Goal: Information Seeking & Learning: Find specific fact

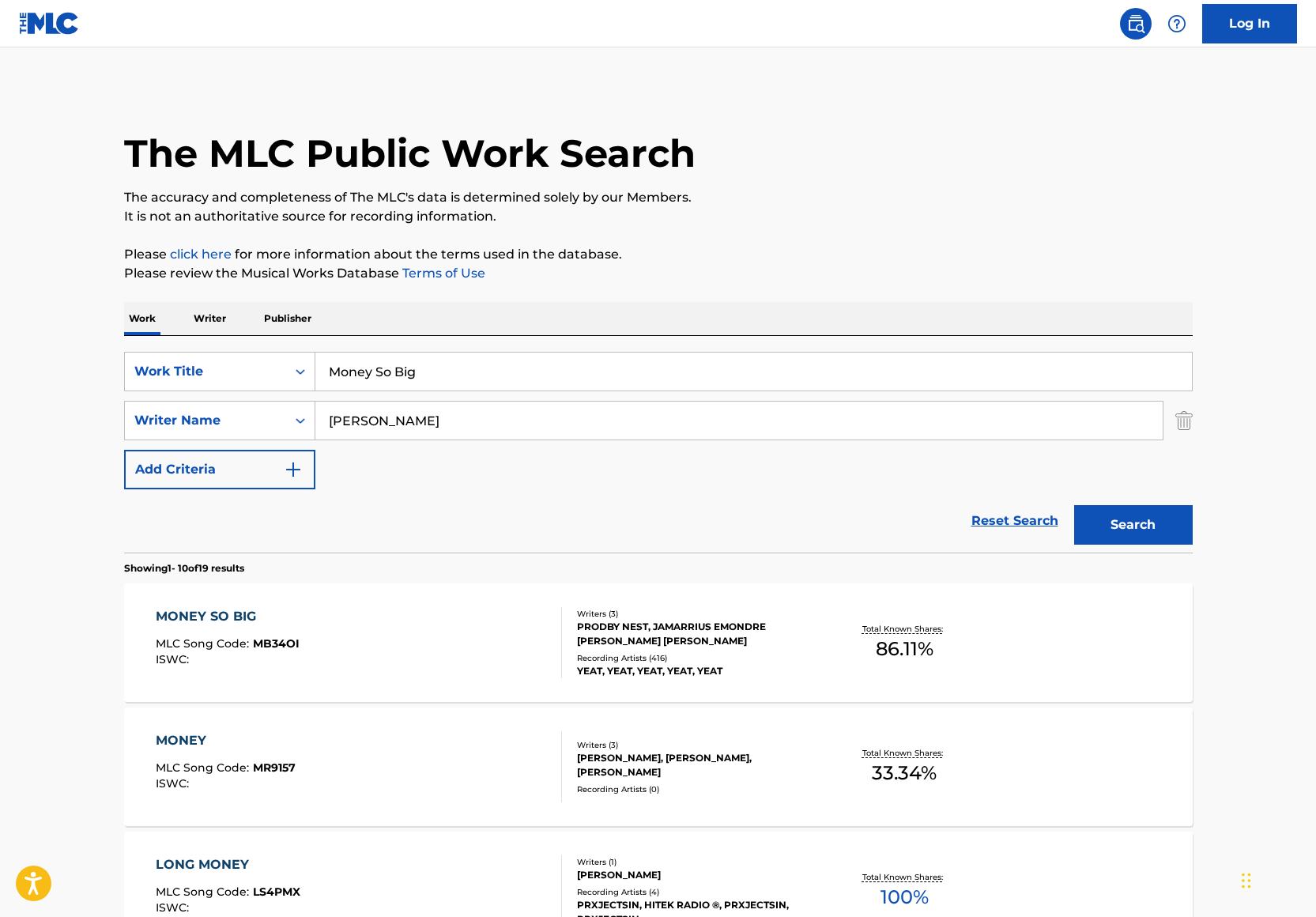
click at [420, 388] on input "Money So Big" at bounding box center [754, 371] width 876 height 38
type input "Pay Up!"
click at [387, 422] on input "Noah Smith" at bounding box center [739, 420] width 847 height 38
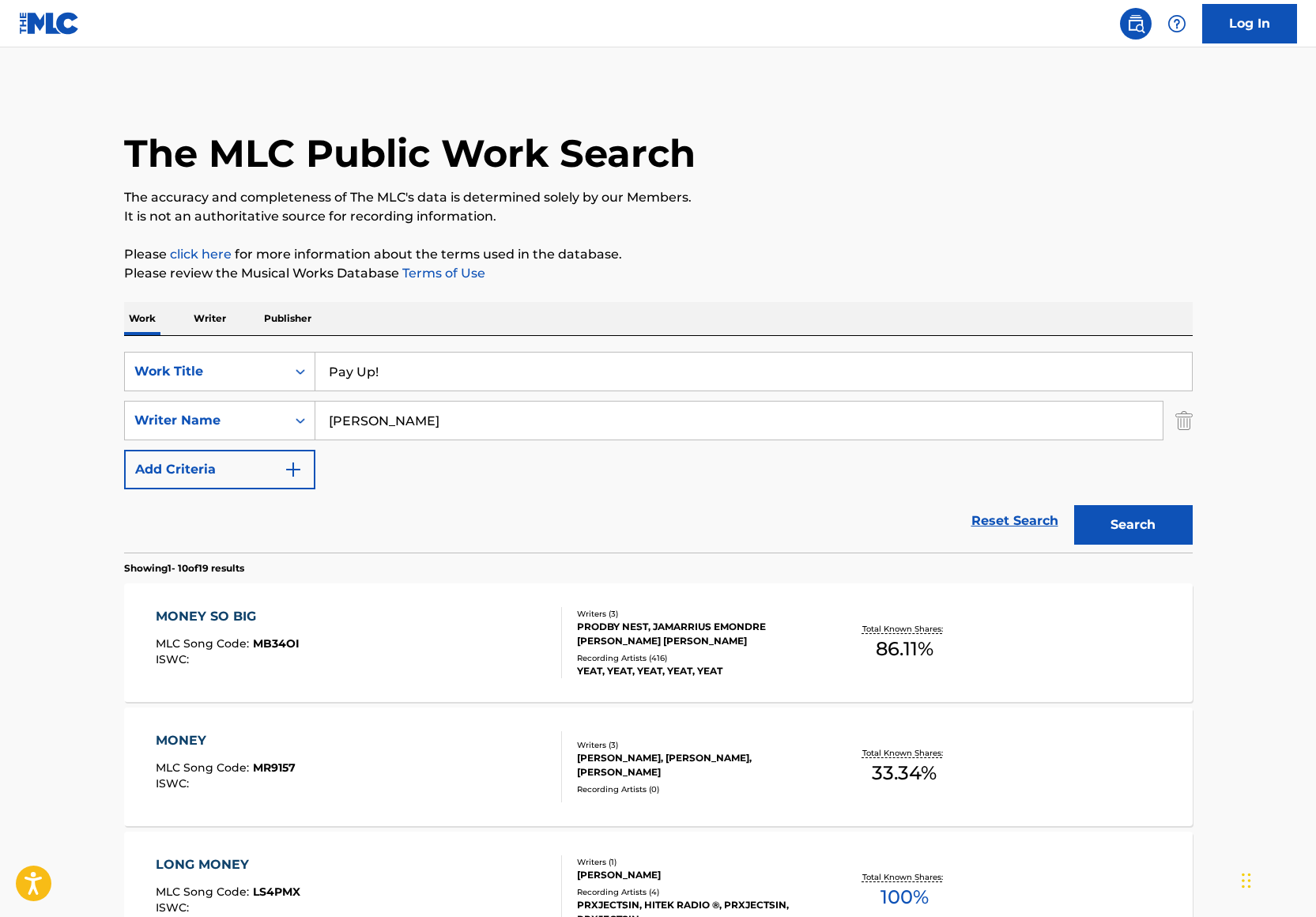
click at [387, 422] on input "Noah Smith" at bounding box center [739, 420] width 847 height 38
paste input "Troy Vashon Donte Lane"
type input "Troy Vashon Donte Lane"
click at [1179, 505] on button "Search" at bounding box center [1133, 524] width 119 height 40
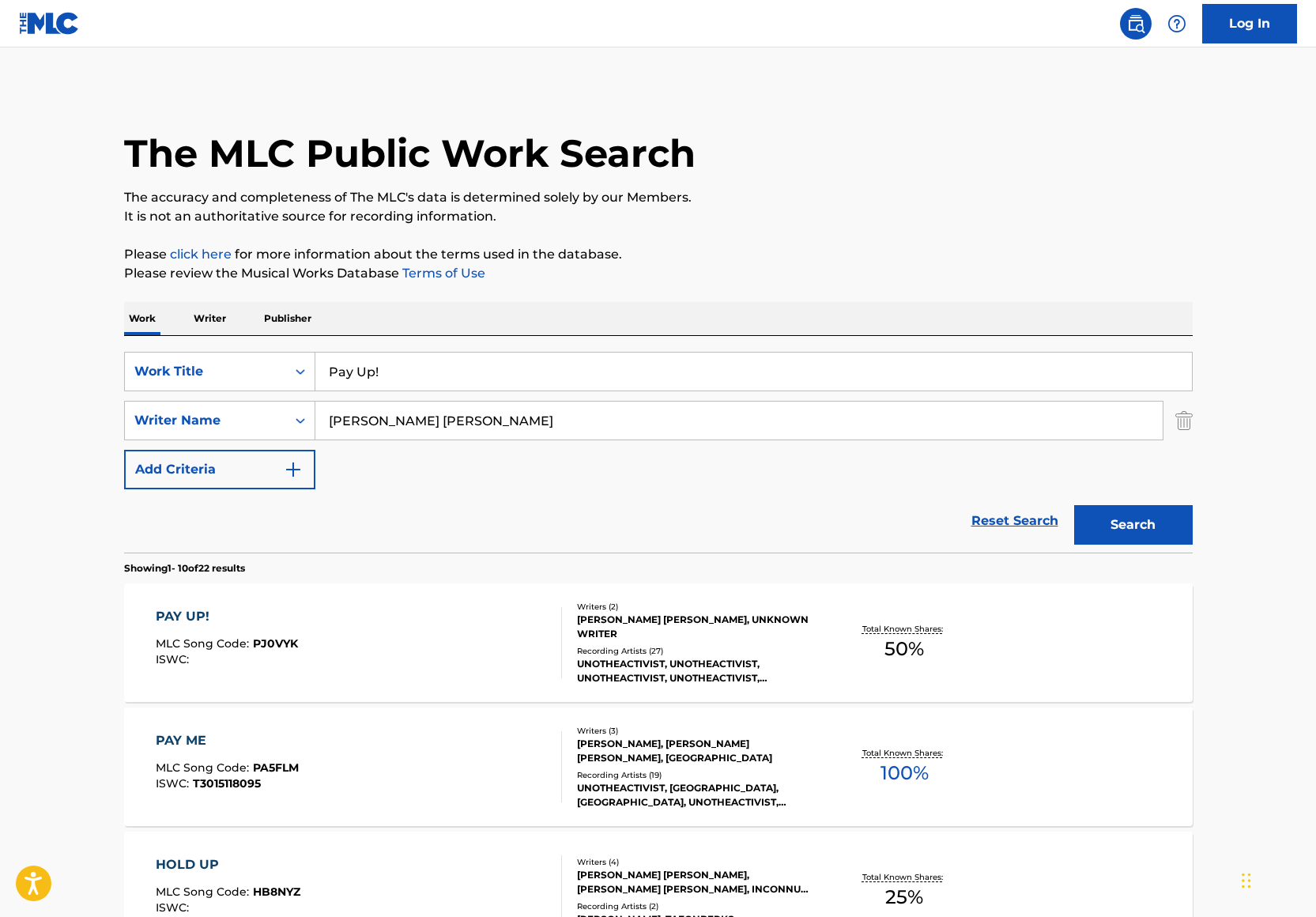
click at [501, 626] on div "PAY UP! MLC Song Code : PJ0VYK ISWC :" at bounding box center [359, 642] width 406 height 71
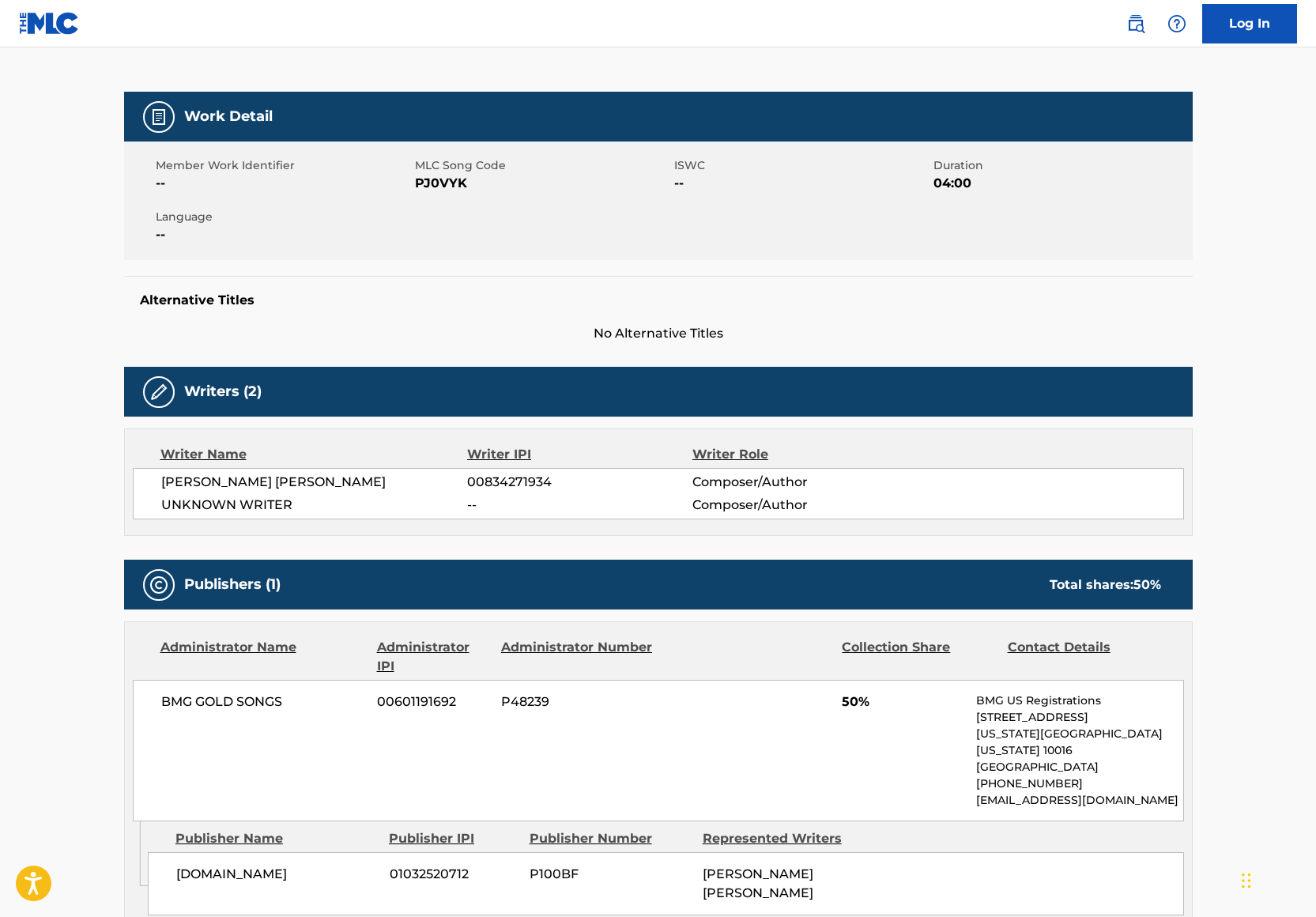
scroll to position [185, 0]
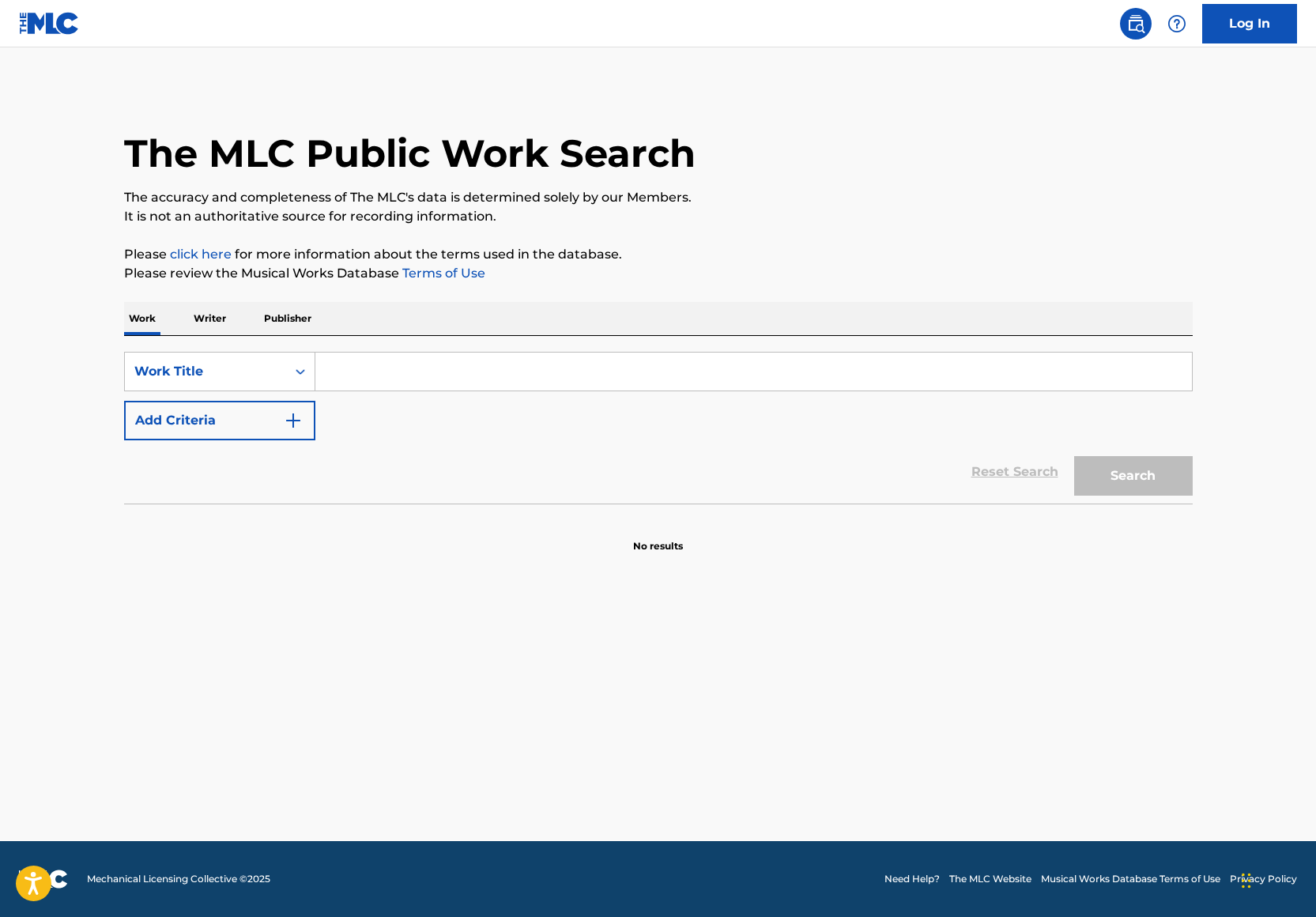
click at [352, 388] on input "Search Form" at bounding box center [754, 371] width 876 height 38
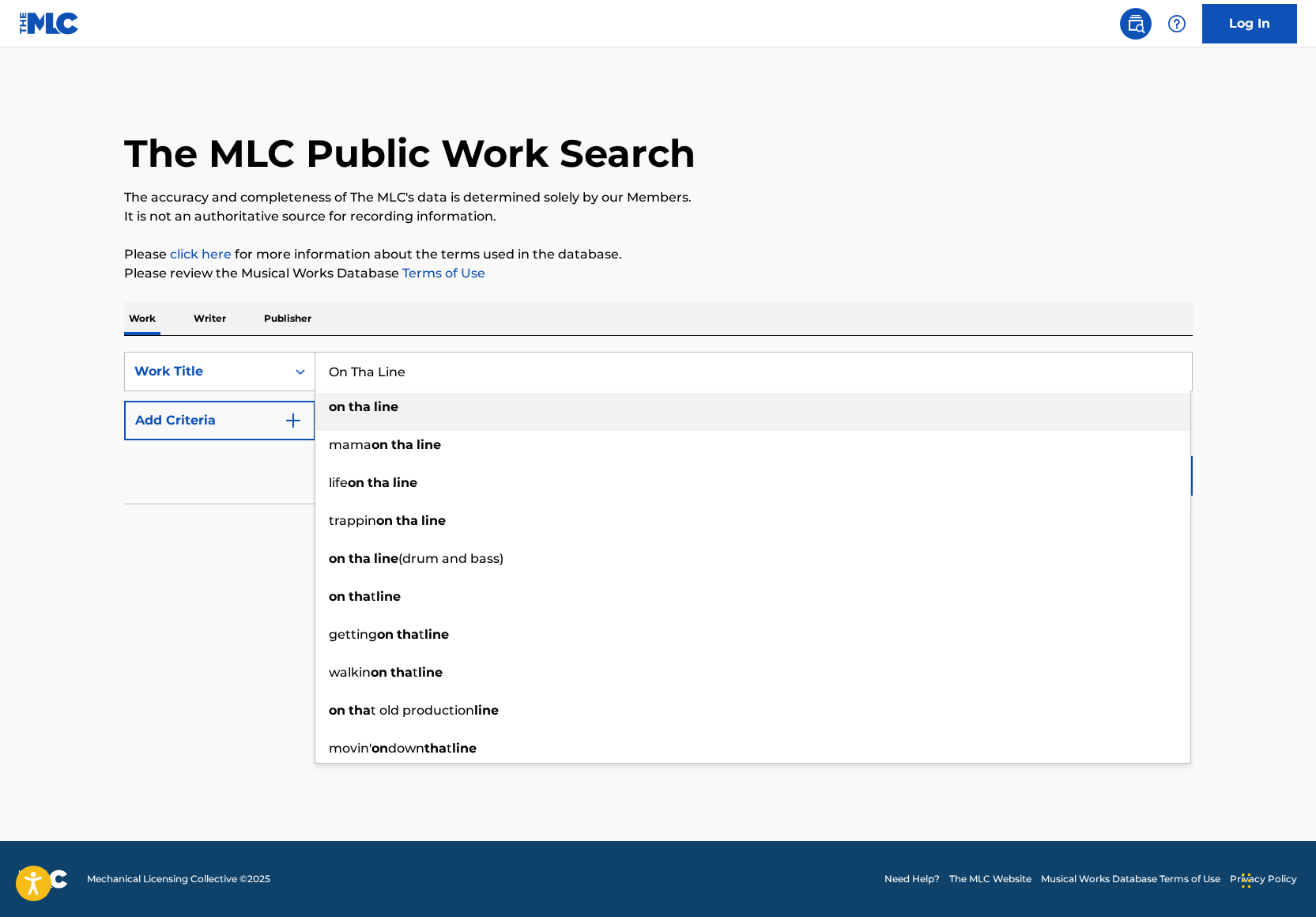
type input "On Tha Line"
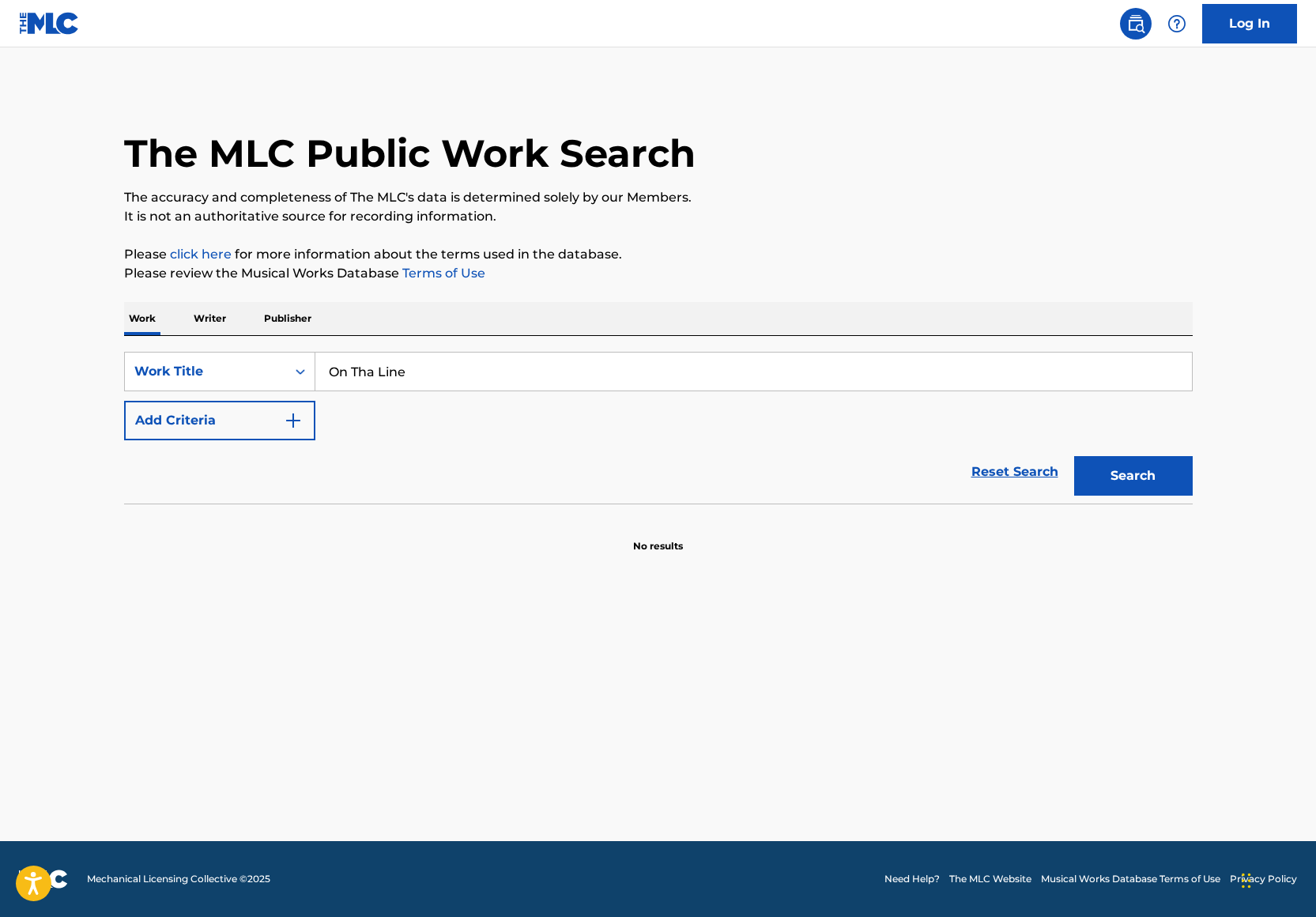
click at [505, 314] on div "Work Writer Publisher" at bounding box center [658, 317] width 1069 height 33
click at [218, 427] on button "Add Criteria" at bounding box center [220, 420] width 192 height 40
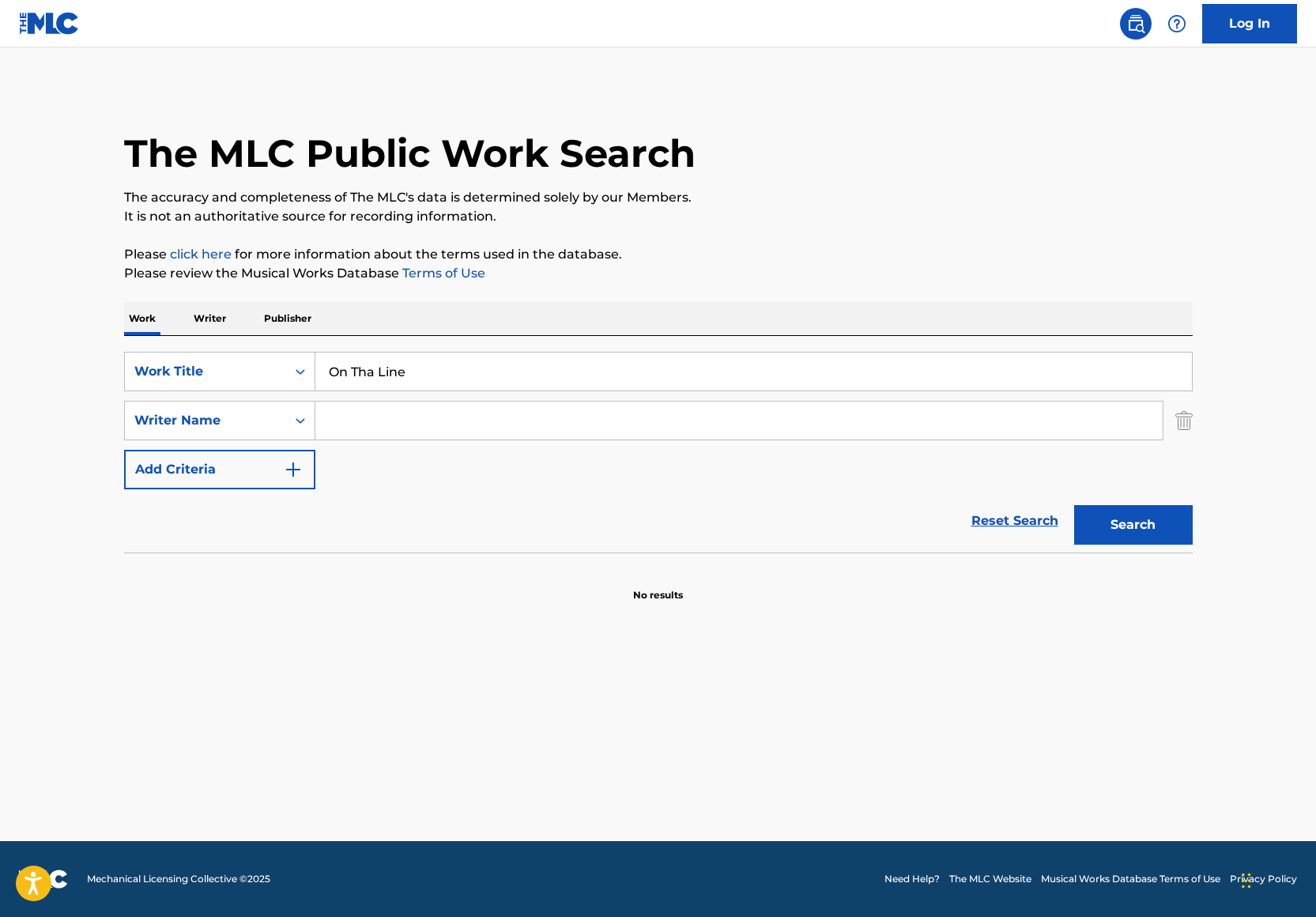
click at [411, 426] on input "Search Form" at bounding box center [739, 420] width 847 height 38
type input "Noah Smith"
click at [810, 208] on p "It is not an authoritative source for recording information." at bounding box center [658, 216] width 1069 height 19
click at [1147, 519] on button "Search" at bounding box center [1133, 524] width 119 height 40
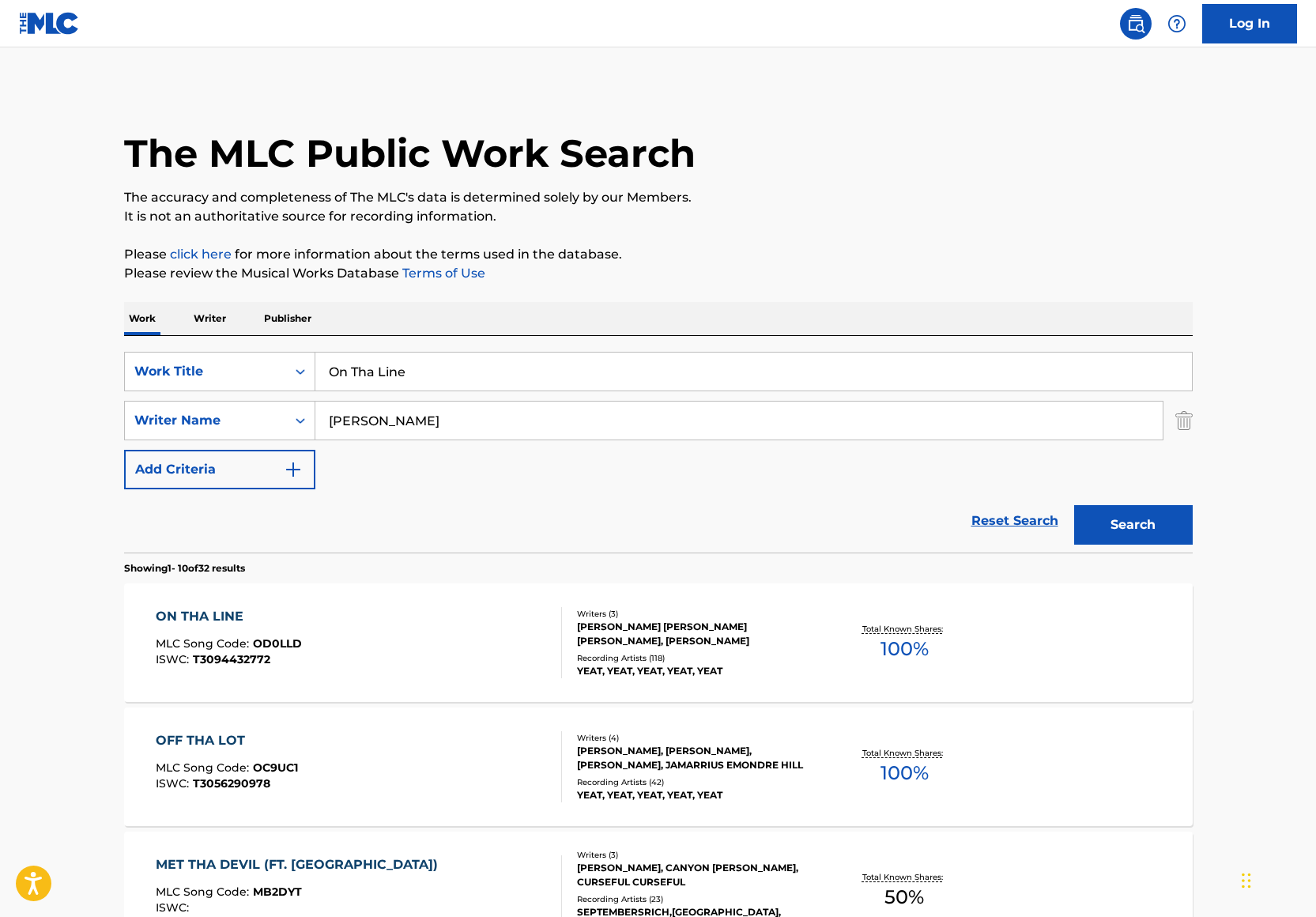
click at [484, 654] on div "ON THA LINE MLC Song Code : OD0LLD ISWC : T3094432772" at bounding box center [359, 642] width 406 height 71
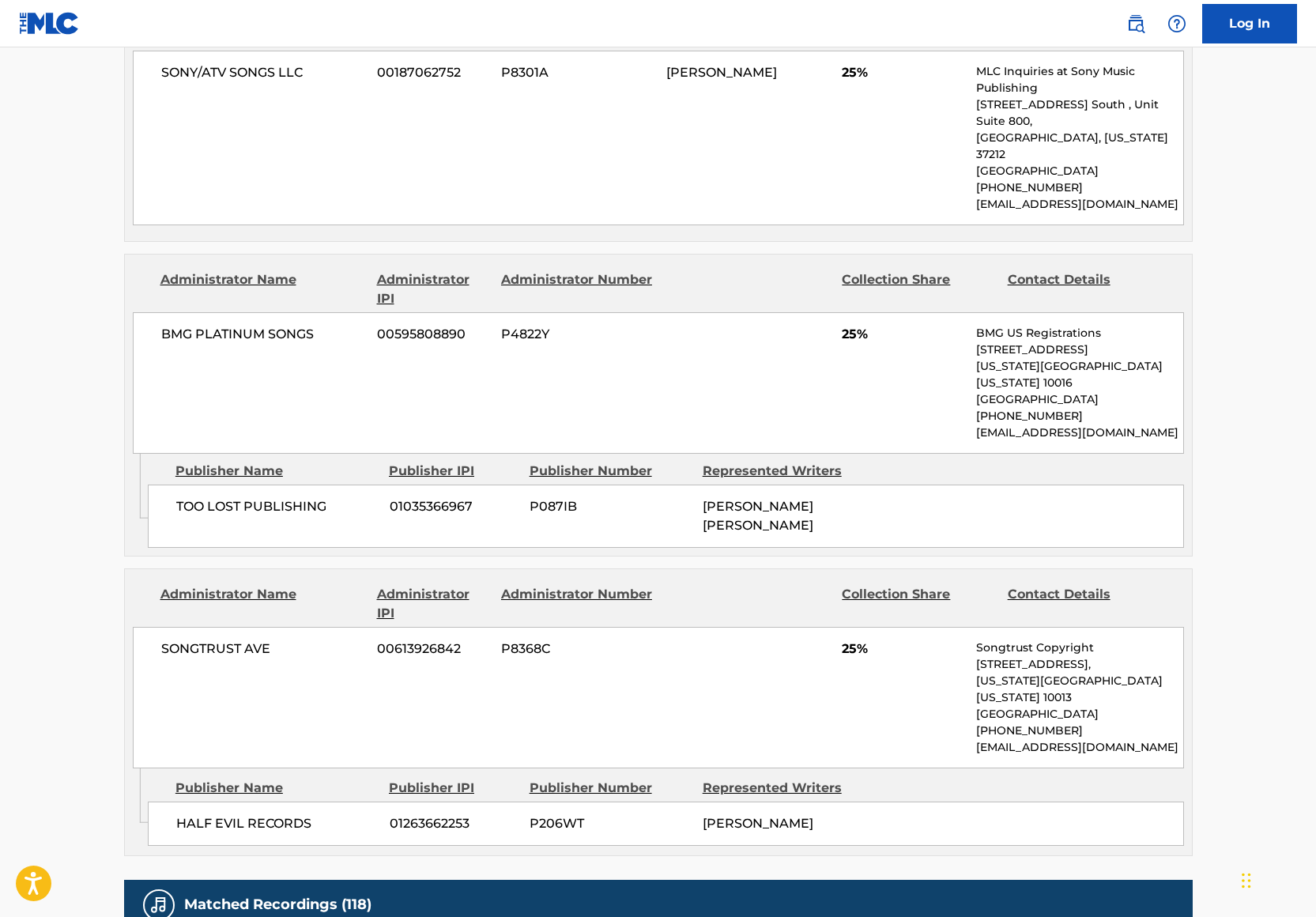
scroll to position [769, 0]
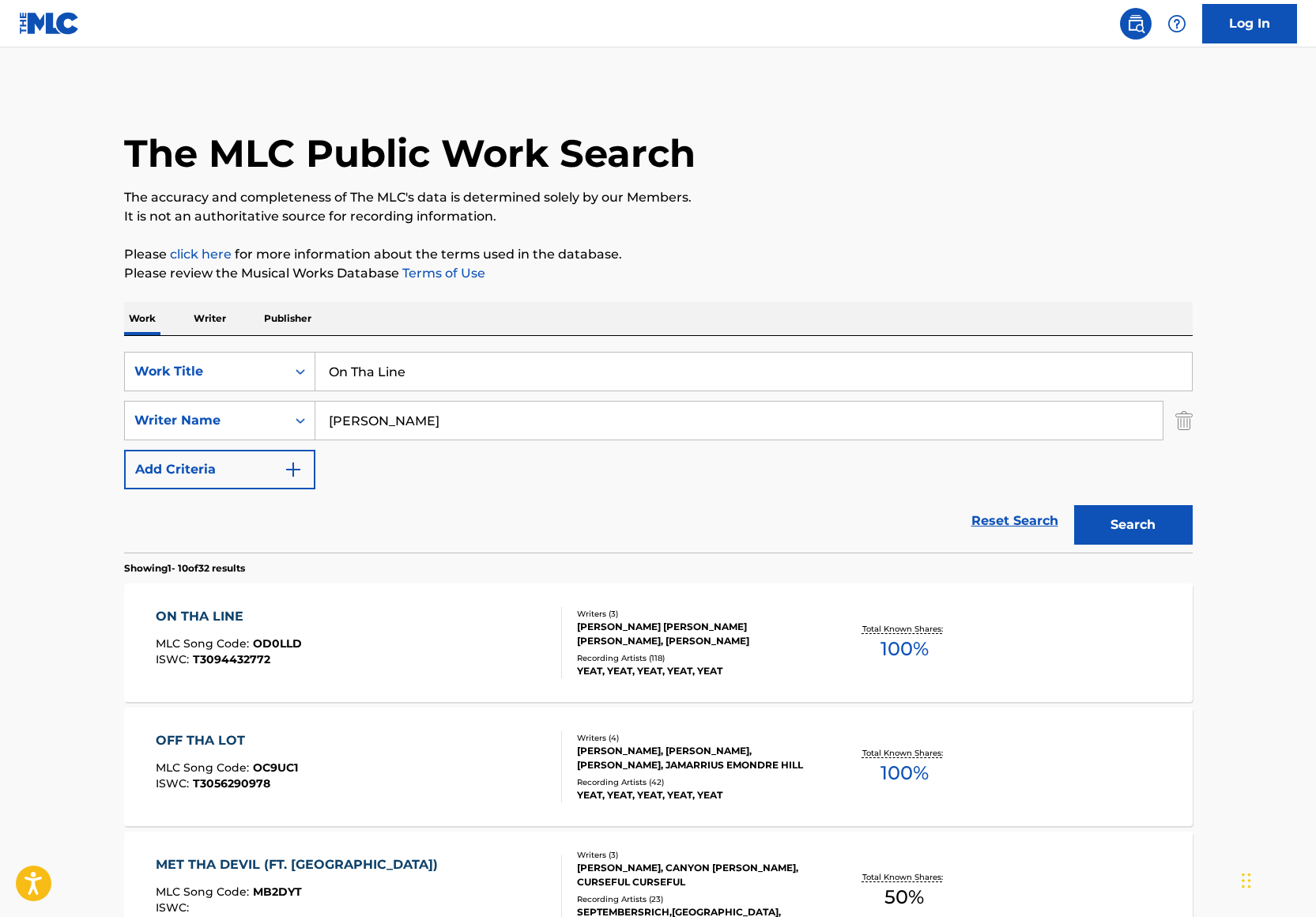
click at [411, 376] on input "On Tha Line" at bounding box center [754, 371] width 876 height 38
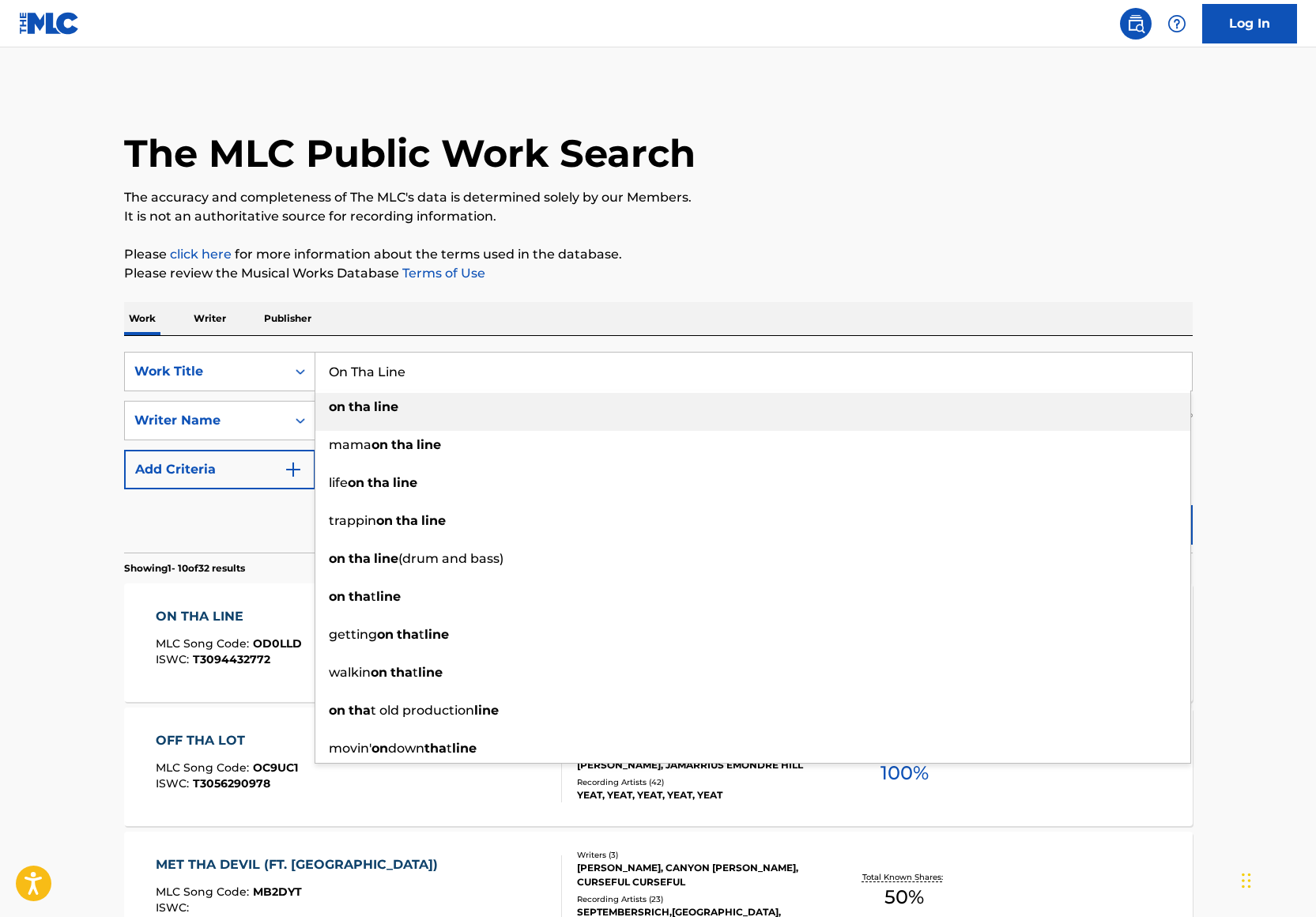
click at [411, 376] on input "On Tha Line" at bounding box center [754, 371] width 876 height 38
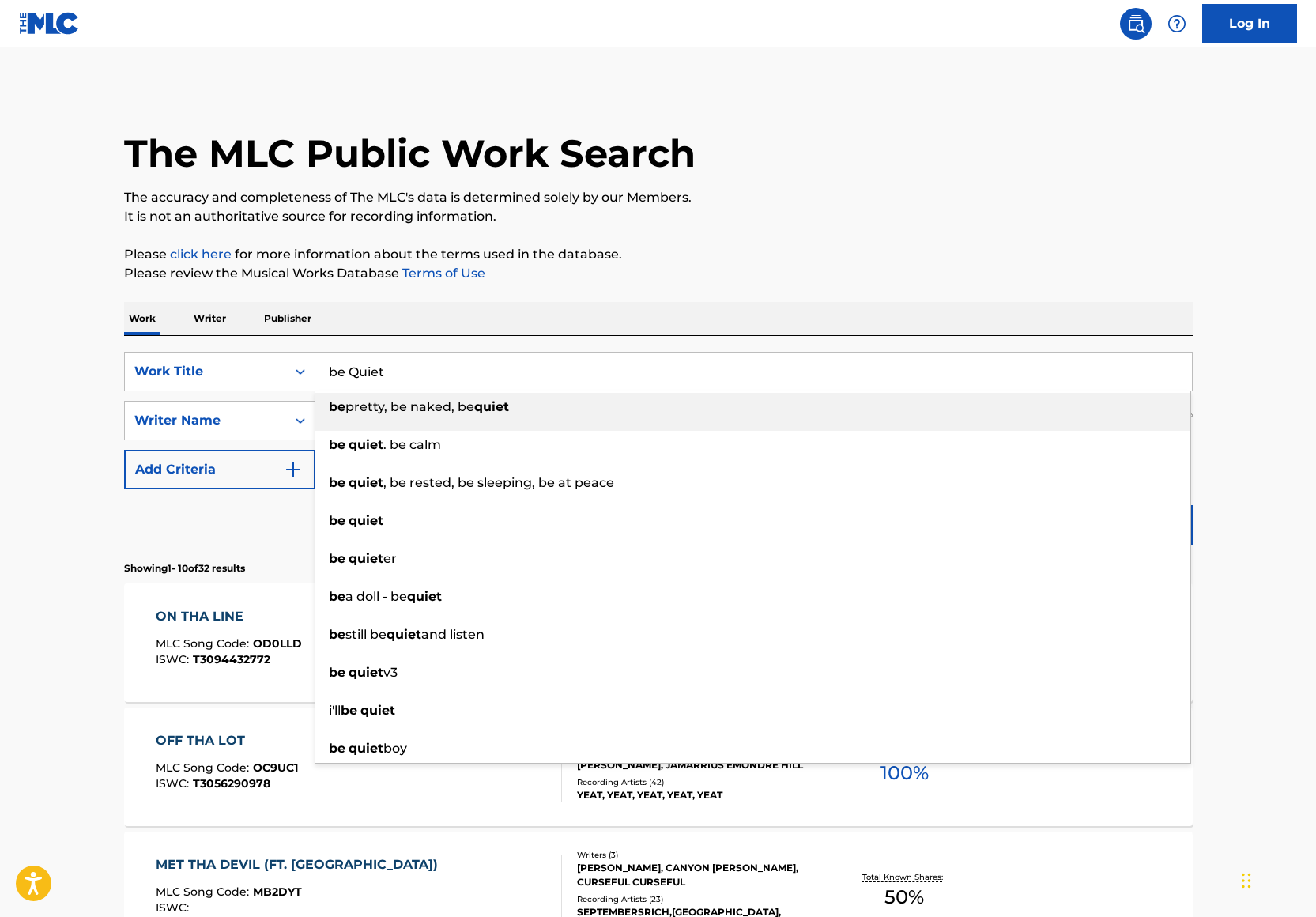
type input "be Quiet"
click at [889, 222] on p "It is not an authoritative source for recording information." at bounding box center [658, 216] width 1069 height 19
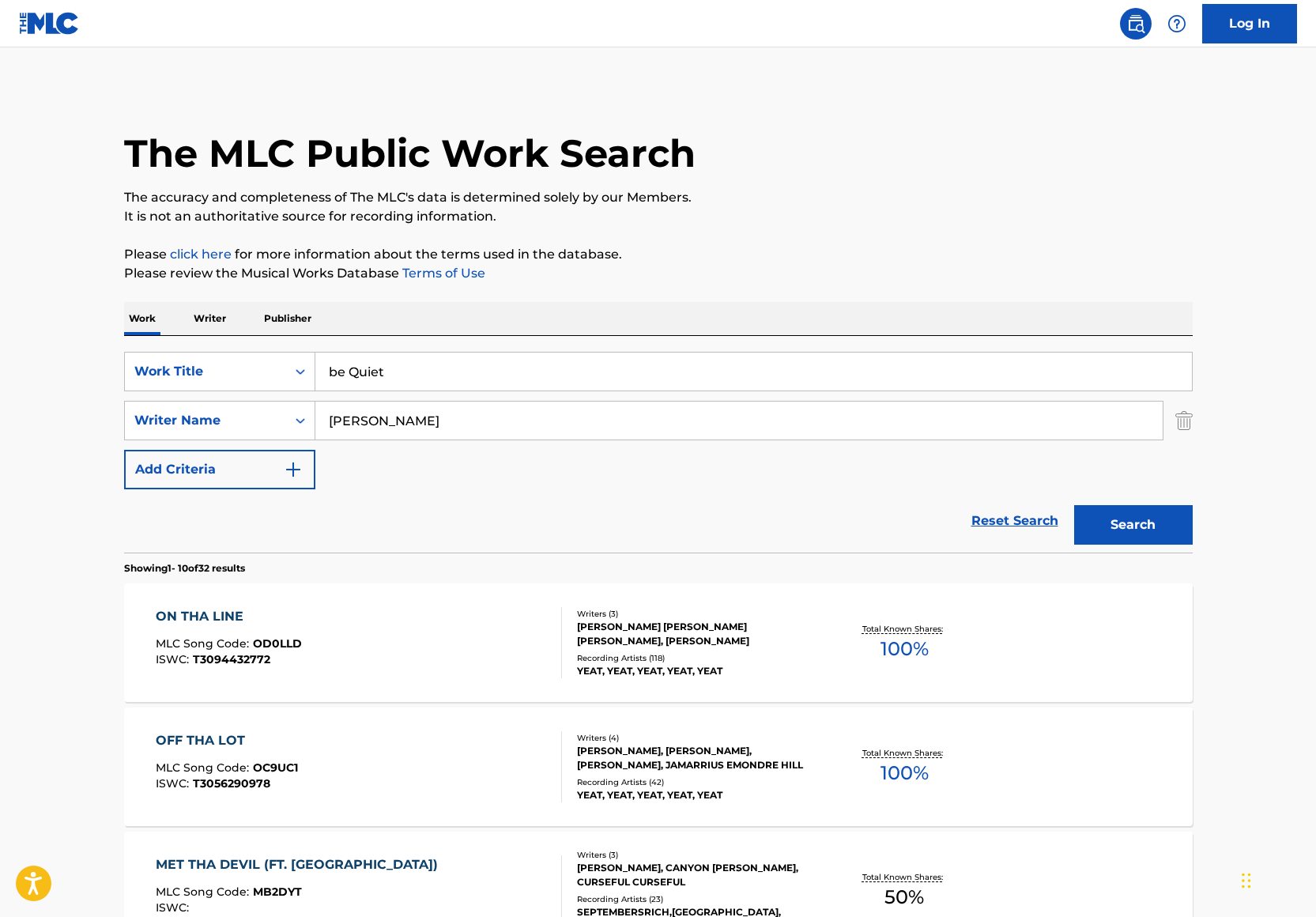
click at [1149, 518] on button "Search" at bounding box center [1133, 524] width 119 height 40
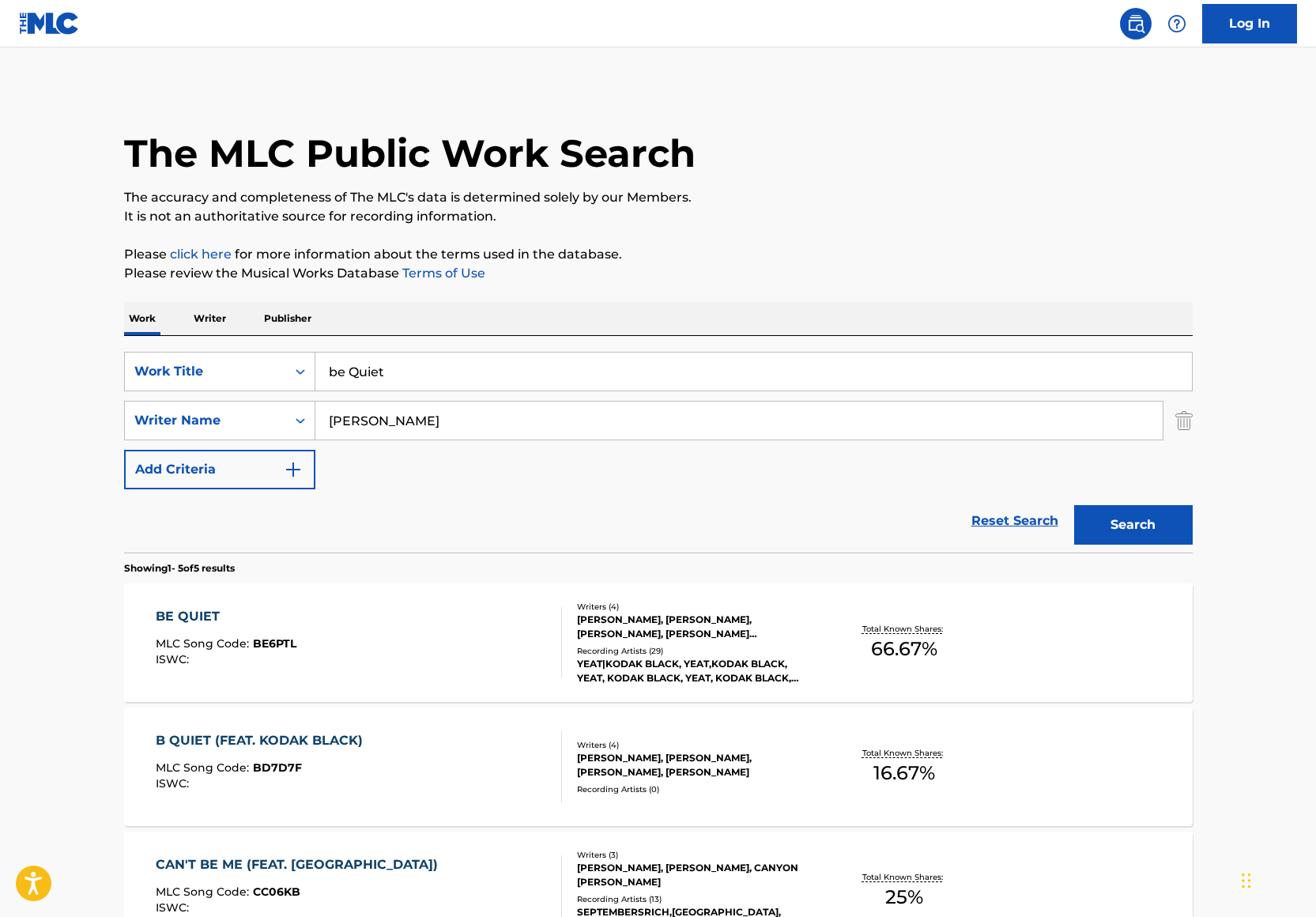
click at [445, 652] on div "BE QUIET MLC Song Code : BE6PTL ISWC :" at bounding box center [359, 642] width 406 height 71
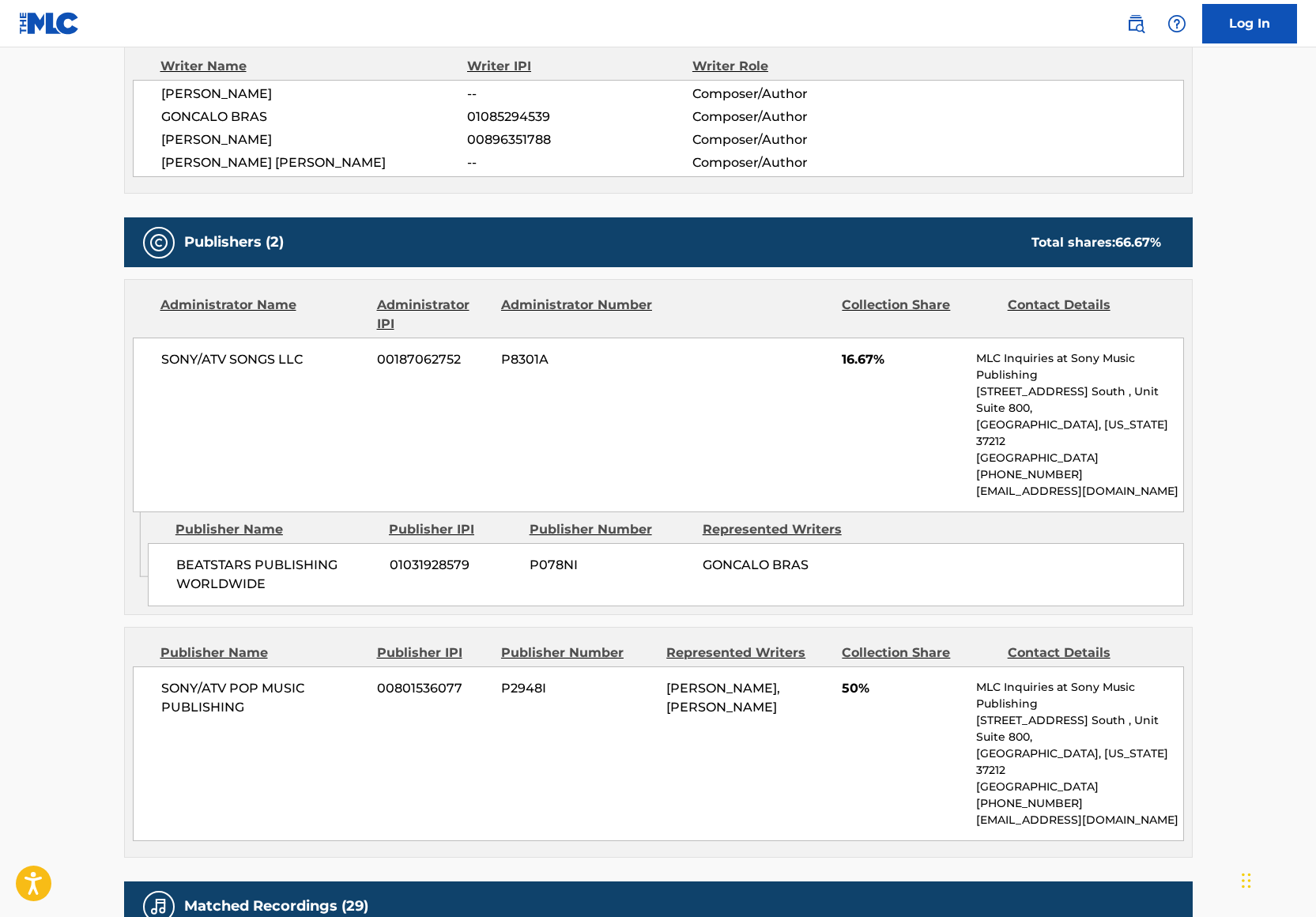
scroll to position [871, 0]
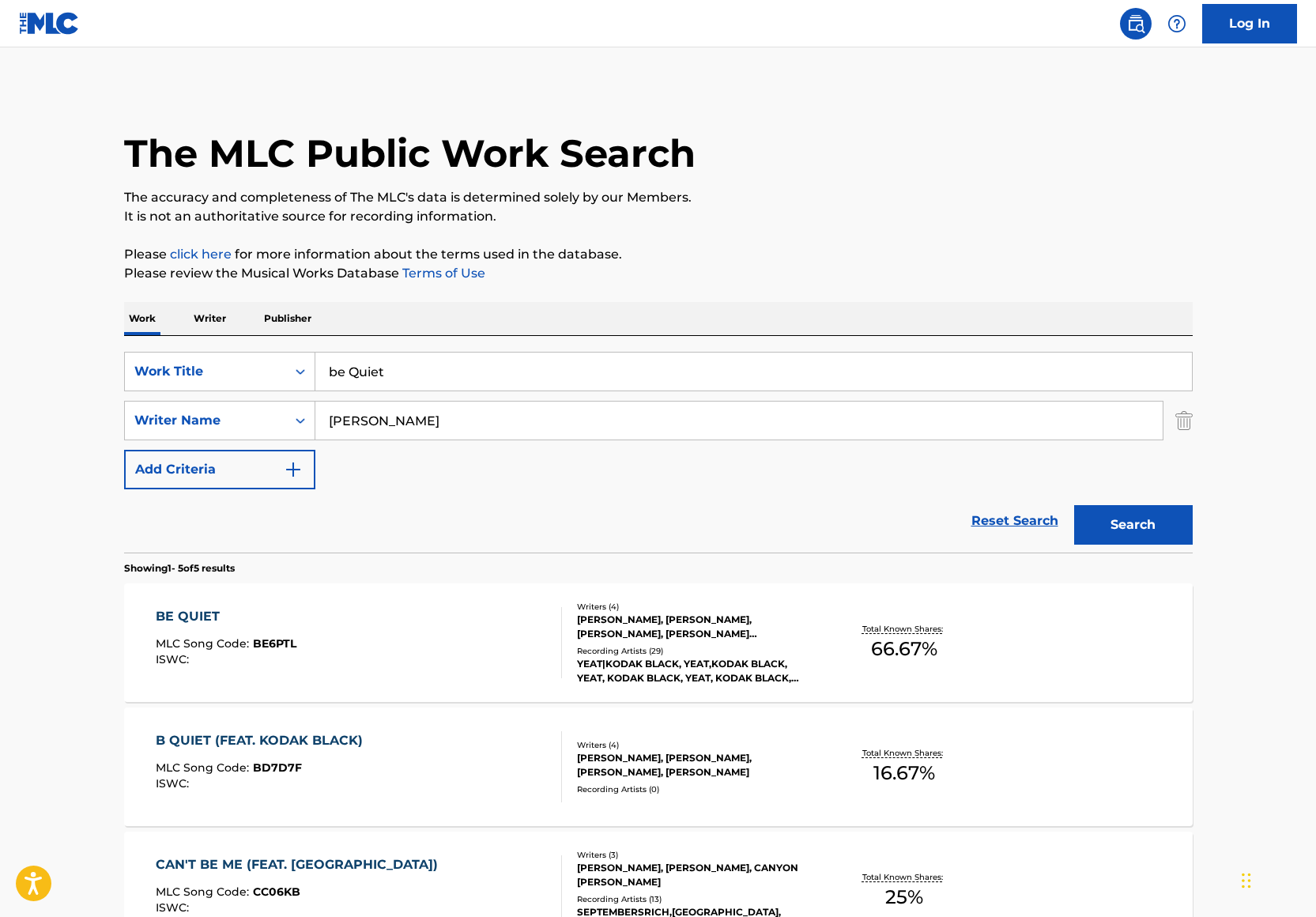
click at [389, 367] on input "be Quiet" at bounding box center [754, 371] width 876 height 38
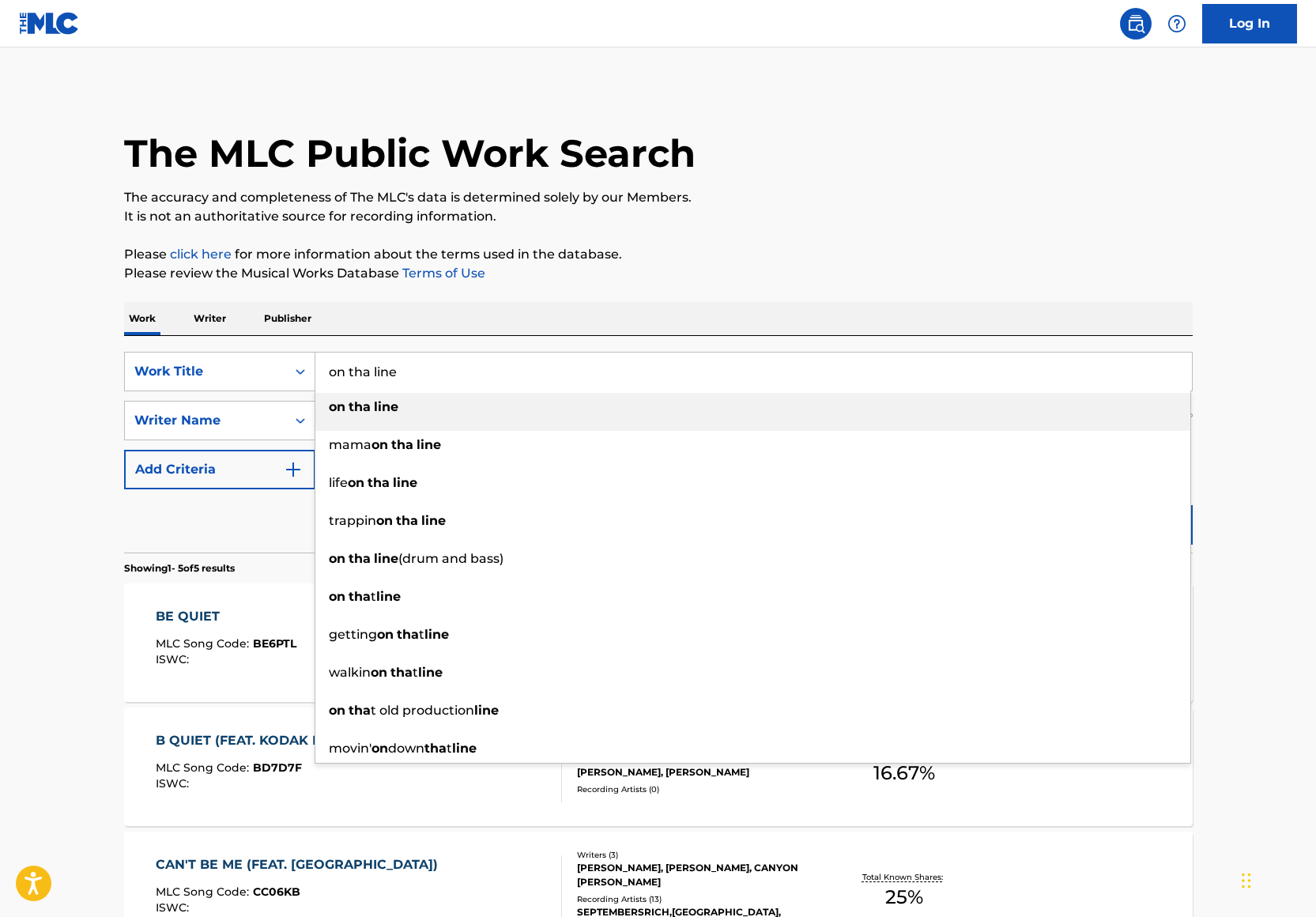
type input "on tha line"
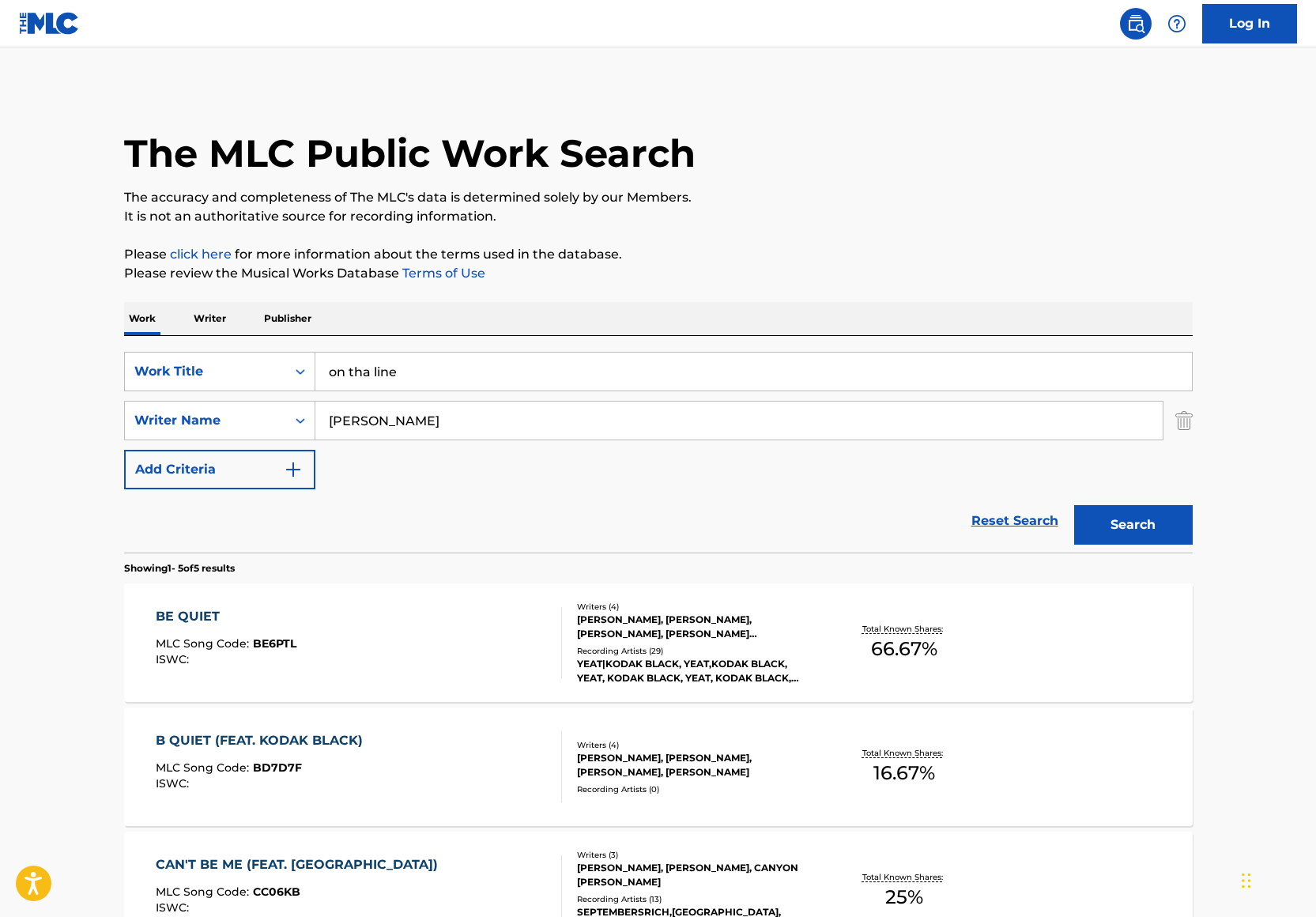
click at [527, 278] on p "Please review the Musical Works Database Terms of Use" at bounding box center [658, 273] width 1069 height 19
click at [425, 374] on input "on tha line" at bounding box center [754, 371] width 876 height 38
click at [1074, 505] on button "Search" at bounding box center [1133, 524] width 119 height 40
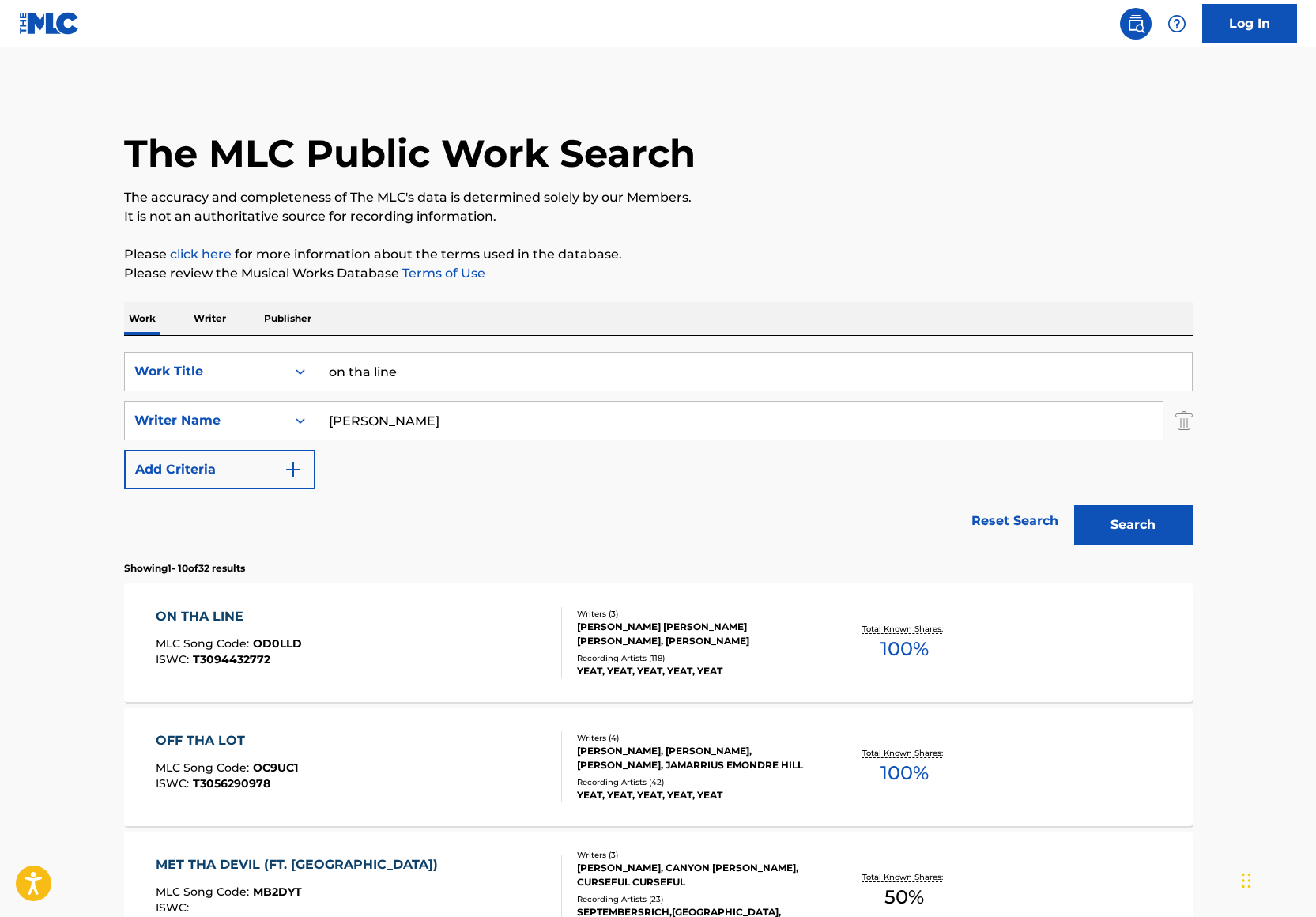
click at [436, 625] on div "ON THA LINE MLC Song Code : OD0LLD ISWC : T3094432772" at bounding box center [359, 642] width 406 height 71
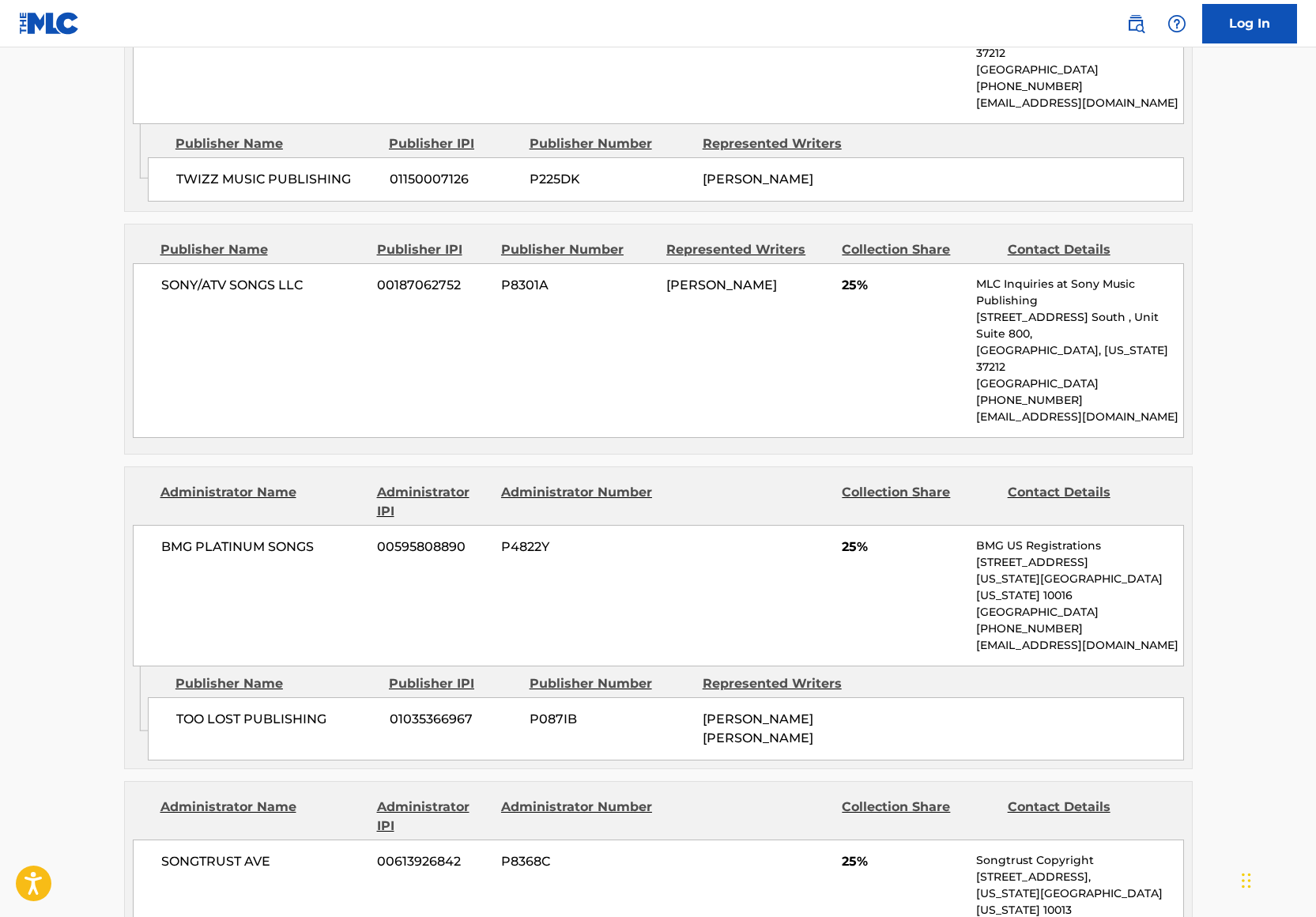
scroll to position [1134, 0]
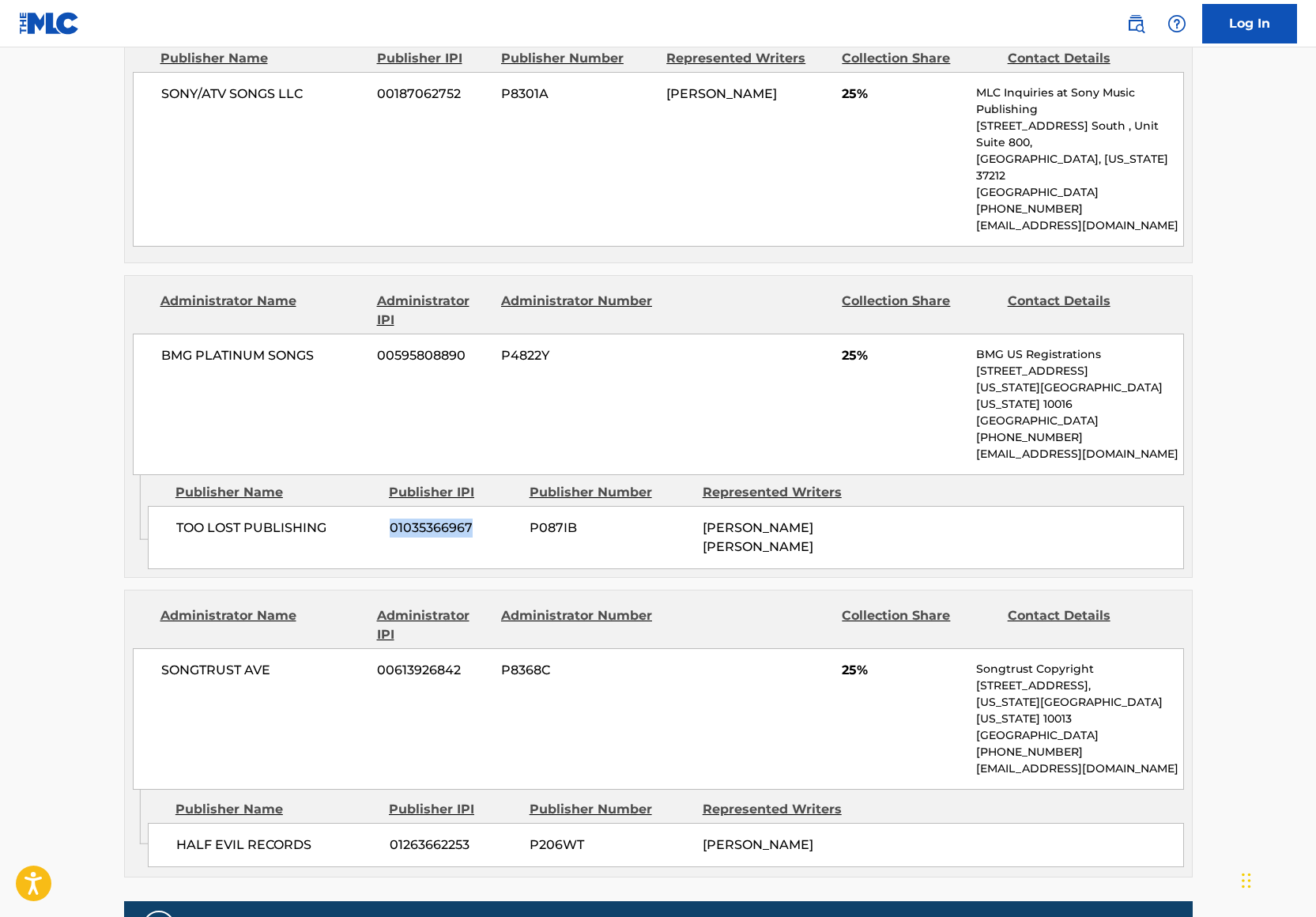
drag, startPoint x: 163, startPoint y: 459, endPoint x: 490, endPoint y: 465, distance: 327.1
click at [490, 506] on div "TOO LOST PUBLISHING 01035366967 P087IB PABLO ALBERTO SANCHEZ" at bounding box center [666, 537] width 1036 height 63
click at [312, 483] on div "Publisher Name" at bounding box center [276, 492] width 201 height 19
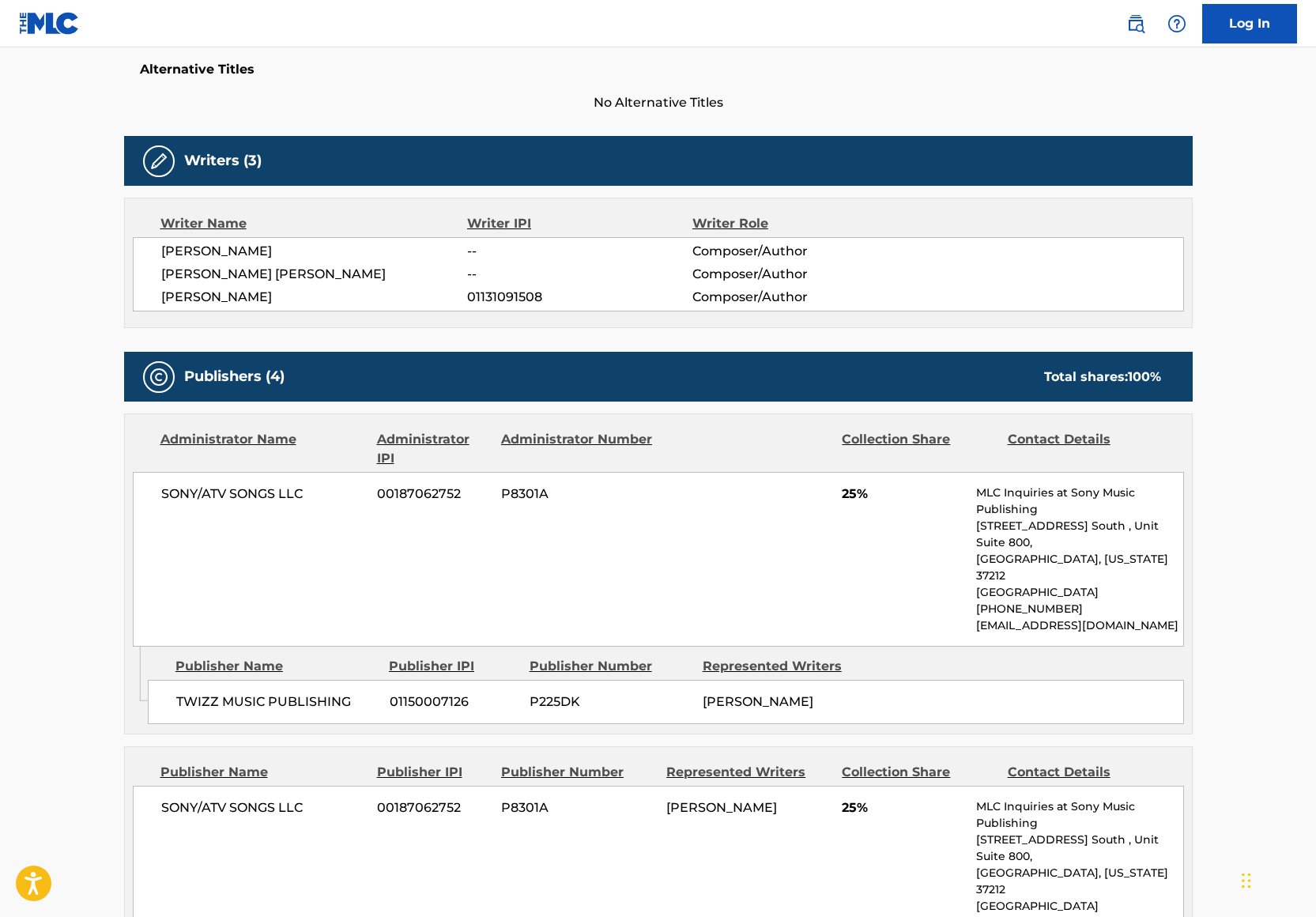
scroll to position [48, 0]
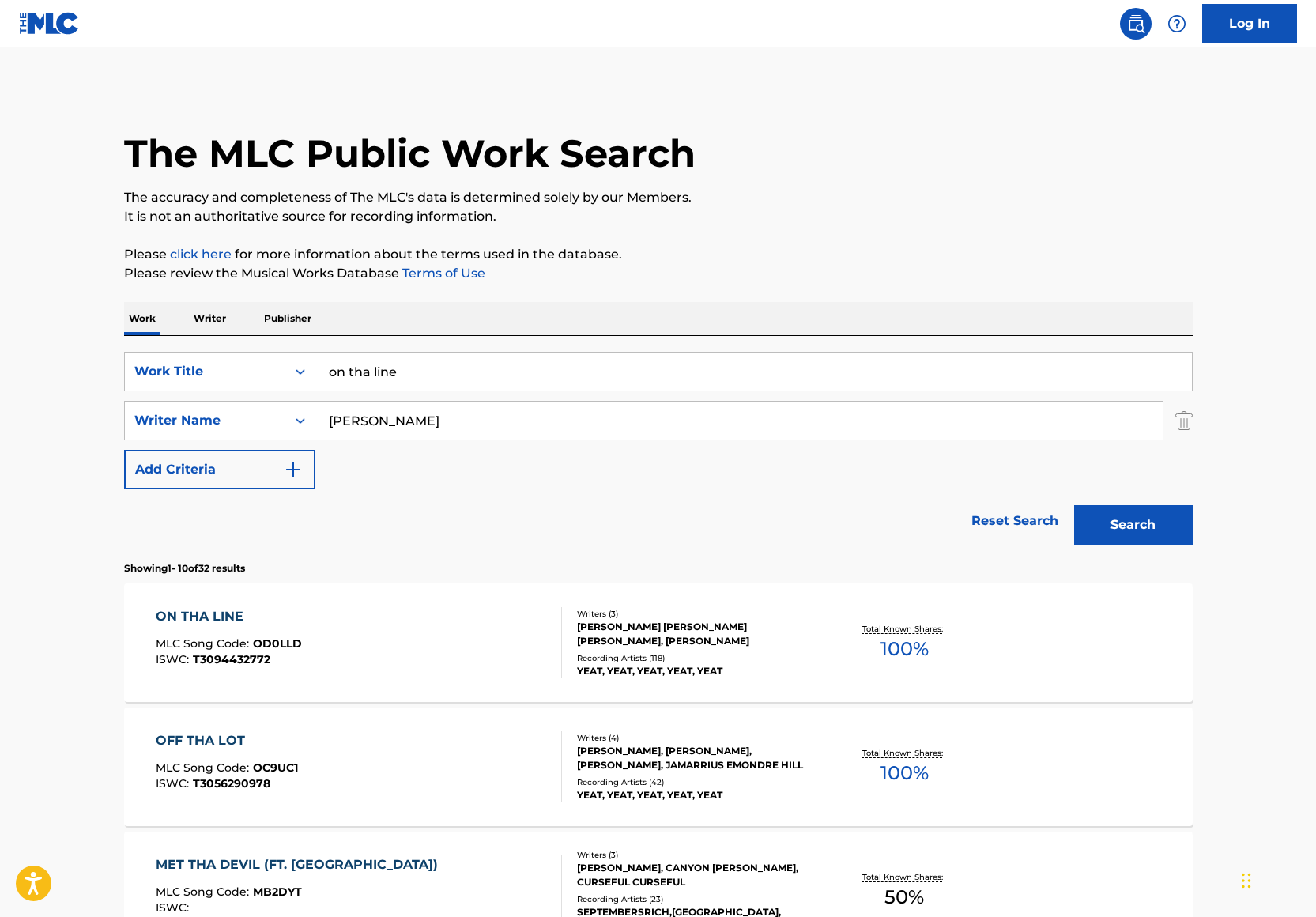
click at [416, 387] on input "on tha line" at bounding box center [754, 371] width 876 height 38
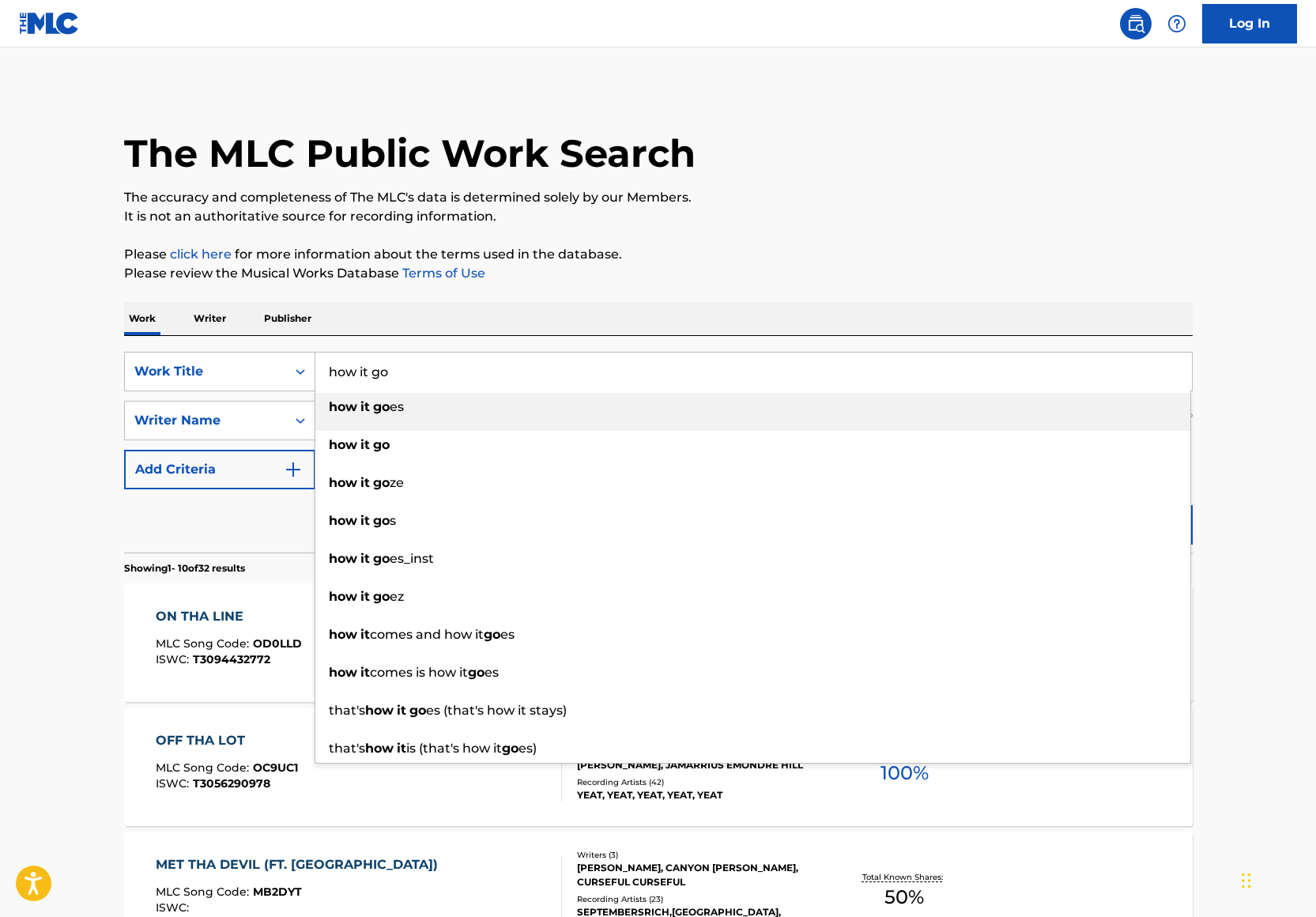
type input "how it go"
click at [832, 246] on p "Please click here for more information about the terms used in the database." at bounding box center [658, 254] width 1069 height 19
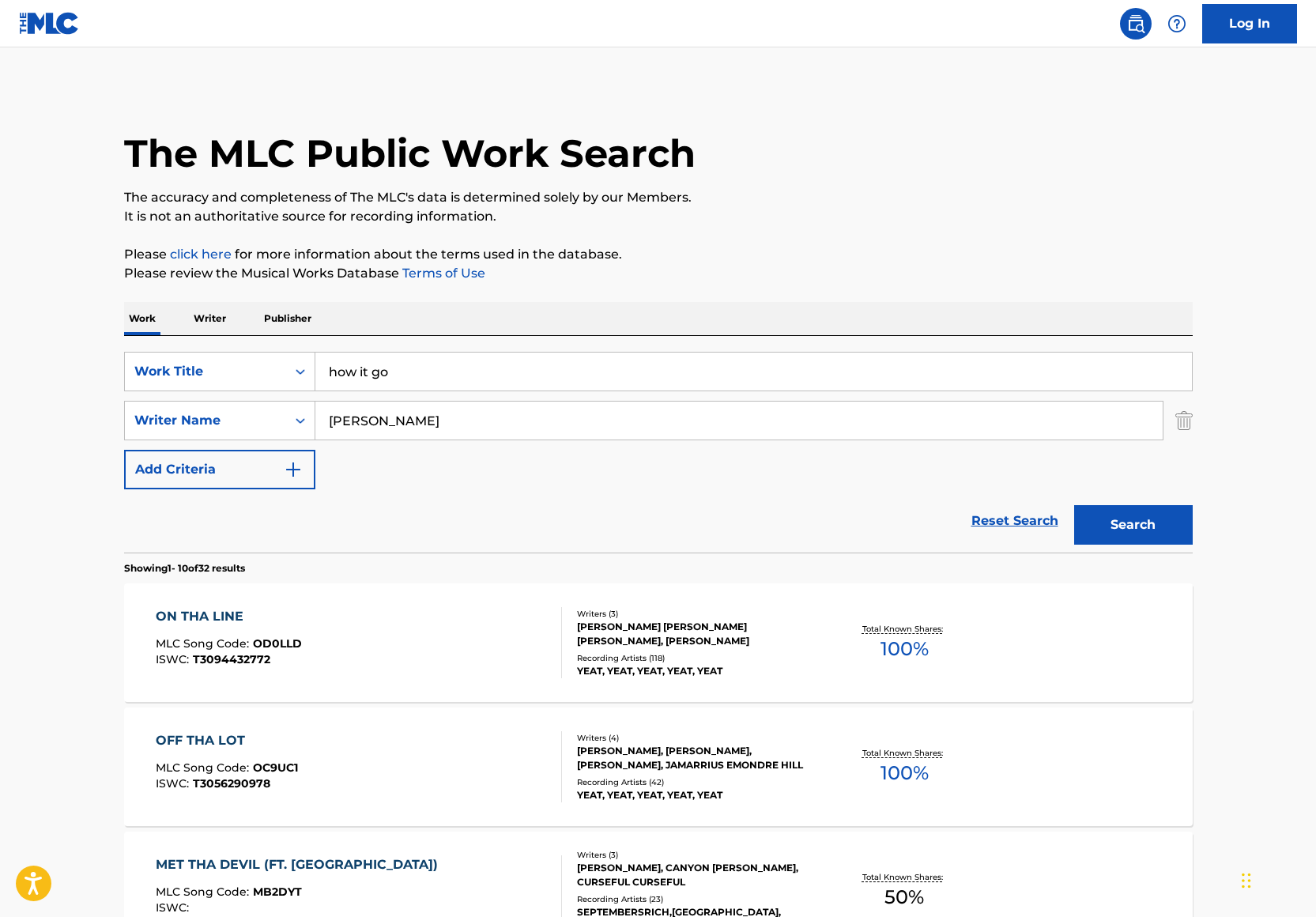
click at [1115, 530] on button "Search" at bounding box center [1133, 524] width 119 height 40
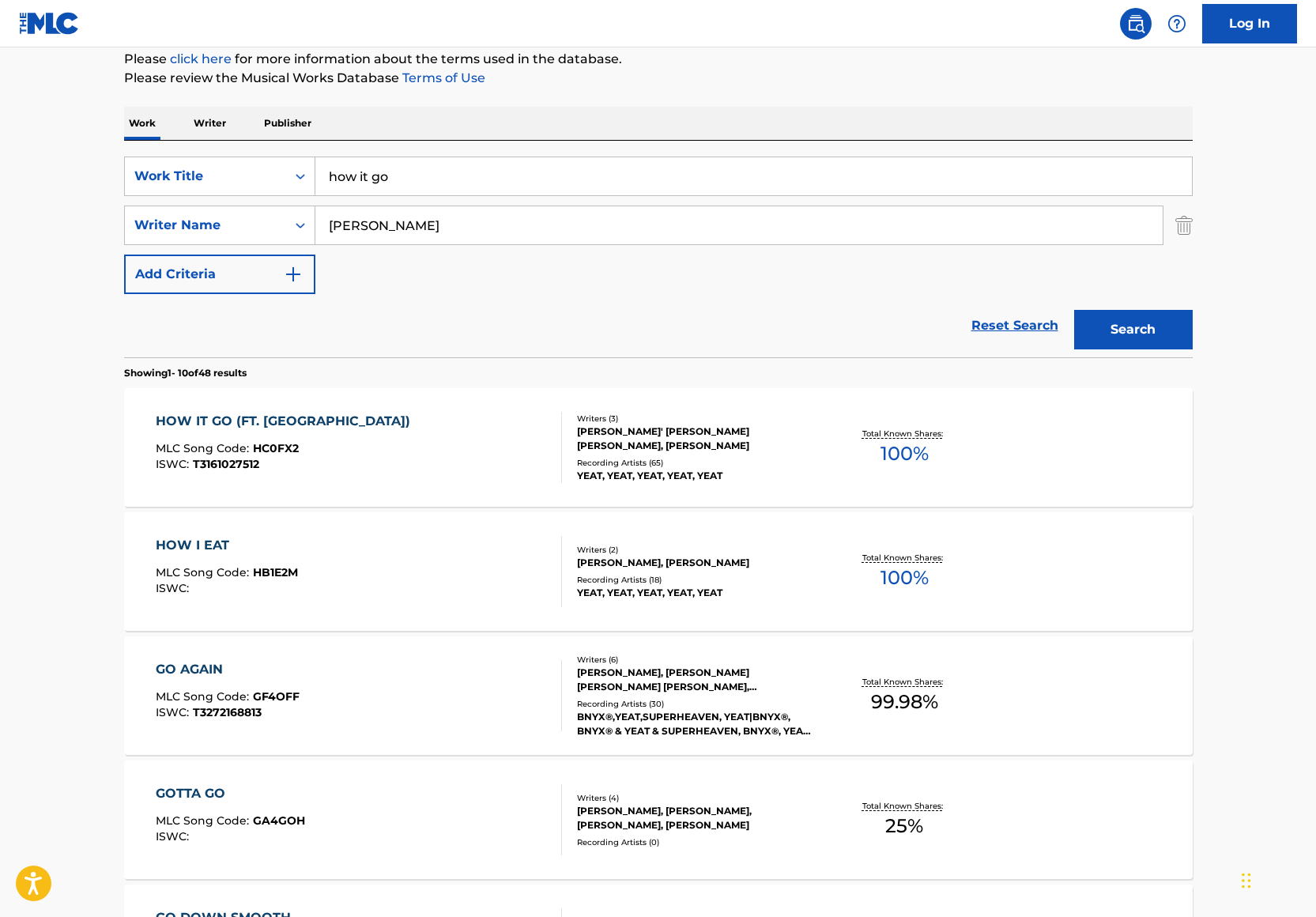
scroll to position [194, 0]
click at [443, 454] on div "HOW IT GO (FT. YEAT) MLC Song Code : HC0FX2 ISWC : T3161027512" at bounding box center [359, 448] width 406 height 71
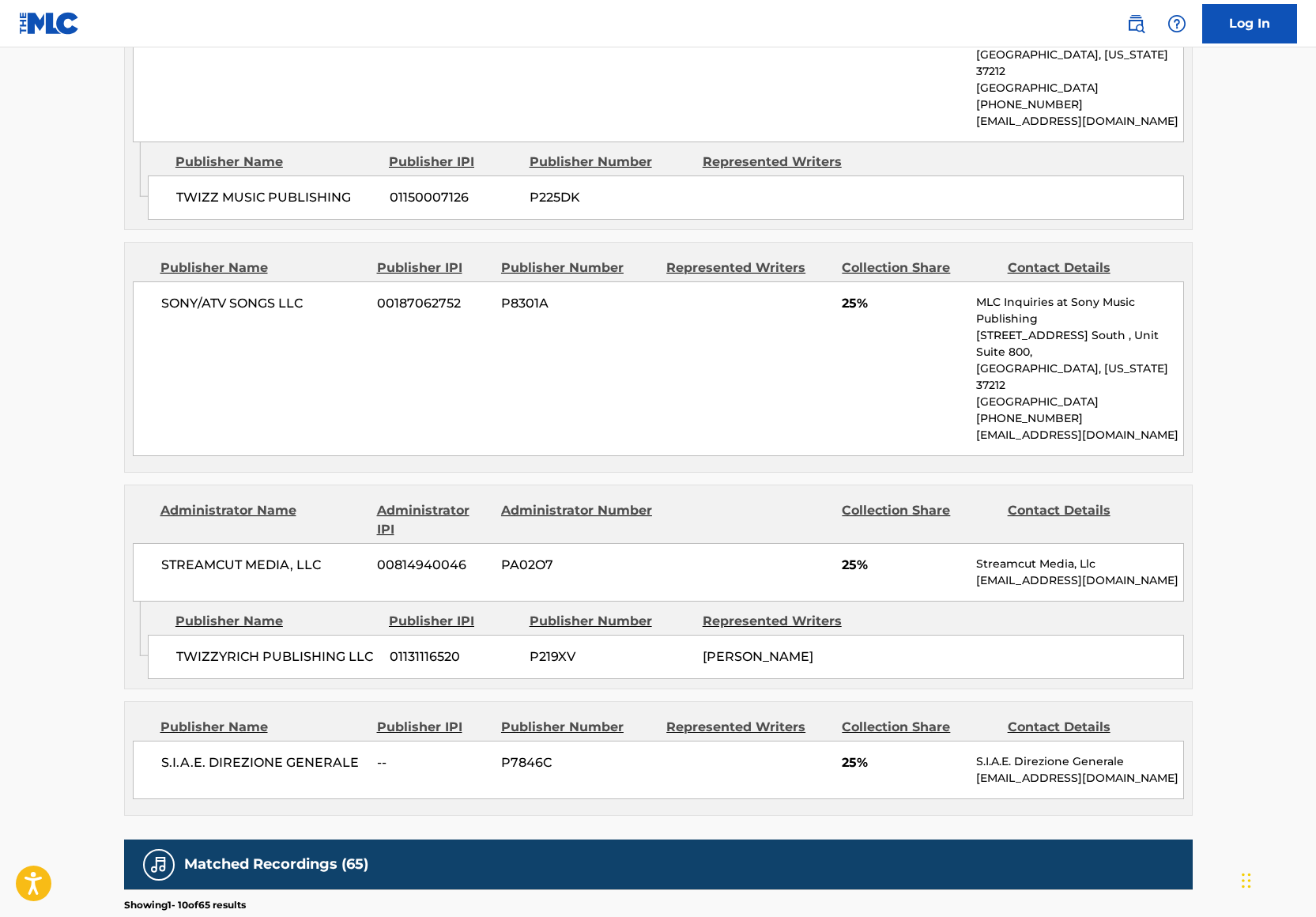
scroll to position [1023, 0]
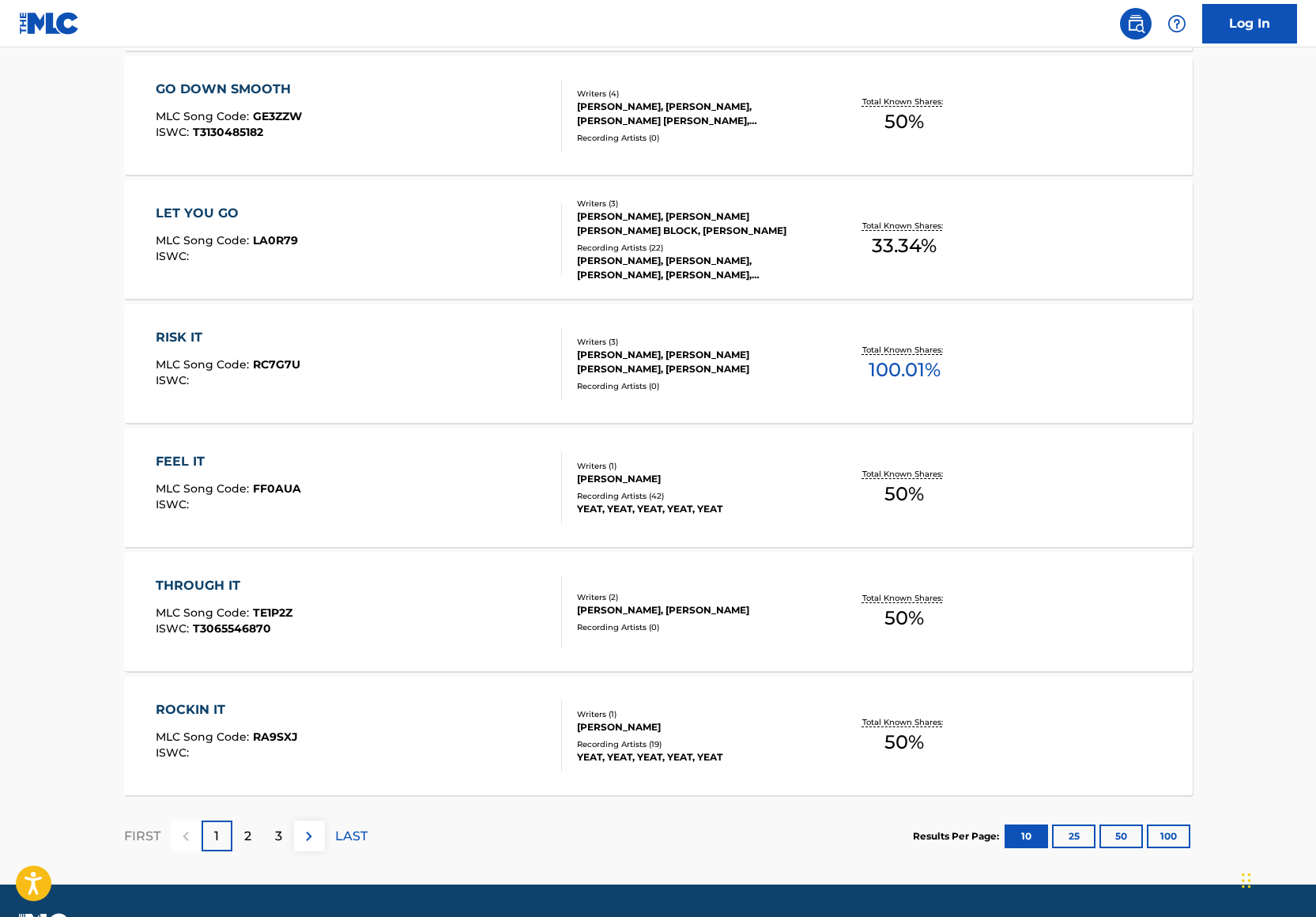
scroll to position [194, 0]
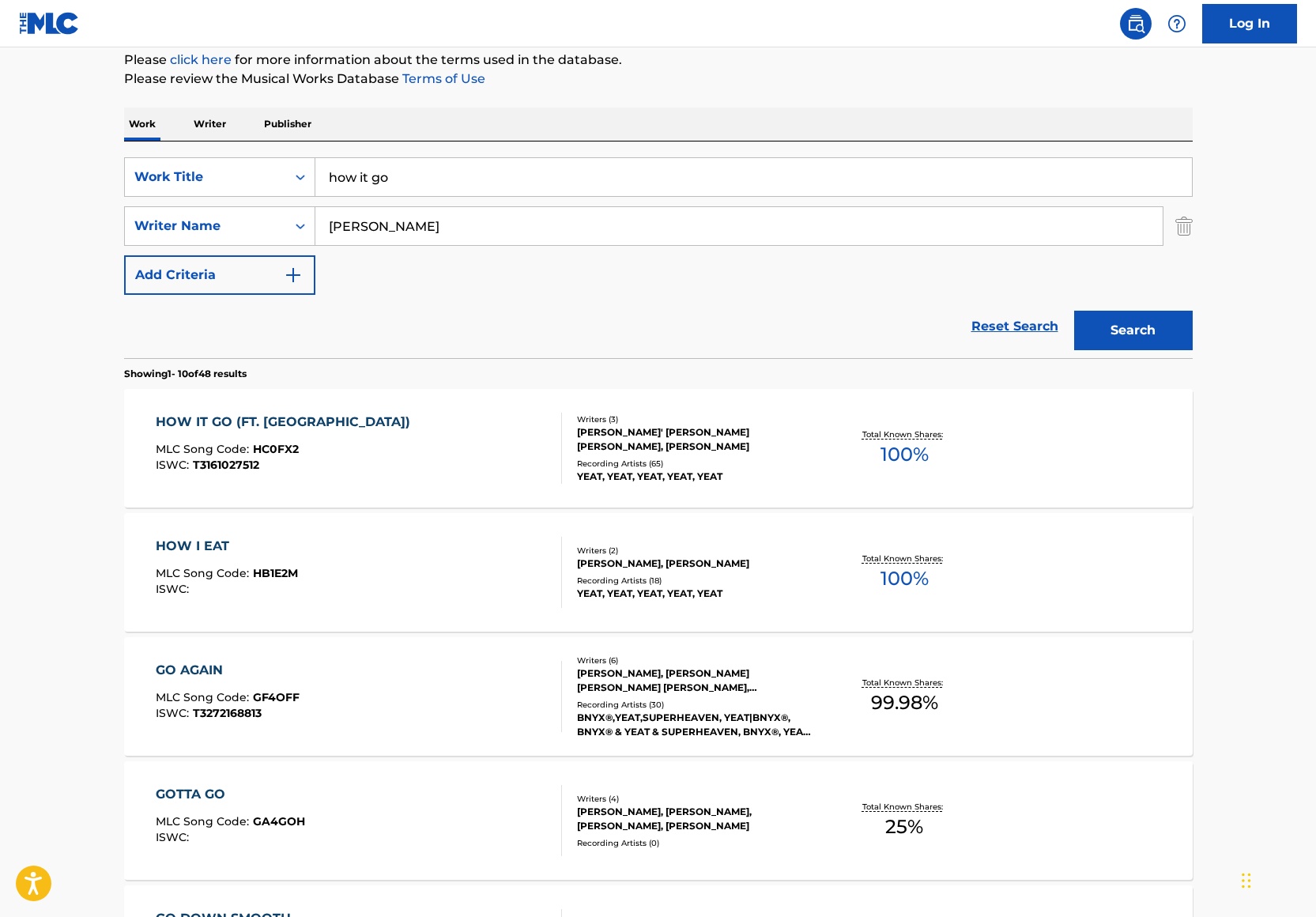
click at [645, 187] on input "how it go" at bounding box center [754, 176] width 876 height 38
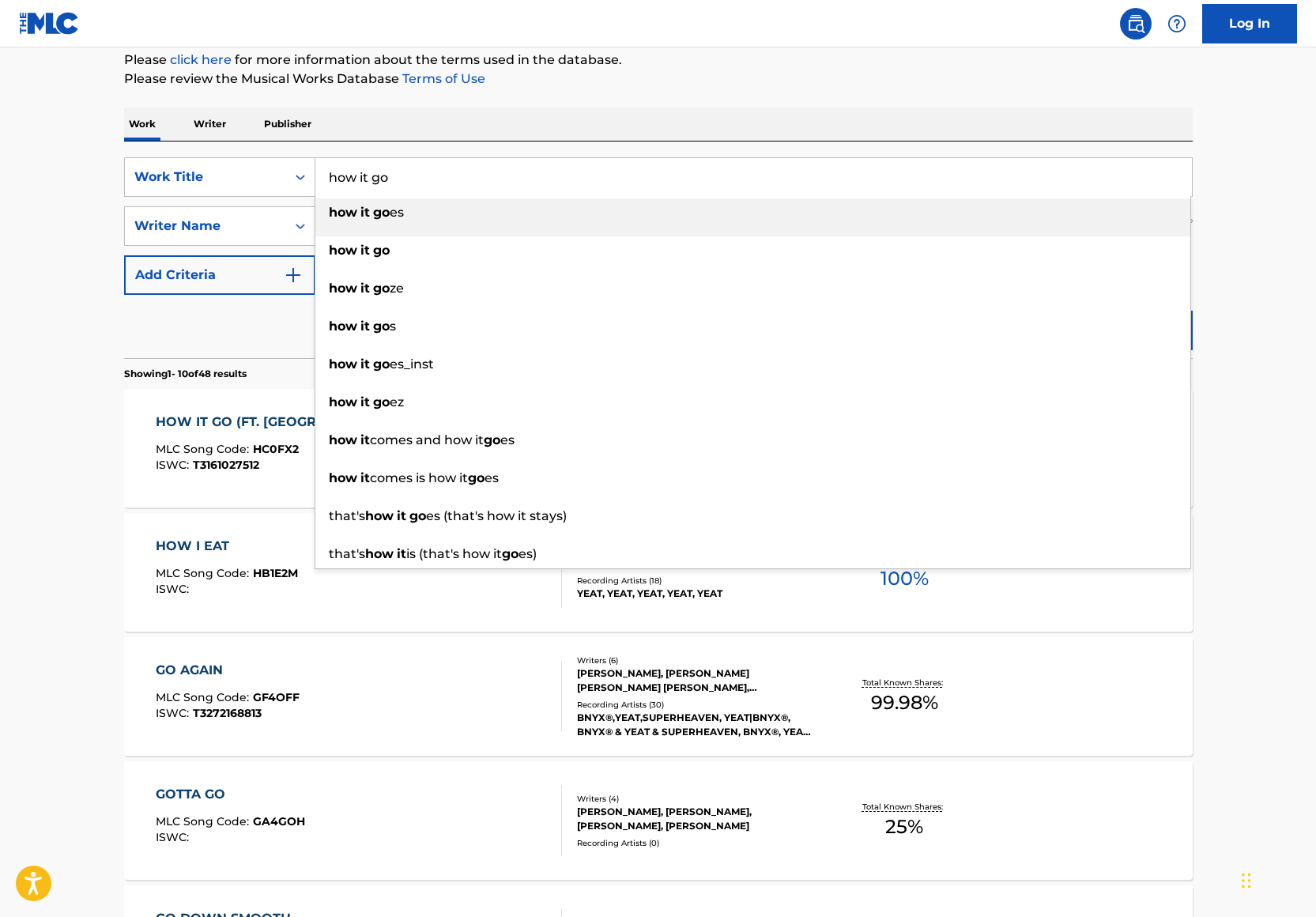
click at [645, 187] on input "how it go" at bounding box center [754, 176] width 876 height 38
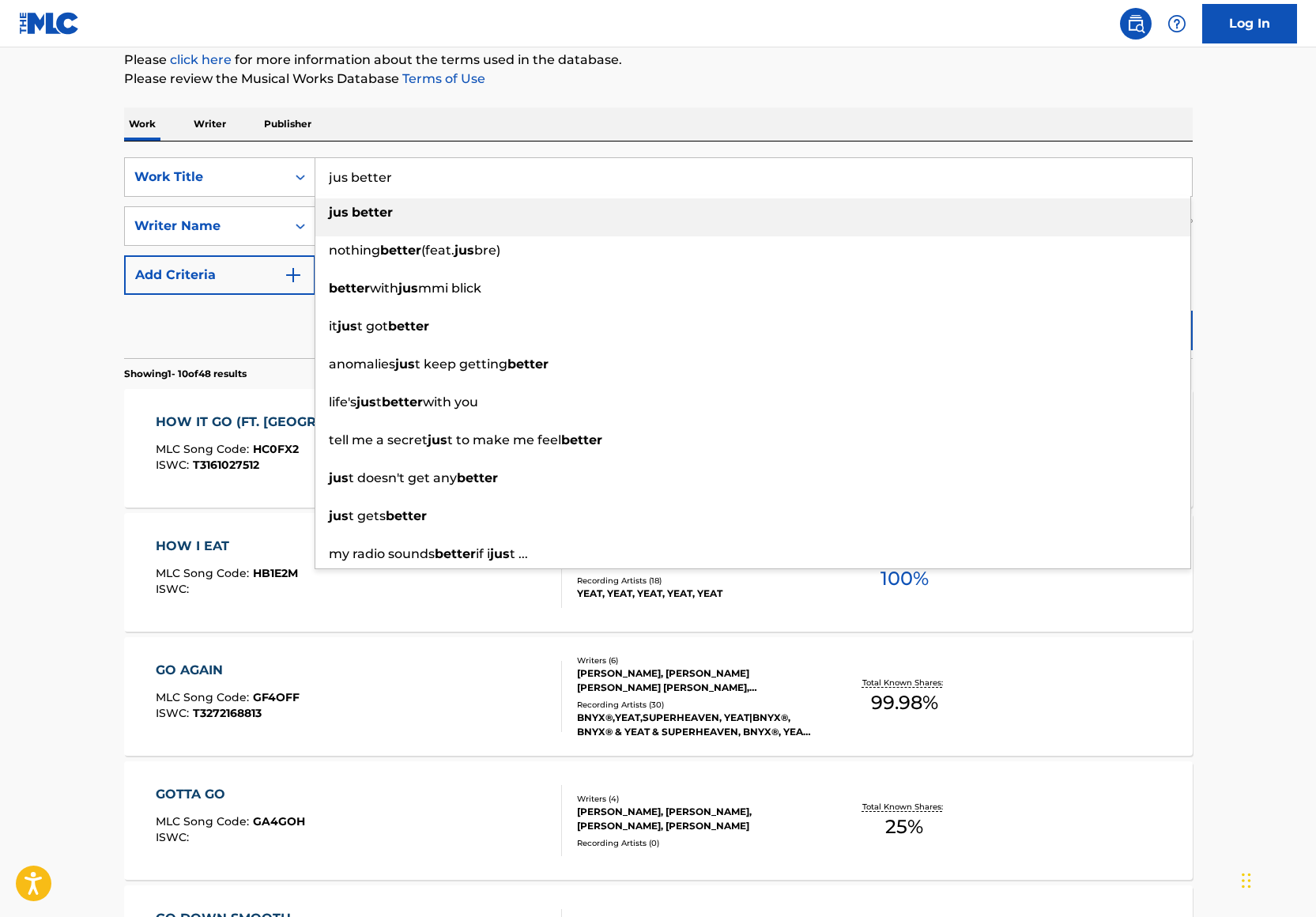
type input "jus better"
click at [902, 96] on div "The MLC Public Work Search The accuracy and completeness of The MLC's data is d…" at bounding box center [659, 799] width 1107 height 1813
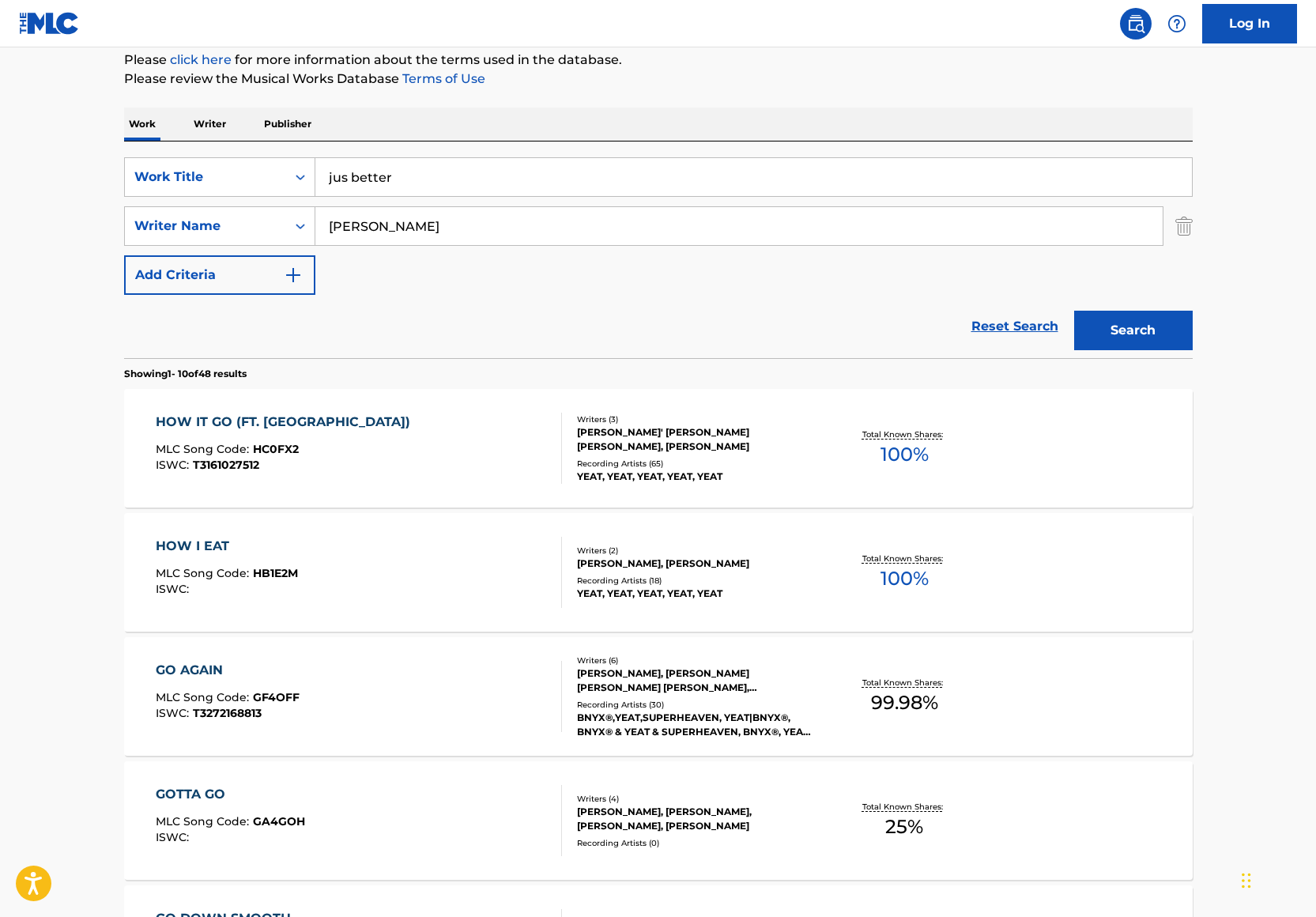
click at [1165, 331] on button "Search" at bounding box center [1133, 330] width 119 height 40
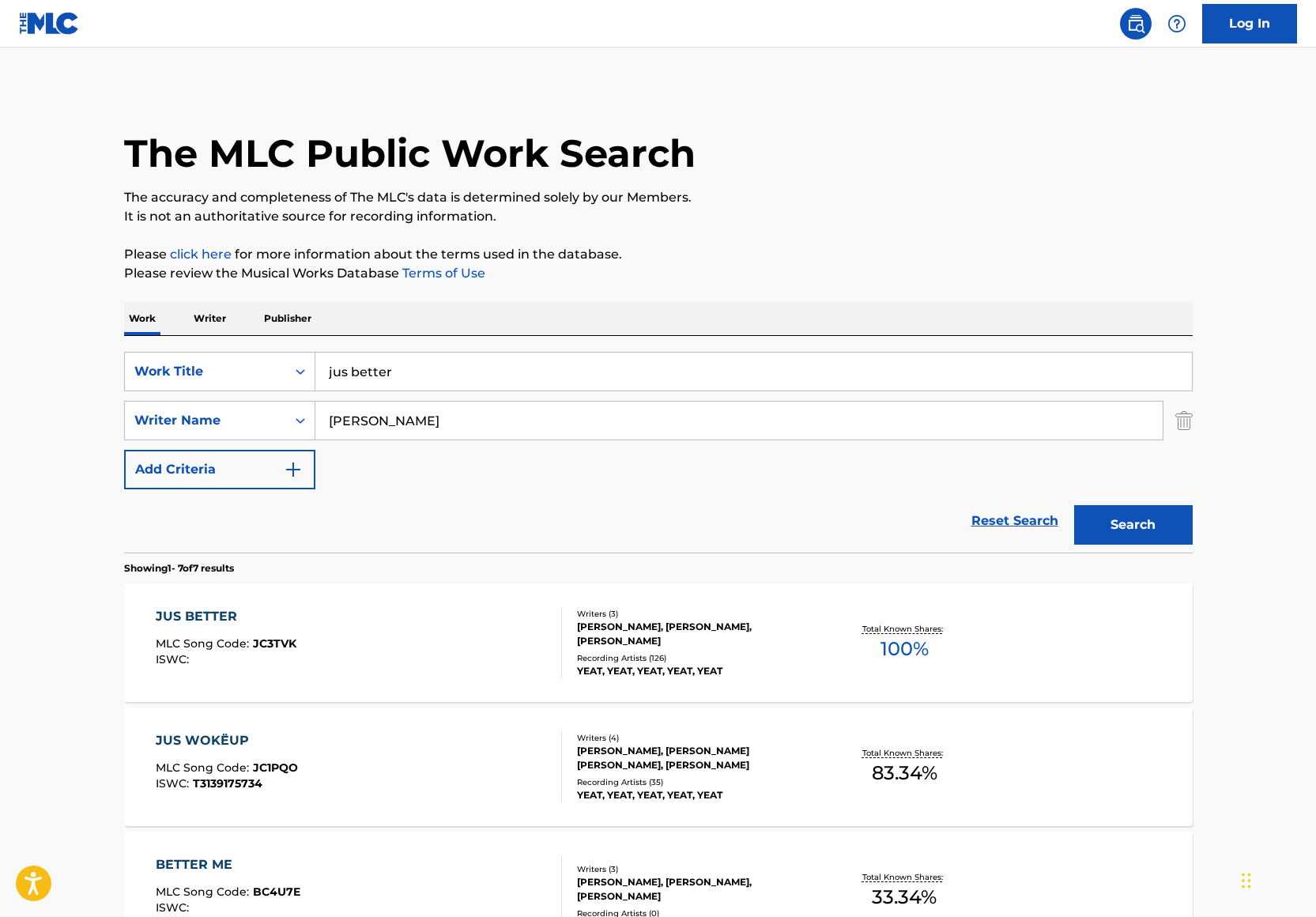
click at [454, 643] on div "JUS BETTER MLC Song Code : JC3TVK ISWC :" at bounding box center [359, 642] width 406 height 71
click at [1185, 440] on div "SearchWithCriteriacf76504d-0c4a-45f3-ae8d-d40ae4c0afce Work Title jus better Se…" at bounding box center [658, 420] width 1069 height 137
click at [1172, 428] on div "SearchWithCriteria9d8dd4d4-c308-4782-8106-73d08c009be4 Writer Name Noah Smith" at bounding box center [658, 420] width 1069 height 40
click at [1191, 435] on img "Search Form" at bounding box center [1184, 420] width 18 height 40
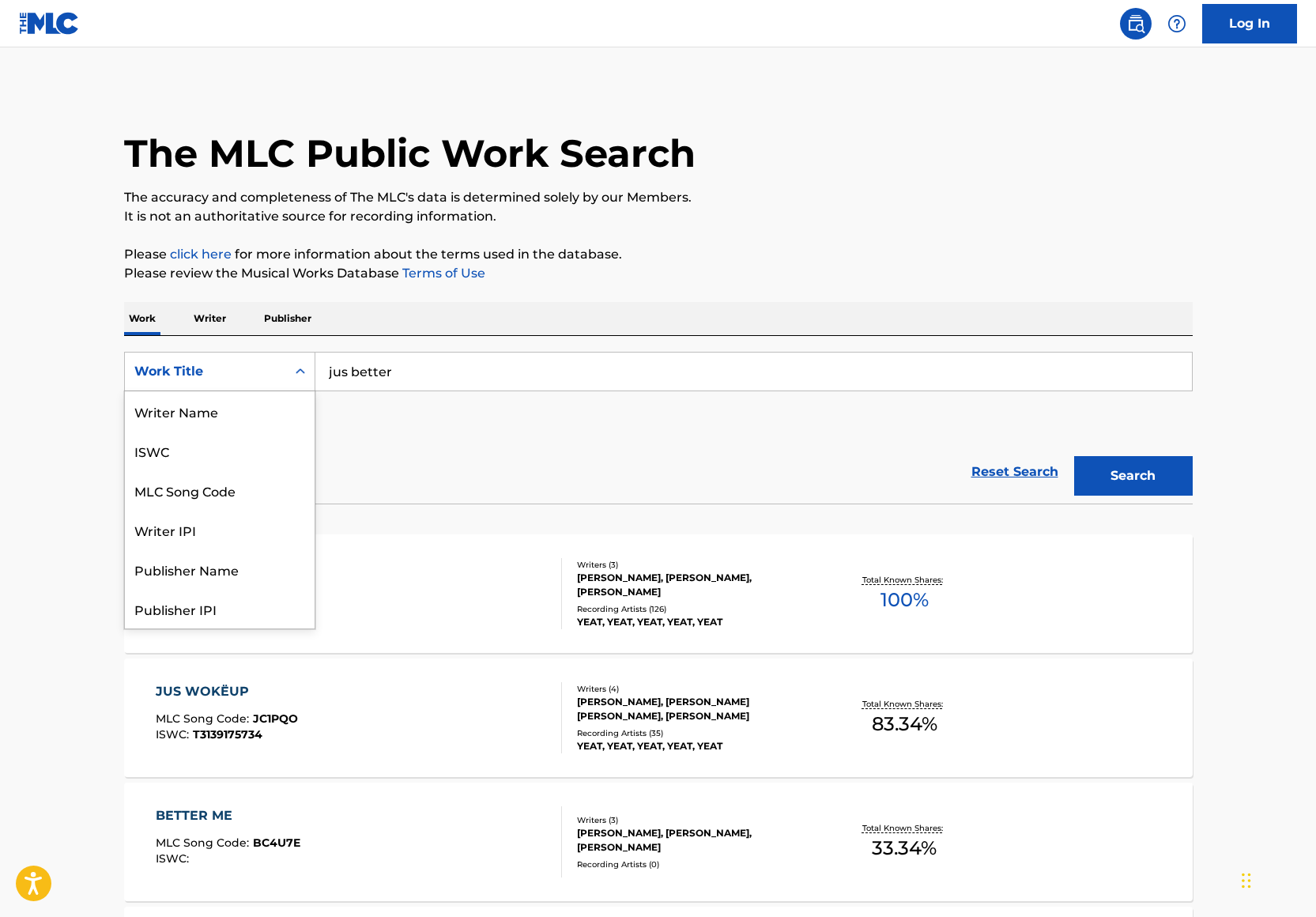
click at [245, 378] on div "Work Title" at bounding box center [206, 371] width 142 height 19
click at [215, 418] on div "Writer Name" at bounding box center [220, 411] width 190 height 40
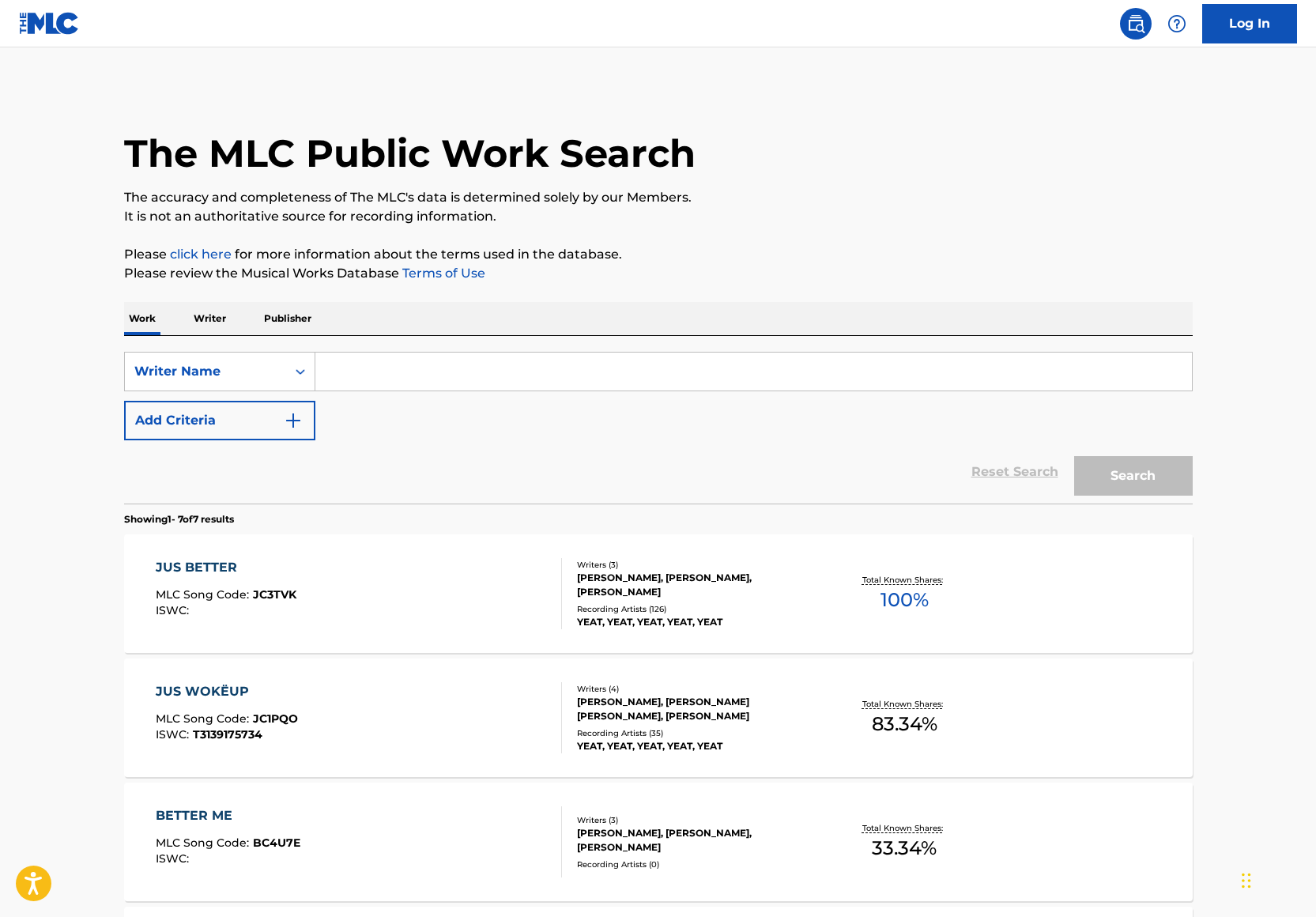
click at [382, 382] on input "Search Form" at bounding box center [754, 371] width 876 height 38
type input "Edward Cooper"
click at [722, 283] on div "The MLC Public Work Search The accuracy and completeness of The MLC's data is d…" at bounding box center [659, 779] width 1107 height 1384
click at [1098, 465] on button "Search" at bounding box center [1133, 475] width 119 height 40
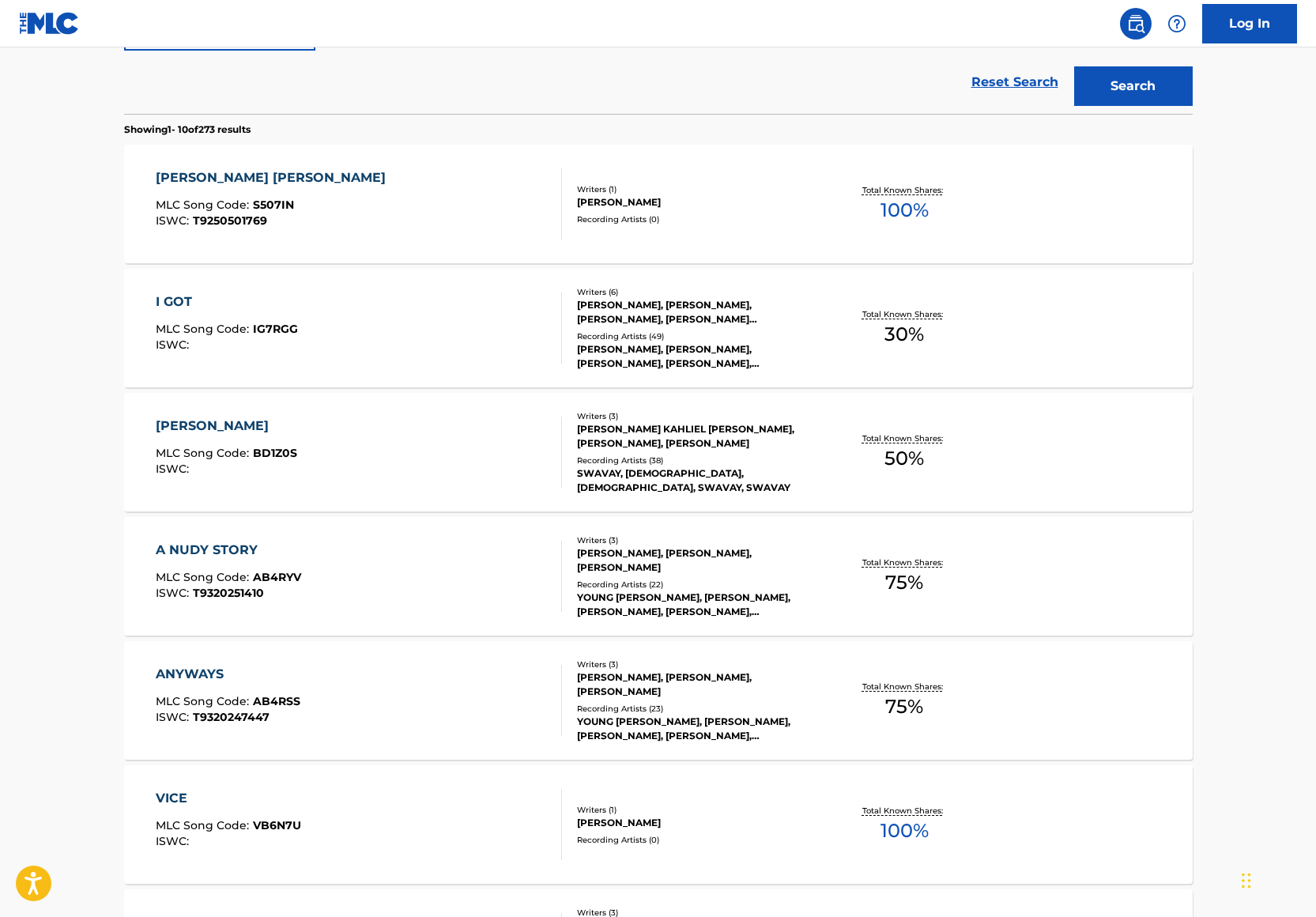
scroll to position [391, 0]
click at [769, 600] on div "YOUNG NUDY, YOUNG NUDY, YOUNG NUDY, YOUNG NUDY, YOUNG NUDY" at bounding box center [696, 603] width 239 height 28
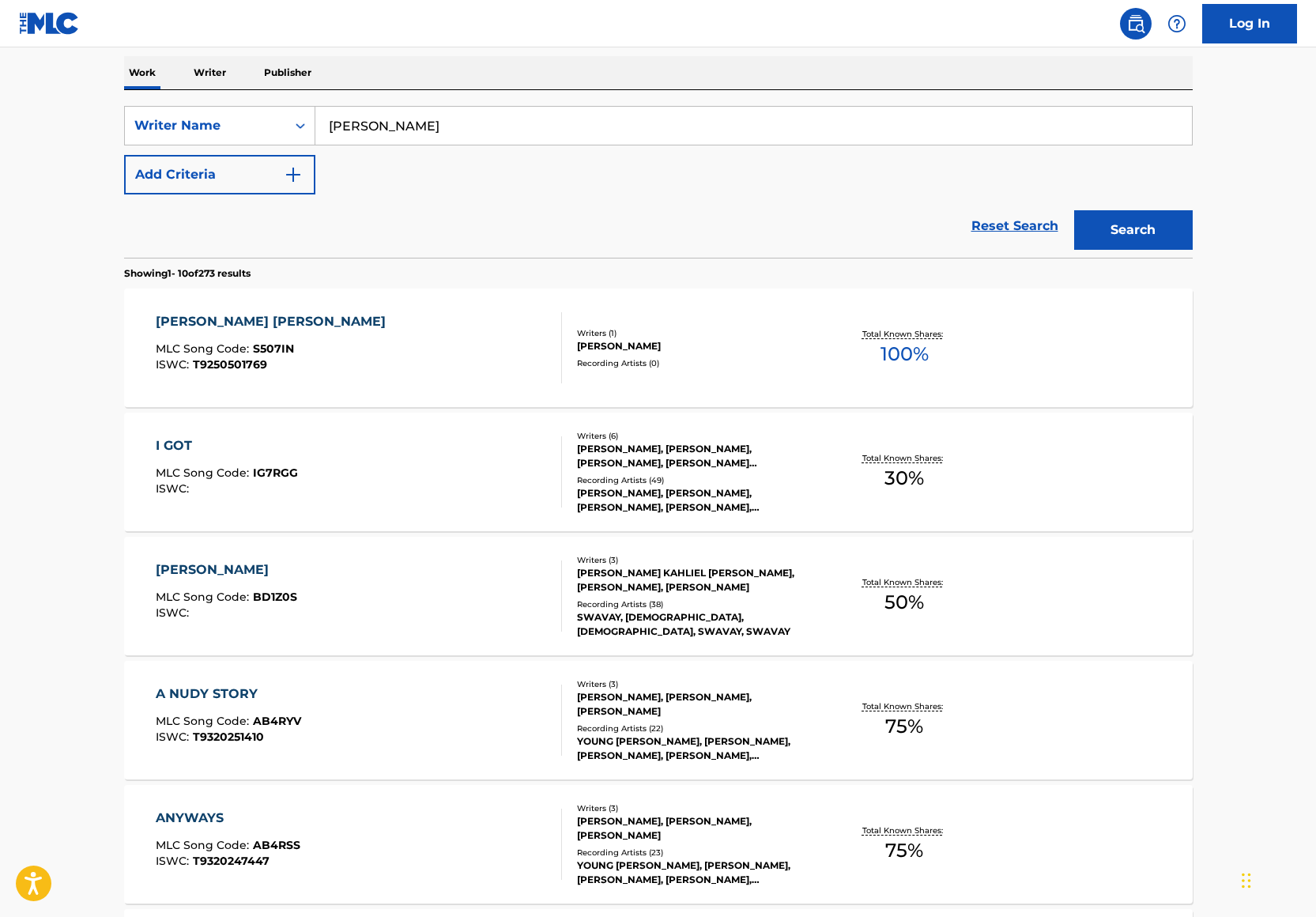
scroll to position [4, 0]
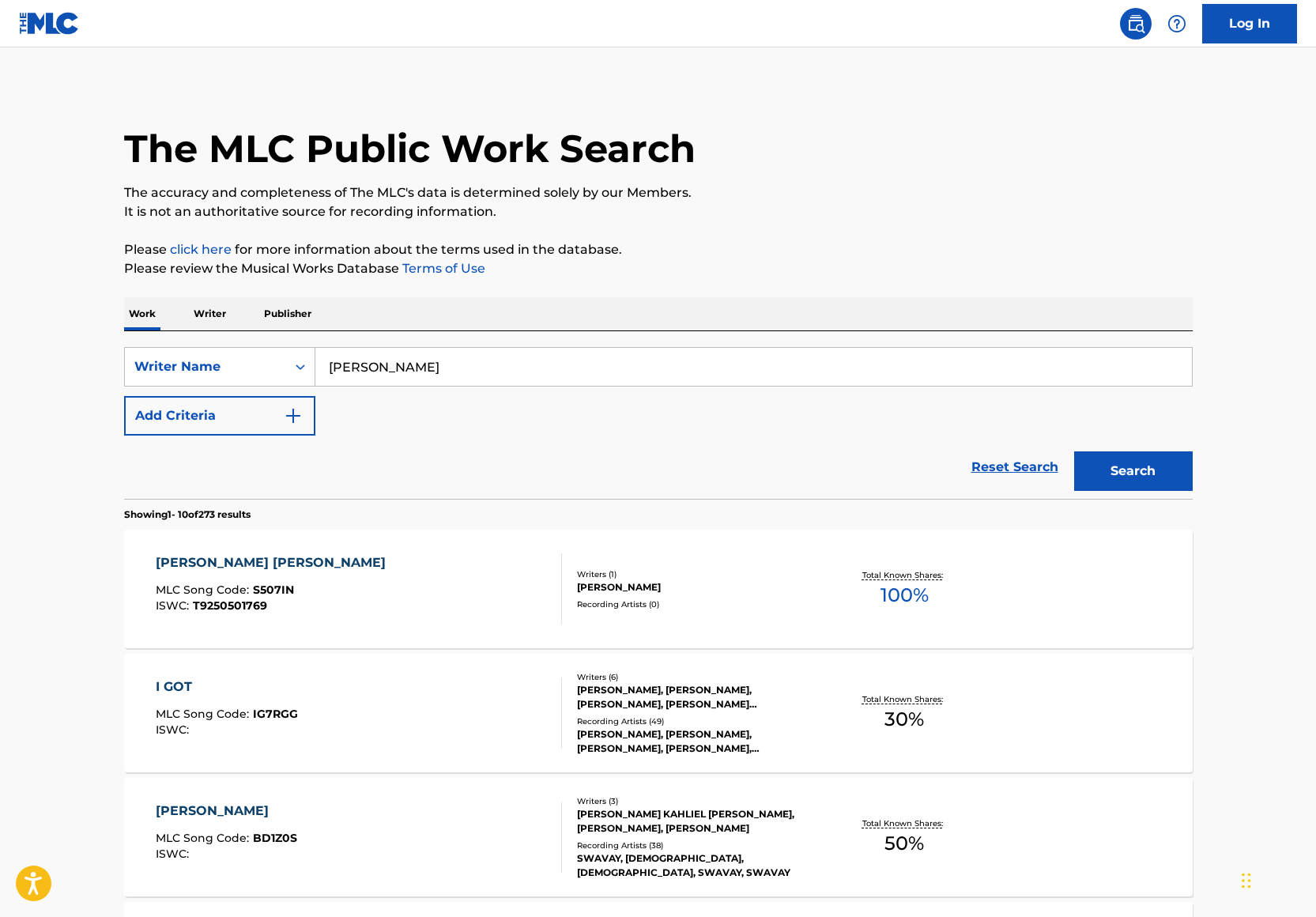
click at [279, 424] on button "Add Criteria" at bounding box center [220, 415] width 192 height 40
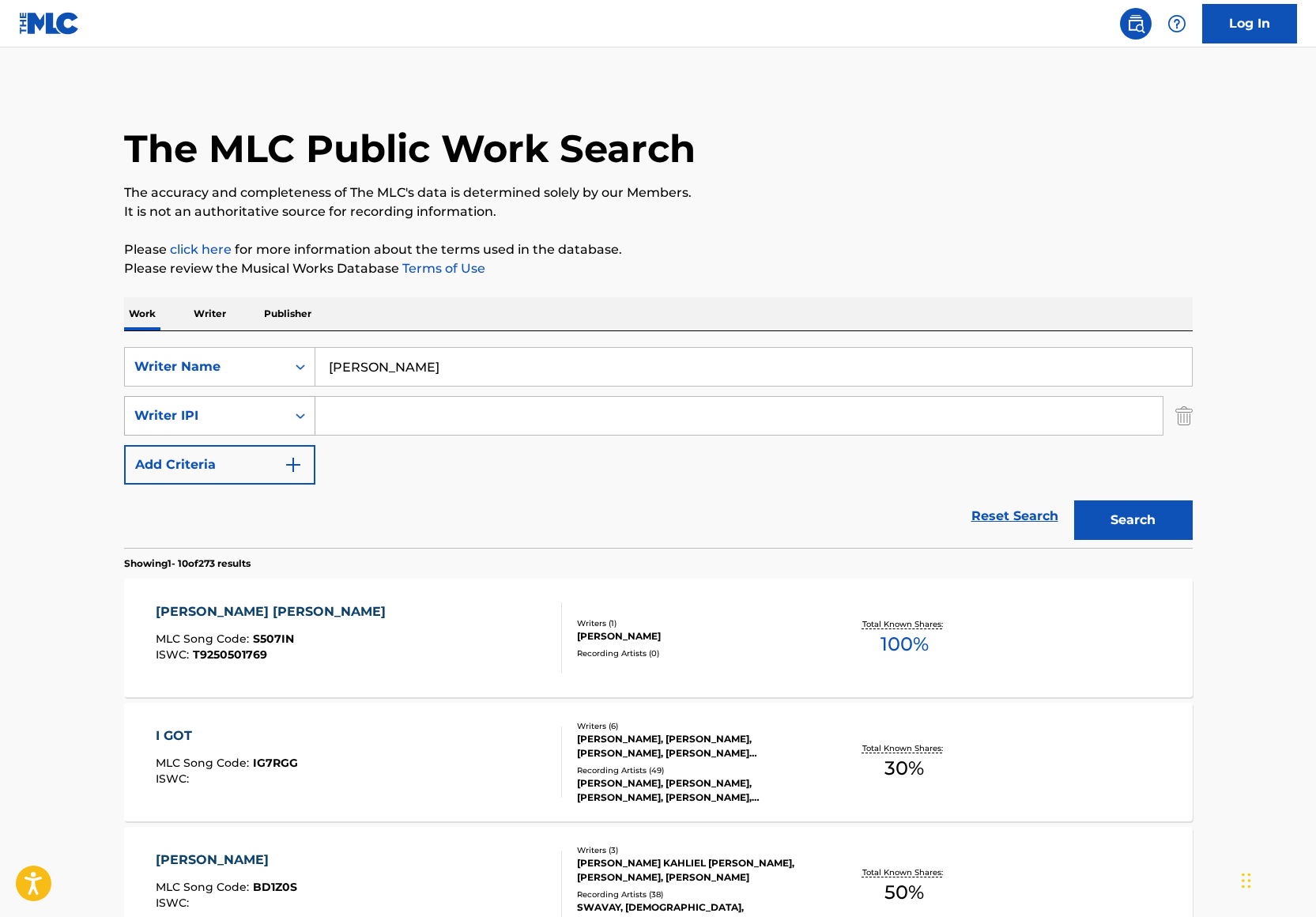
click at [283, 417] on div "Writer IPI" at bounding box center [206, 416] width 161 height 30
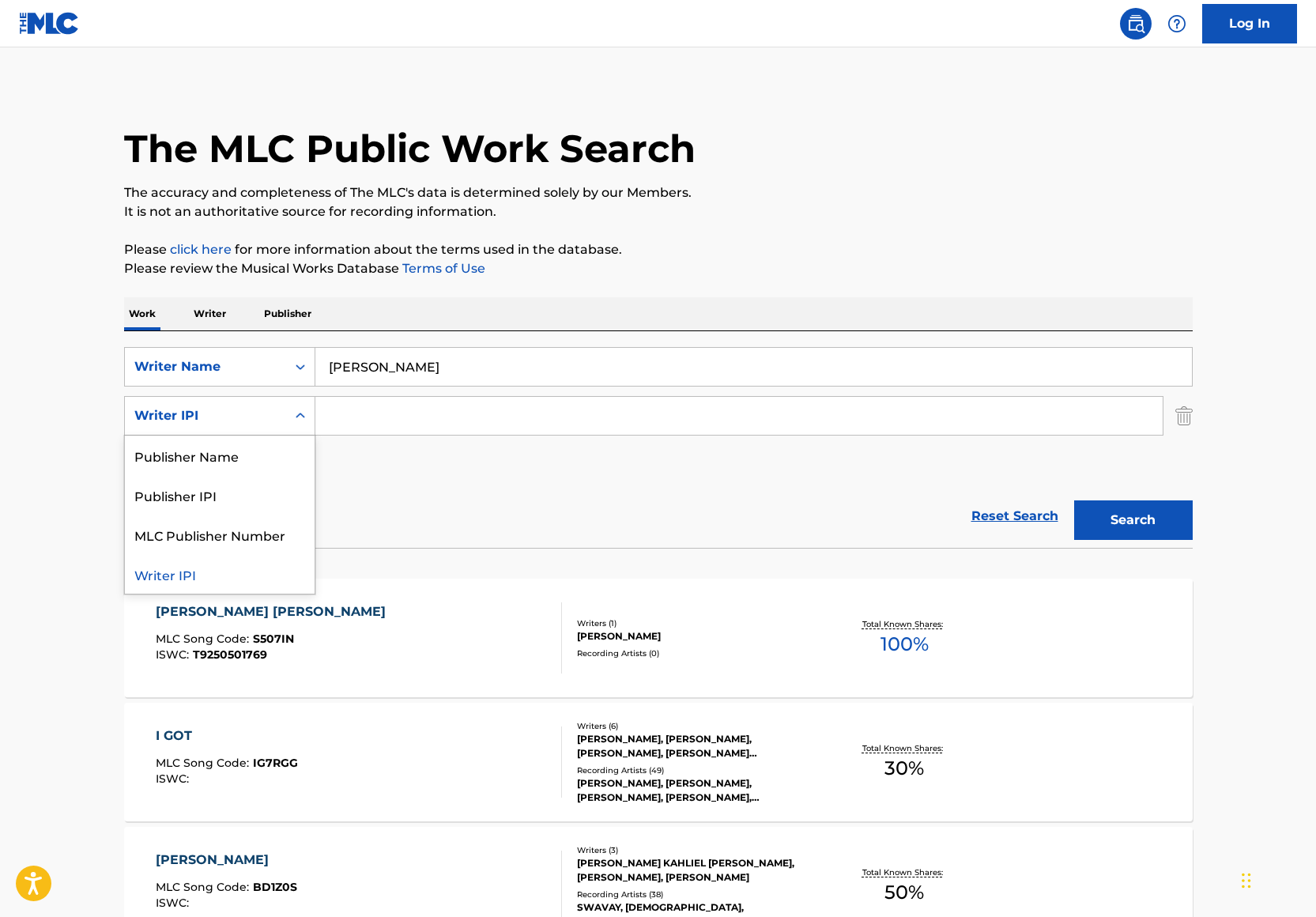
click at [373, 375] on input "Edward Cooper" at bounding box center [754, 366] width 876 height 38
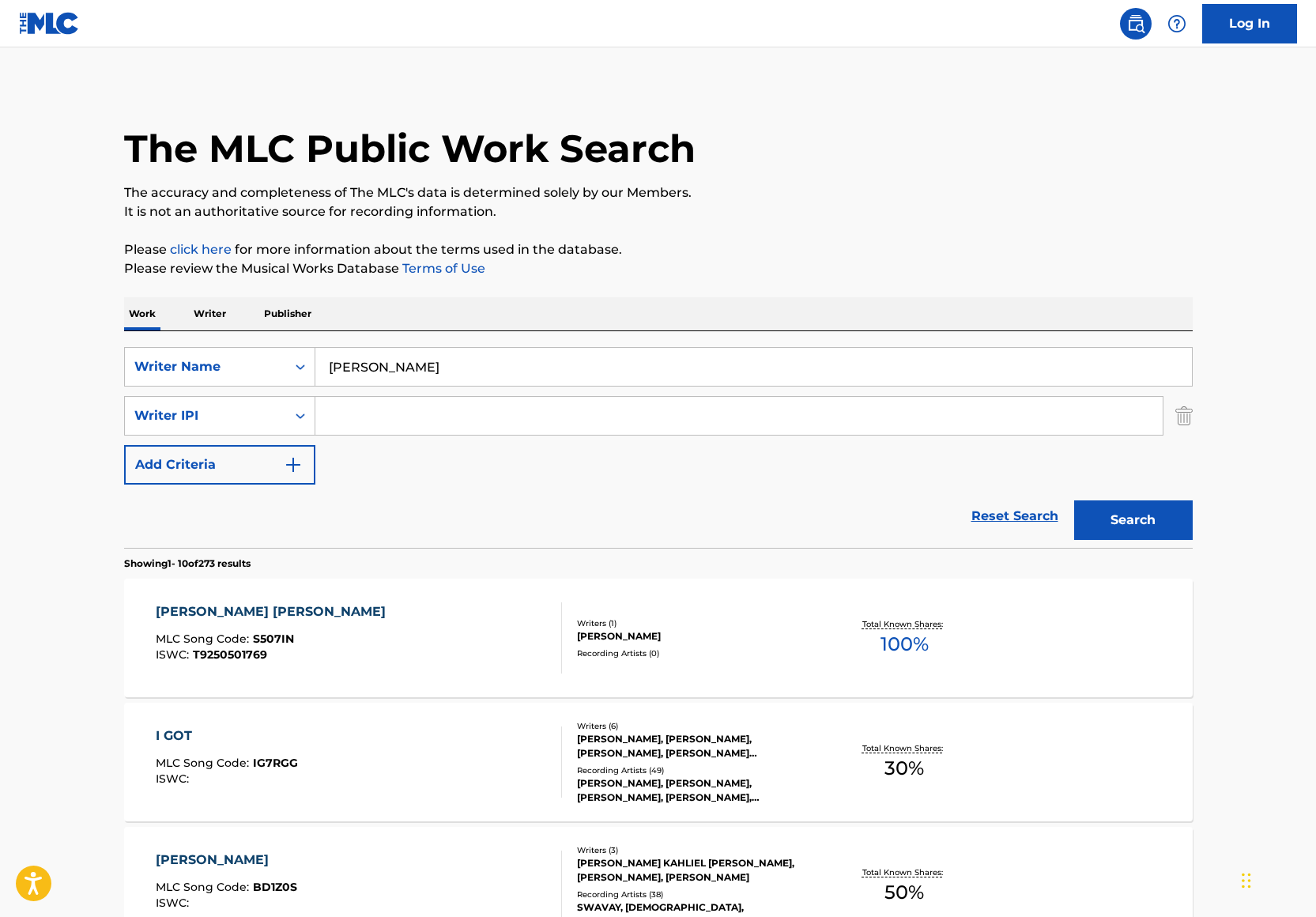
click at [374, 375] on input "Edward Cooper" at bounding box center [754, 366] width 876 height 38
click at [1187, 418] on img "Search Form" at bounding box center [1184, 415] width 18 height 40
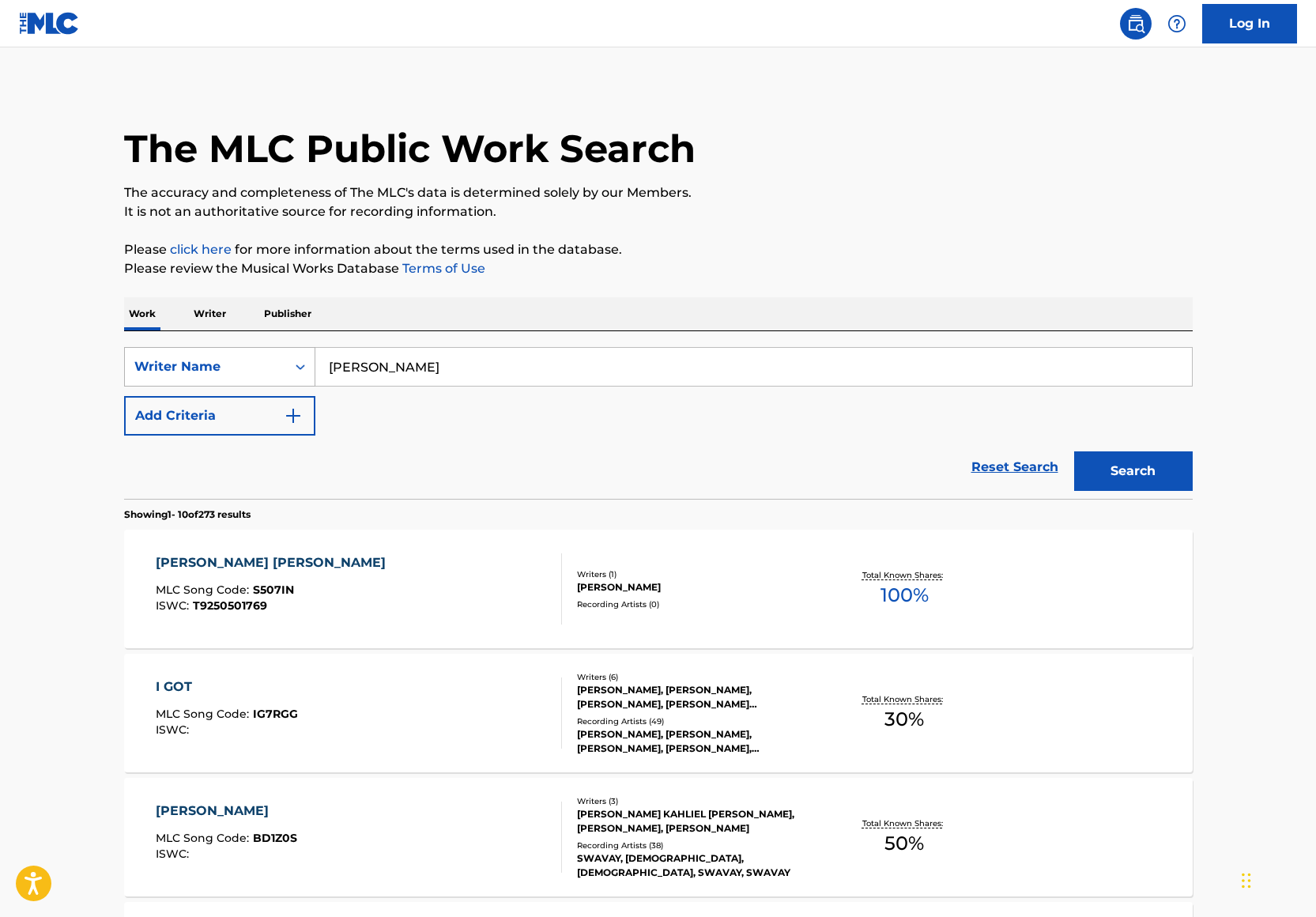
click at [287, 371] on div "Search Form" at bounding box center [301, 366] width 28 height 28
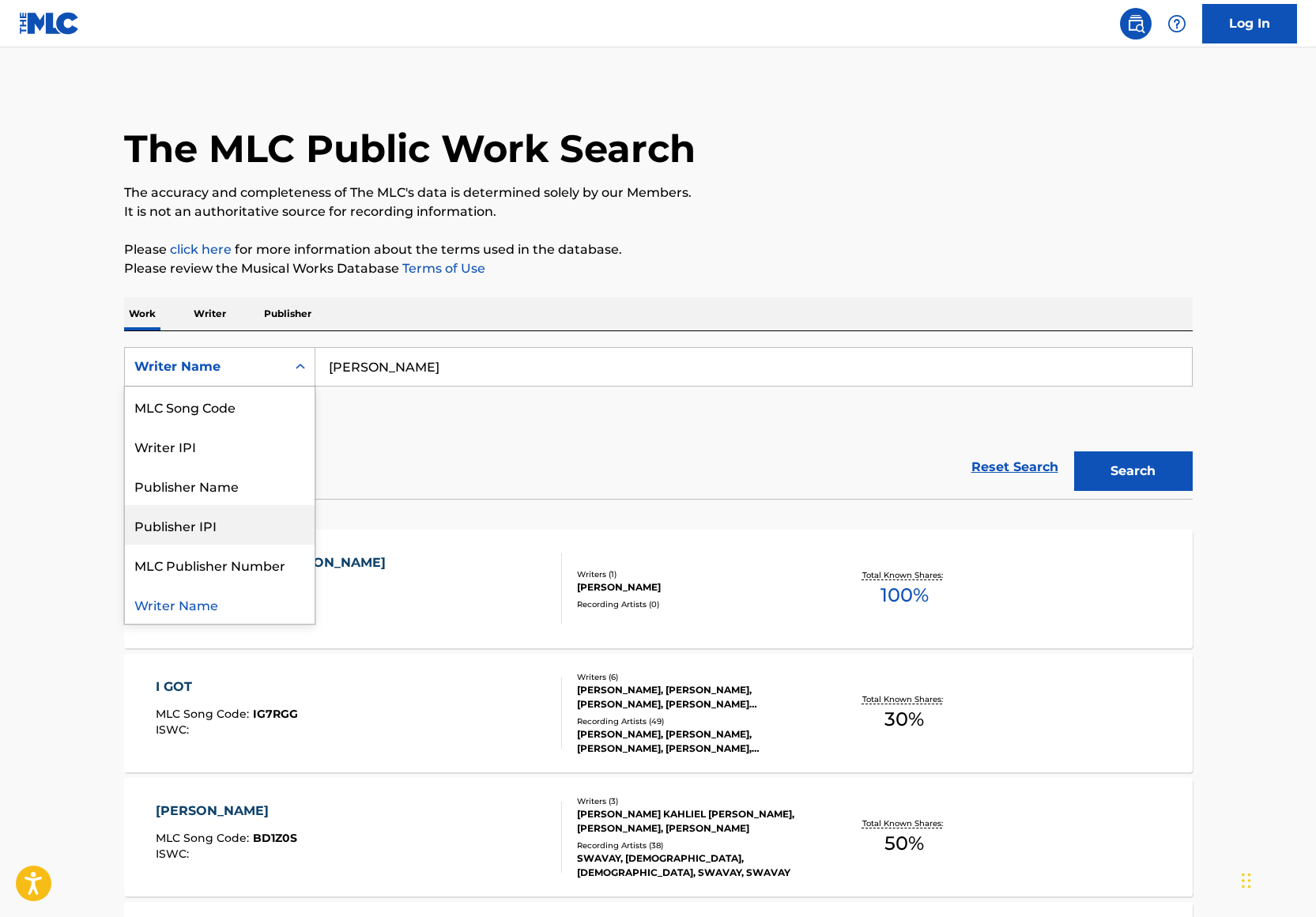
scroll to position [0, 0]
click at [207, 396] on div "Work Title" at bounding box center [220, 406] width 190 height 40
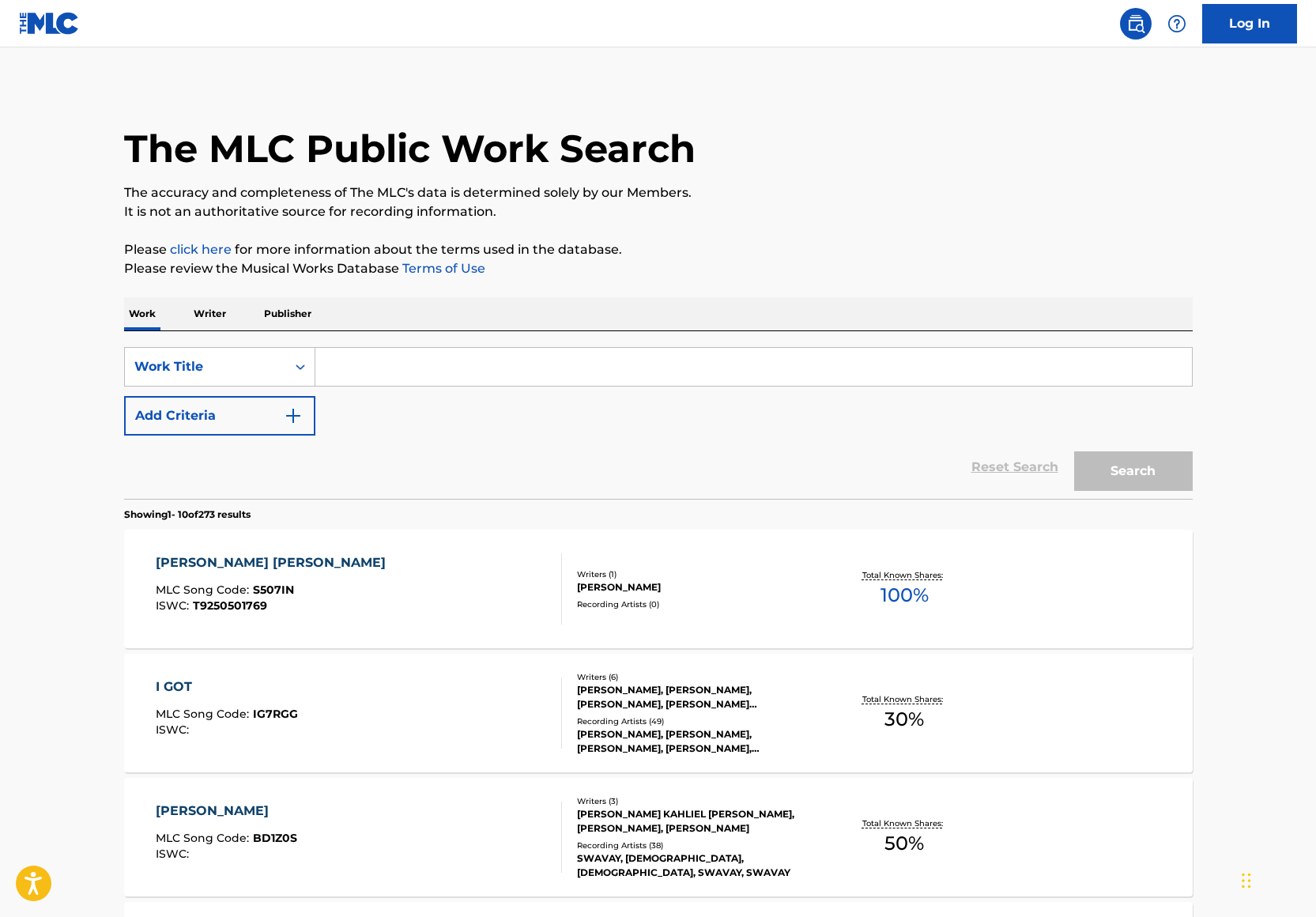
click at [236, 404] on button "Add Criteria" at bounding box center [220, 415] width 192 height 40
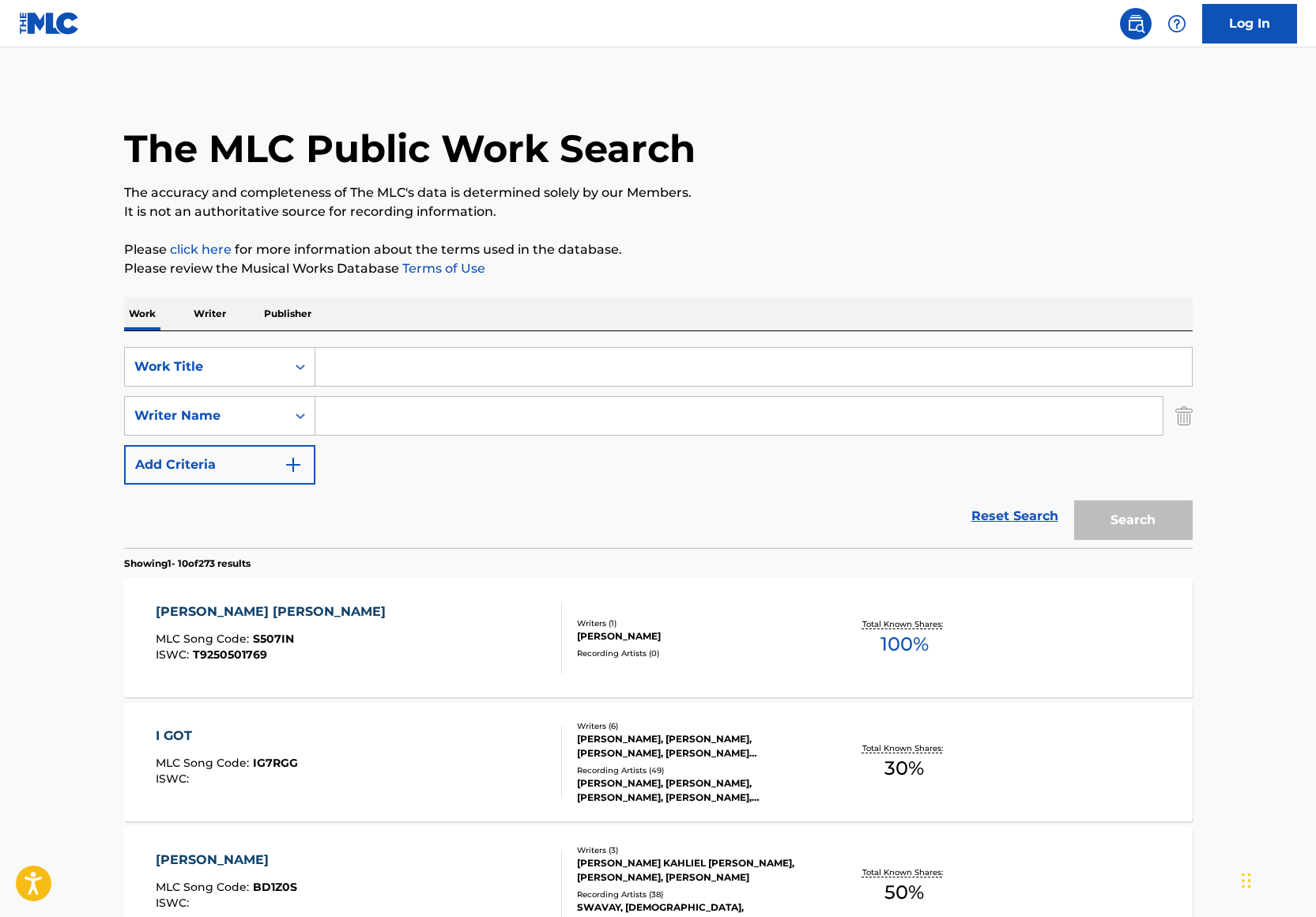
click at [358, 406] on input "Search Form" at bounding box center [739, 415] width 847 height 38
paste input "Edward Cooper"
type input "Edward Cooper"
click at [353, 370] on input "Search Form" at bounding box center [754, 366] width 876 height 38
click at [353, 368] on input "Search Form" at bounding box center [754, 366] width 876 height 38
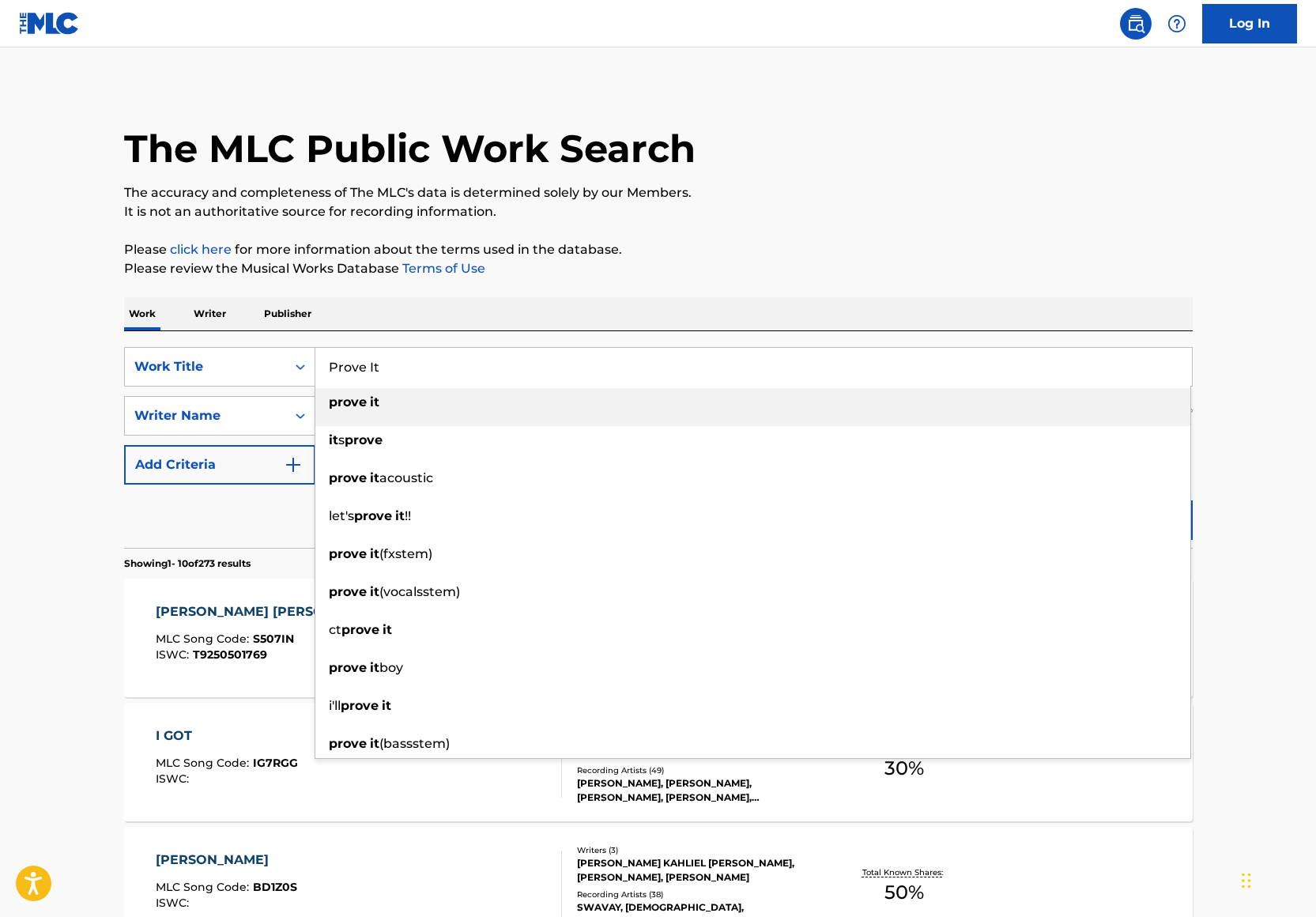
type input "Prove It"
click at [856, 175] on div "The MLC Public Work Search" at bounding box center [658, 140] width 1069 height 115
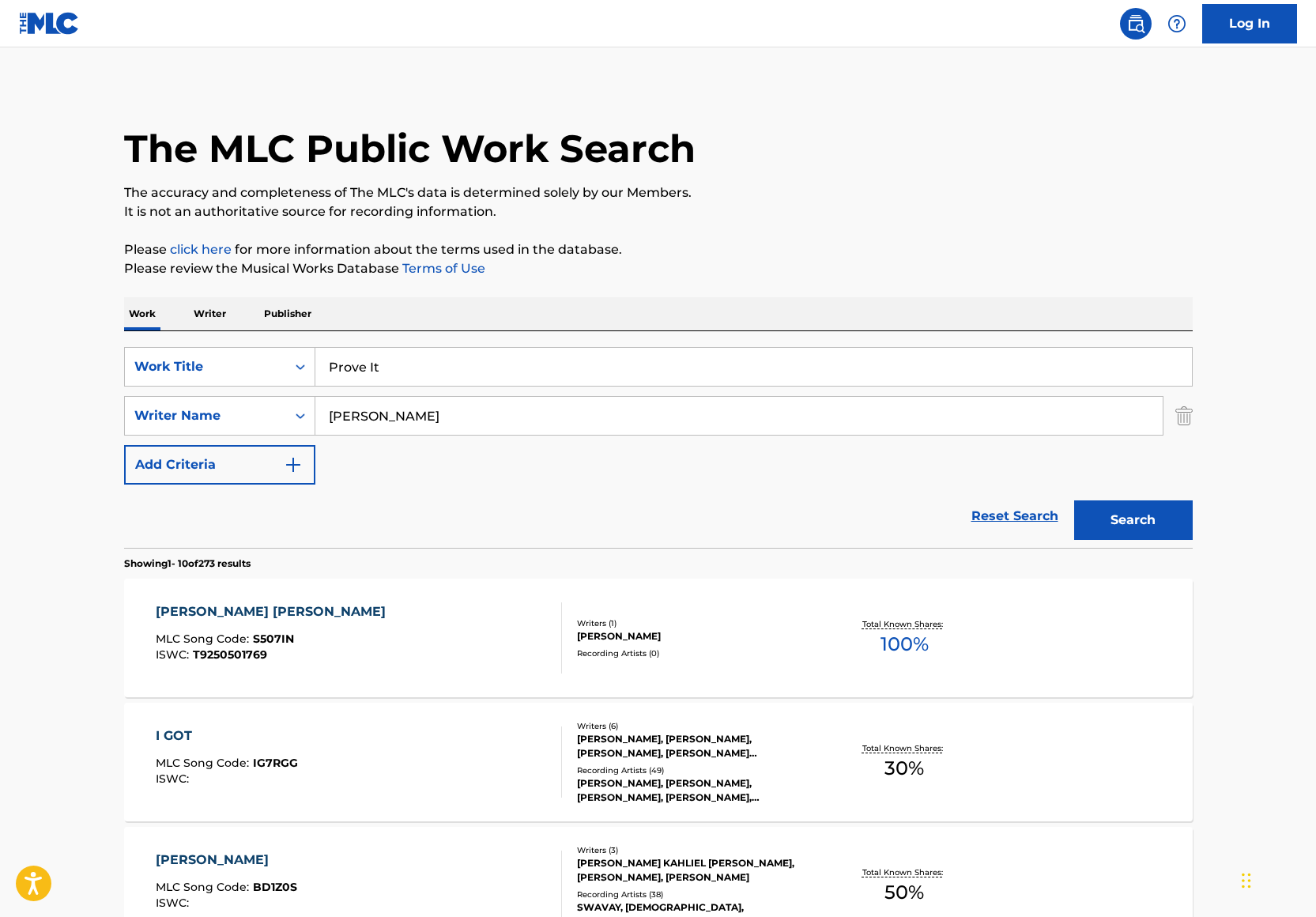
click at [1165, 536] on button "Search" at bounding box center [1133, 520] width 119 height 40
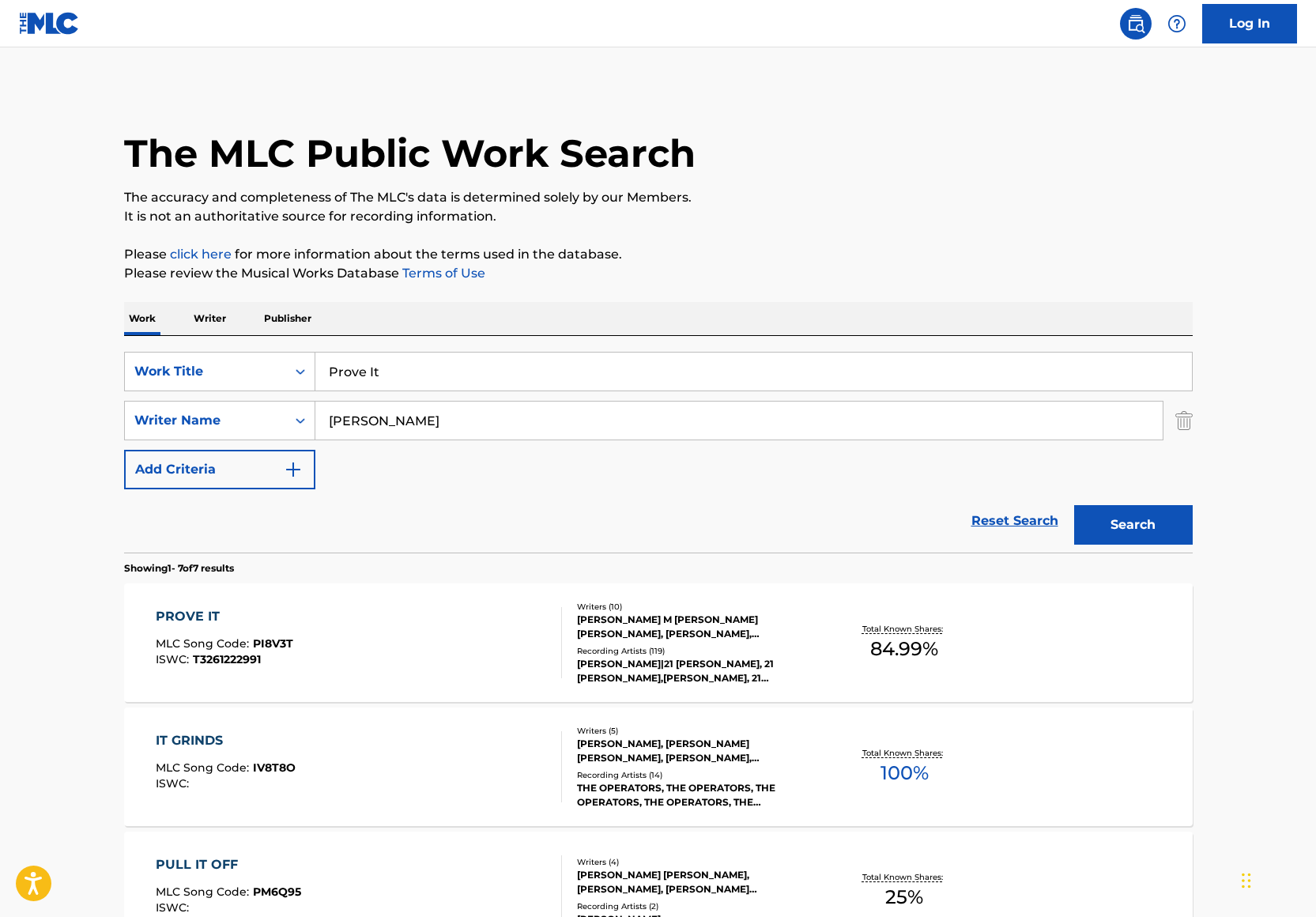
click at [766, 646] on div "Recording Artists ( 119 )" at bounding box center [696, 650] width 239 height 12
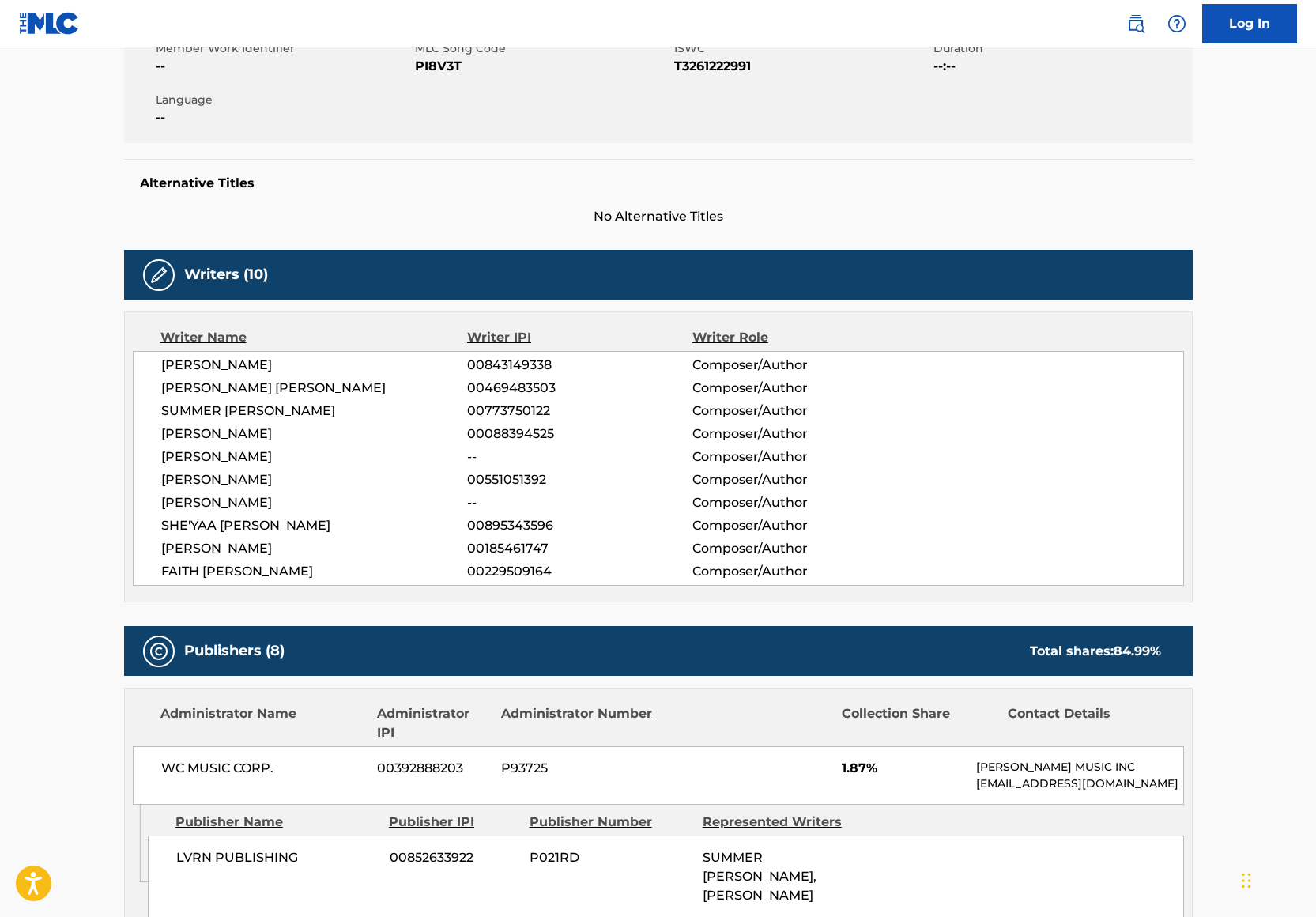
scroll to position [209, 0]
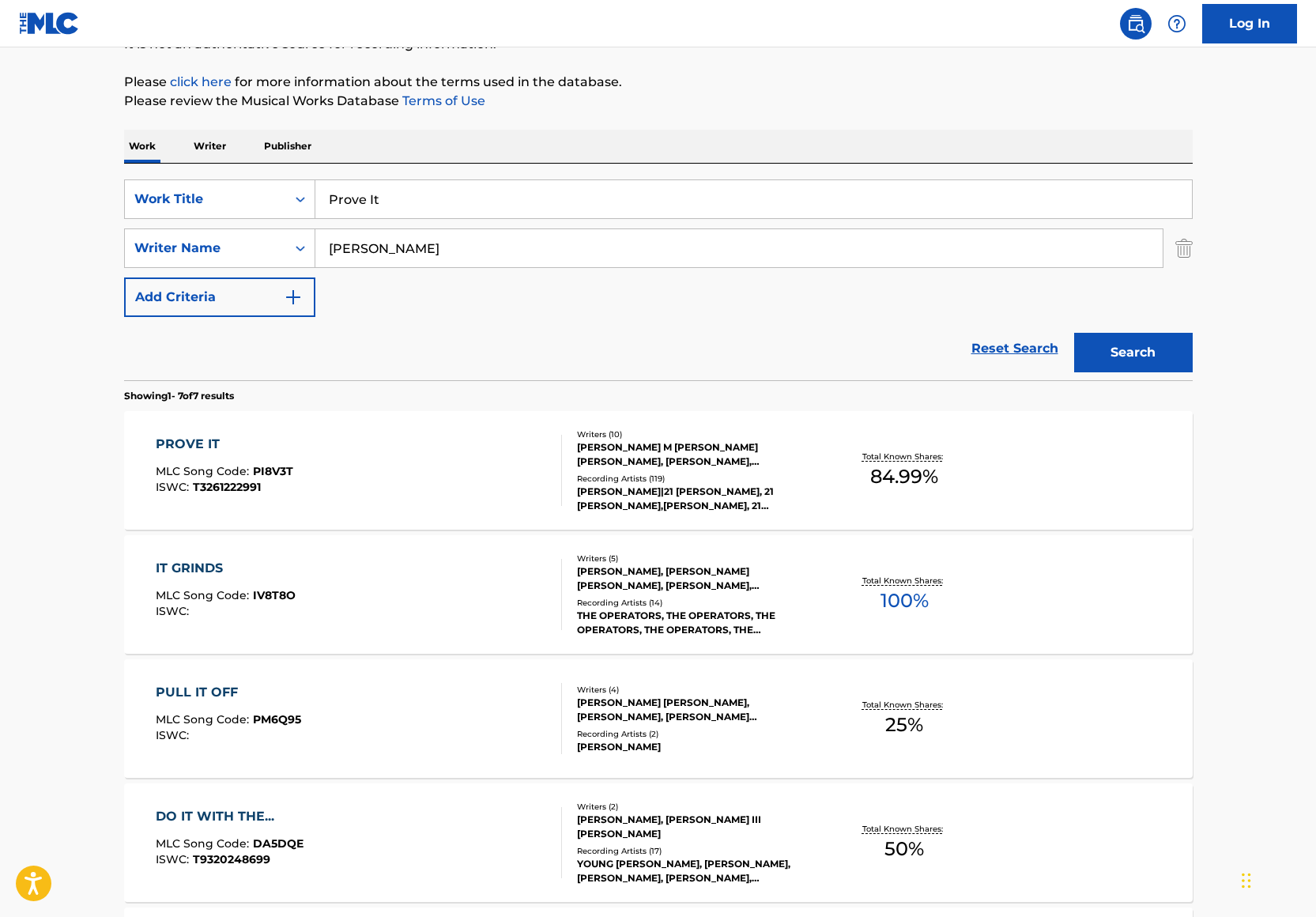
scroll to position [174, 0]
click at [709, 503] on div "SUMMER WALKER|21 SAVAGE, 21 SAVAGE,SUMMER WALKER, 21 SAVAGE, 21 SAVAGE,SUMMER W…" at bounding box center [696, 498] width 239 height 28
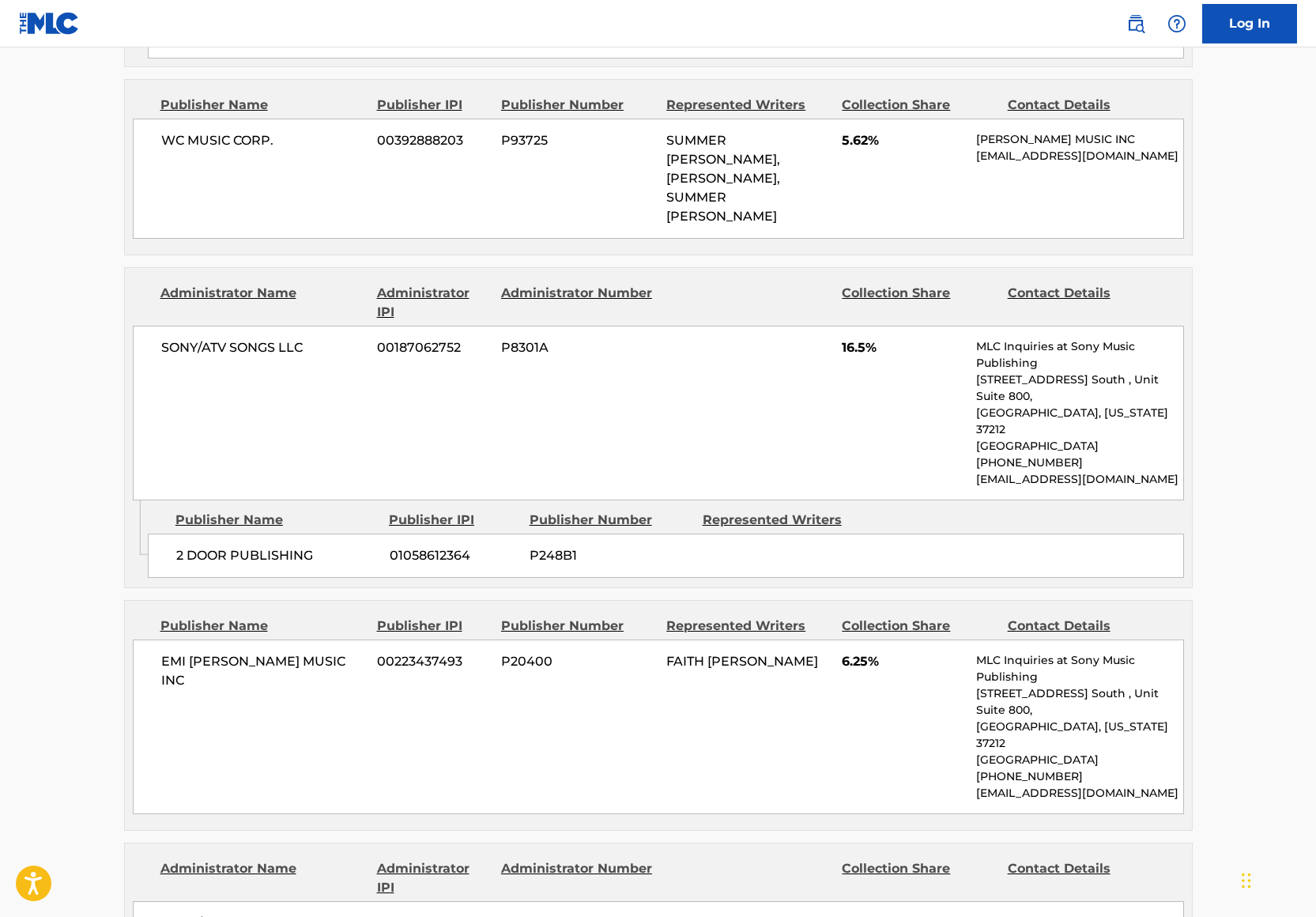
scroll to position [1437, 0]
click at [248, 563] on span "2 DOOR PUBLISHING" at bounding box center [277, 553] width 201 height 19
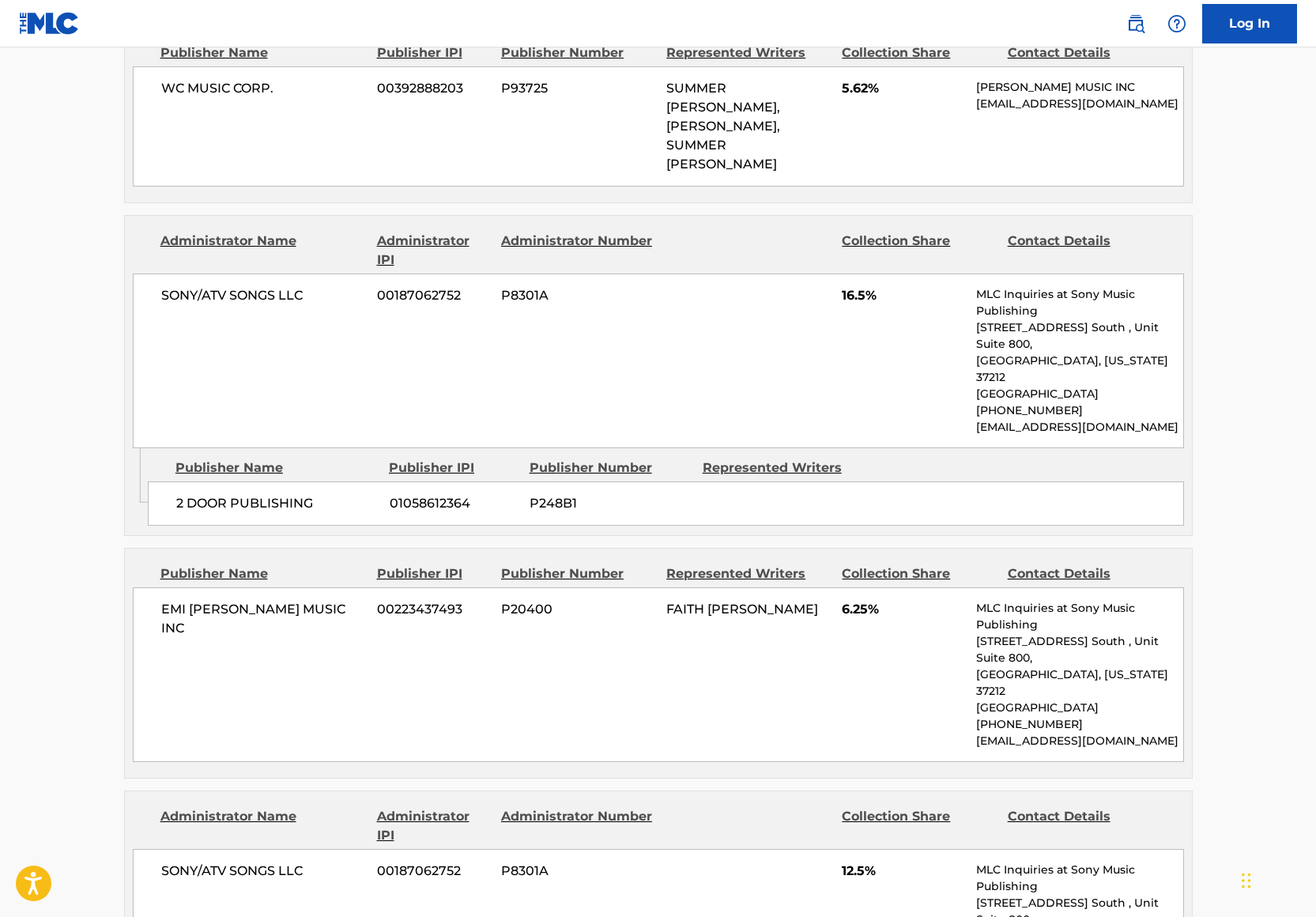
scroll to position [1498, 0]
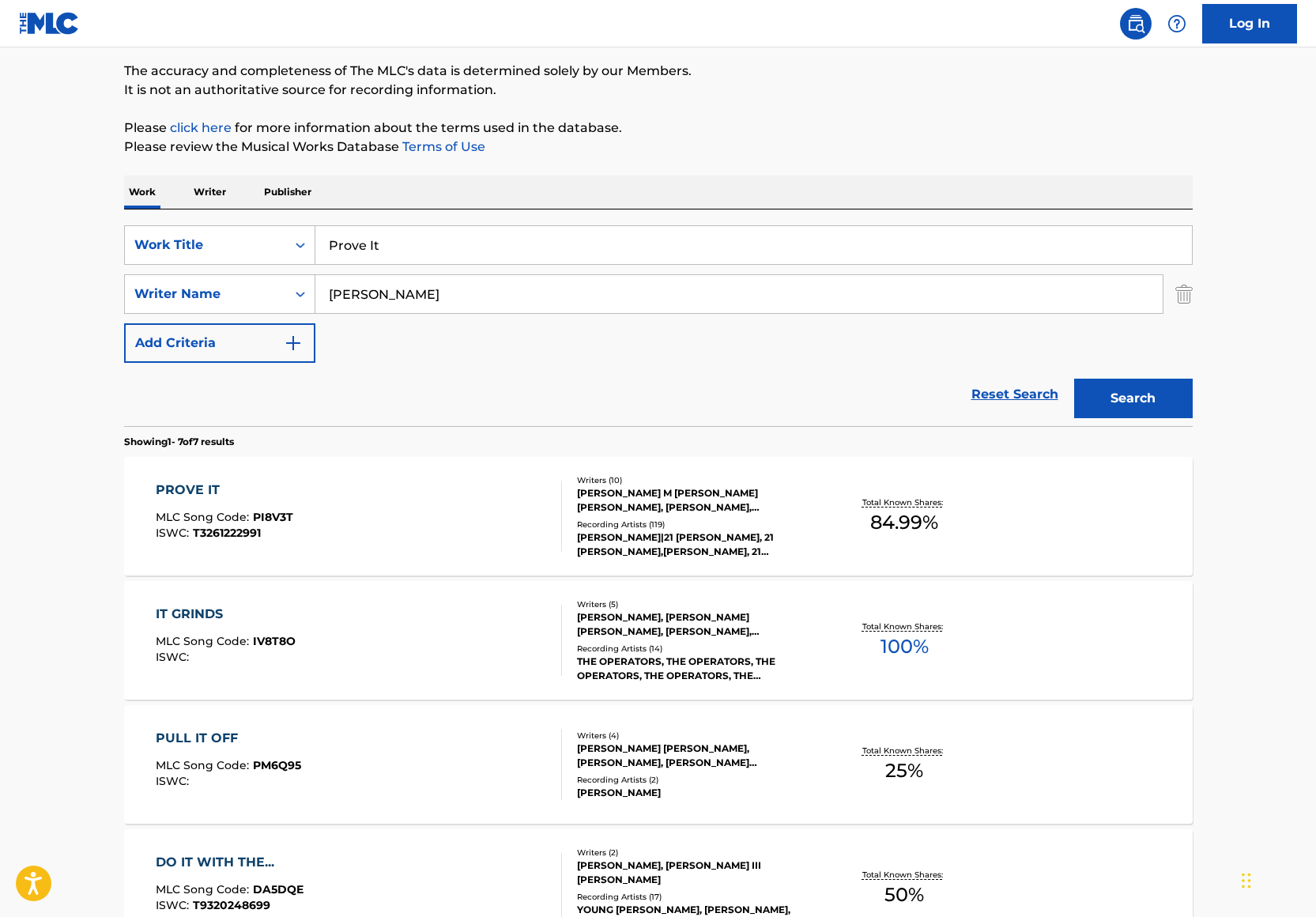
scroll to position [117, 0]
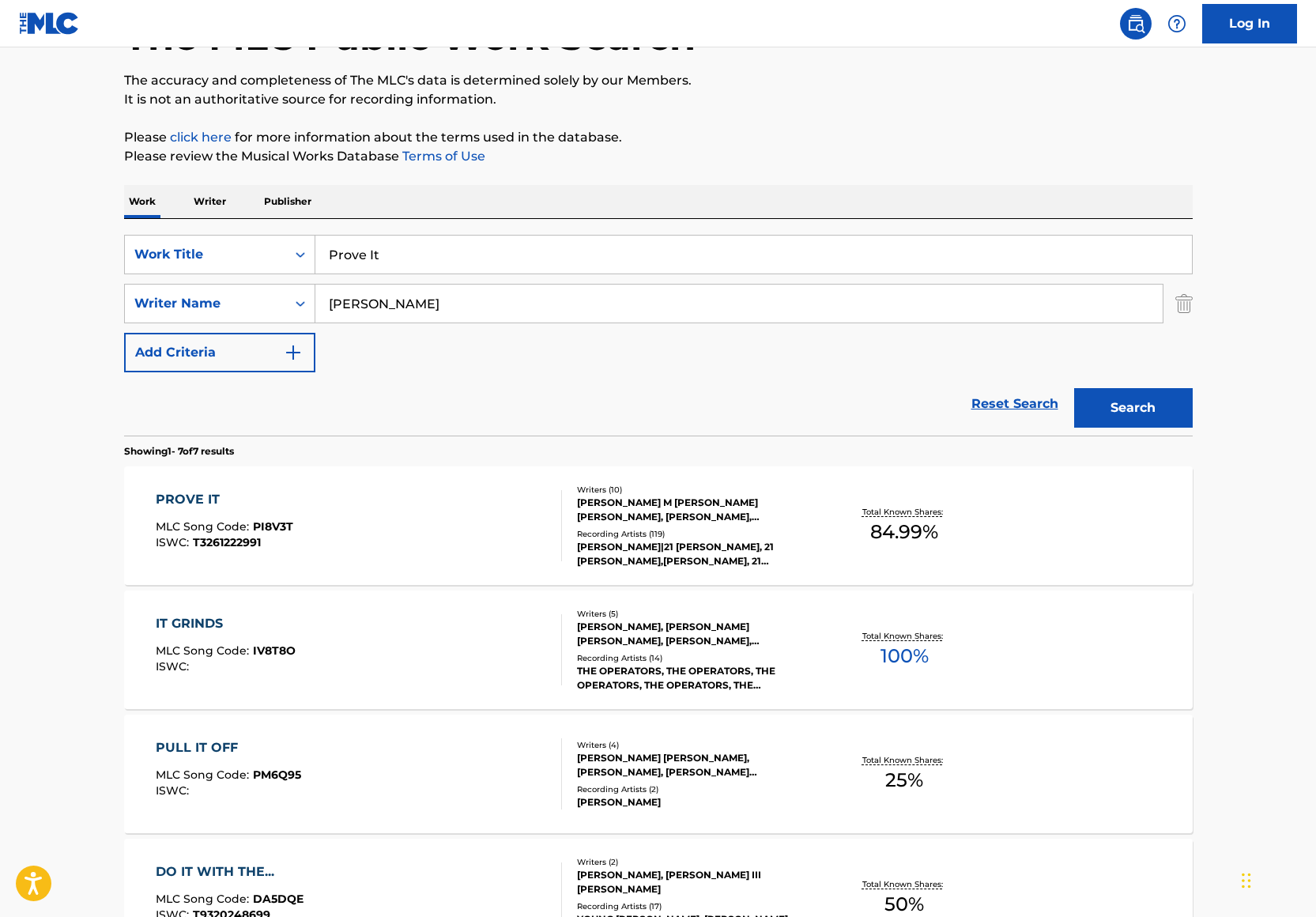
click at [353, 270] on input "Prove It" at bounding box center [754, 255] width 876 height 38
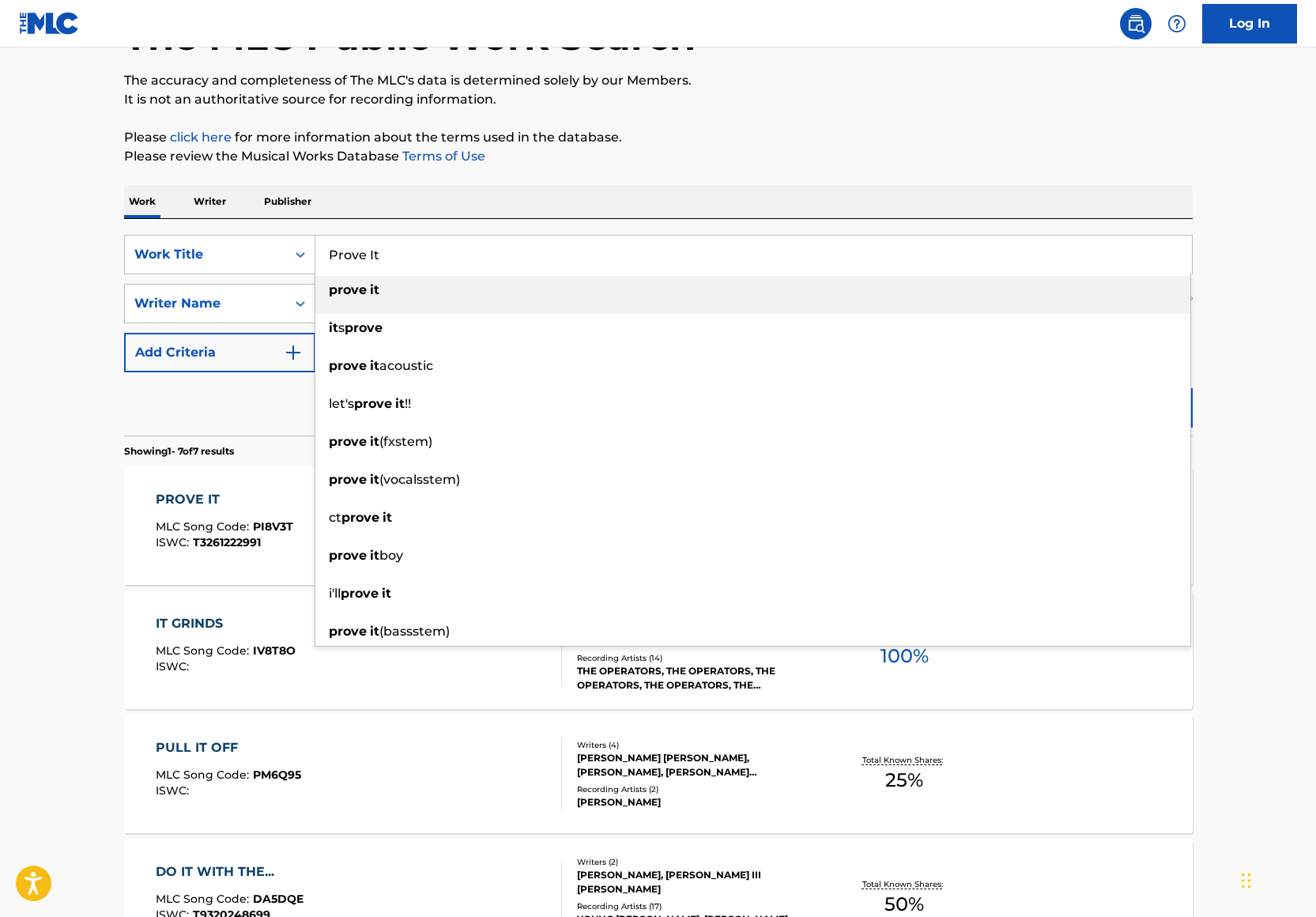
click at [354, 270] on input "Prove It" at bounding box center [754, 255] width 876 height 38
type input "Big mama"
click at [715, 132] on p "Please click here for more information about the terms used in the database." at bounding box center [658, 137] width 1069 height 19
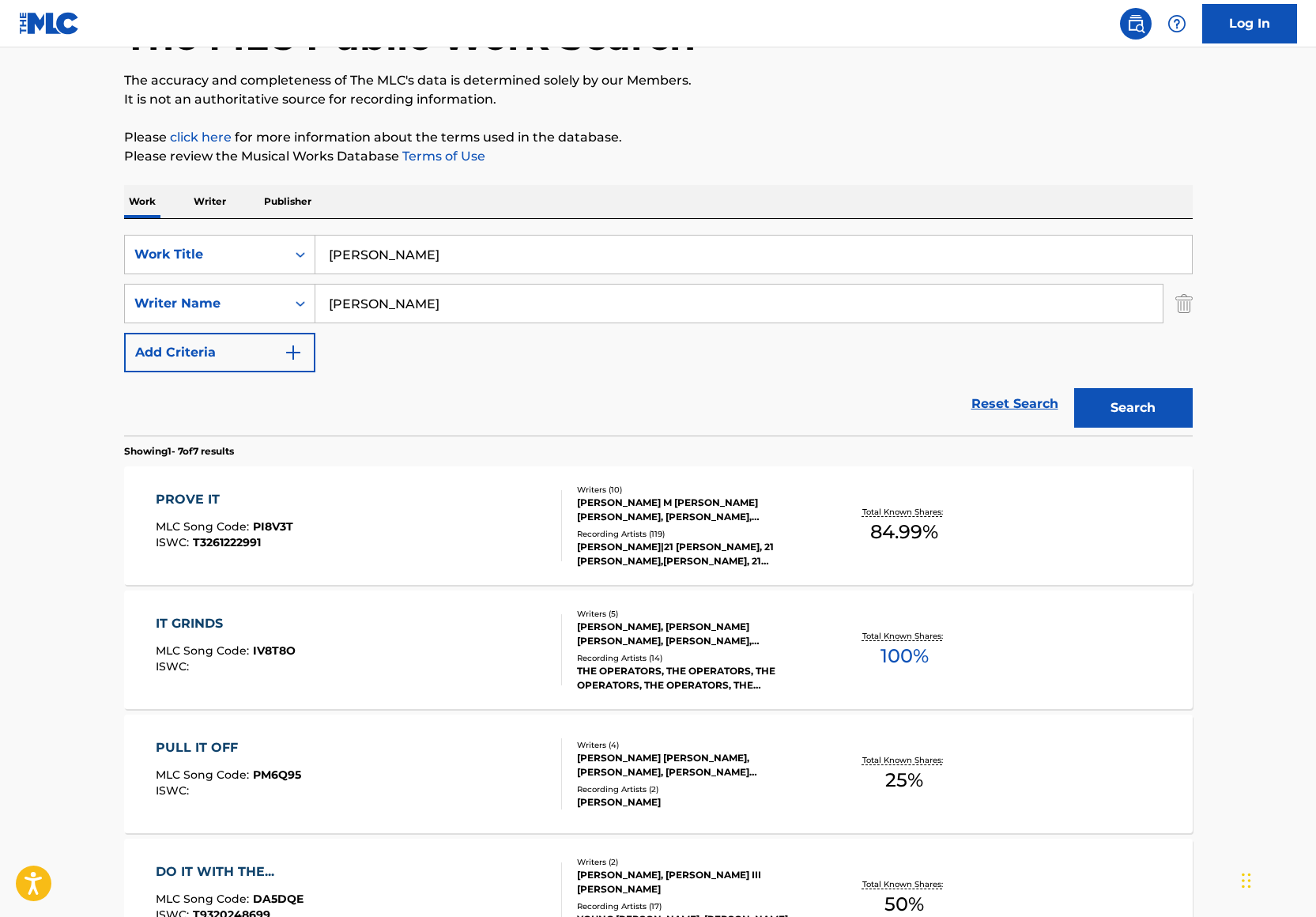
click at [1132, 396] on button "Search" at bounding box center [1133, 408] width 119 height 40
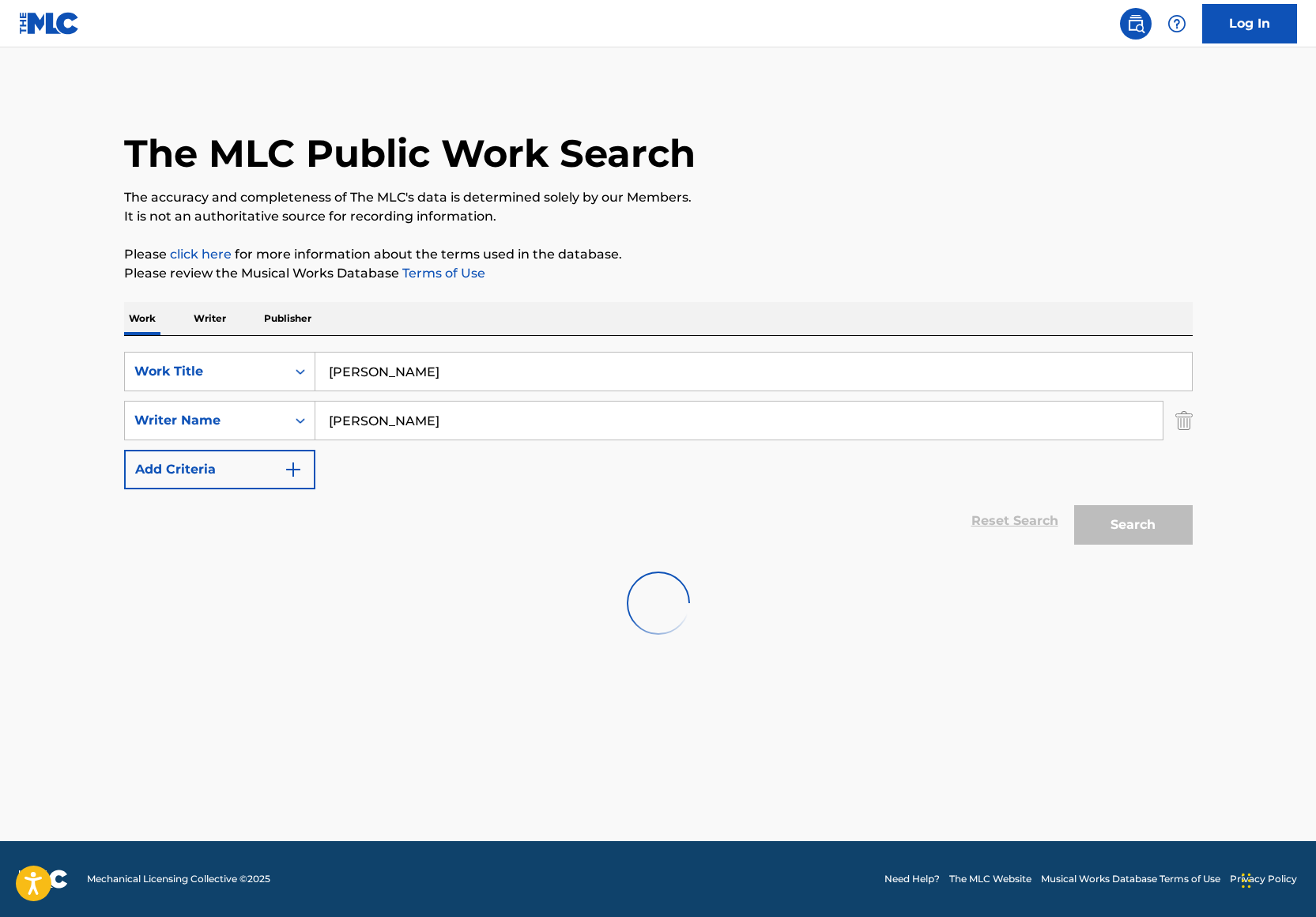
scroll to position [0, 0]
click at [834, 167] on div "The MLC Public Work Search" at bounding box center [658, 145] width 1069 height 115
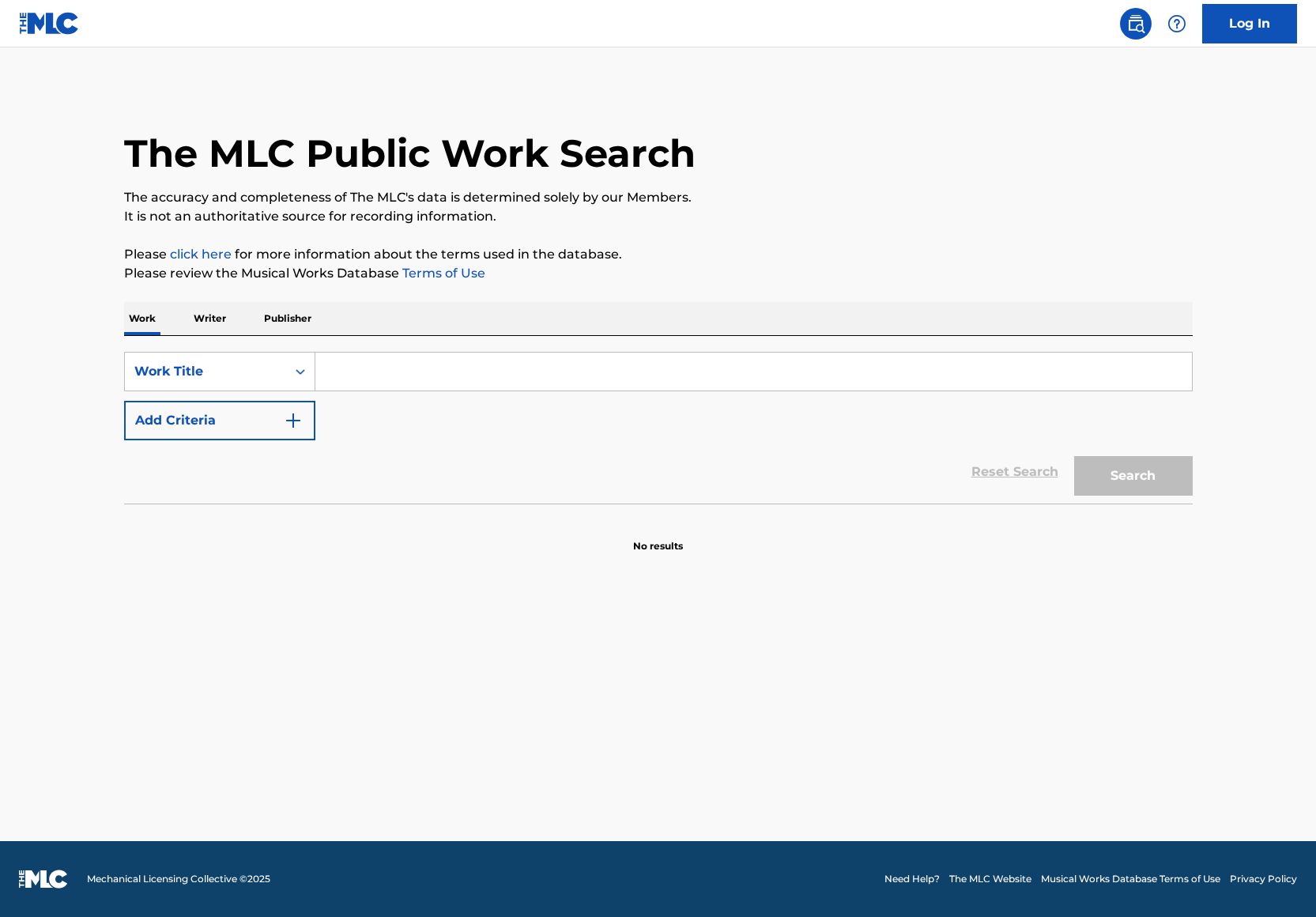
click at [453, 380] on input "Search Form" at bounding box center [754, 371] width 876 height 38
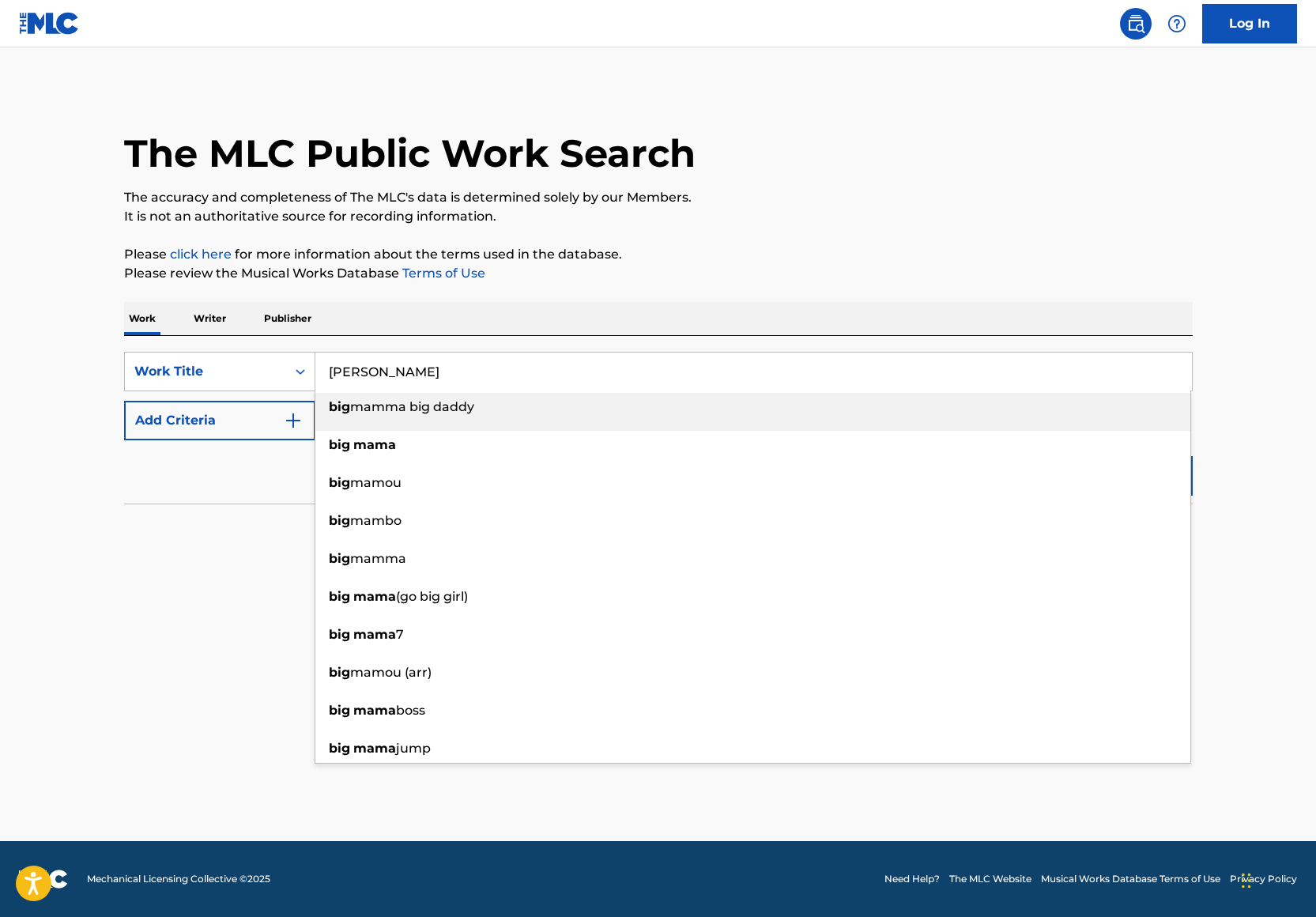
type input "Big Mama"
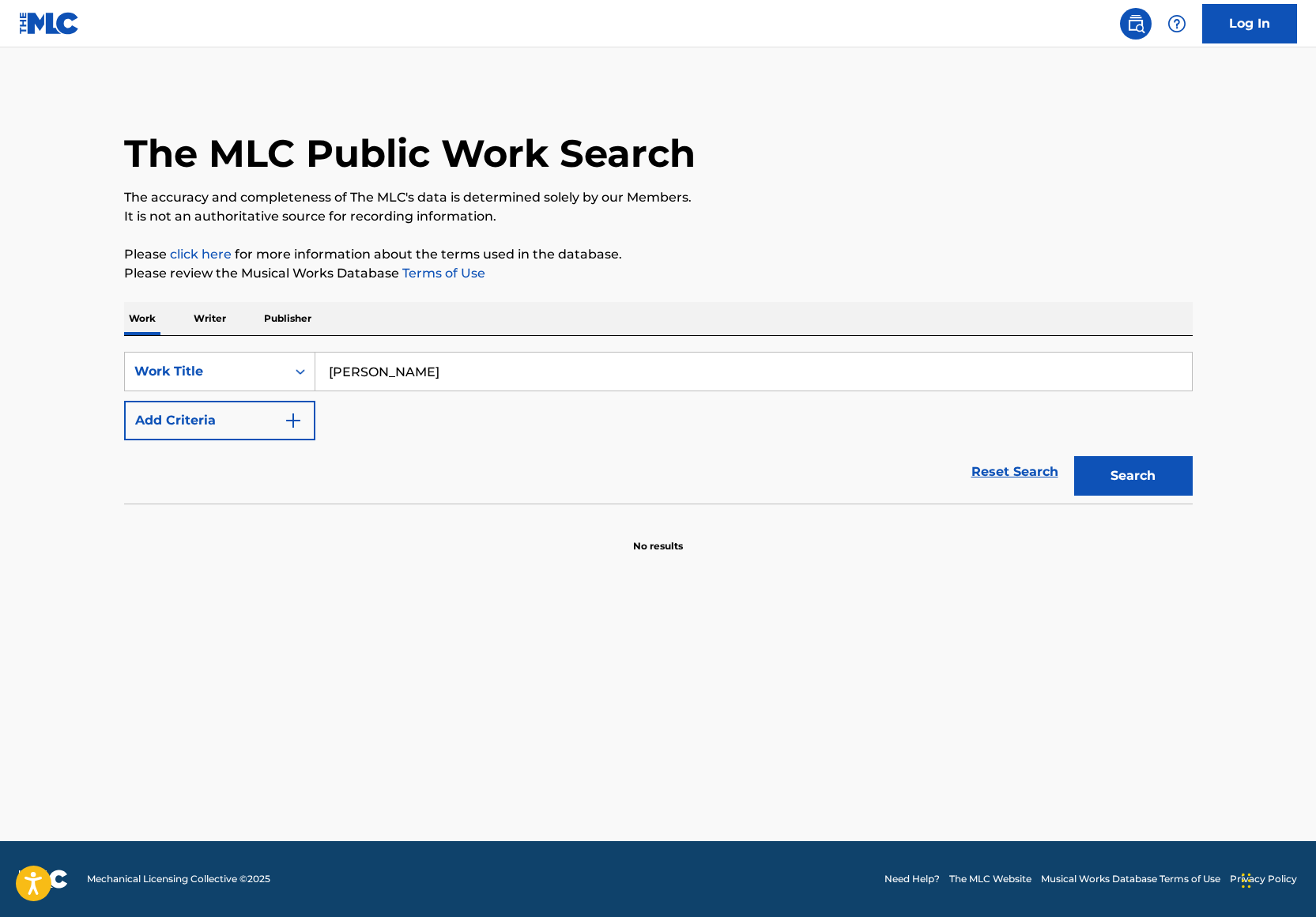
click at [795, 178] on div "The MLC Public Work Search" at bounding box center [658, 145] width 1069 height 115
click at [247, 421] on button "Add Criteria" at bounding box center [220, 420] width 192 height 40
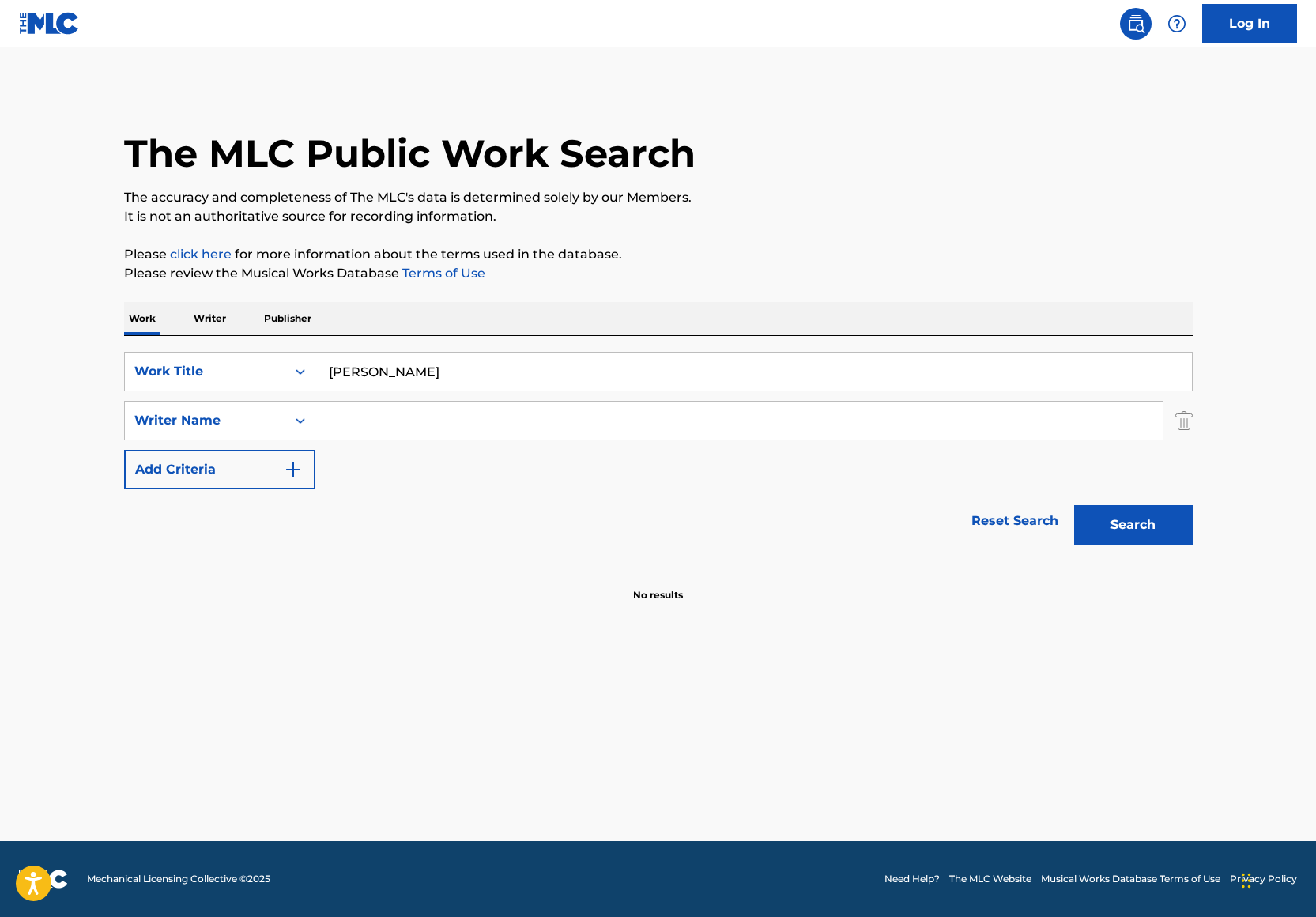
click at [419, 422] on input "Search Form" at bounding box center [739, 420] width 847 height 38
paste input "Edward Cooper"
type input "Edward Cooper"
click at [1141, 527] on button "Search" at bounding box center [1133, 524] width 119 height 40
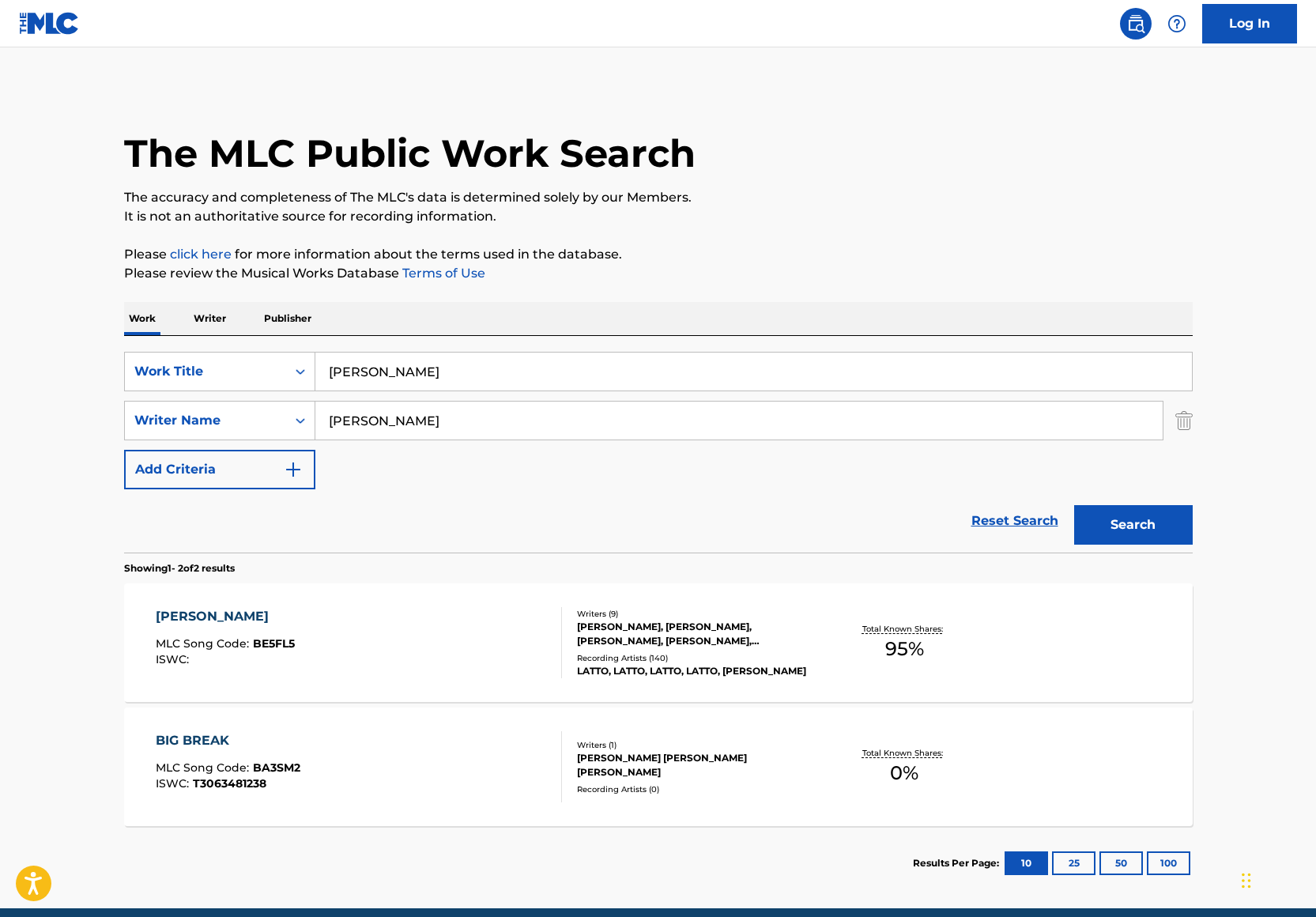
click at [654, 652] on div "Recording Artists ( 140 )" at bounding box center [696, 657] width 239 height 12
click at [566, 364] on input "Big Mama" at bounding box center [754, 371] width 876 height 38
click at [565, 362] on input "Big Mama" at bounding box center [754, 371] width 876 height 38
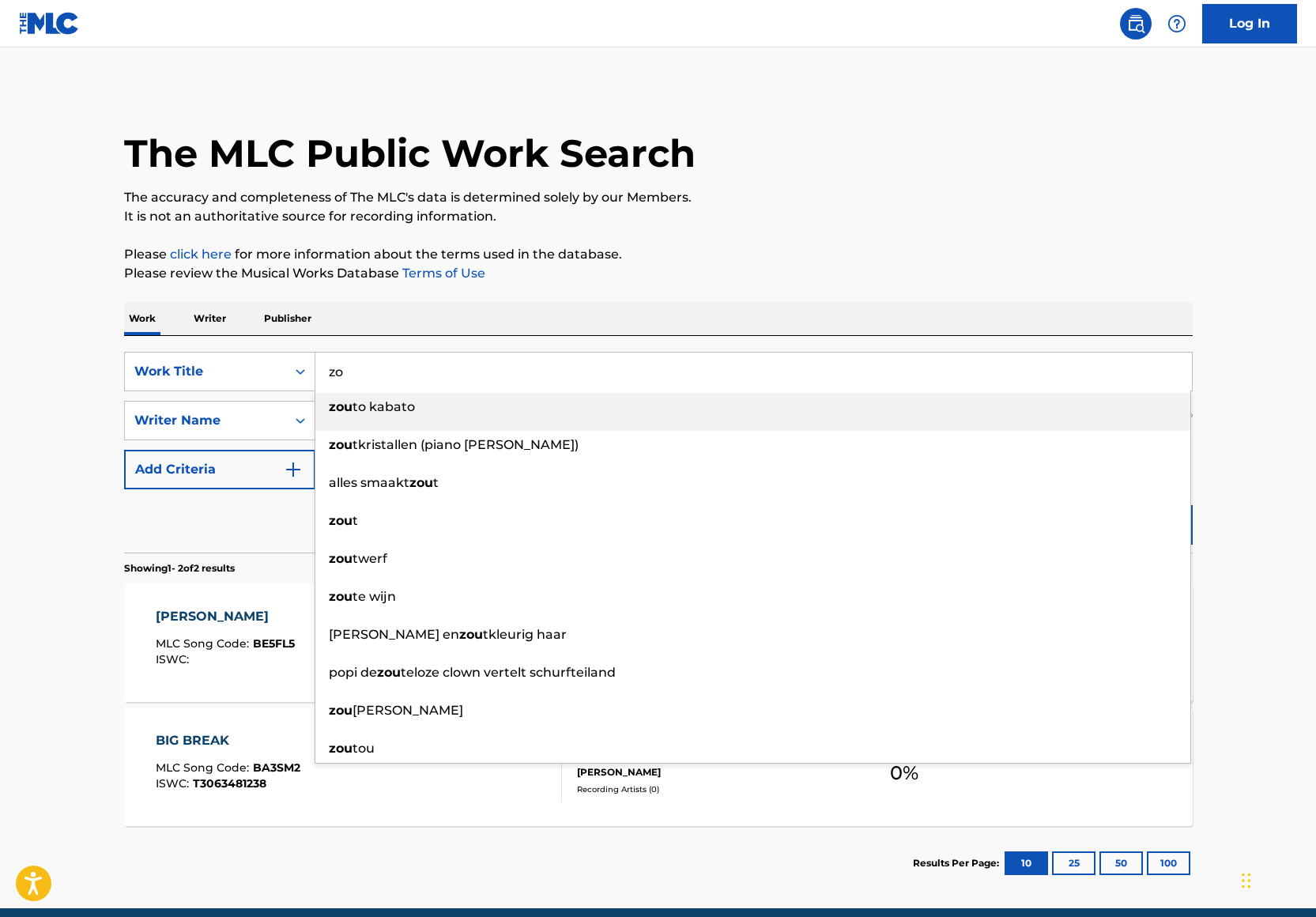
type input "z"
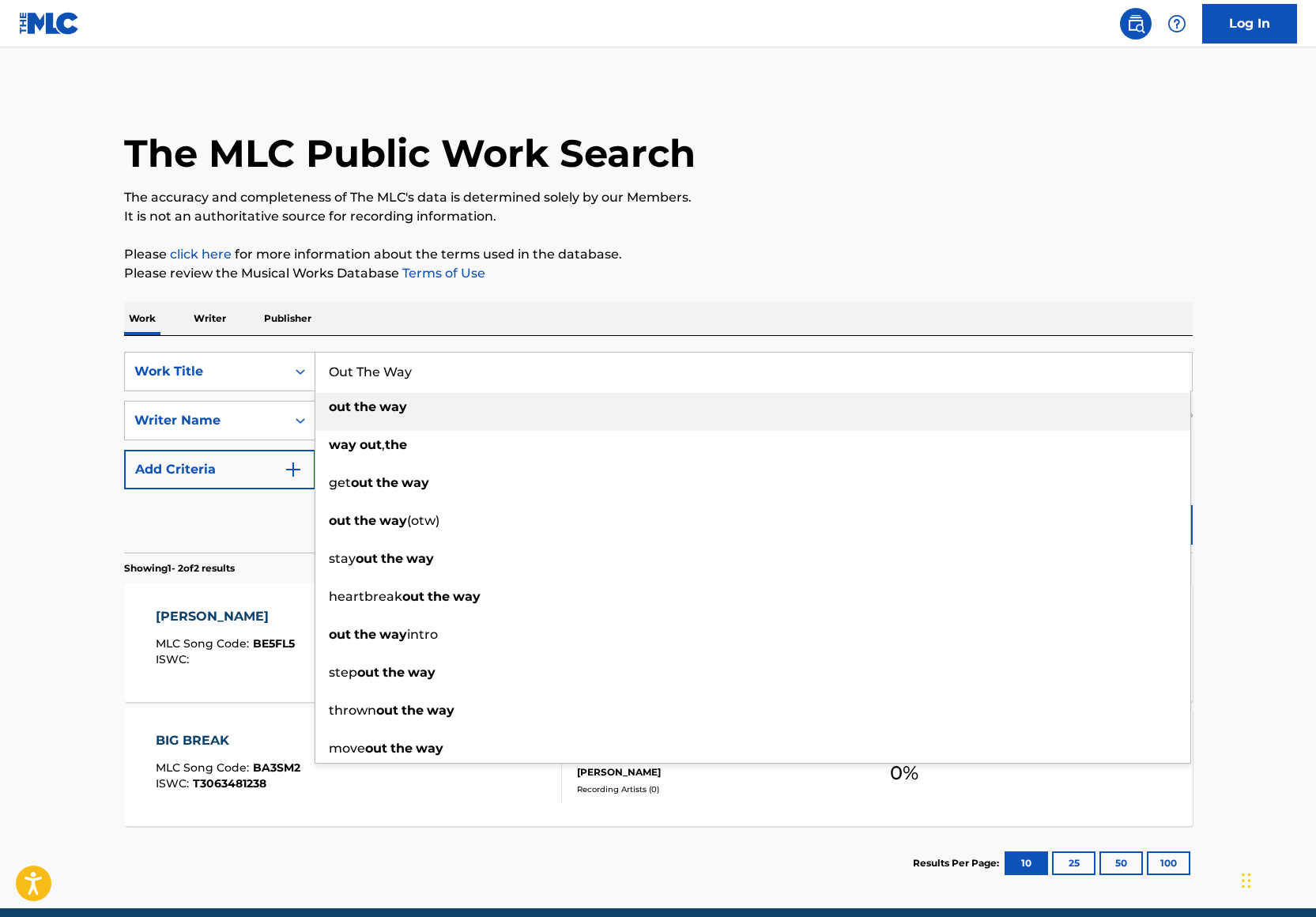
type input "Out The Way"
click at [960, 276] on p "Please review the Musical Works Database Terms of Use" at bounding box center [658, 273] width 1069 height 19
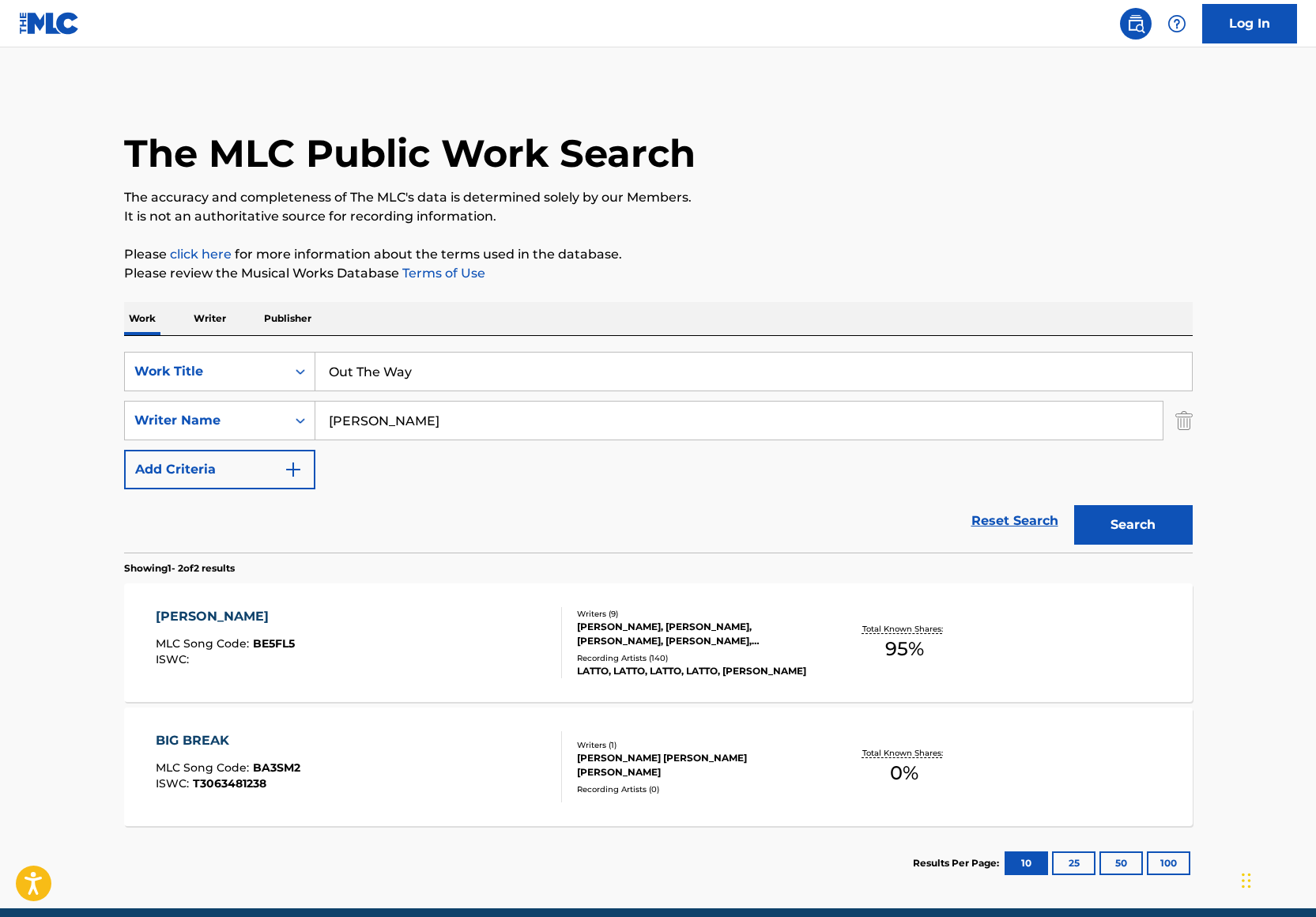
click at [511, 411] on input "Edward Cooper" at bounding box center [739, 420] width 847 height 38
type input "Noah Smith"
click at [1108, 517] on button "Search" at bounding box center [1133, 524] width 119 height 40
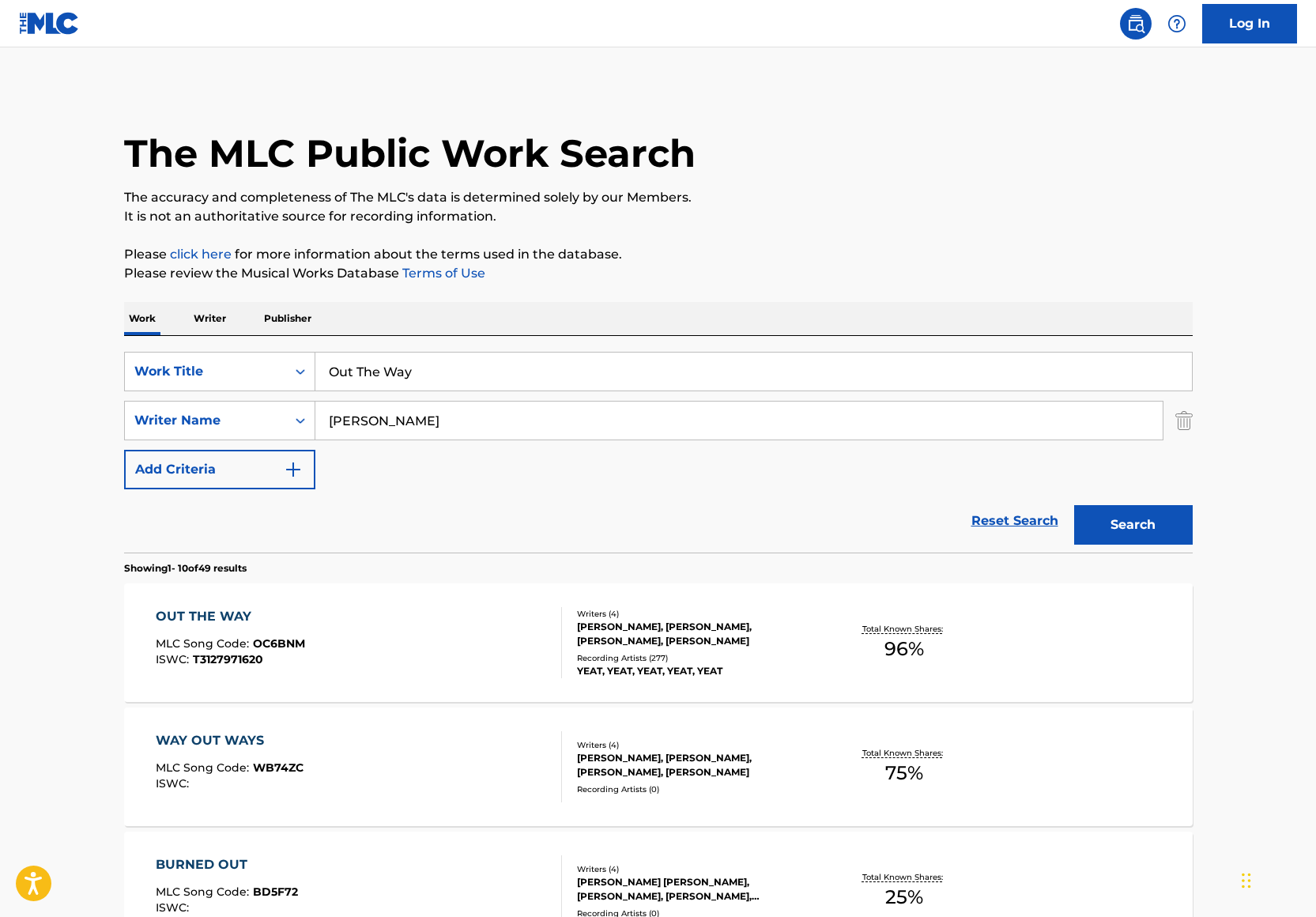
click at [698, 683] on div "OUT THE WAY MLC Song Code : OC6BNM ISWC : T3127971620 Writers ( 4 ) BENJAMIN SA…" at bounding box center [658, 643] width 1069 height 119
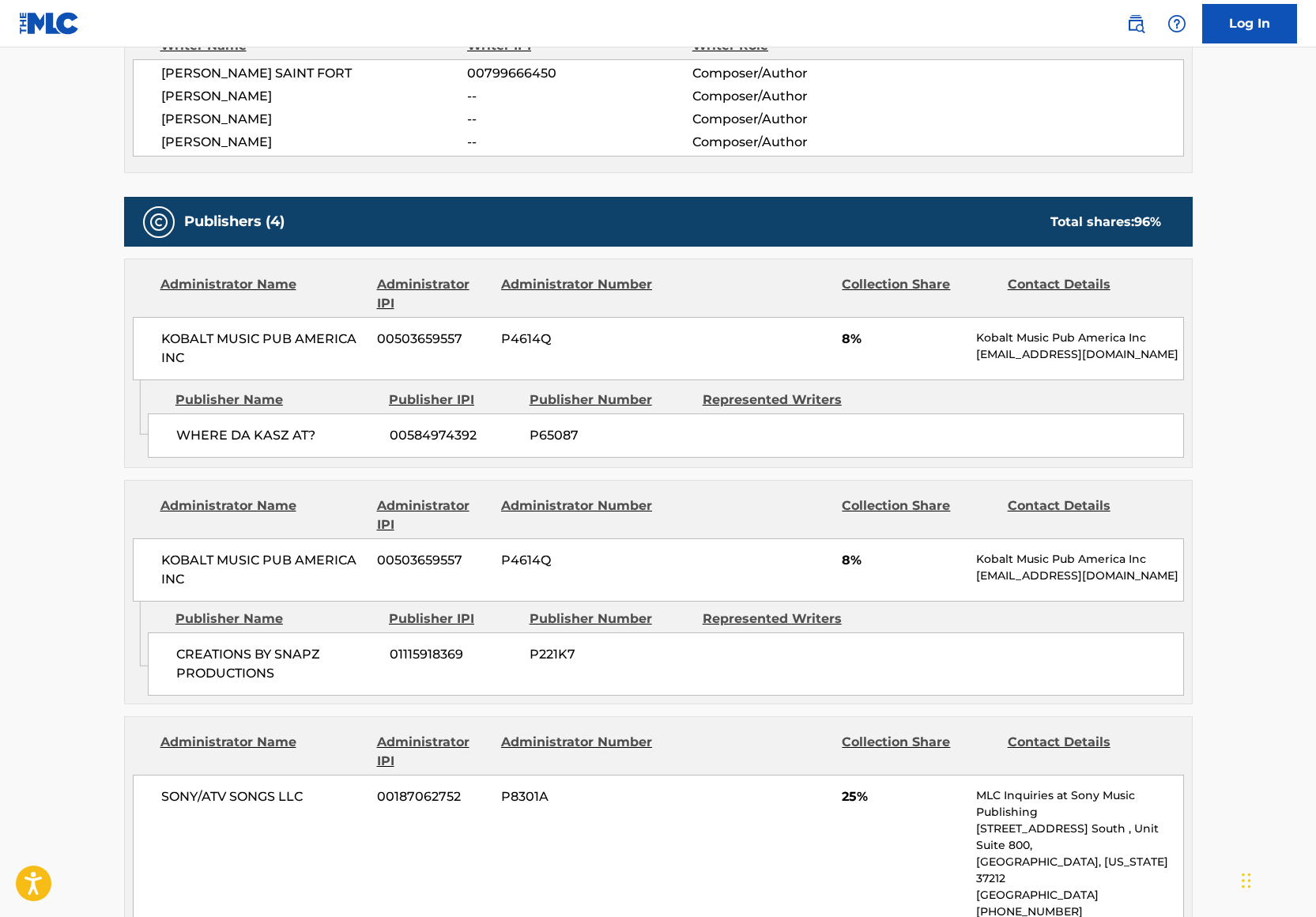
scroll to position [694, 0]
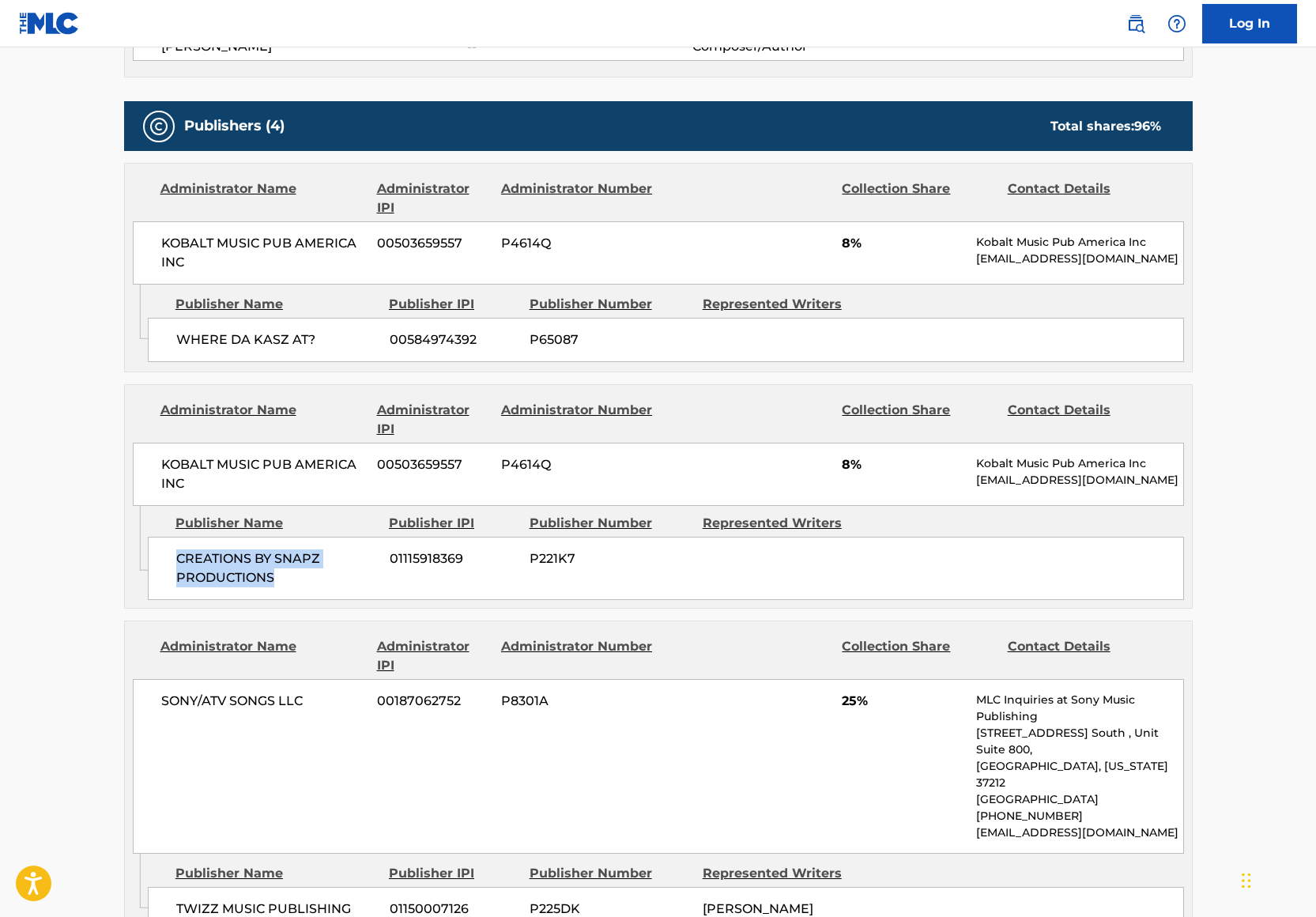
drag, startPoint x: 180, startPoint y: 569, endPoint x: 380, endPoint y: 589, distance: 201.0
click at [378, 589] on div "CREATIONS BY SNAPZ PRODUCTIONS 01115918369 P221K7" at bounding box center [666, 568] width 1036 height 63
click at [380, 589] on div "CREATIONS BY SNAPZ PRODUCTIONS 01115918369 P221K7" at bounding box center [666, 568] width 1036 height 63
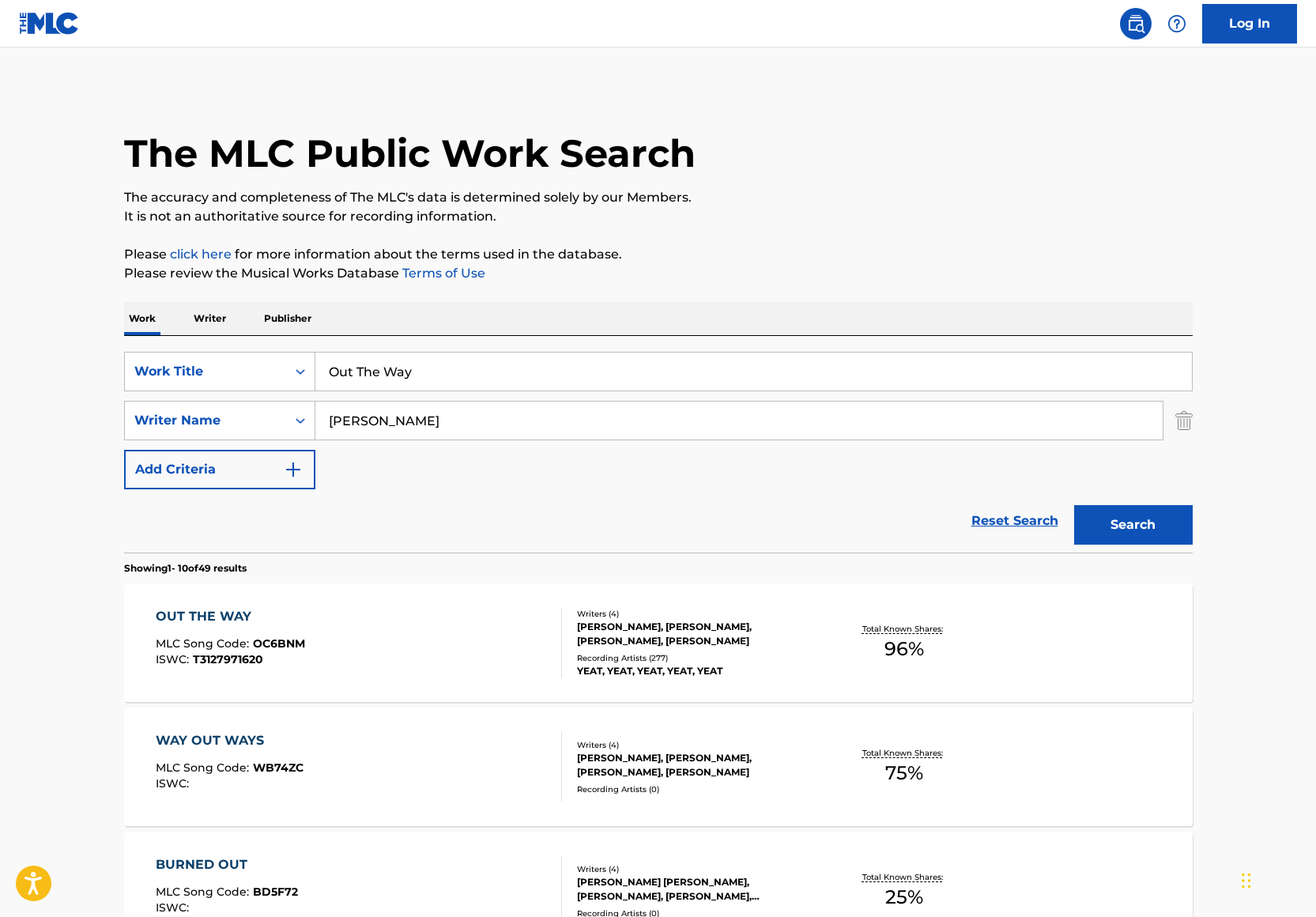
click at [398, 409] on input "Noah Smith" at bounding box center [739, 420] width 847 height 38
click at [398, 410] on input "Noah Smith" at bounding box center [739, 420] width 847 height 38
click at [1187, 415] on img "Search Form" at bounding box center [1184, 420] width 18 height 40
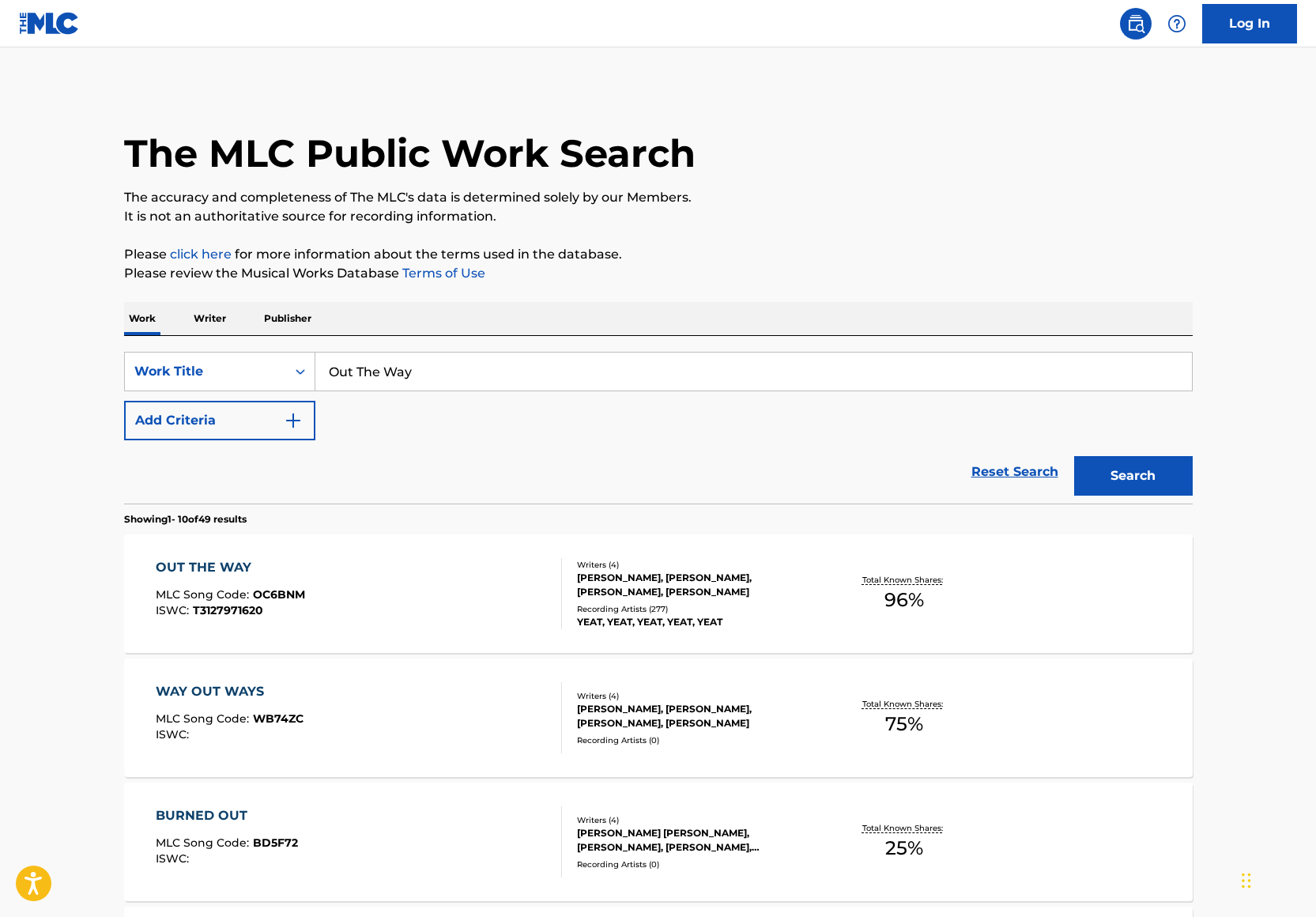
click at [469, 372] on input "Out The Way" at bounding box center [754, 371] width 876 height 38
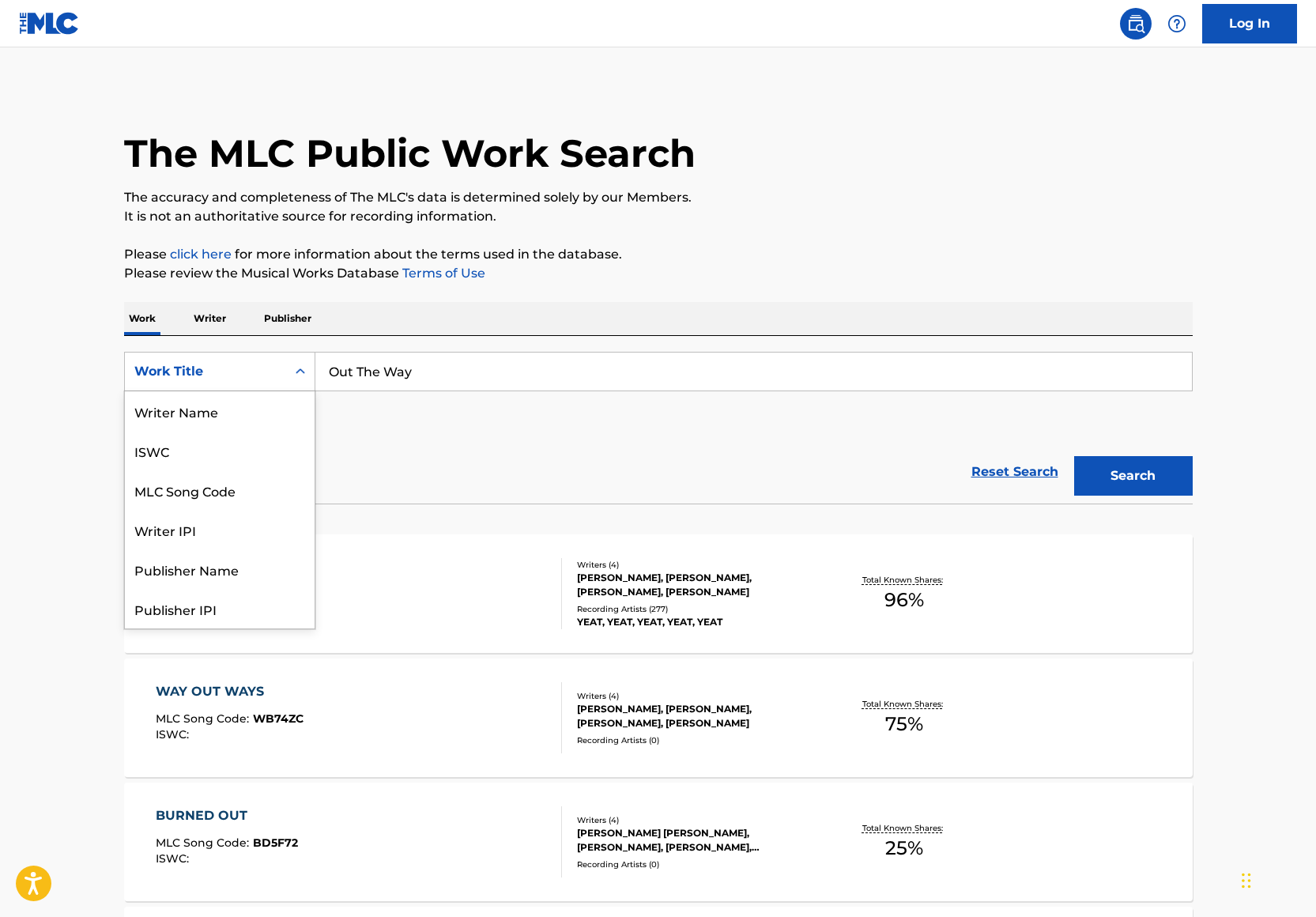
click at [258, 367] on div "Work Title" at bounding box center [206, 371] width 142 height 19
click at [206, 411] on div "Writer Name" at bounding box center [220, 411] width 190 height 40
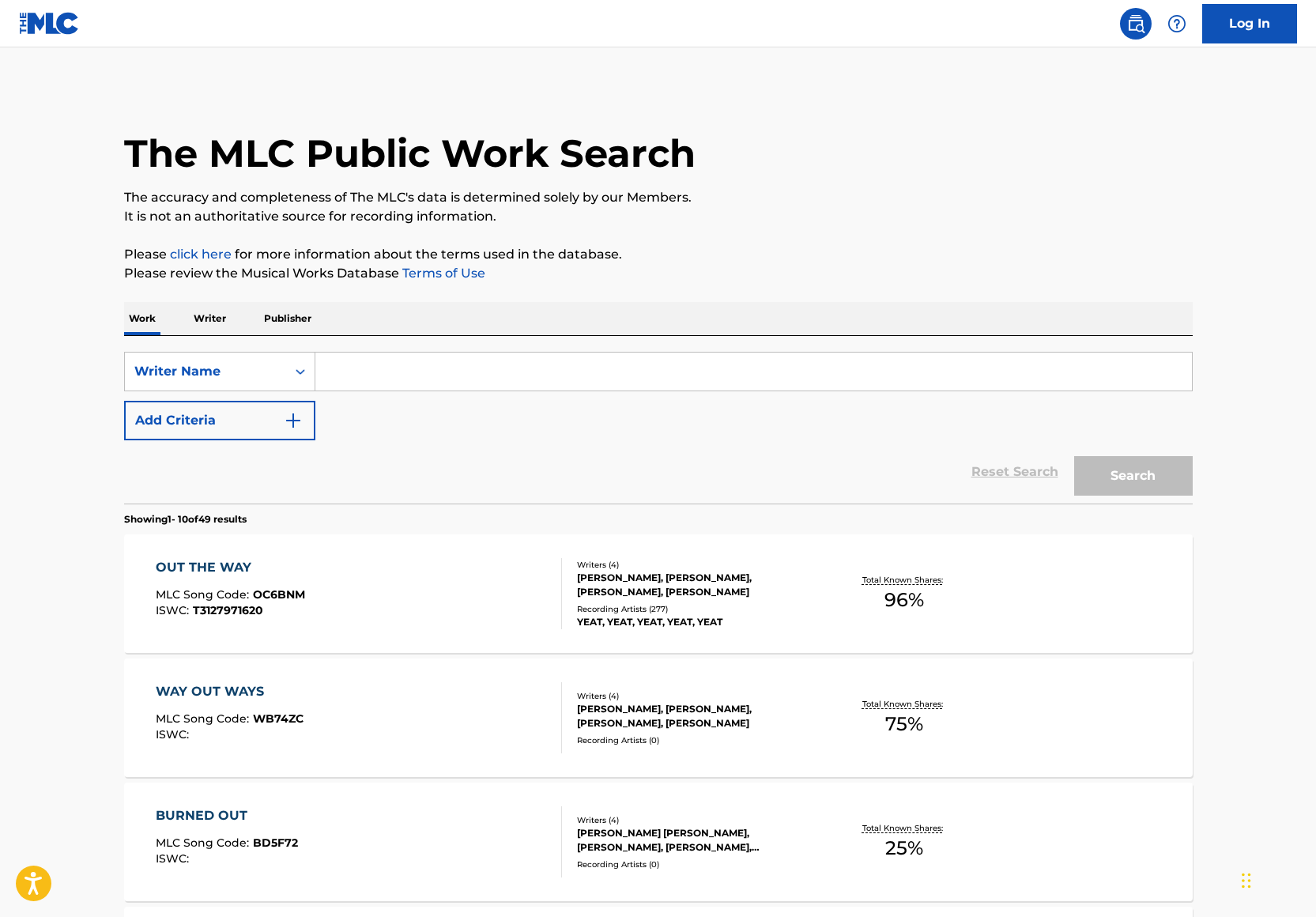
click at [434, 387] on input "Search Form" at bounding box center [754, 371] width 876 height 38
type input "Jaterrian Hudson"
click at [802, 270] on p "Please review the Musical Works Database Terms of Use" at bounding box center [658, 273] width 1069 height 19
click at [1187, 489] on button "Search" at bounding box center [1133, 475] width 119 height 40
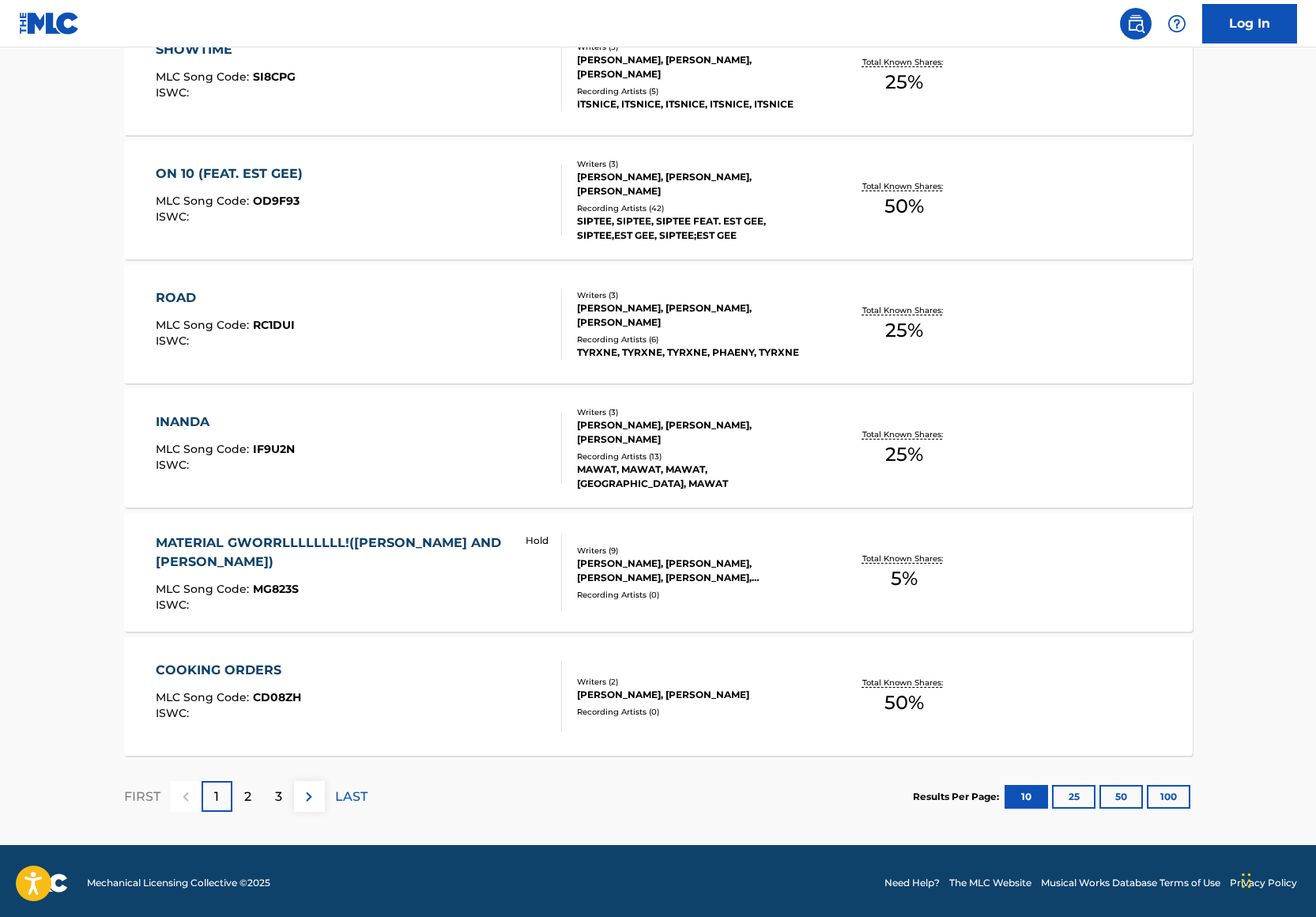
scroll to position [1018, 0]
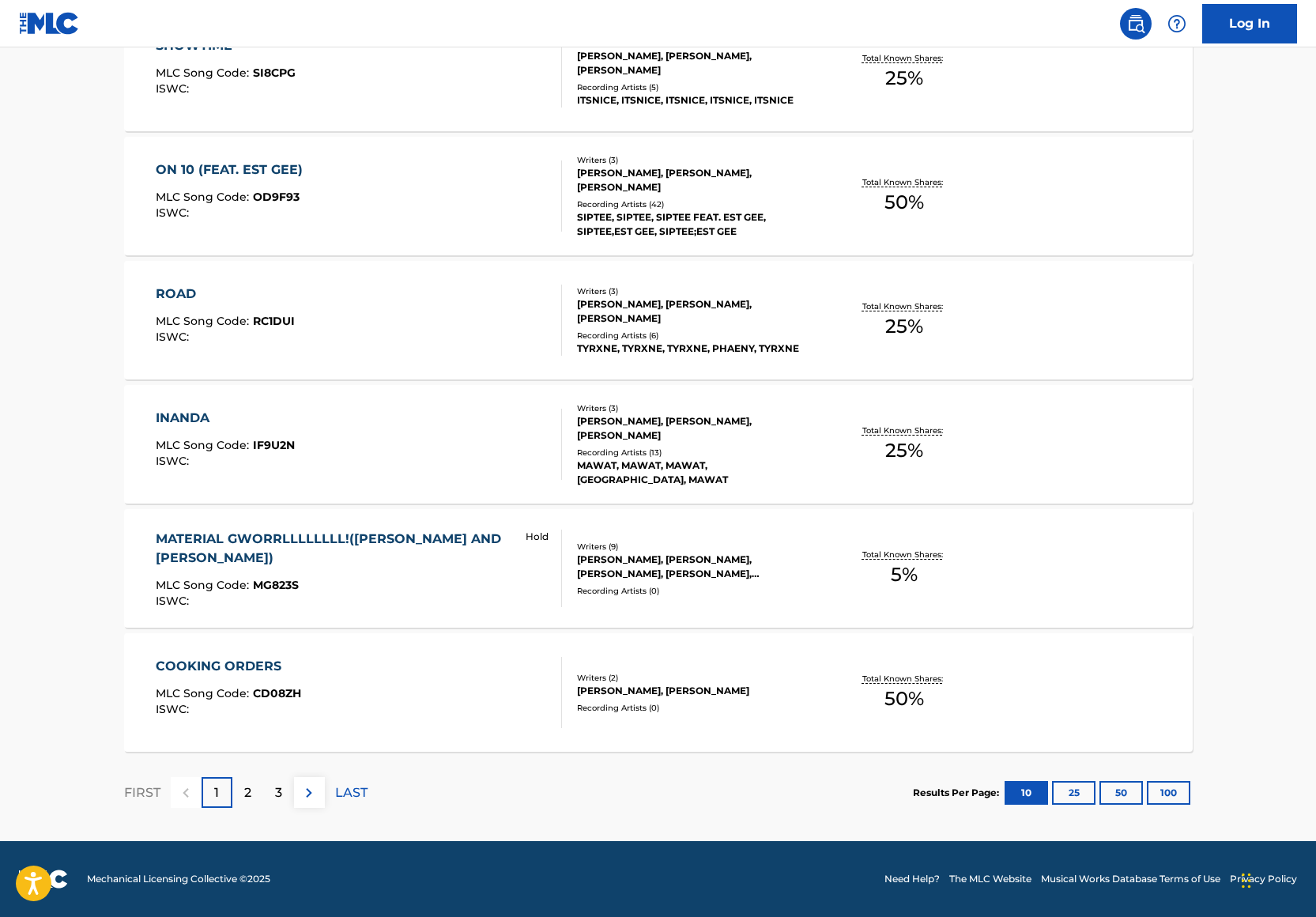
click at [276, 793] on p "3" at bounding box center [278, 792] width 7 height 19
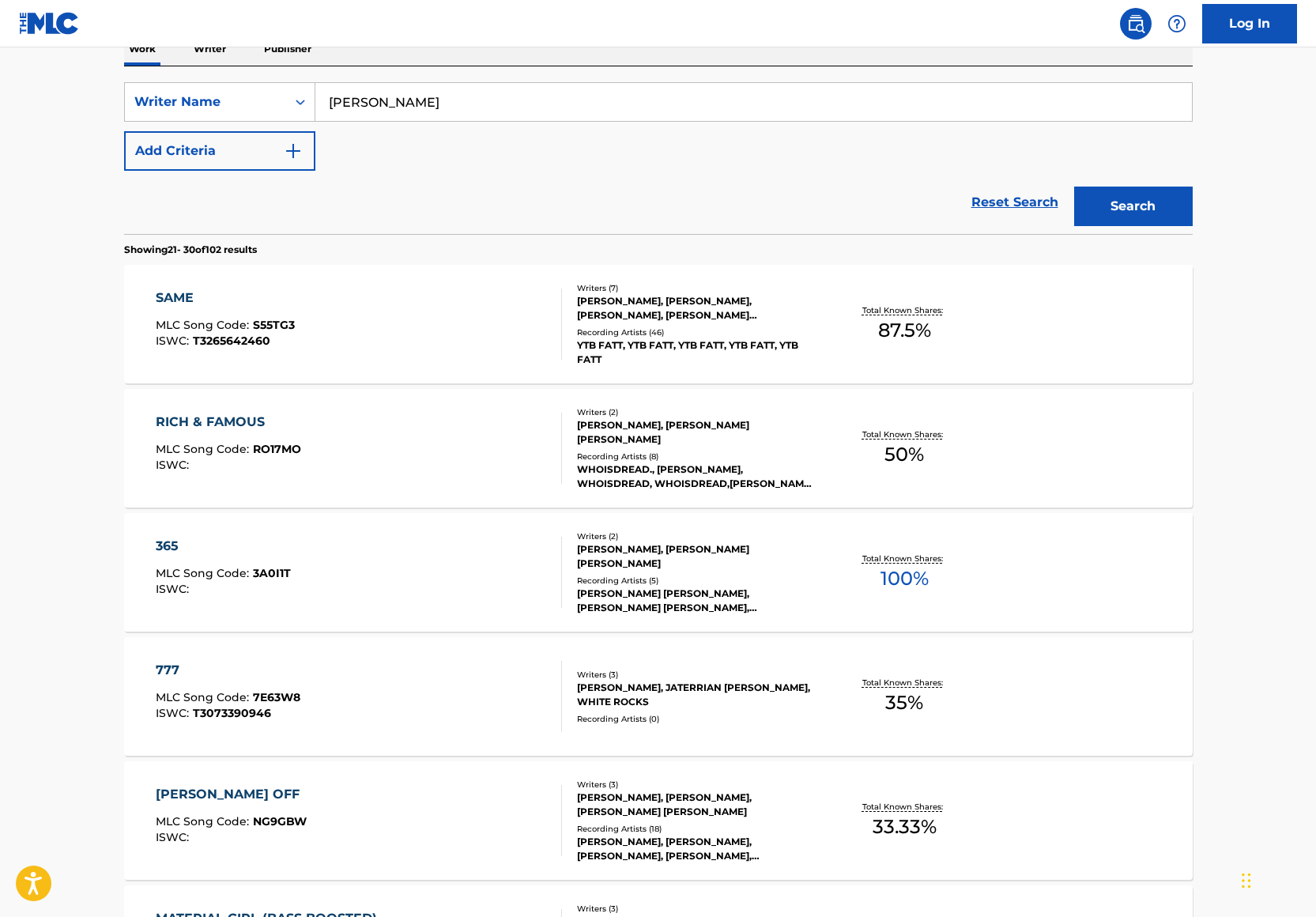
scroll to position [293, 0]
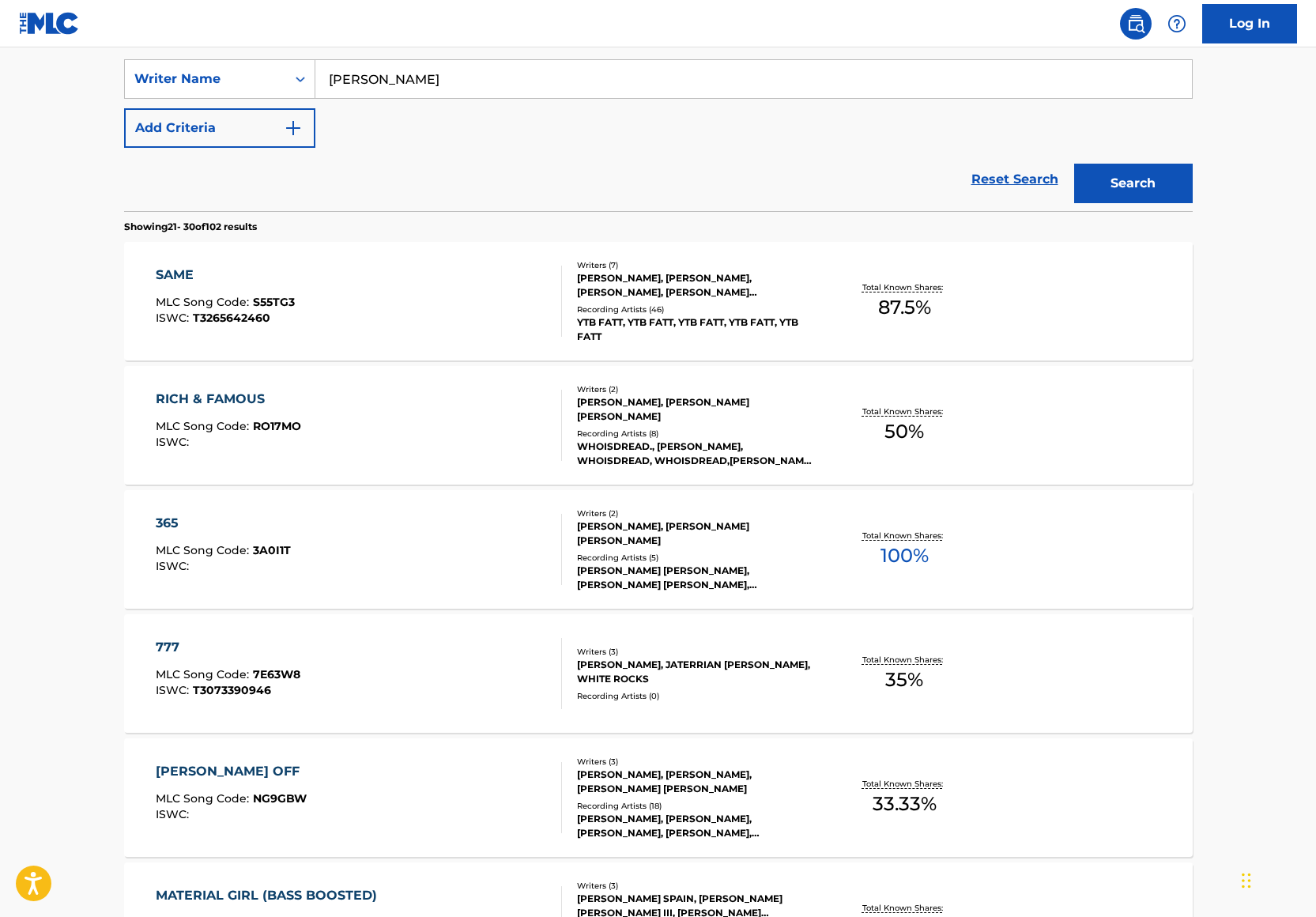
click at [411, 307] on div "SAME MLC Song Code : S55TG3 ISWC : T3265642460" at bounding box center [359, 301] width 406 height 71
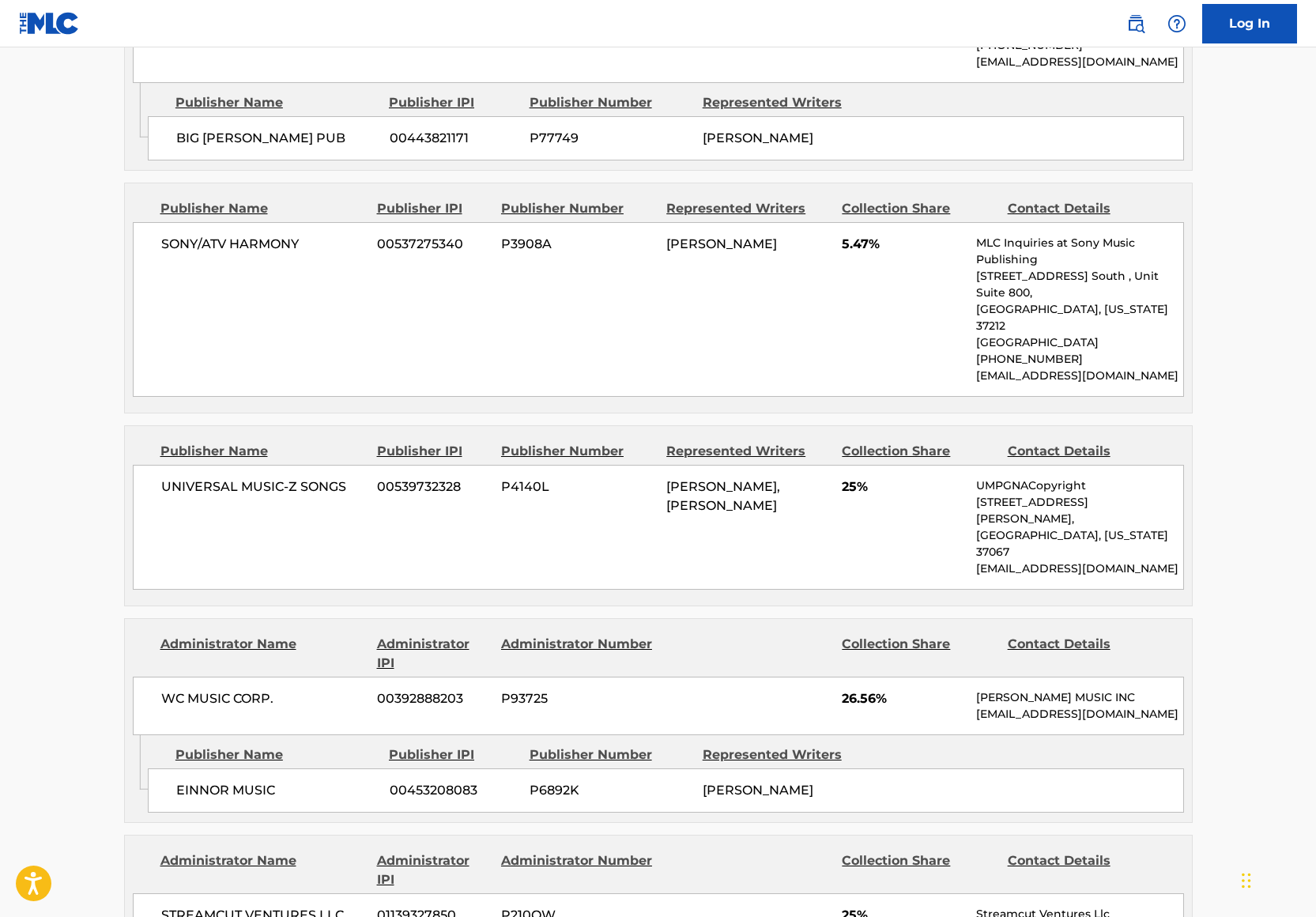
scroll to position [1365, 0]
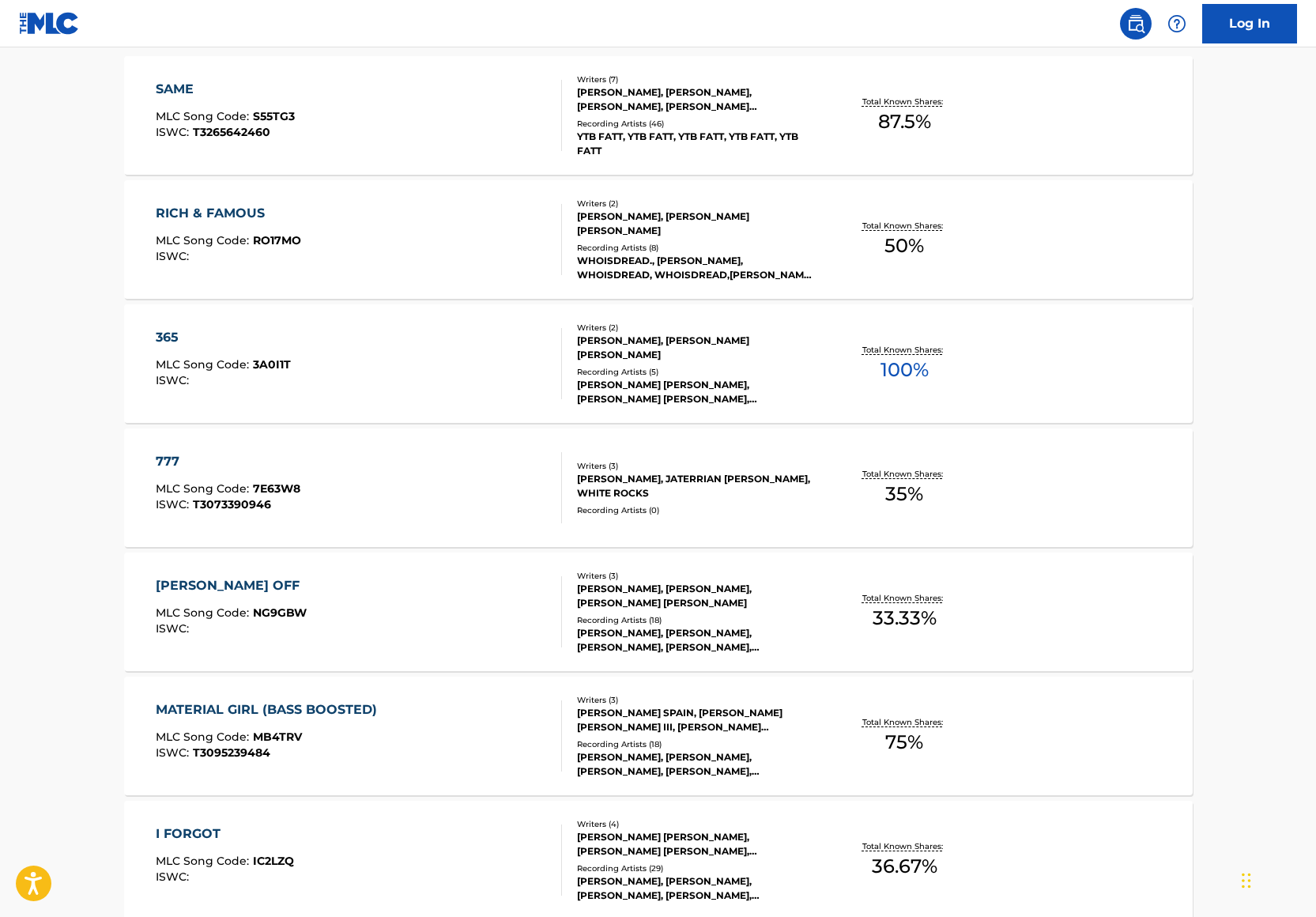
scroll to position [765, 0]
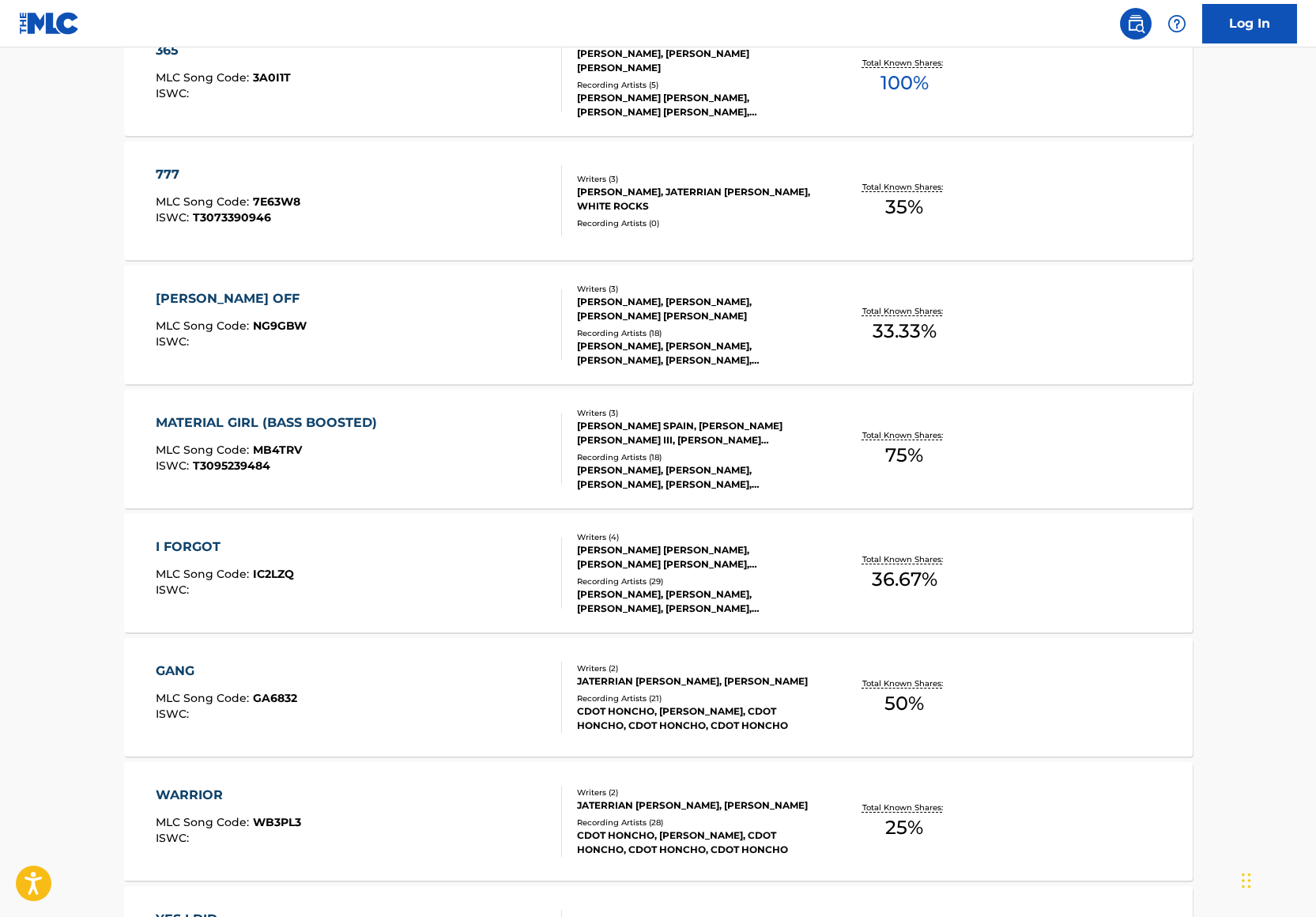
click at [434, 433] on div "MATERIAL GIRL (BASS BOOSTED) MLC Song Code : MB4TRV ISWC : T3095239484" at bounding box center [359, 449] width 406 height 71
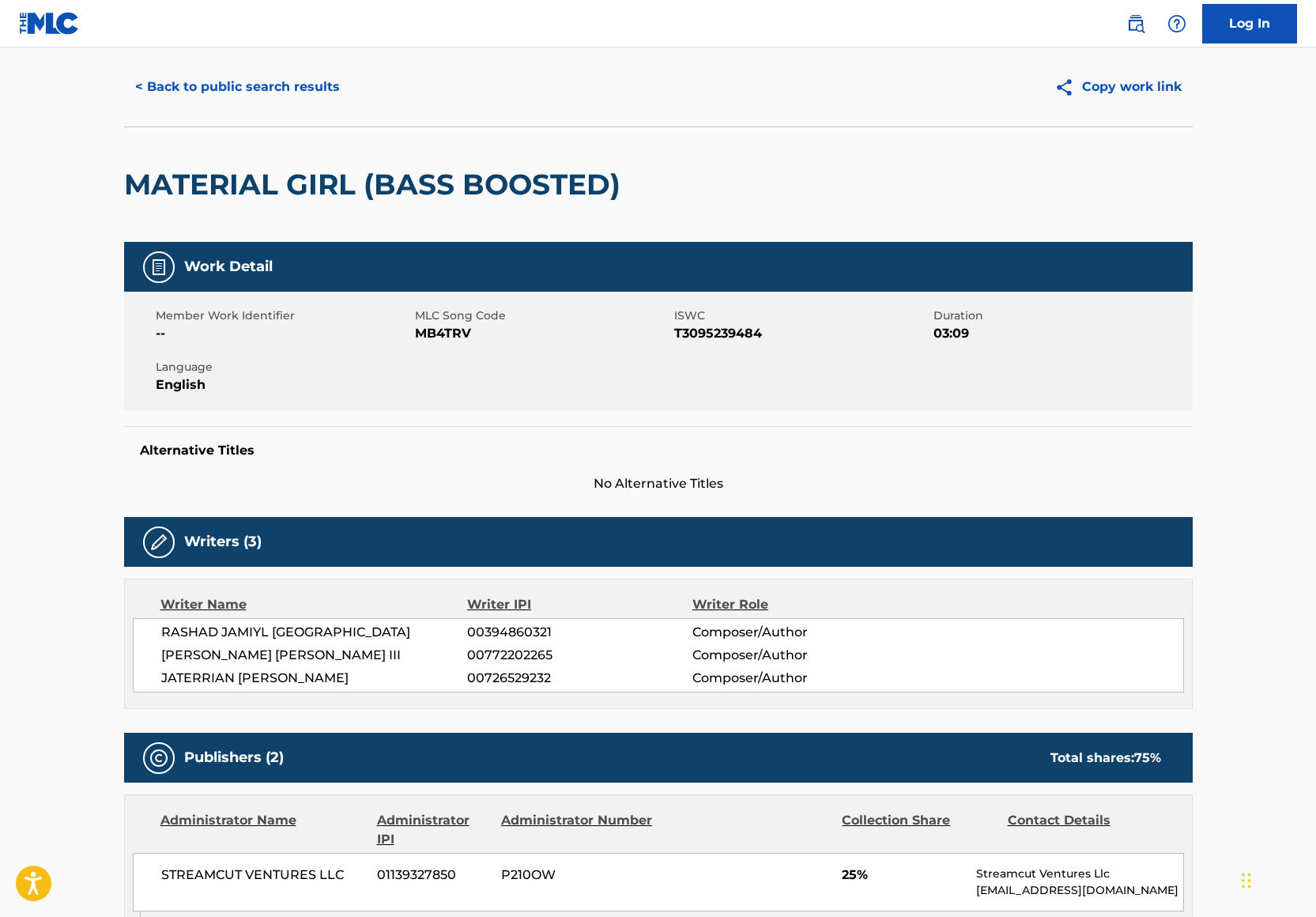
scroll to position [427, 0]
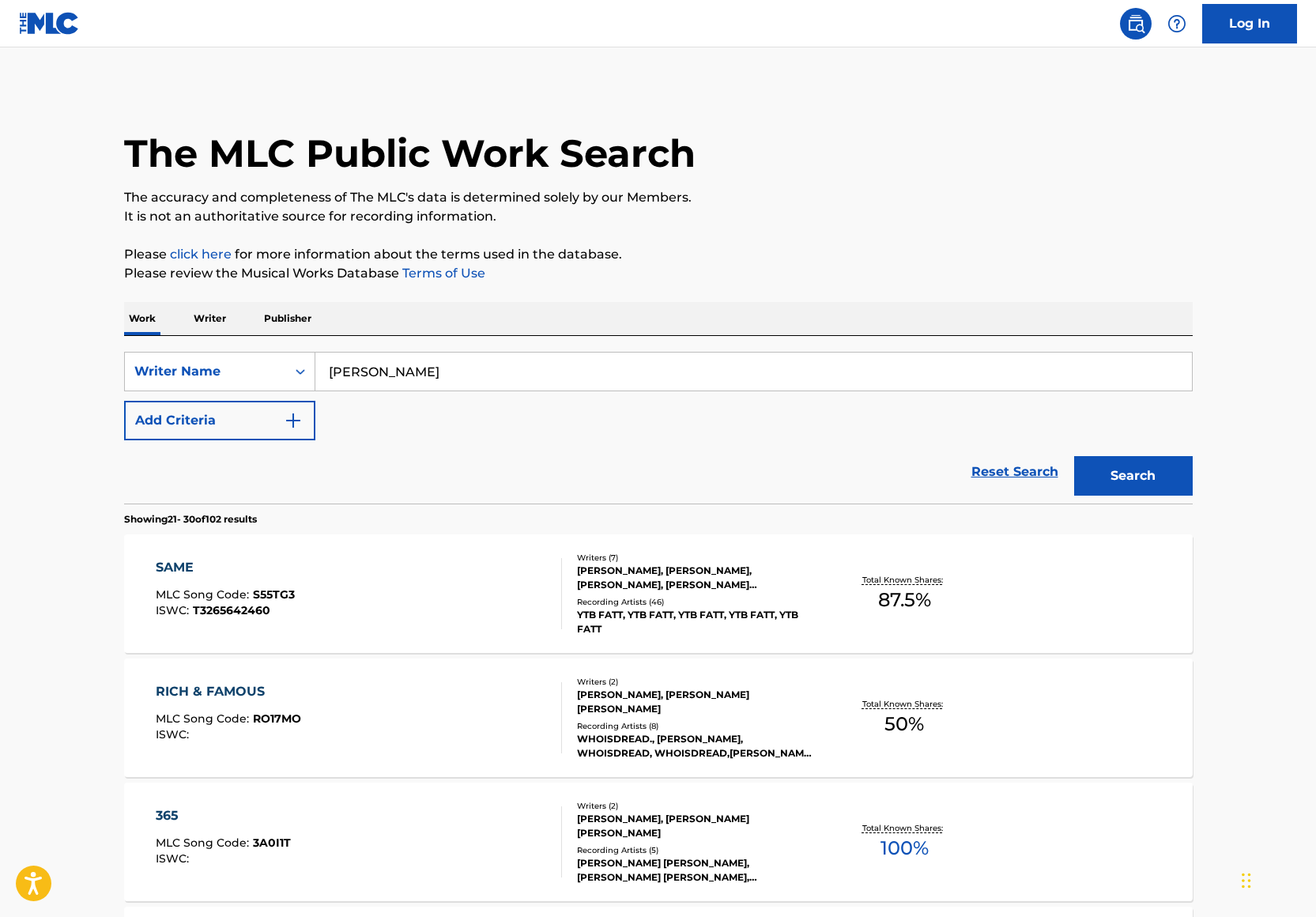
click at [251, 414] on button "Add Criteria" at bounding box center [220, 420] width 192 height 40
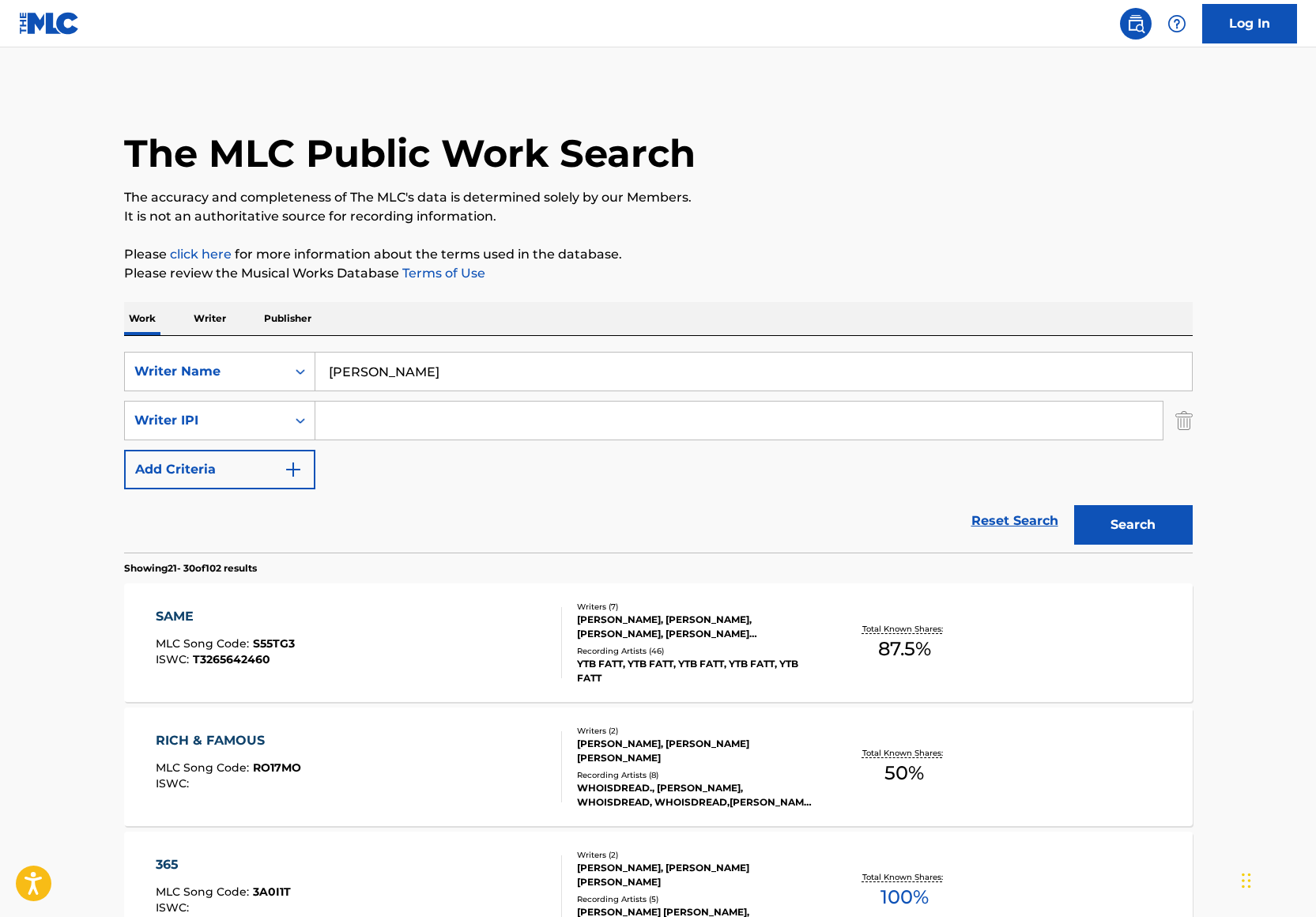
click at [401, 396] on div "SearchWithCriteria68418c80-cc5f-4e2f-a216-b14833d65c8f Writer Name Jaterrian Hu…" at bounding box center [658, 420] width 1069 height 137
click at [407, 384] on input "Jaterrian Hudson" at bounding box center [754, 371] width 876 height 38
click at [379, 408] on input "Search Form" at bounding box center [739, 420] width 847 height 38
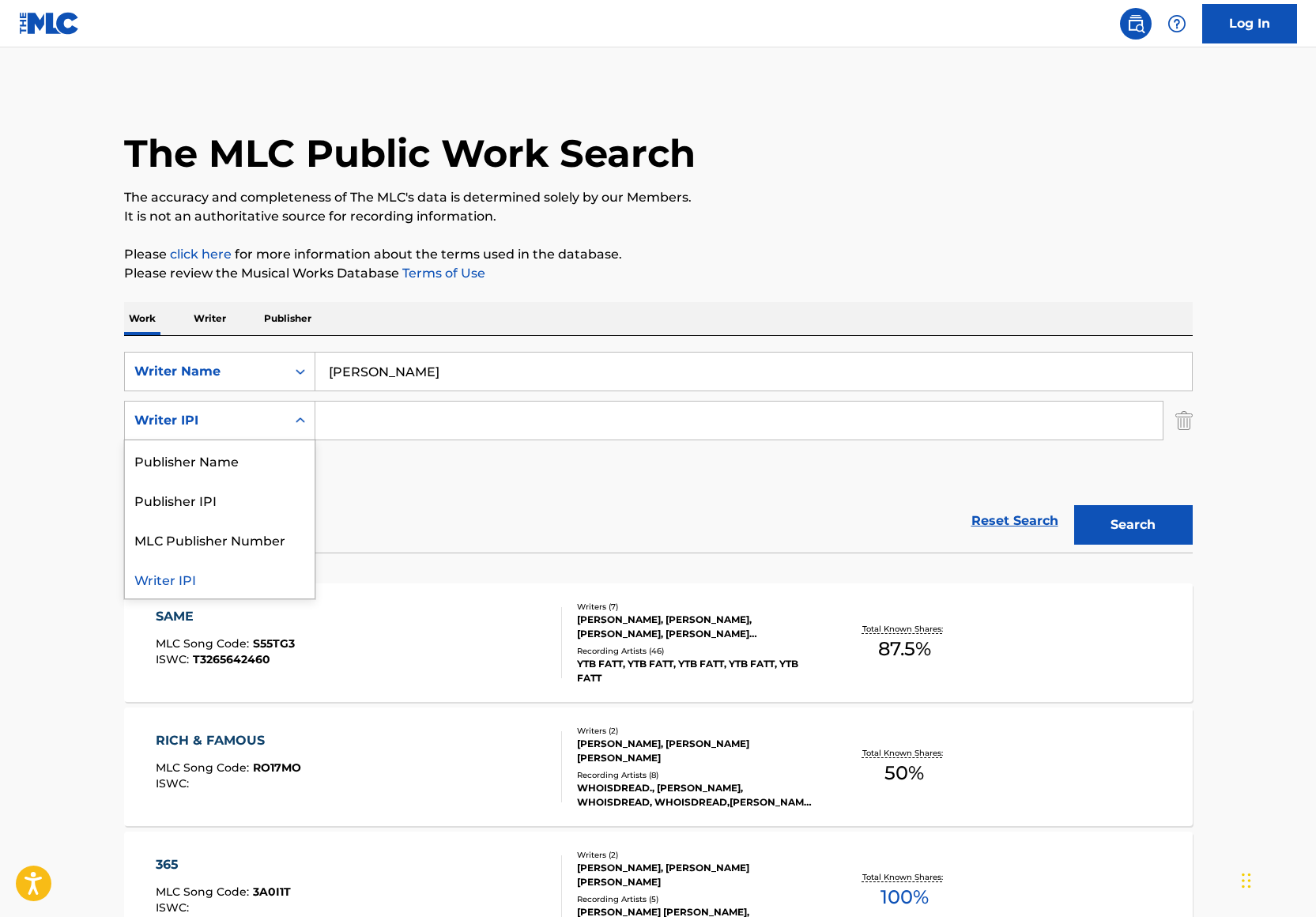
click at [248, 409] on div "Writer IPI" at bounding box center [206, 420] width 161 height 30
click at [251, 380] on div "Writer Name" at bounding box center [206, 372] width 161 height 30
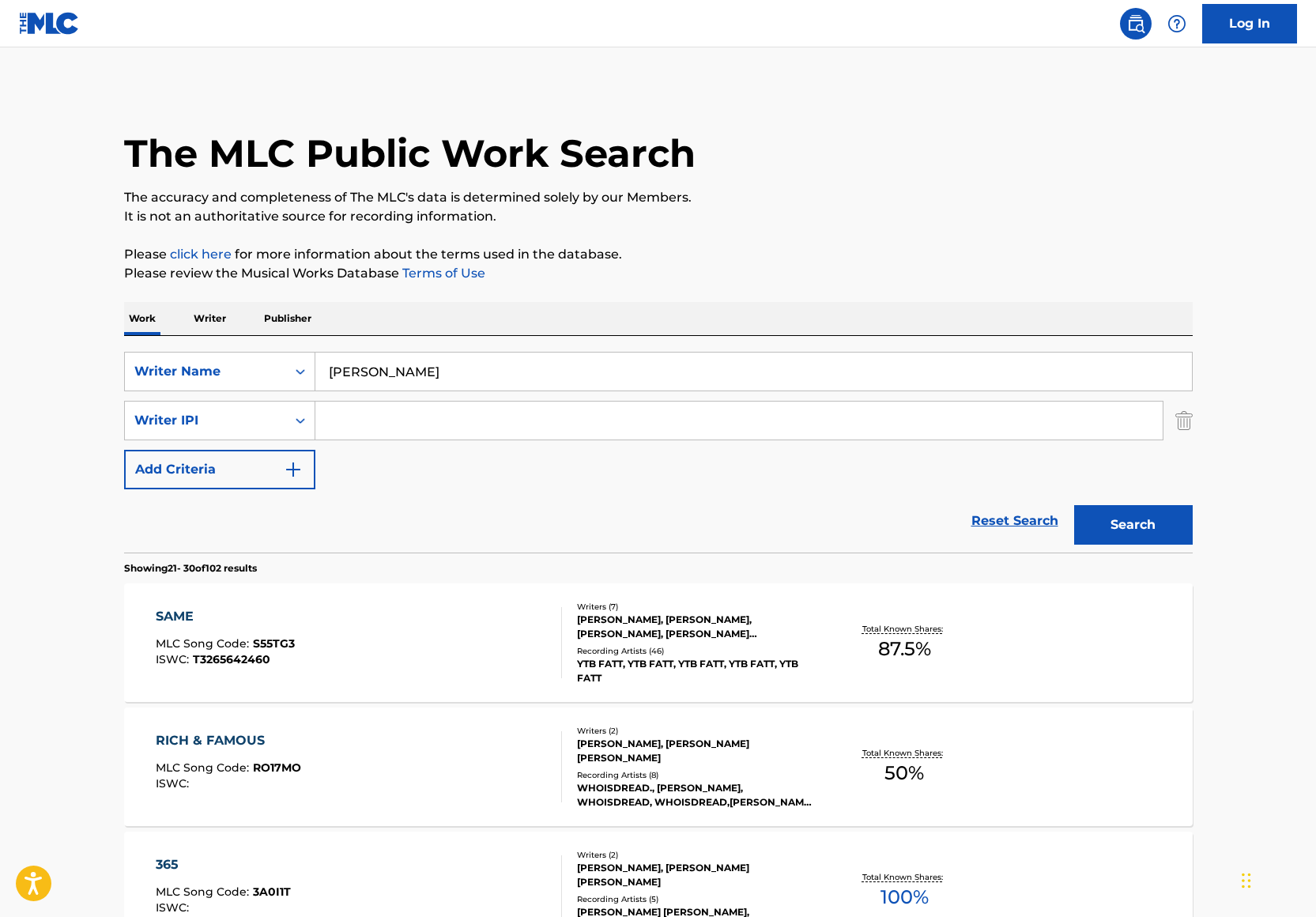
click at [221, 388] on div "Writer Name" at bounding box center [220, 372] width 192 height 40
click at [270, 429] on div "Writer IPI" at bounding box center [206, 419] width 142 height 19
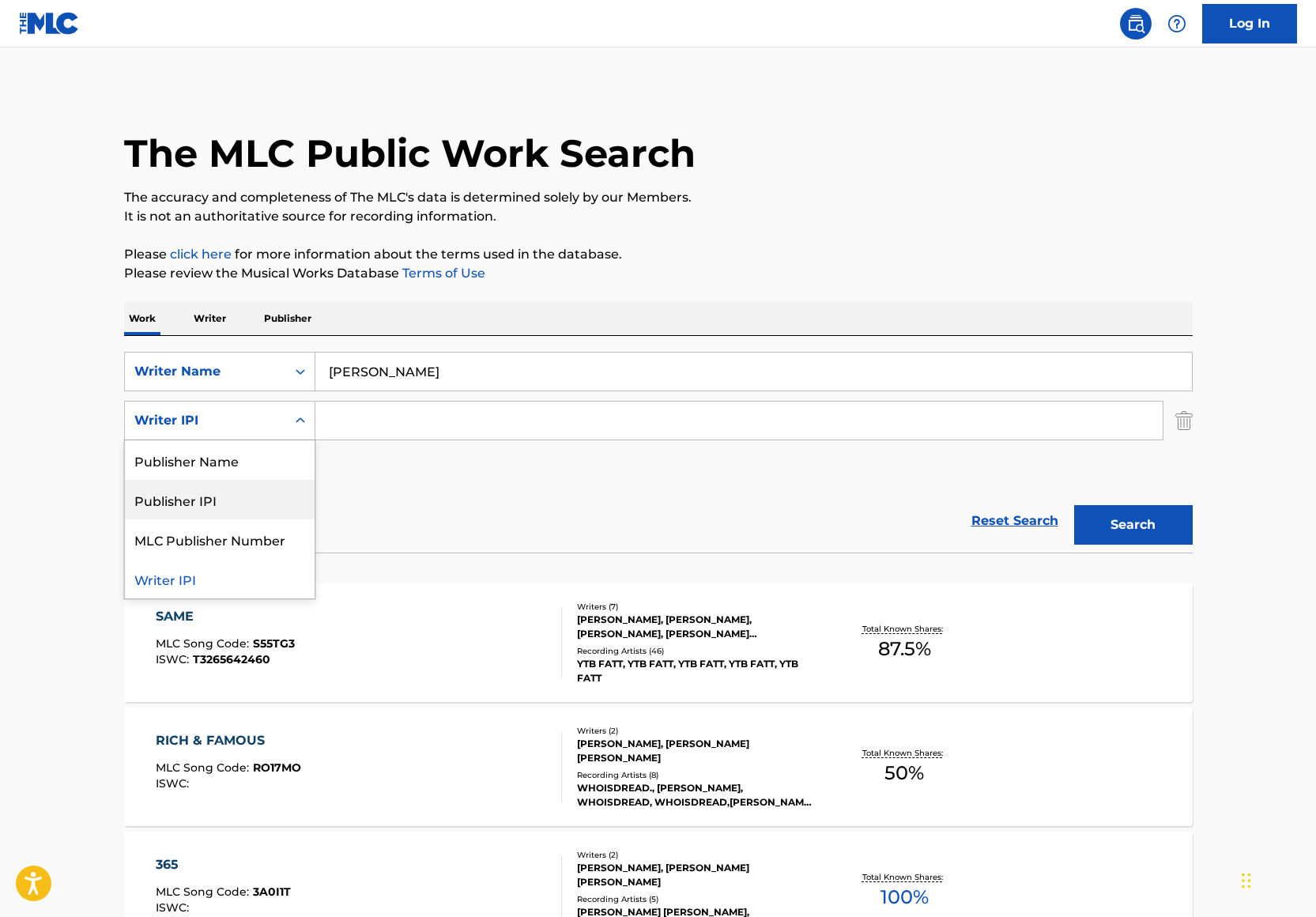
click at [379, 478] on div "SearchWithCriteria68418c80-cc5f-4e2f-a216-b14833d65c8f Writer Name Jaterrian Hu…" at bounding box center [658, 420] width 1069 height 137
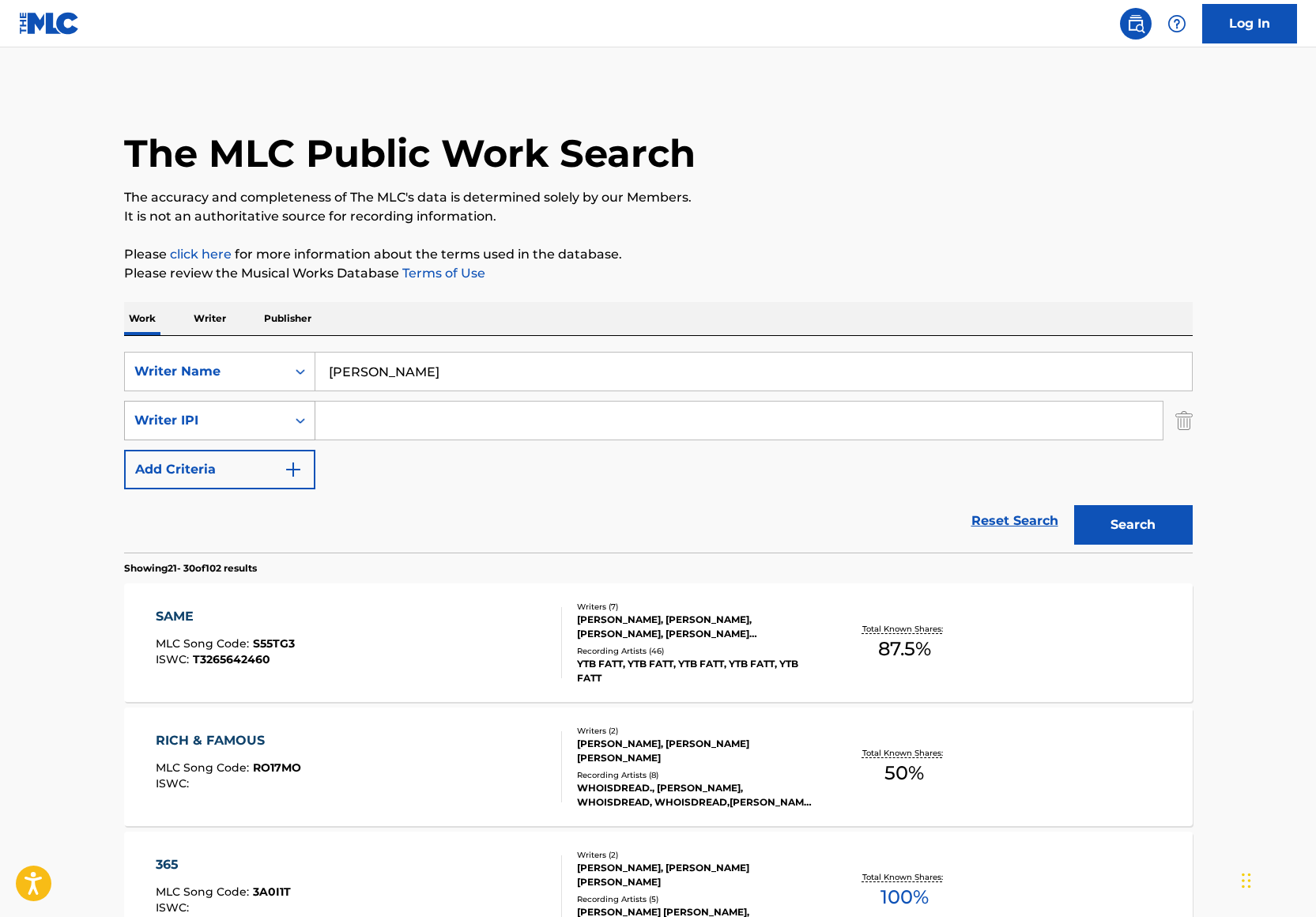
click at [253, 414] on div "Writer IPI" at bounding box center [206, 419] width 142 height 19
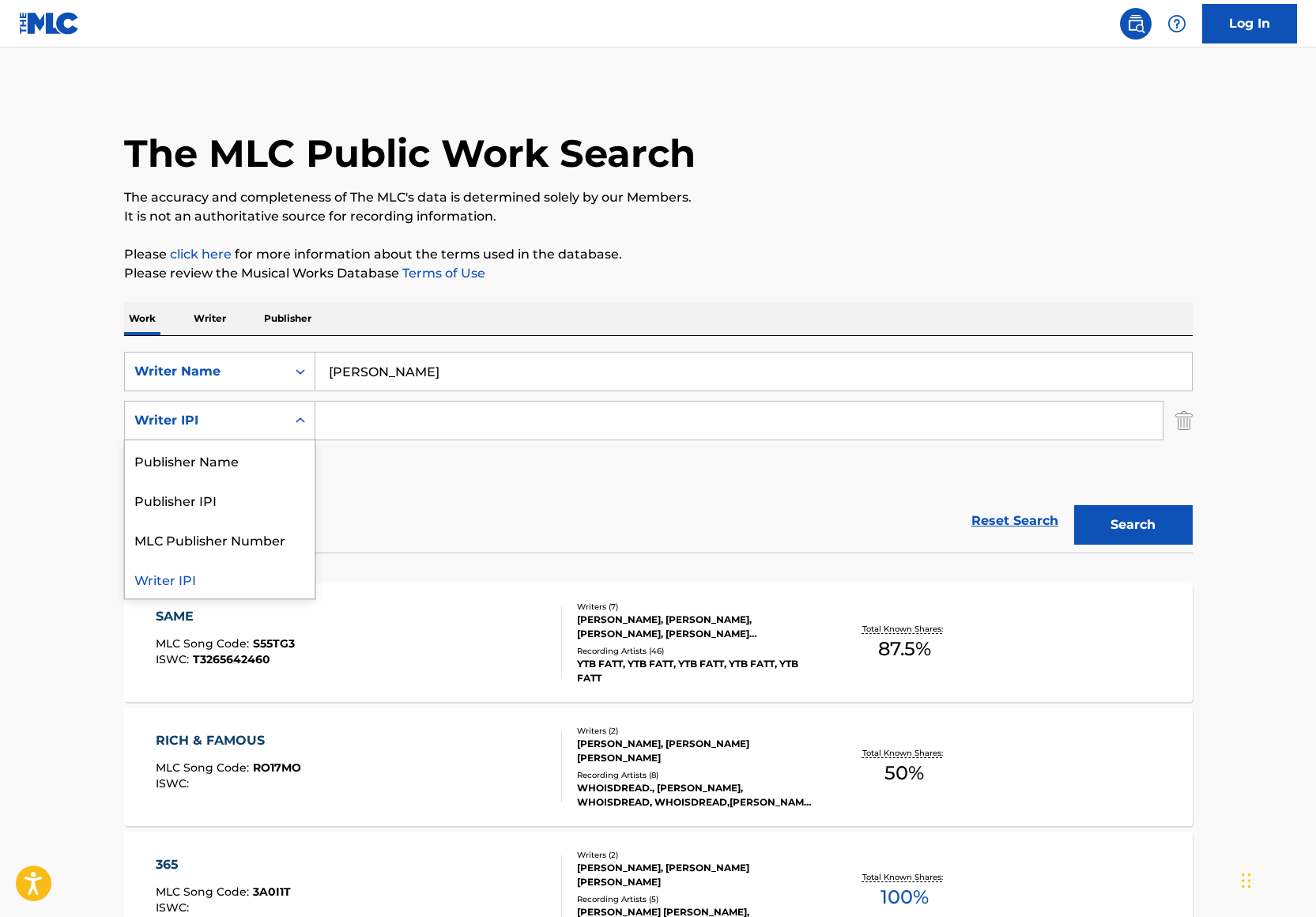
click at [442, 487] on div "SearchWithCriteria68418c80-cc5f-4e2f-a216-b14833d65c8f Writer Name Jaterrian Hu…" at bounding box center [658, 420] width 1069 height 137
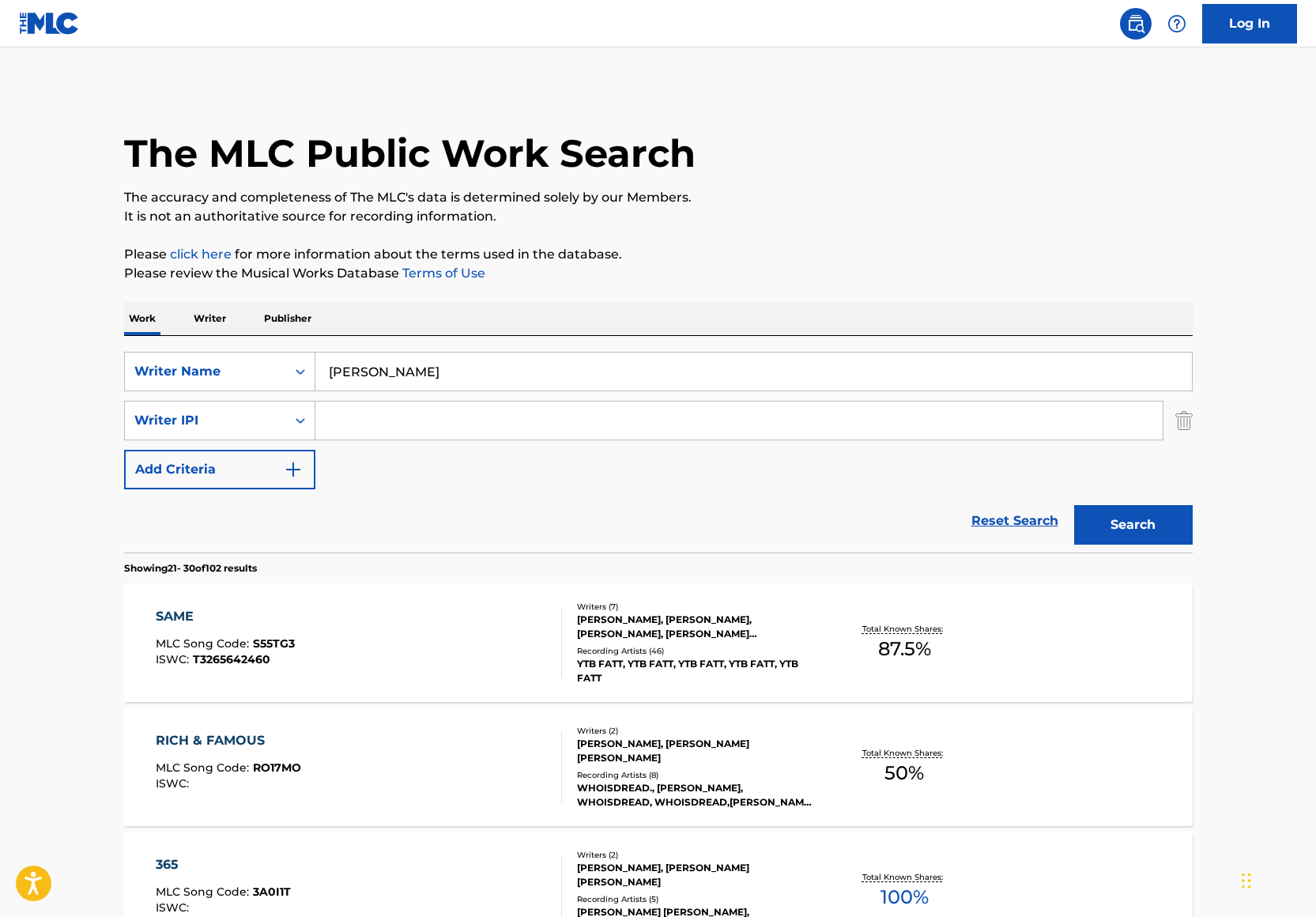
click at [243, 350] on div "SearchWithCriteria68418c80-cc5f-4e2f-a216-b14833d65c8f Writer Name Jaterrian Hu…" at bounding box center [658, 444] width 1069 height 216
click at [243, 382] on div "Writer Name" at bounding box center [206, 372] width 161 height 30
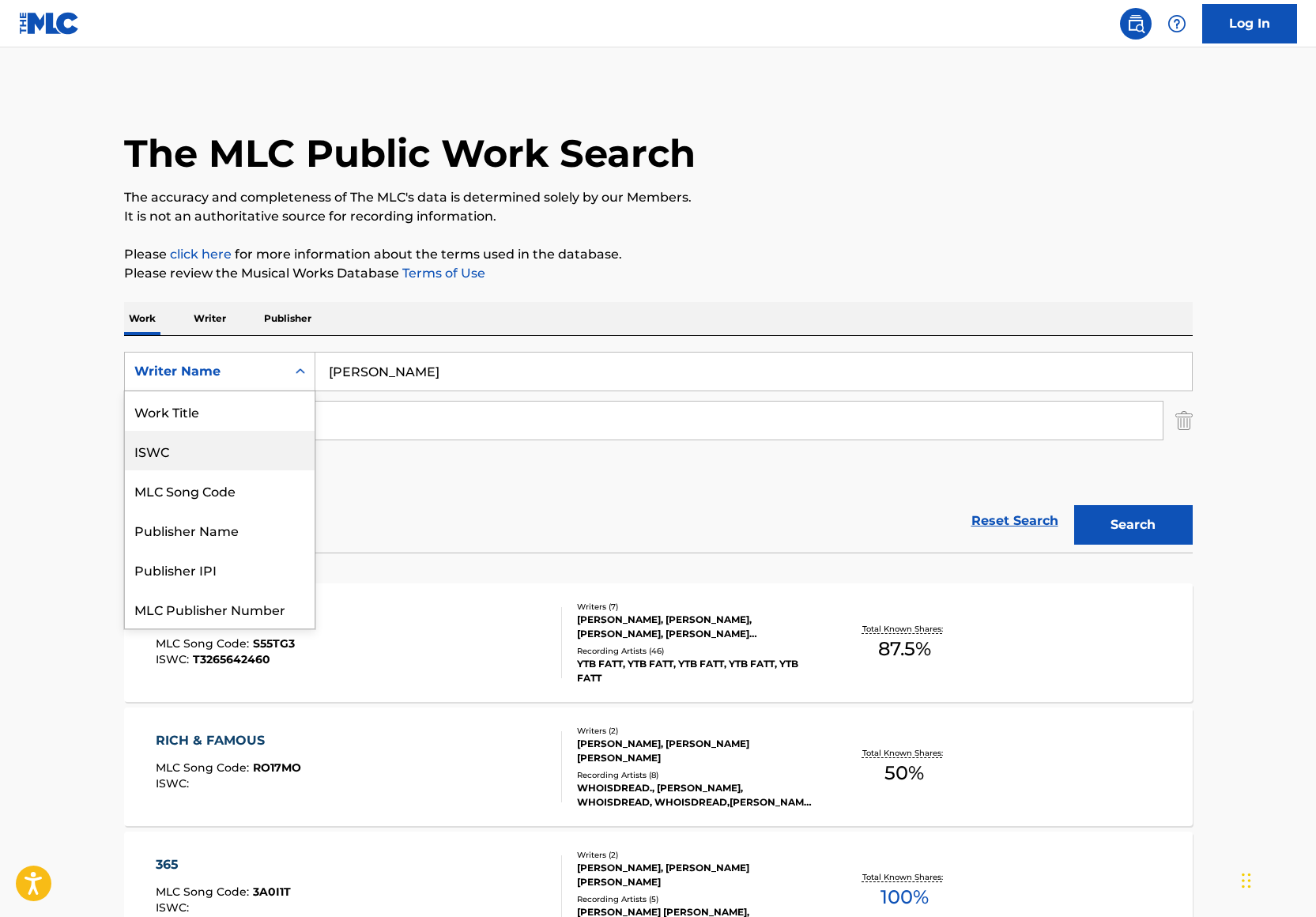
click at [208, 403] on div "Work Title" at bounding box center [220, 411] width 190 height 40
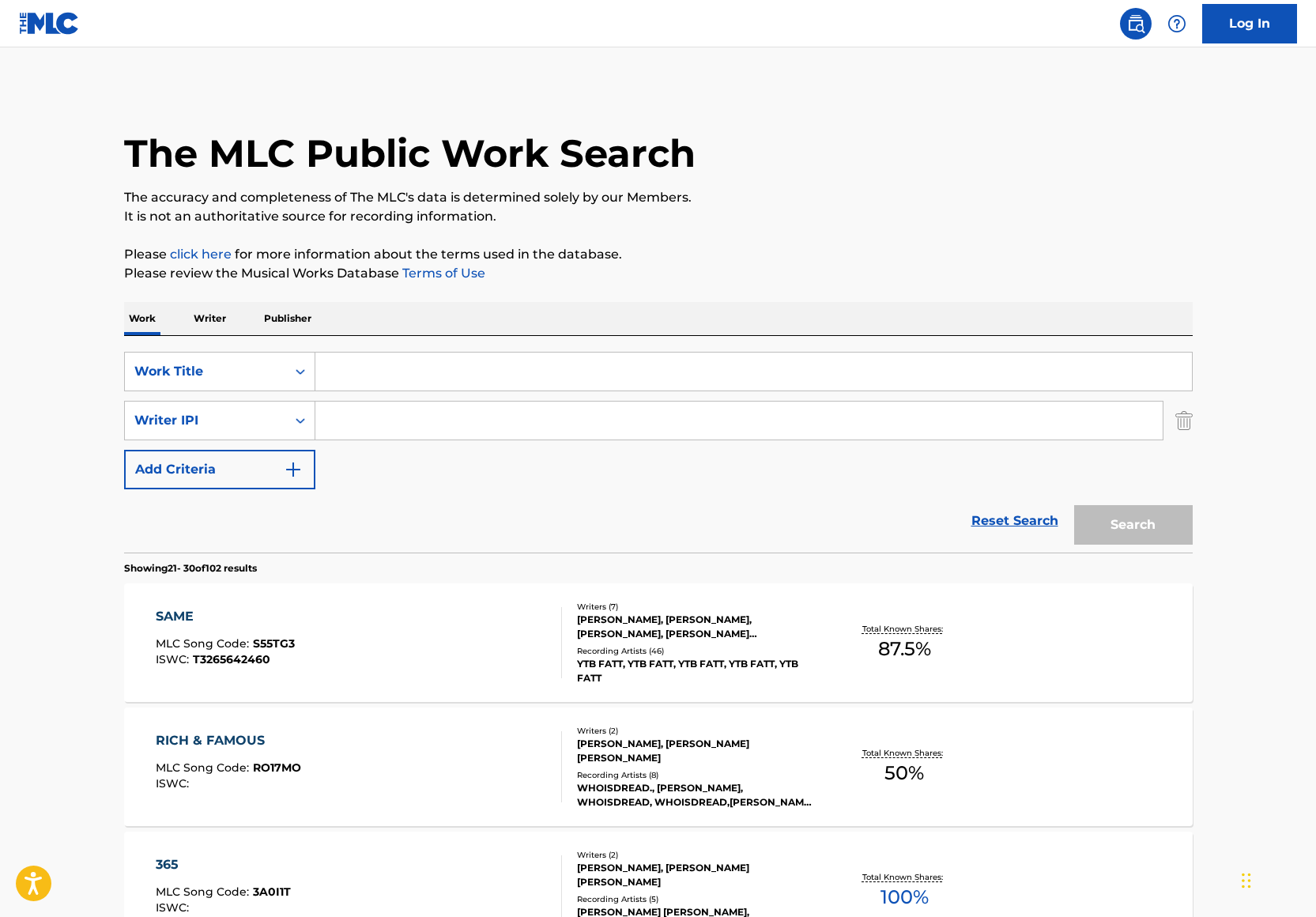
click at [416, 364] on input "Search Form" at bounding box center [754, 371] width 876 height 38
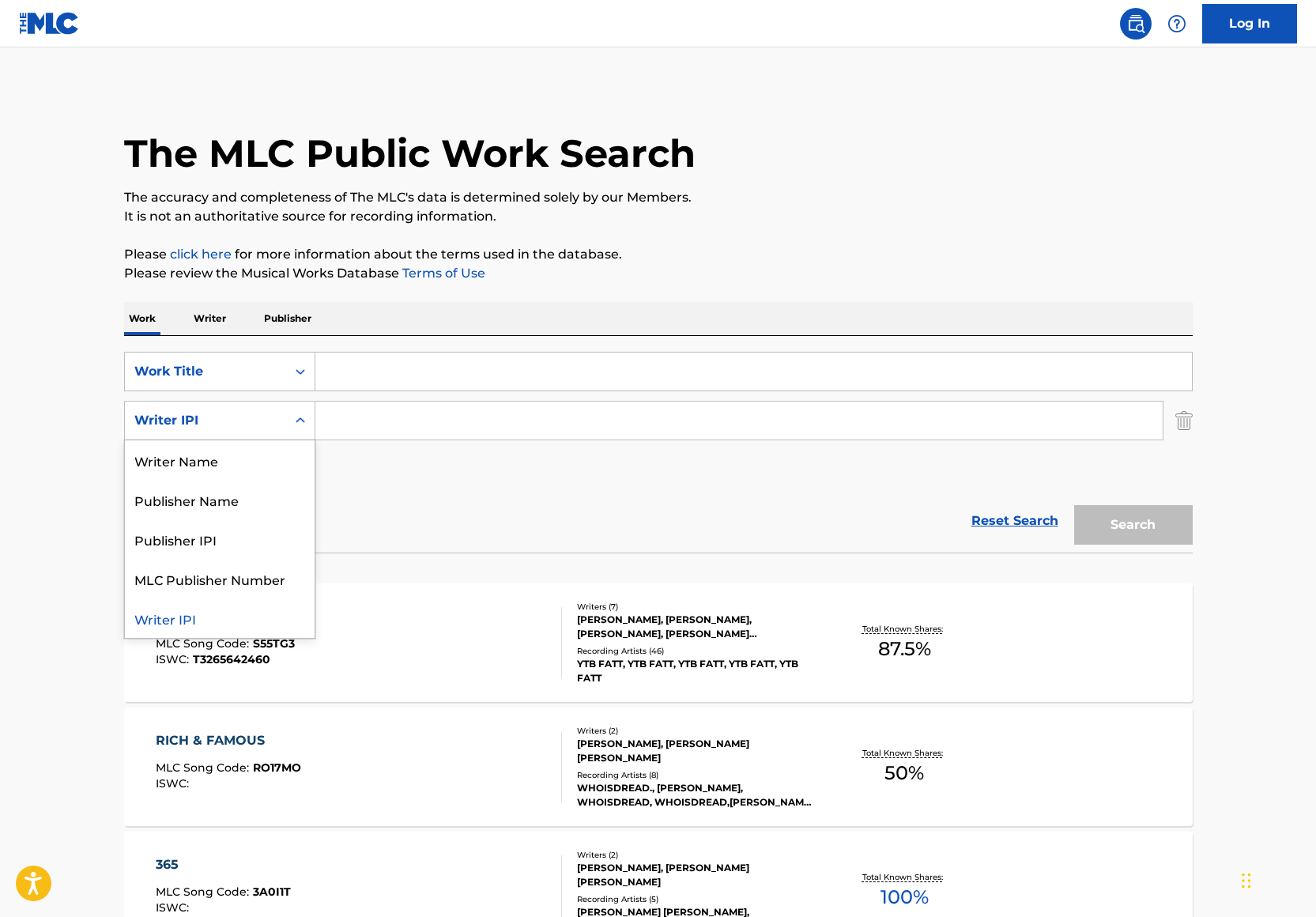
click at [233, 417] on div "Writer IPI" at bounding box center [206, 419] width 142 height 19
click at [224, 456] on div "Writer Name" at bounding box center [220, 459] width 190 height 40
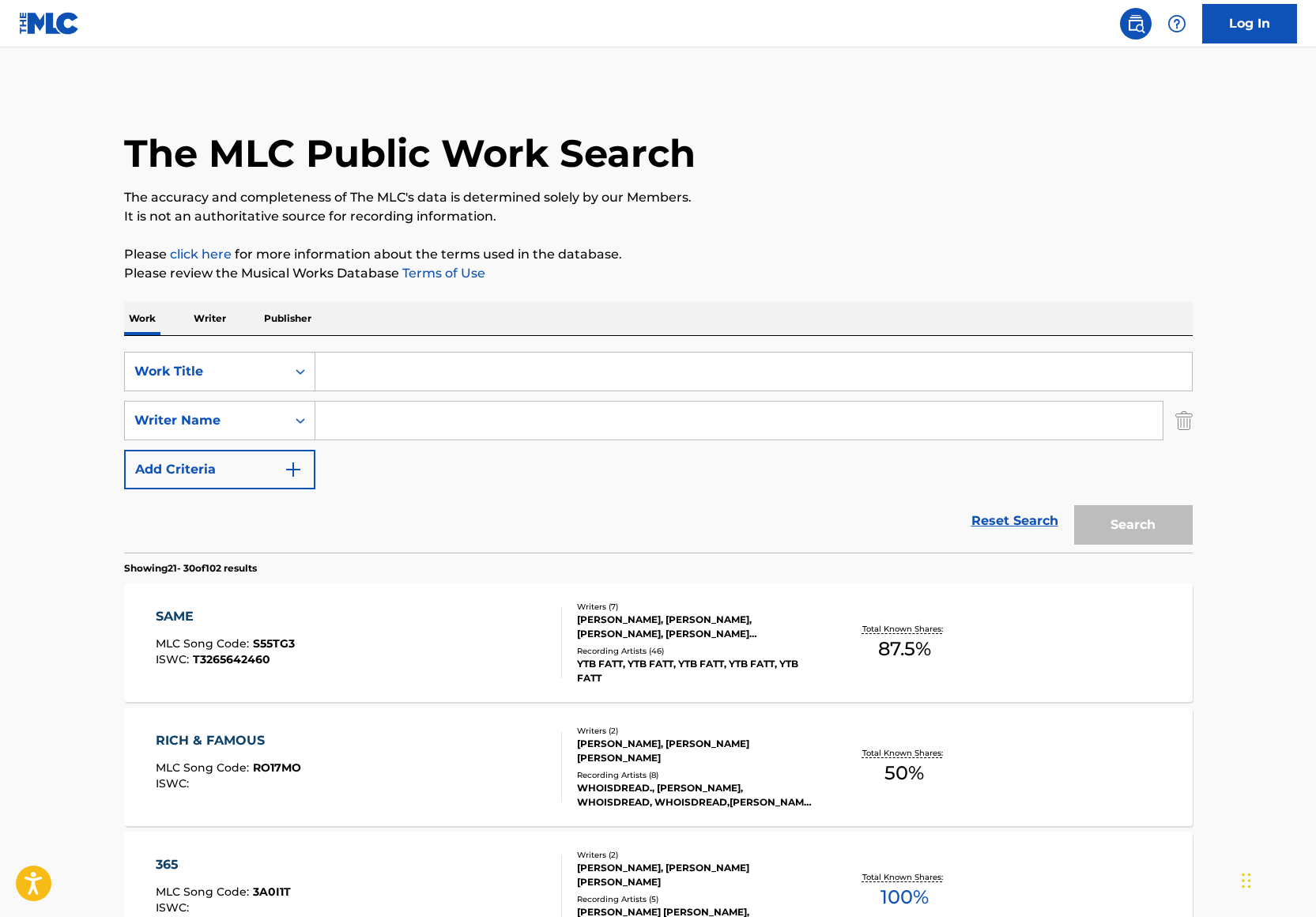
click at [380, 442] on div "SearchWithCriteria2043dd5b-17b9-4af8-8102-962c48bbeed5 Work Title SearchWithCri…" at bounding box center [658, 420] width 1069 height 137
click at [381, 423] on input "Search Form" at bounding box center [739, 420] width 847 height 38
paste input "Jaterrian Hudson"
type input "Jaterrian Hudson"
click at [381, 367] on input "Search Form" at bounding box center [754, 371] width 876 height 38
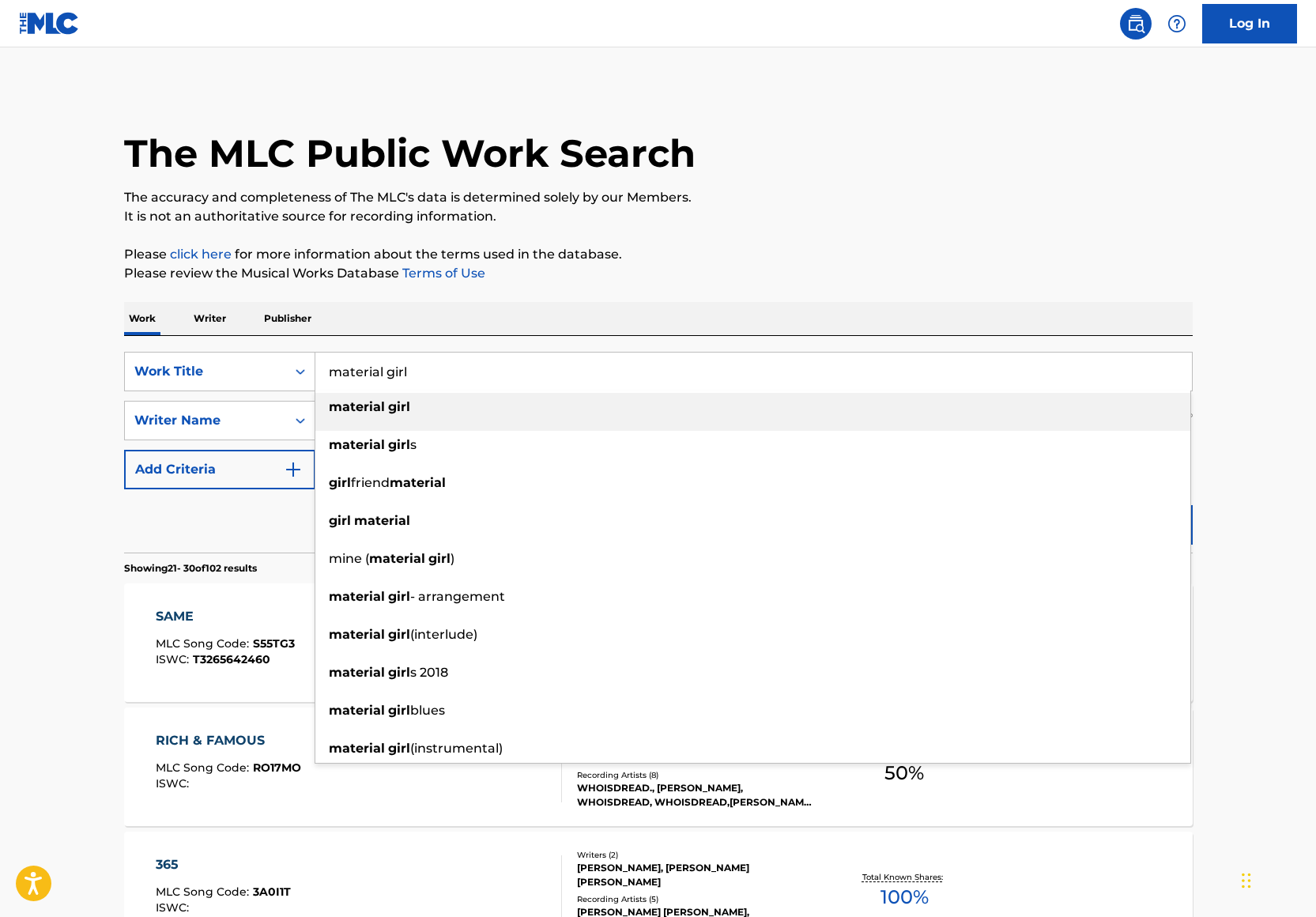
type input "material girl"
click at [806, 246] on p "Please click here for more information about the terms used in the database." at bounding box center [658, 254] width 1069 height 19
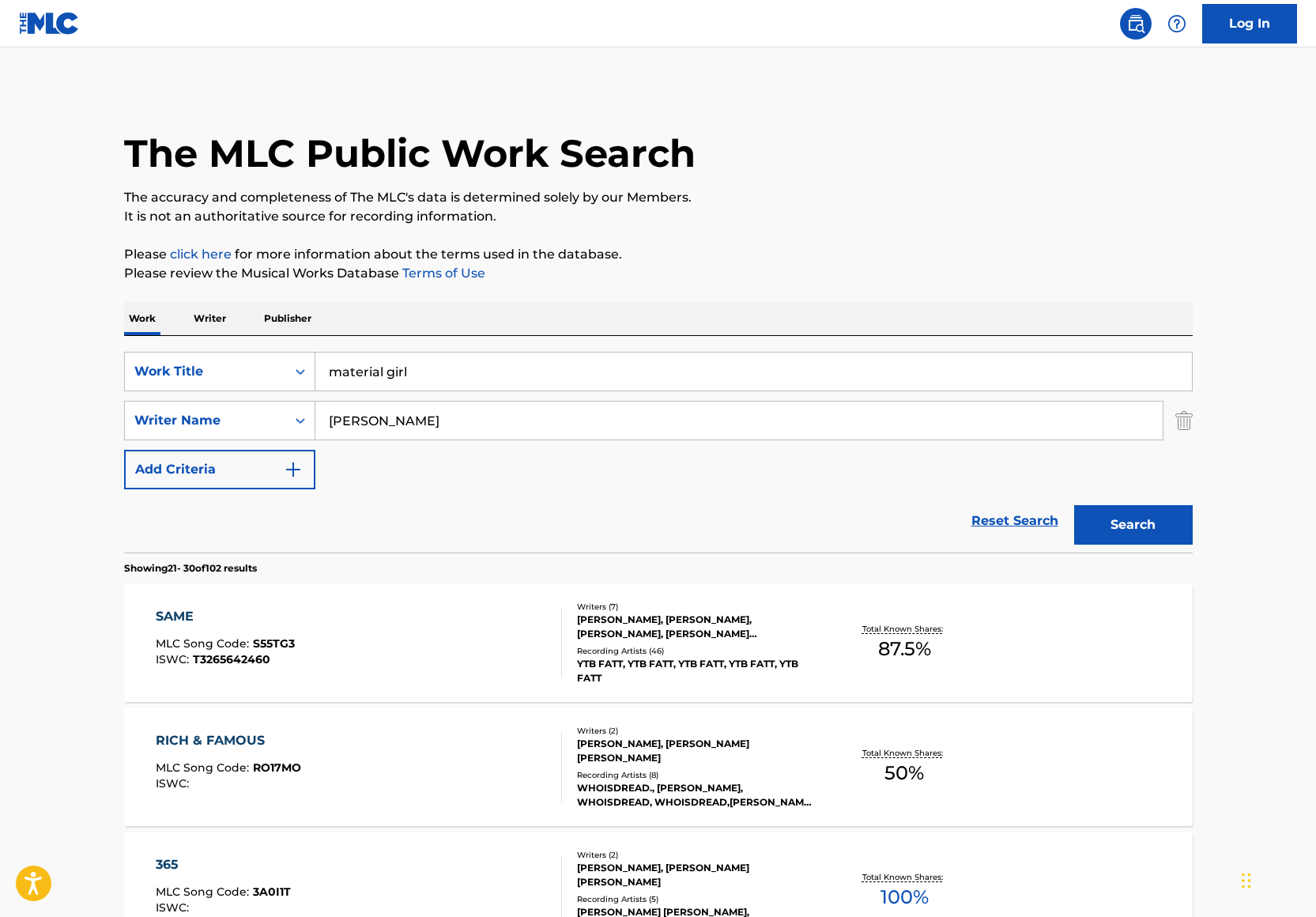
click at [1163, 518] on button "Search" at bounding box center [1133, 524] width 119 height 40
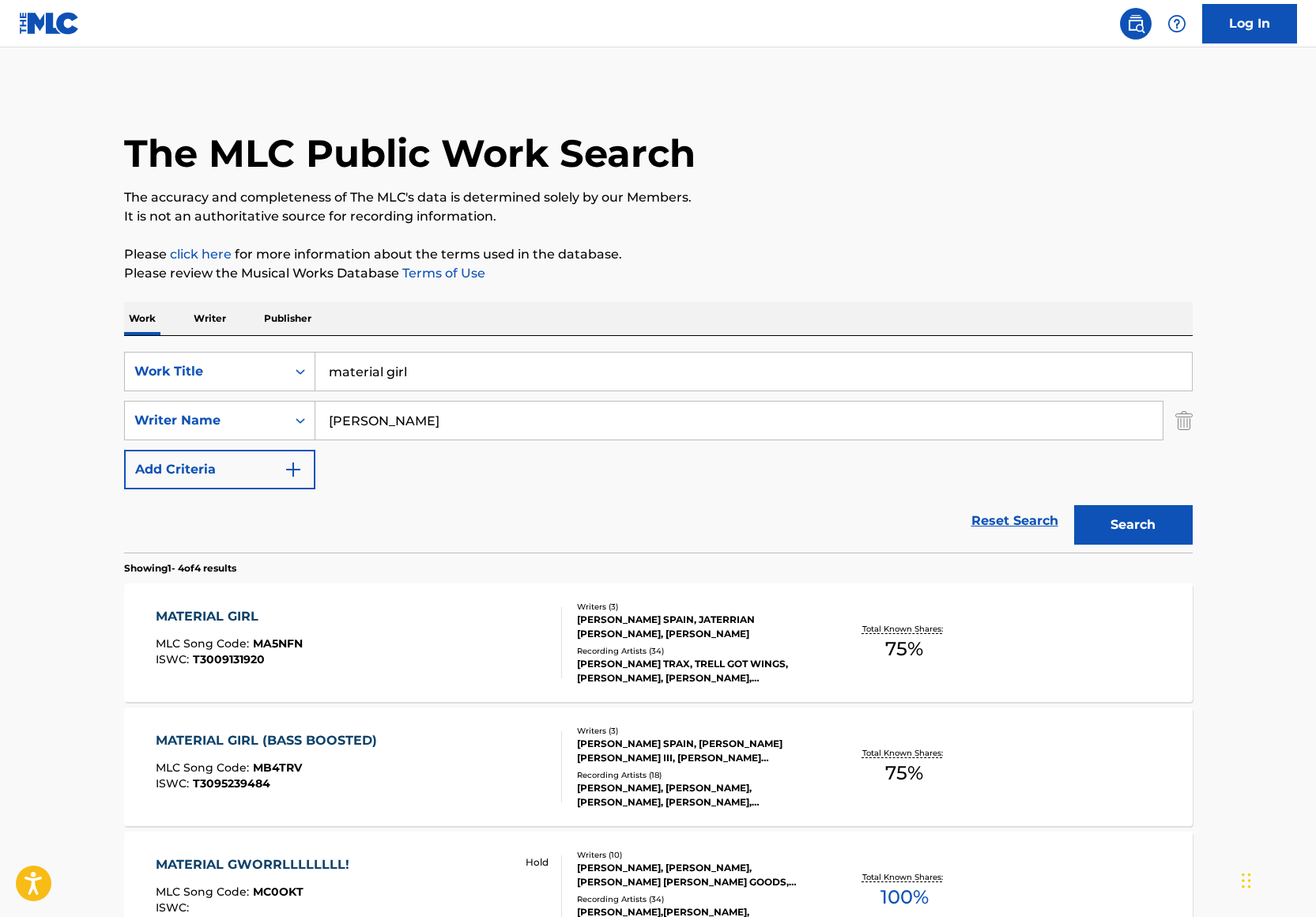
click at [781, 662] on div "SAUCY SANTANA, TRE TRAX, TRELL GOT WINGS, SAUCY SANTANA, SAUCY SANTANA, SAUCY S…" at bounding box center [696, 671] width 239 height 28
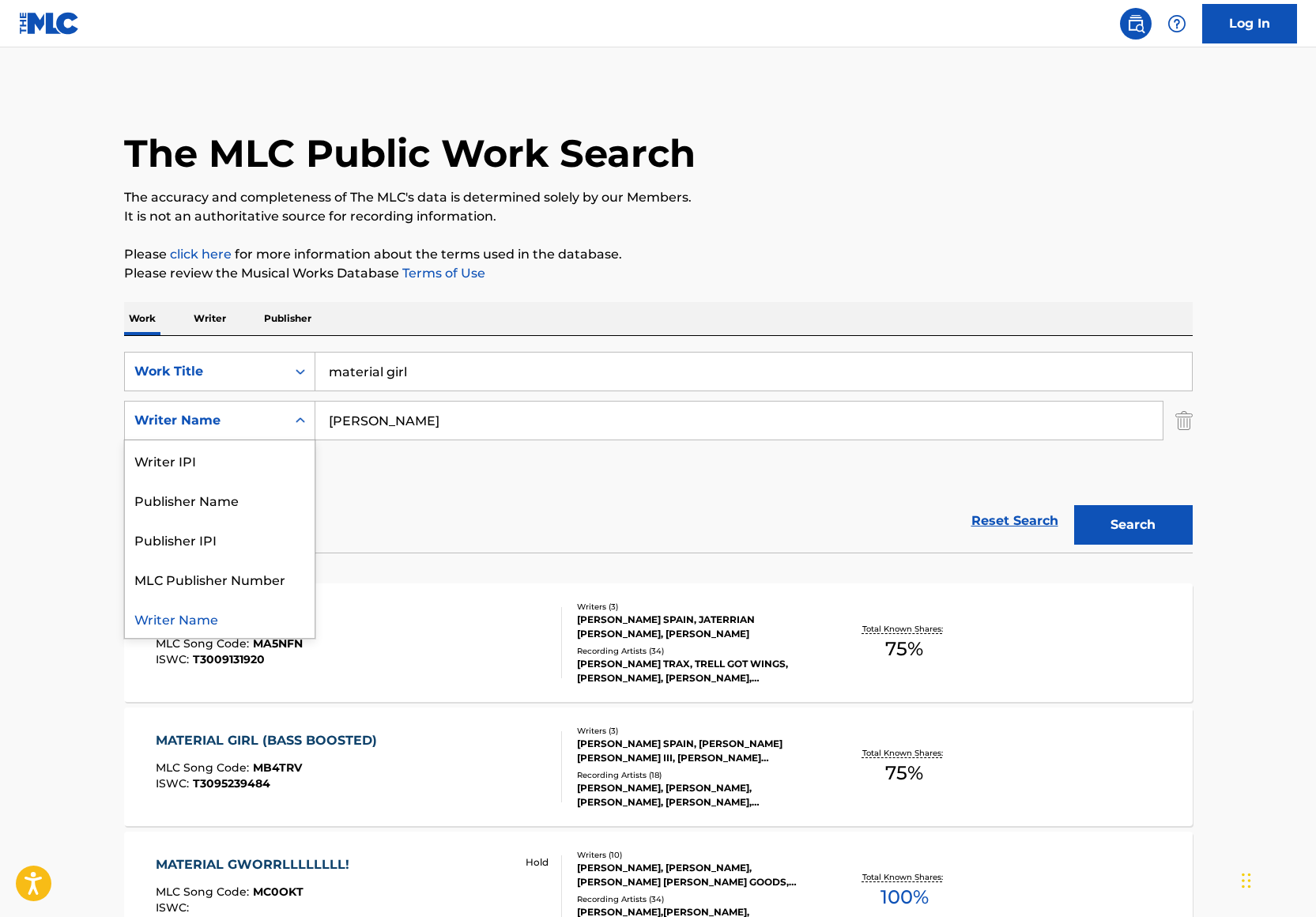
click at [298, 420] on icon "Search Form" at bounding box center [301, 420] width 16 height 16
click at [364, 421] on input "Jaterrian Hudson" at bounding box center [739, 420] width 847 height 38
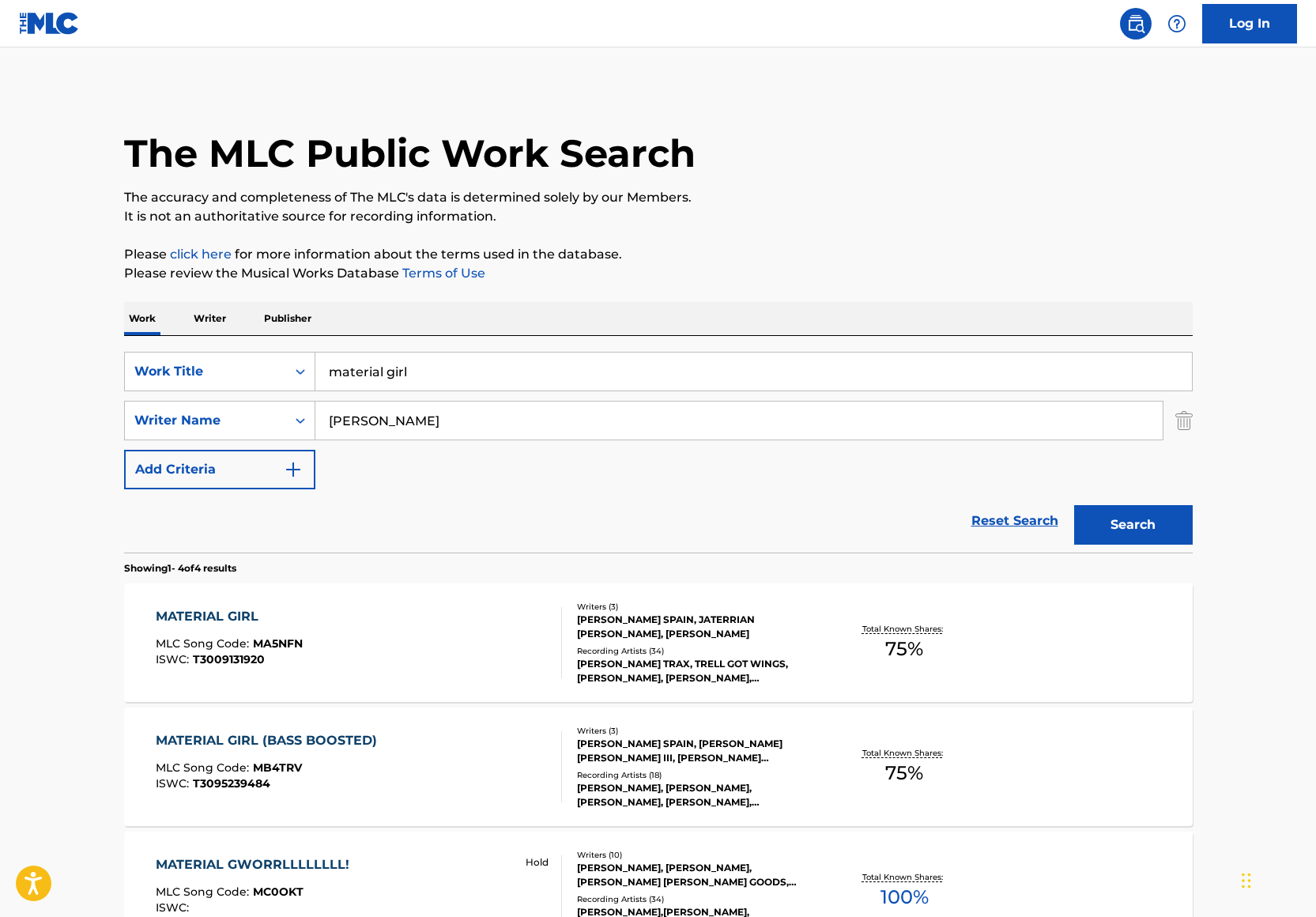
click at [364, 421] on input "Jaterrian Hudson" at bounding box center [739, 420] width 847 height 38
type input "Lucki Camel"
click at [412, 380] on input "material girl" at bounding box center [754, 371] width 876 height 38
click at [412, 380] on input "material girl" at bounding box center [754, 371] width 876 height 38
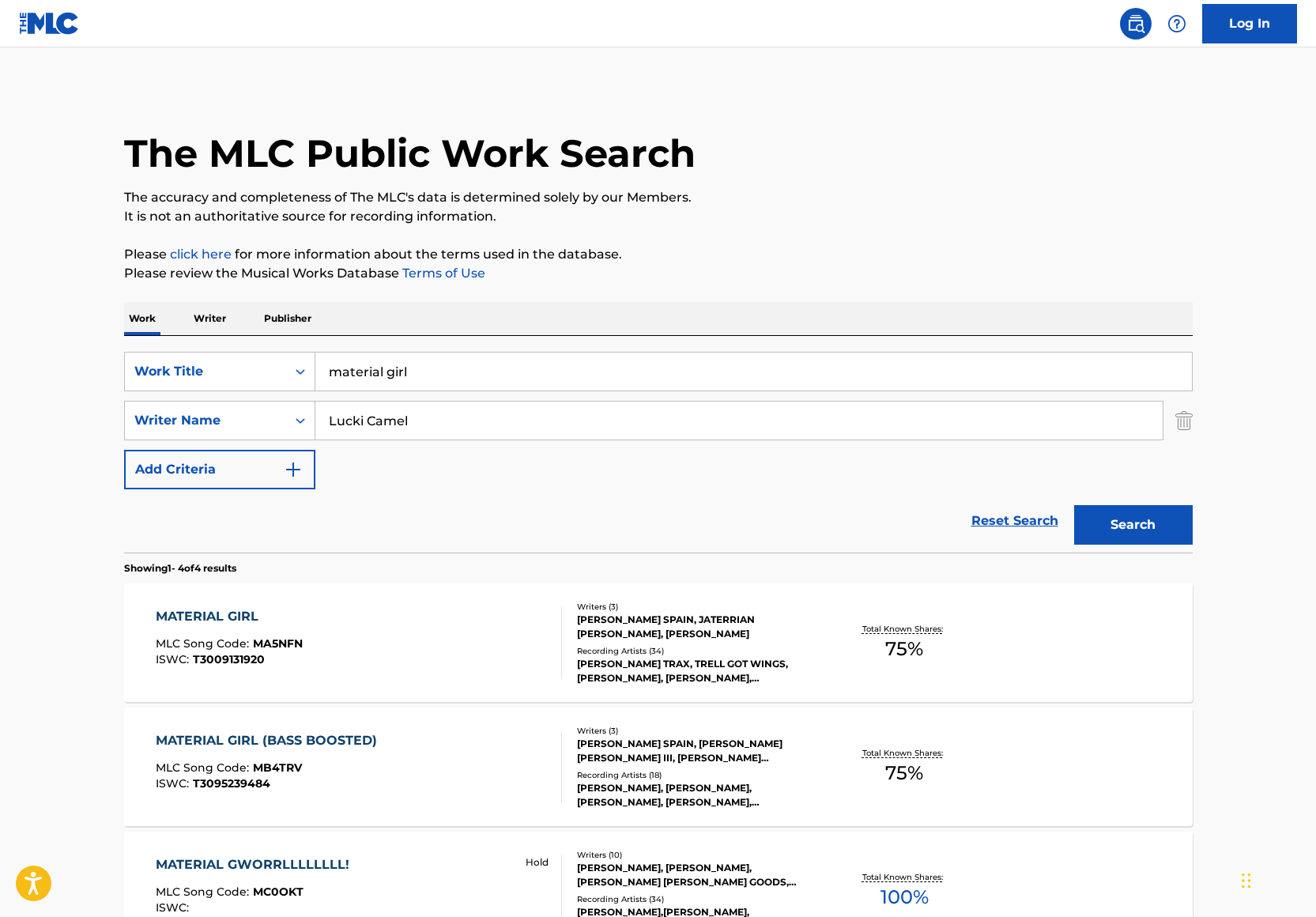
click at [412, 380] on input "material girl" at bounding box center [754, 371] width 876 height 38
click at [694, 352] on input "Geeked n Blessed" at bounding box center [754, 371] width 876 height 38
click at [782, 302] on div "Work Writer Publisher" at bounding box center [658, 317] width 1069 height 33
click at [1158, 515] on button "Search" at bounding box center [1133, 524] width 119 height 40
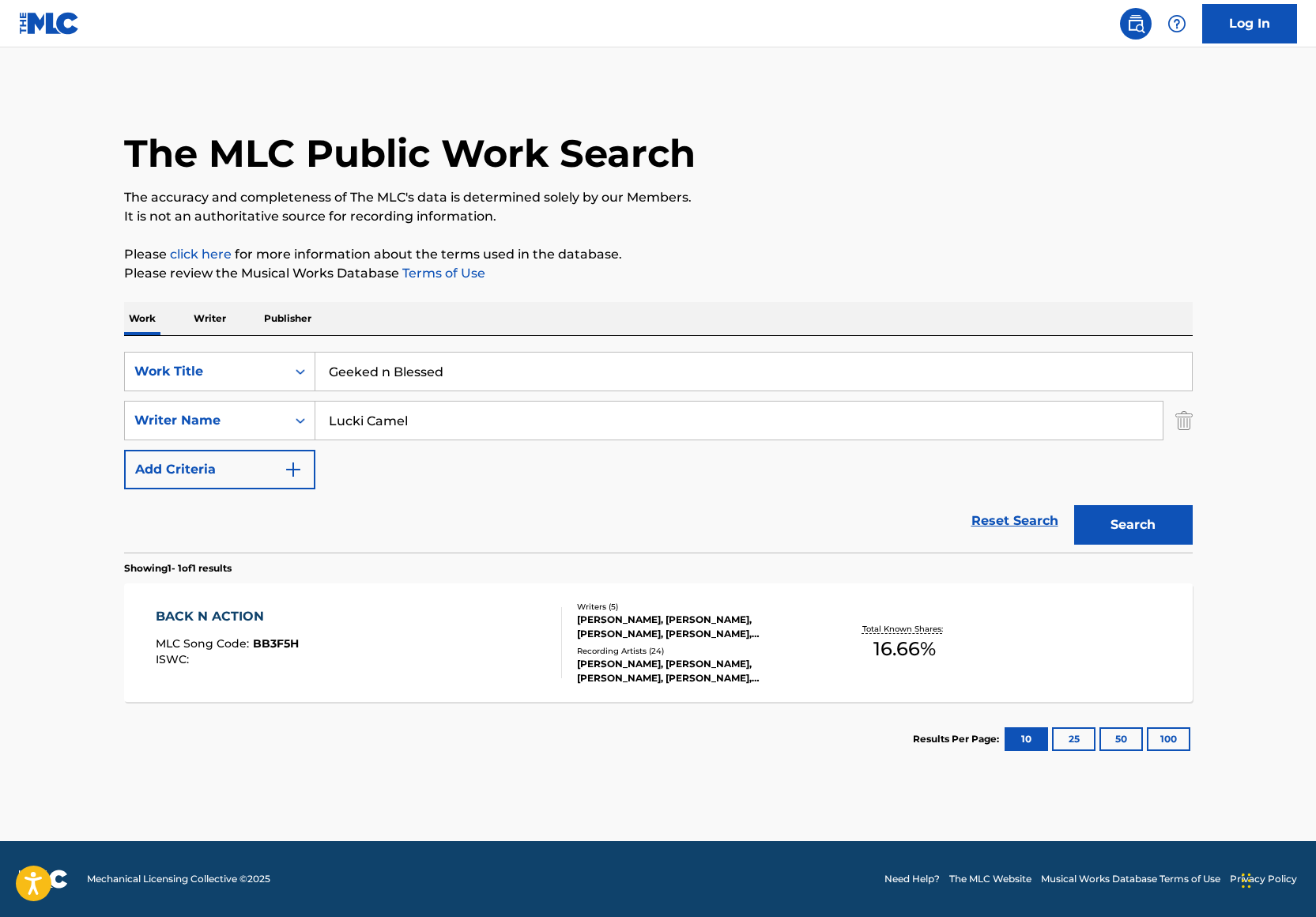
click at [621, 379] on input "Geeked n Blessed" at bounding box center [754, 371] width 876 height 38
click at [1137, 533] on button "Search" at bounding box center [1133, 524] width 119 height 40
click at [453, 365] on input "Geeked n Blessed" at bounding box center [754, 371] width 876 height 38
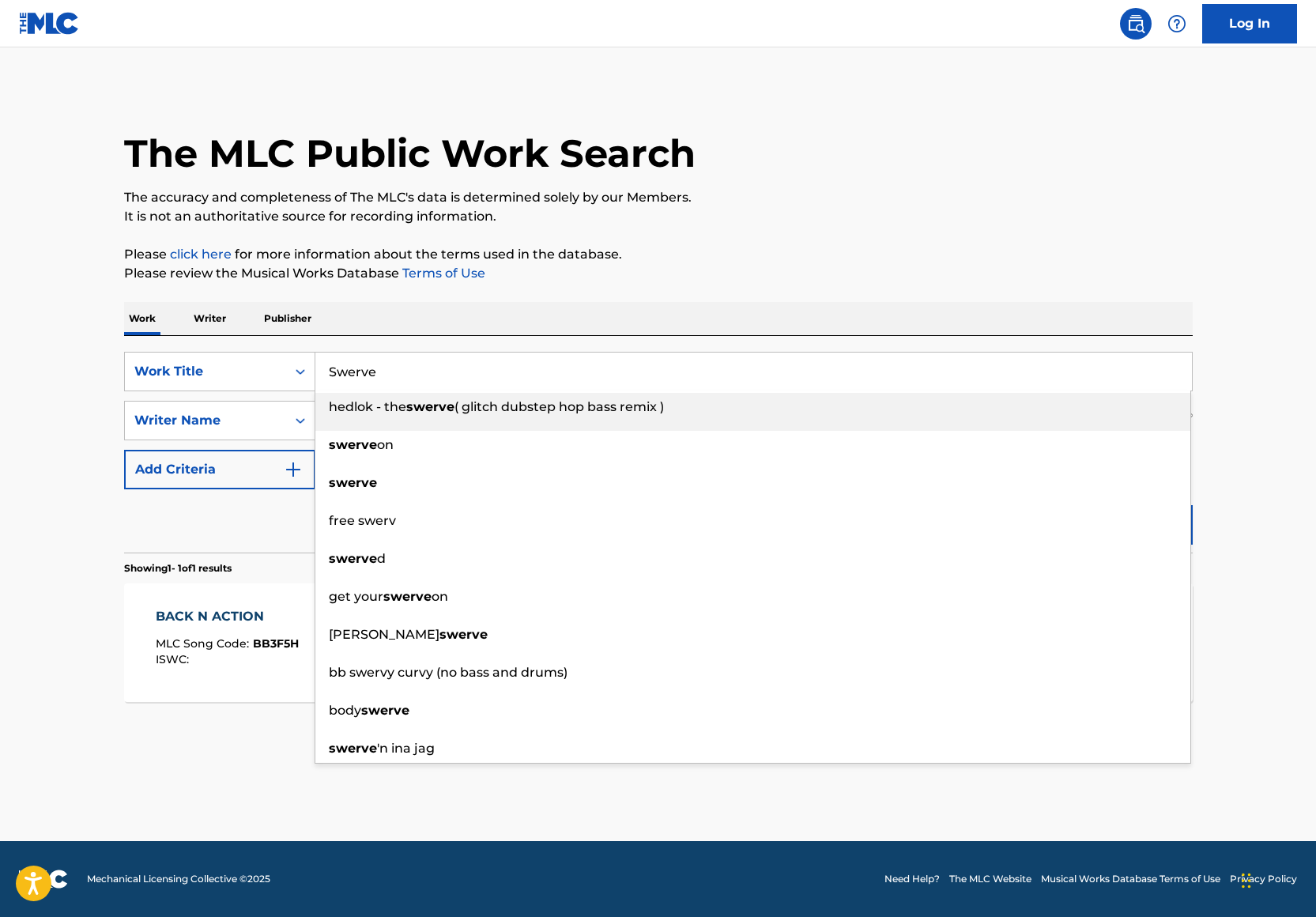
type input "Swerve"
click at [701, 293] on div "The MLC Public Work Search The accuracy and completeness of The MLC's data is d…" at bounding box center [659, 431] width 1107 height 689
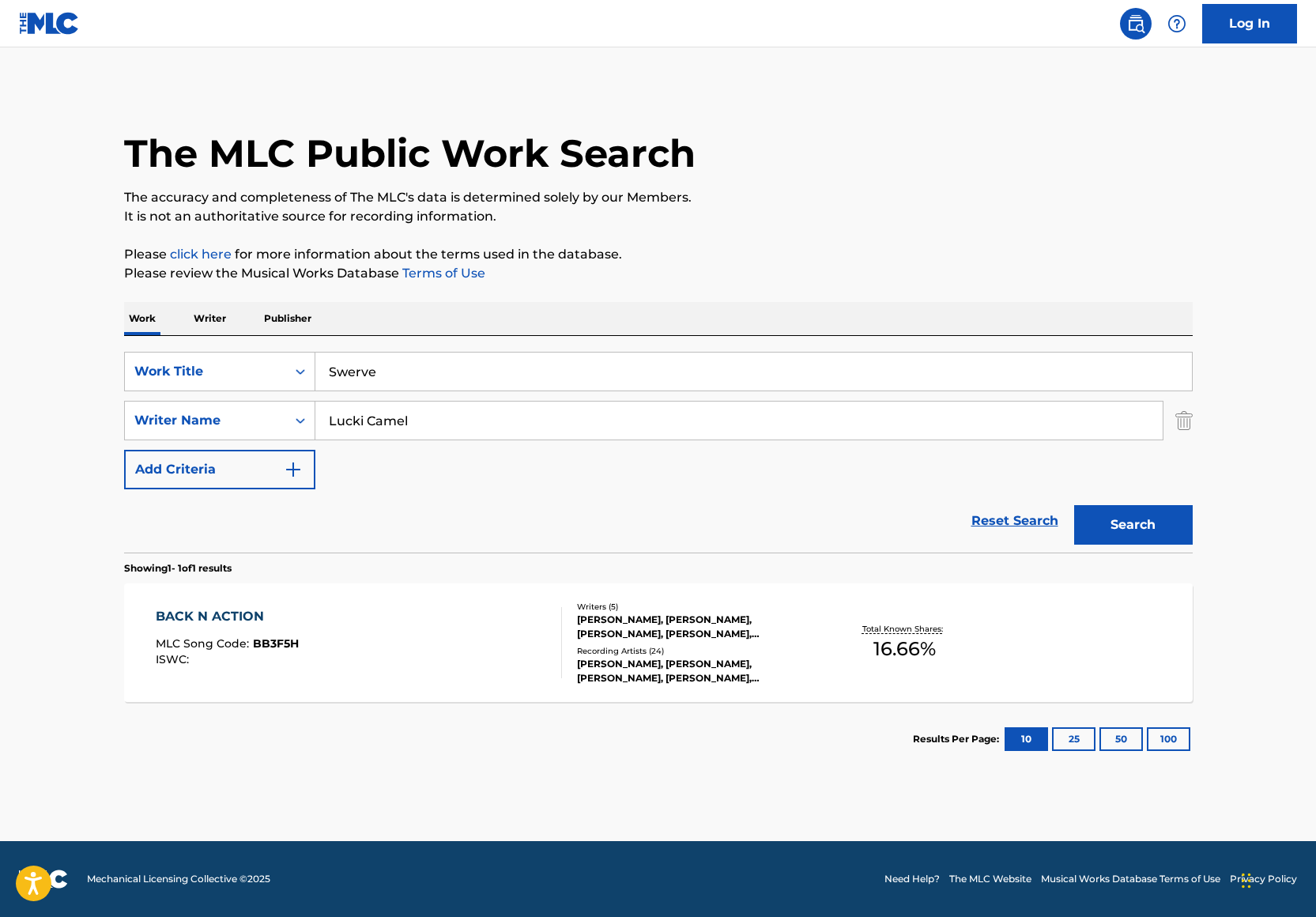
click at [474, 423] on input "Lucki Camel" at bounding box center [739, 420] width 847 height 38
click at [474, 422] on input "Lucki Camel" at bounding box center [739, 420] width 847 height 38
type input "Noah Smith"
click at [984, 206] on div "The MLC Public Work Search The accuracy and completeness of The MLC's data is d…" at bounding box center [659, 431] width 1107 height 689
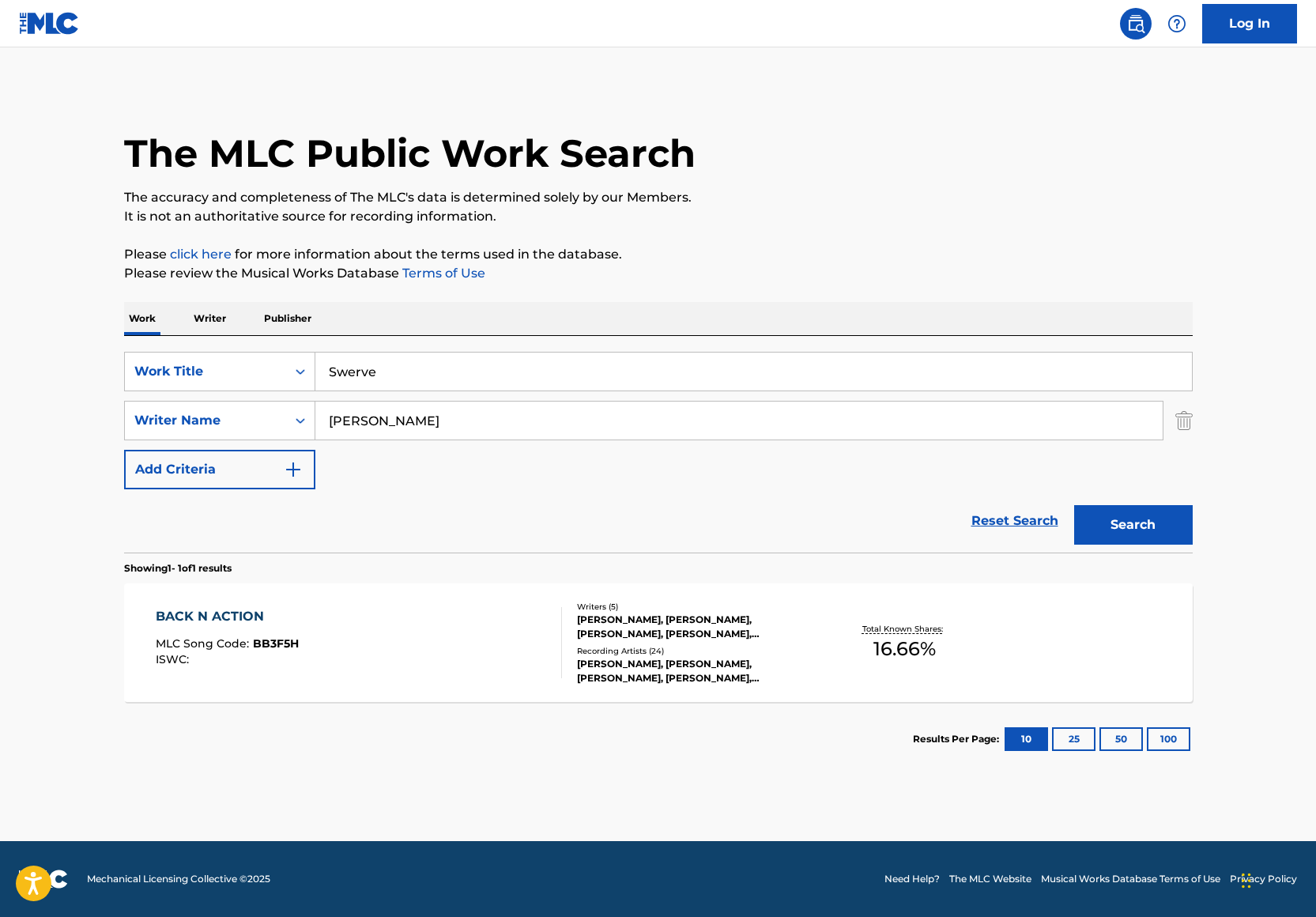
click at [1142, 520] on button "Search" at bounding box center [1133, 524] width 119 height 40
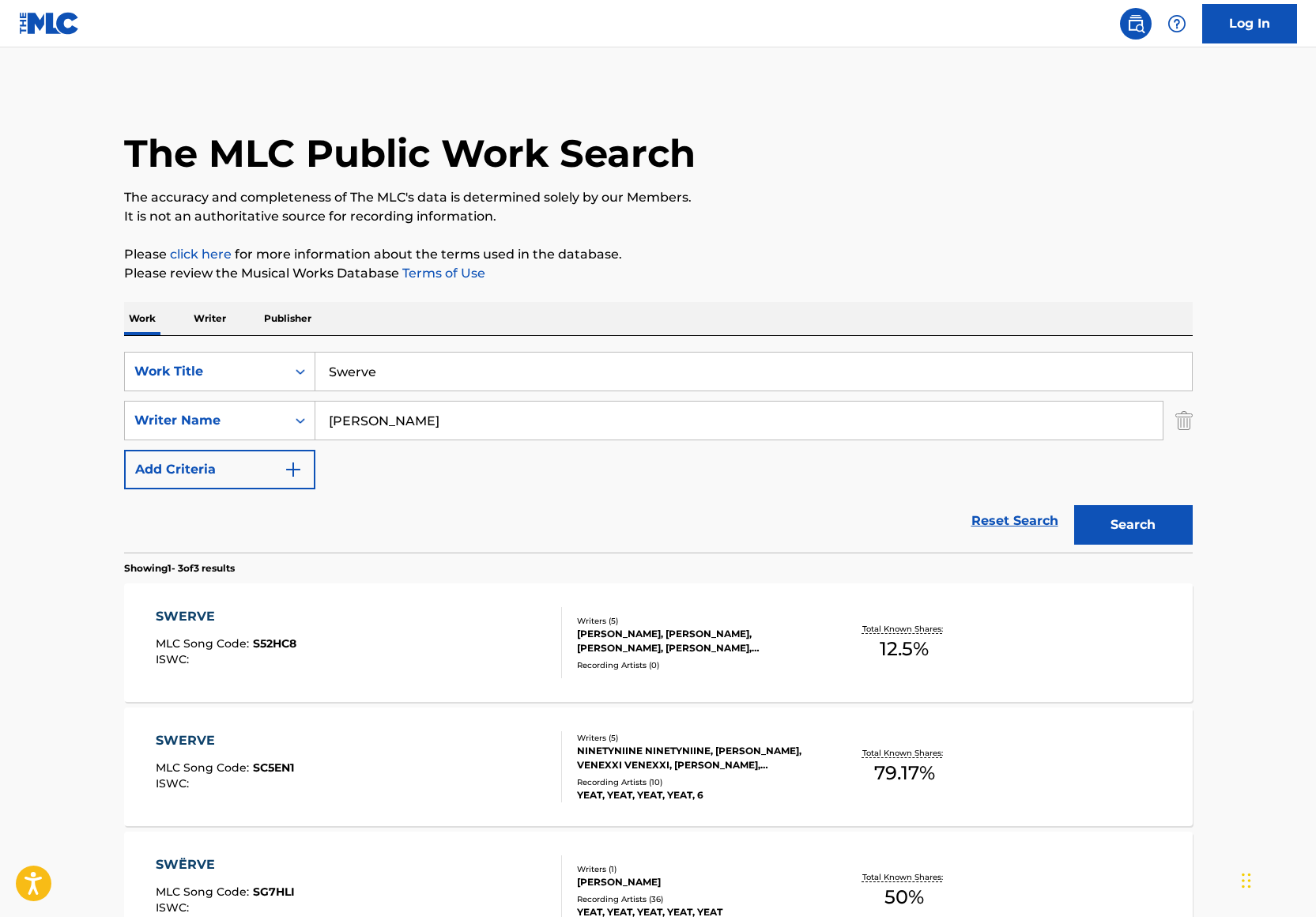
click at [422, 636] on div "SWERVE MLC Song Code : S52HC8 ISWC :" at bounding box center [359, 642] width 406 height 71
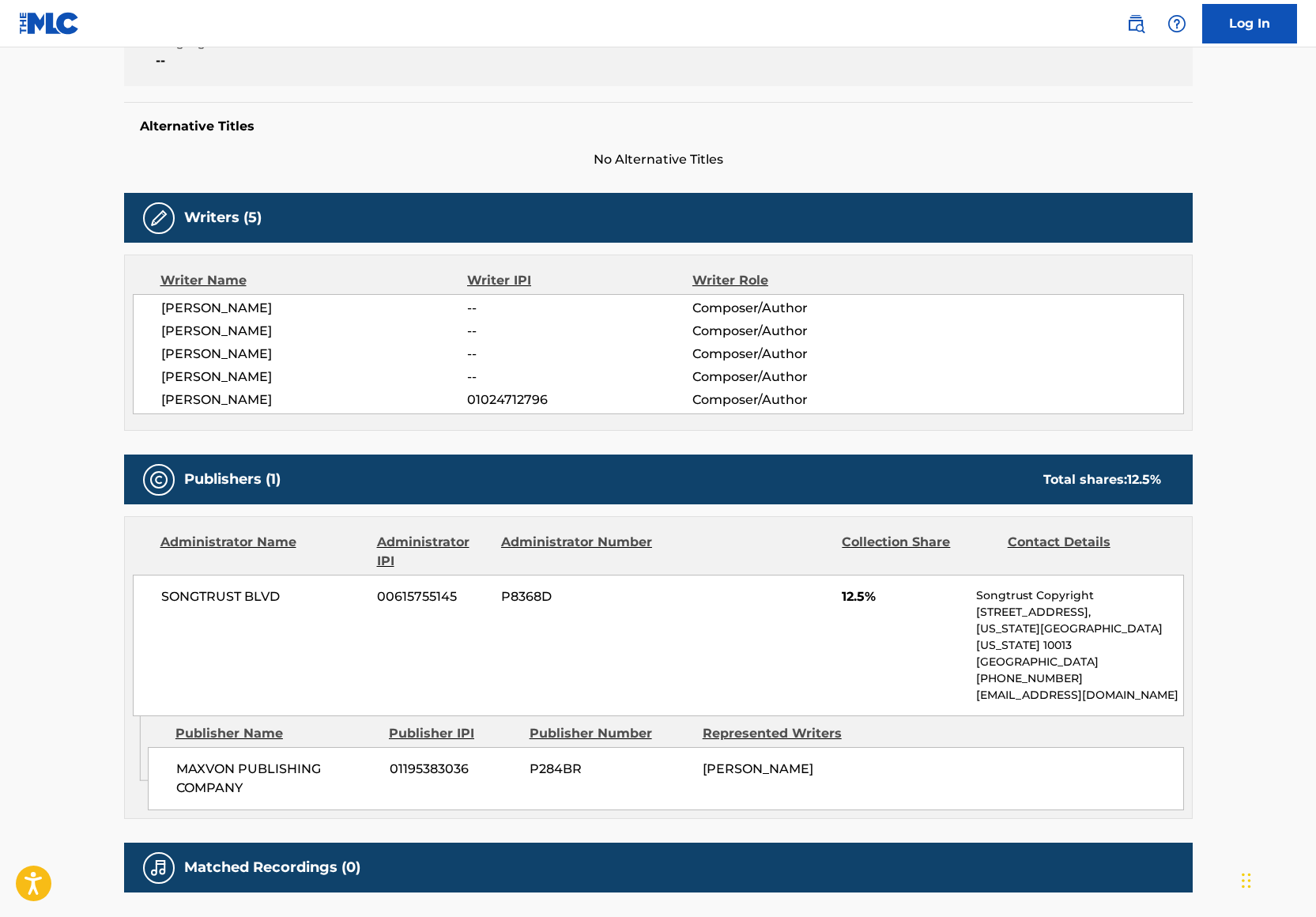
scroll to position [475, 0]
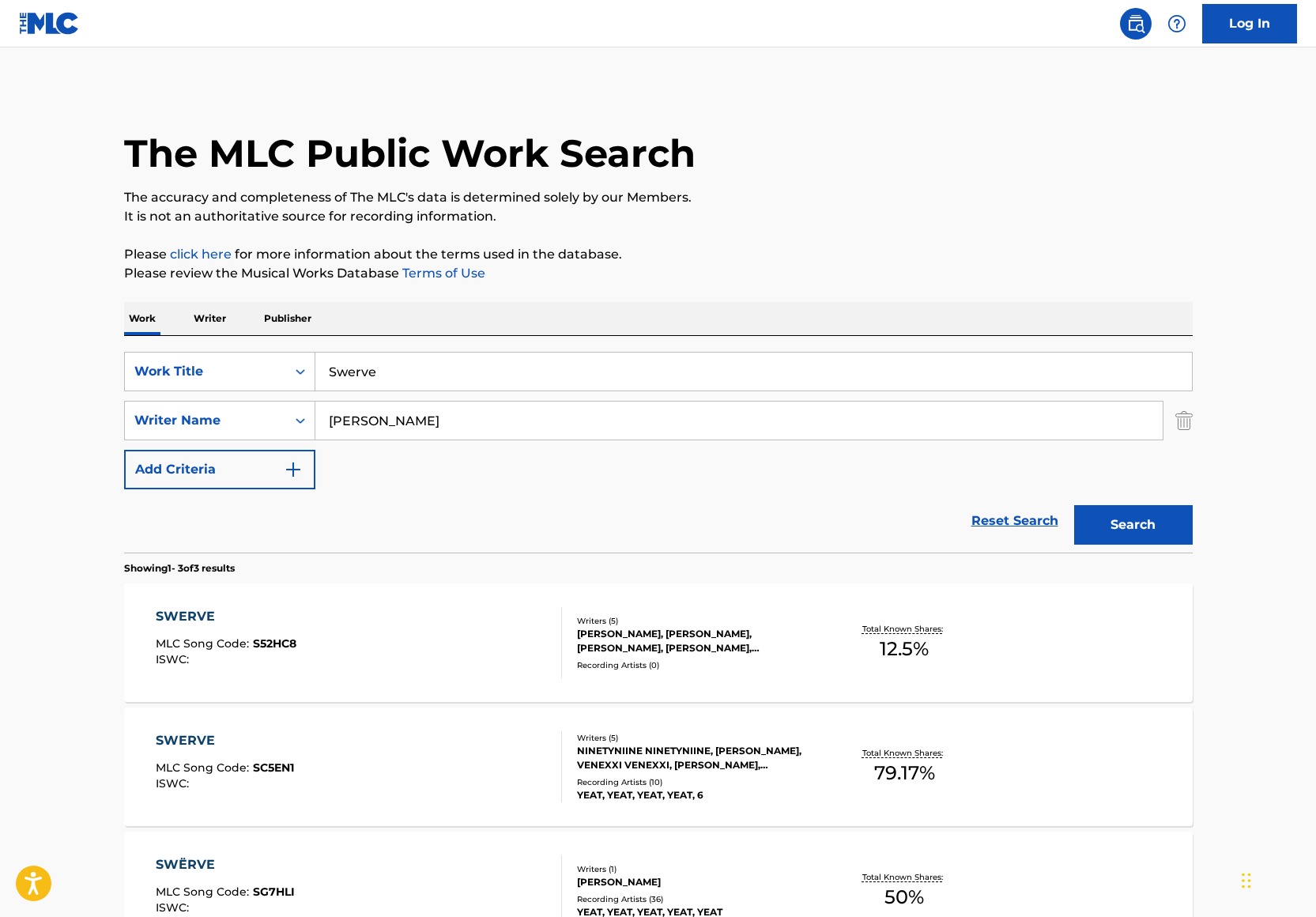
click at [406, 372] on input "Swerve" at bounding box center [754, 371] width 876 height 38
click at [468, 401] on div "swing ya pole" at bounding box center [753, 407] width 875 height 28
type input "swing ya pole"
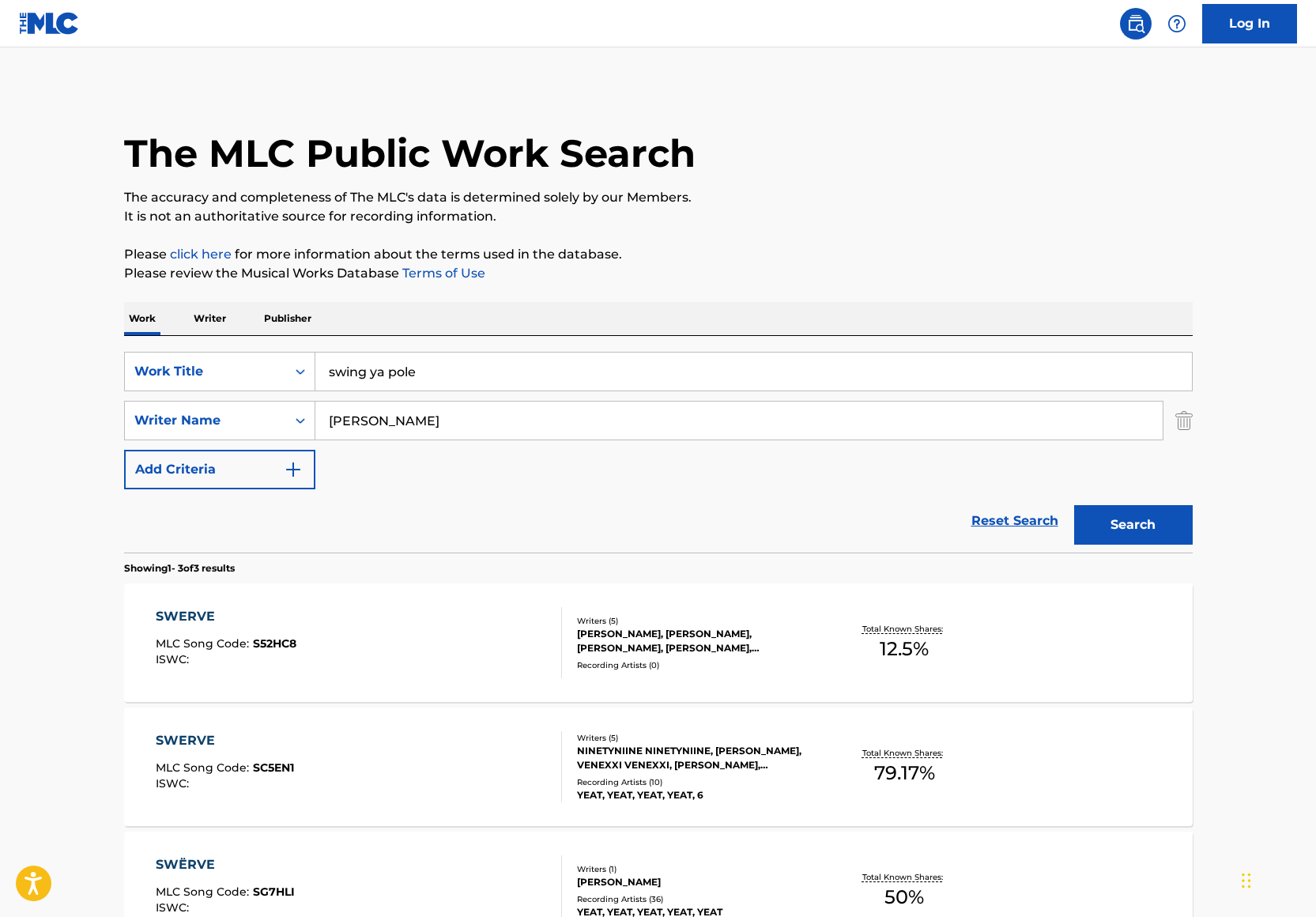
click at [462, 425] on input "Noah Smith" at bounding box center [739, 420] width 847 height 38
click at [379, 419] on input "Noah Smith" at bounding box center [739, 420] width 847 height 38
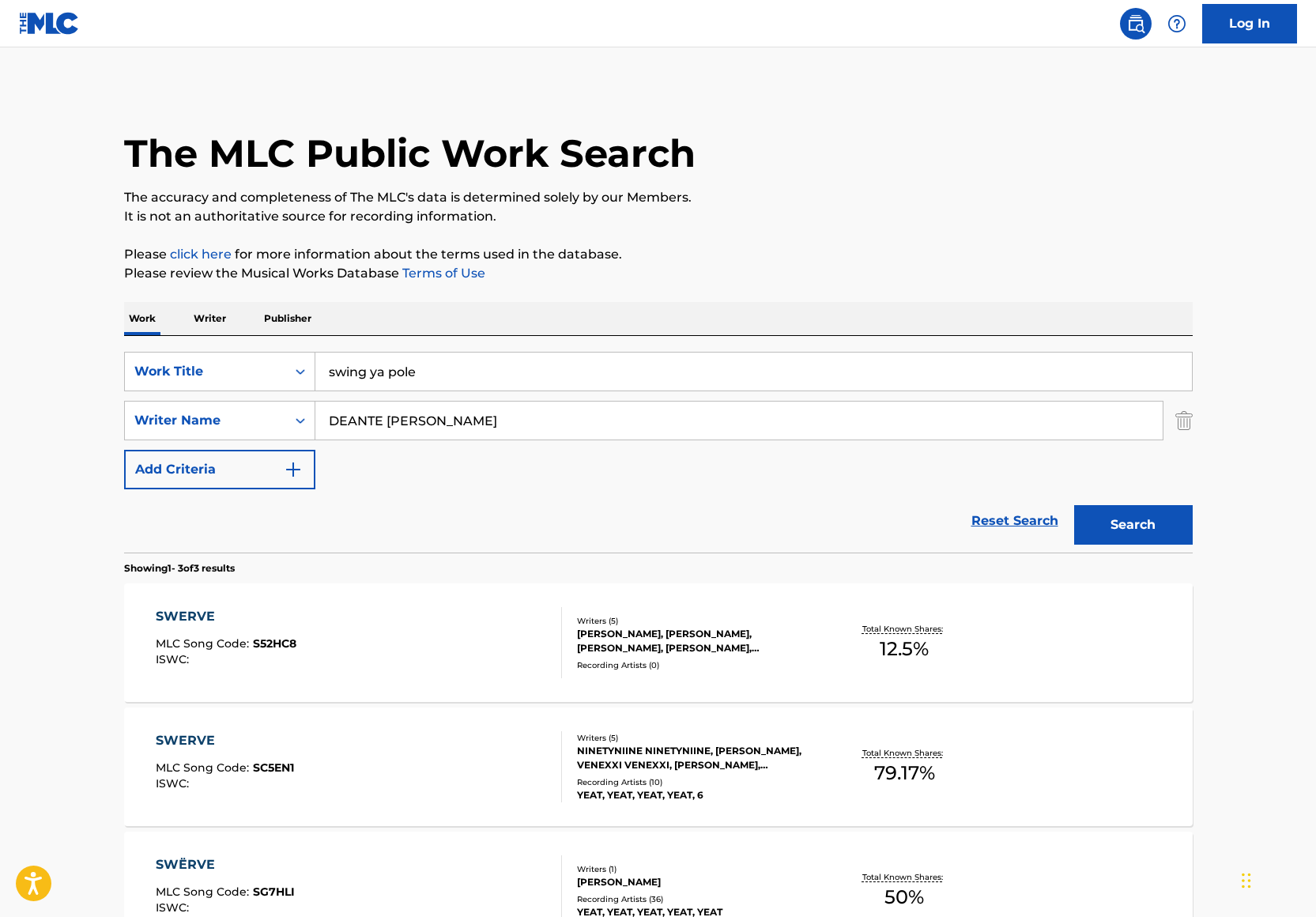
click at [1120, 508] on button "Search" at bounding box center [1133, 524] width 119 height 40
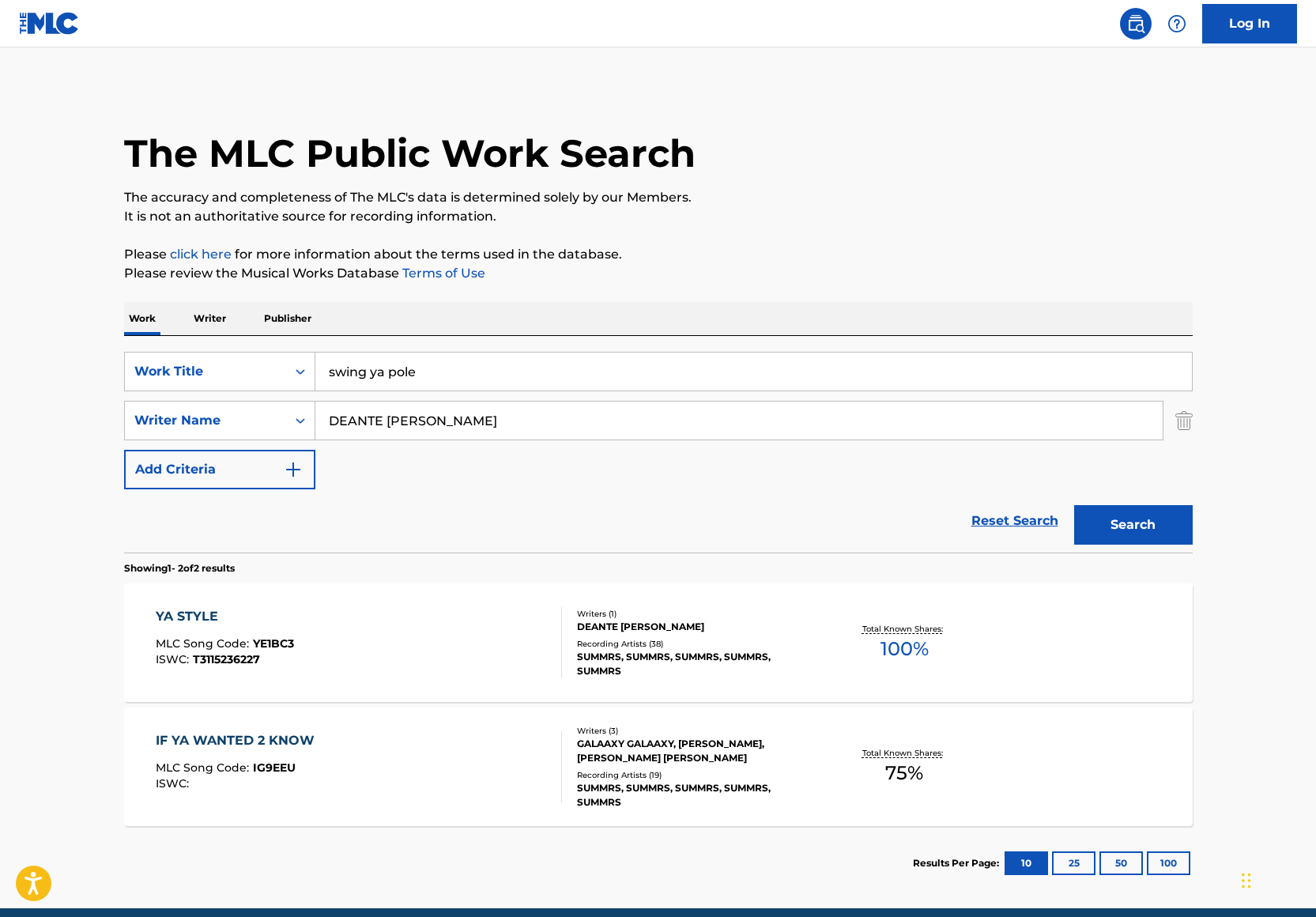
click at [422, 417] on input "DEANTE [PERSON_NAME]" at bounding box center [739, 420] width 847 height 38
type input "DEANTE JOHNSON"
click at [1074, 505] on button "Search" at bounding box center [1133, 524] width 119 height 40
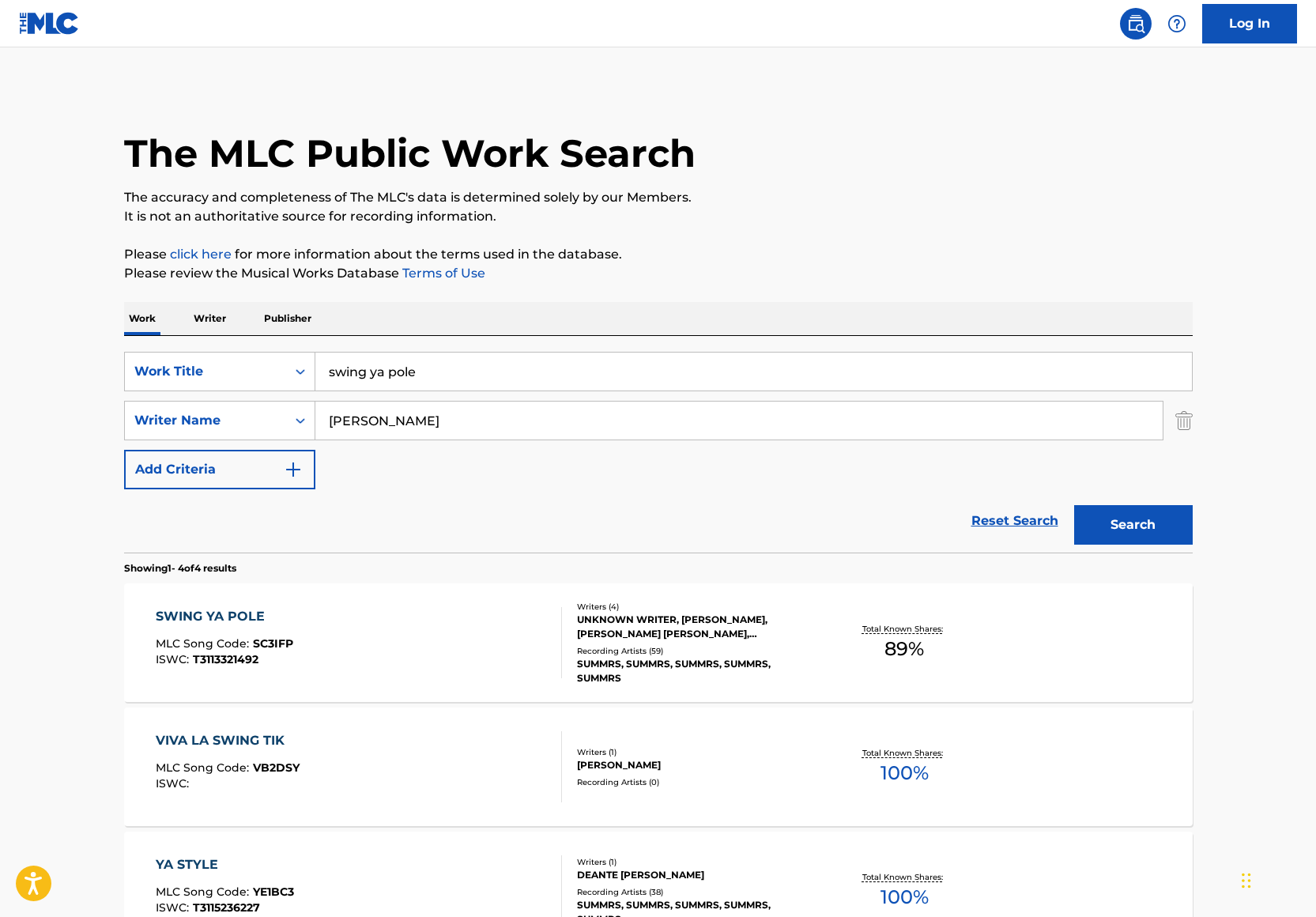
click at [385, 621] on div "SWING YA POLE MLC Song Code : SC3IFP ISWC : T3113321492" at bounding box center [359, 642] width 406 height 71
click at [435, 374] on input "swing ya pole" at bounding box center [754, 371] width 876 height 38
click at [433, 373] on input "swing ya pole" at bounding box center [754, 371] width 876 height 38
click at [440, 322] on div "Work Writer Publisher" at bounding box center [658, 317] width 1069 height 33
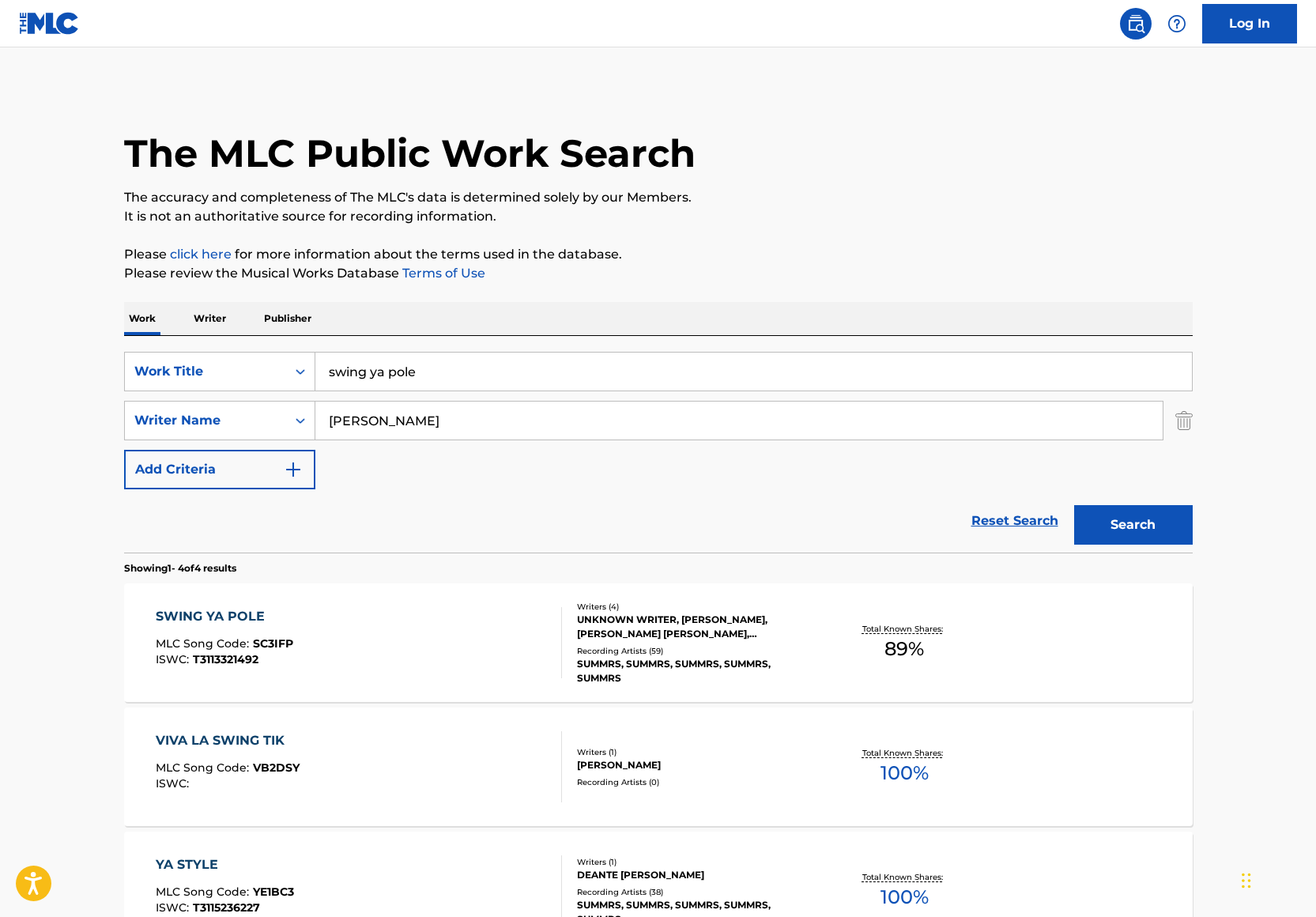
click at [440, 397] on div "SearchWithCriteria2043dd5b-17b9-4af8-8102-962c48bbeed5 Work Title swing ya pole…" at bounding box center [658, 420] width 1069 height 137
click at [438, 441] on div "SearchWithCriteria2043dd5b-17b9-4af8-8102-962c48bbeed5 Work Title swing ya pole…" at bounding box center [658, 420] width 1069 height 137
click at [443, 428] on input "DEANTE JOHNSON" at bounding box center [739, 420] width 847 height 38
click at [444, 428] on input "DEANTE JOHNSON" at bounding box center [739, 420] width 847 height 38
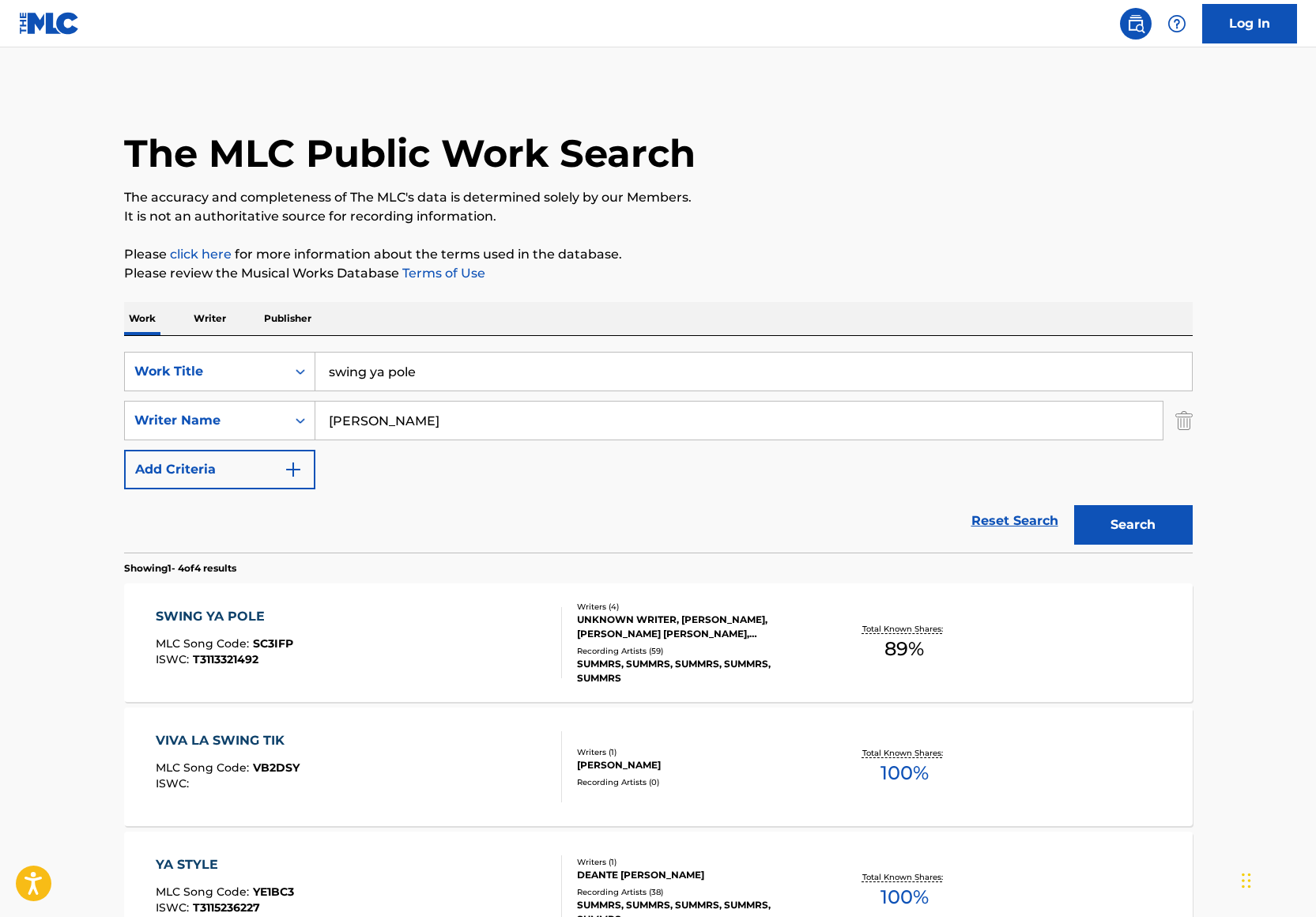
paste input "Kavian Salehi,"
type input "Kavian Salehi"
click at [439, 388] on input "swing ya pole" at bounding box center [754, 371] width 876 height 38
click at [439, 386] on input "swing ya pole" at bounding box center [754, 371] width 876 height 38
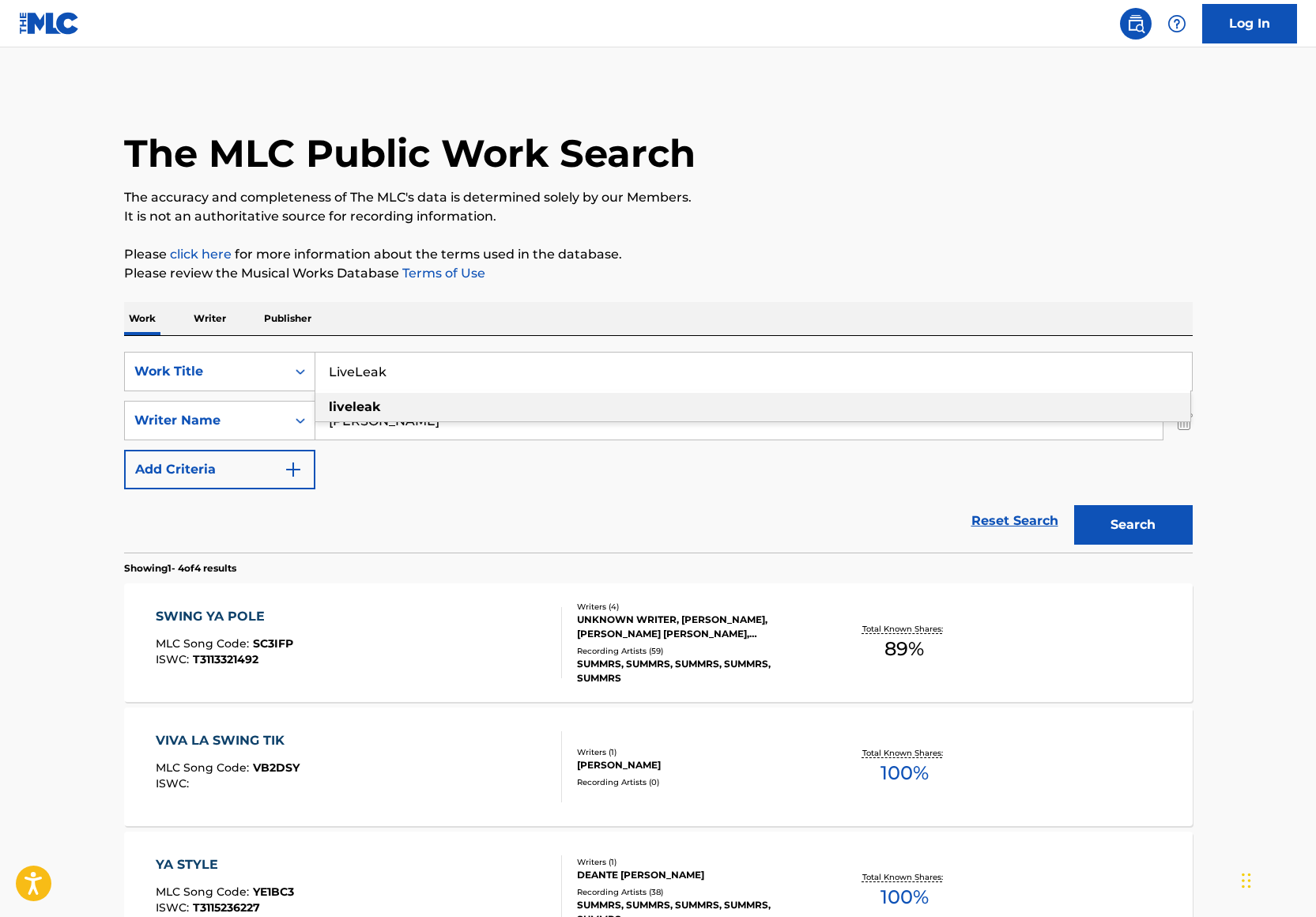
type input "LiveLeak"
click at [1042, 184] on div "The MLC Public Work Search" at bounding box center [658, 145] width 1069 height 115
click at [1093, 508] on button "Search" at bounding box center [1133, 524] width 119 height 40
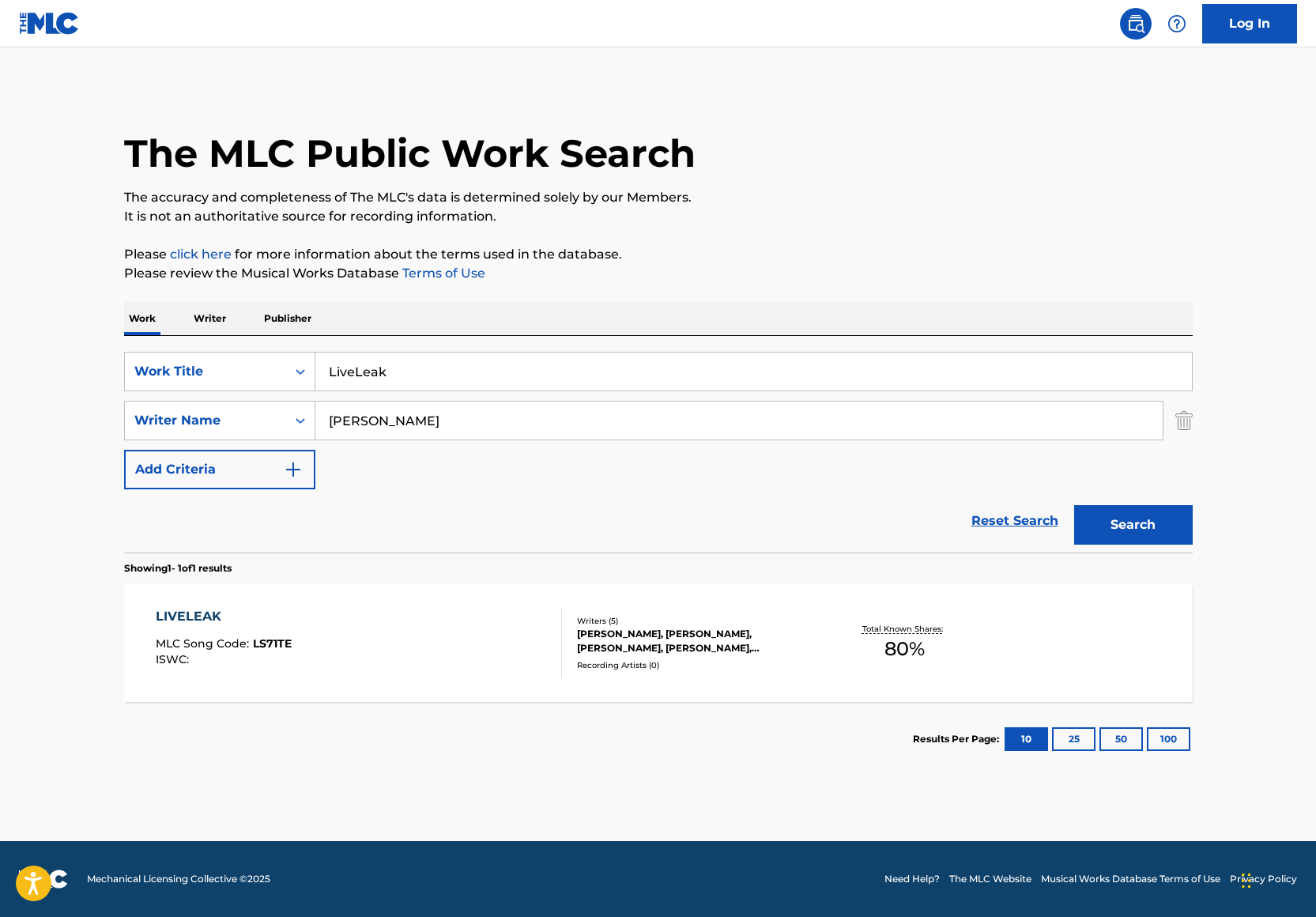
click at [717, 670] on div "Recording Artists ( 0 )" at bounding box center [696, 664] width 239 height 12
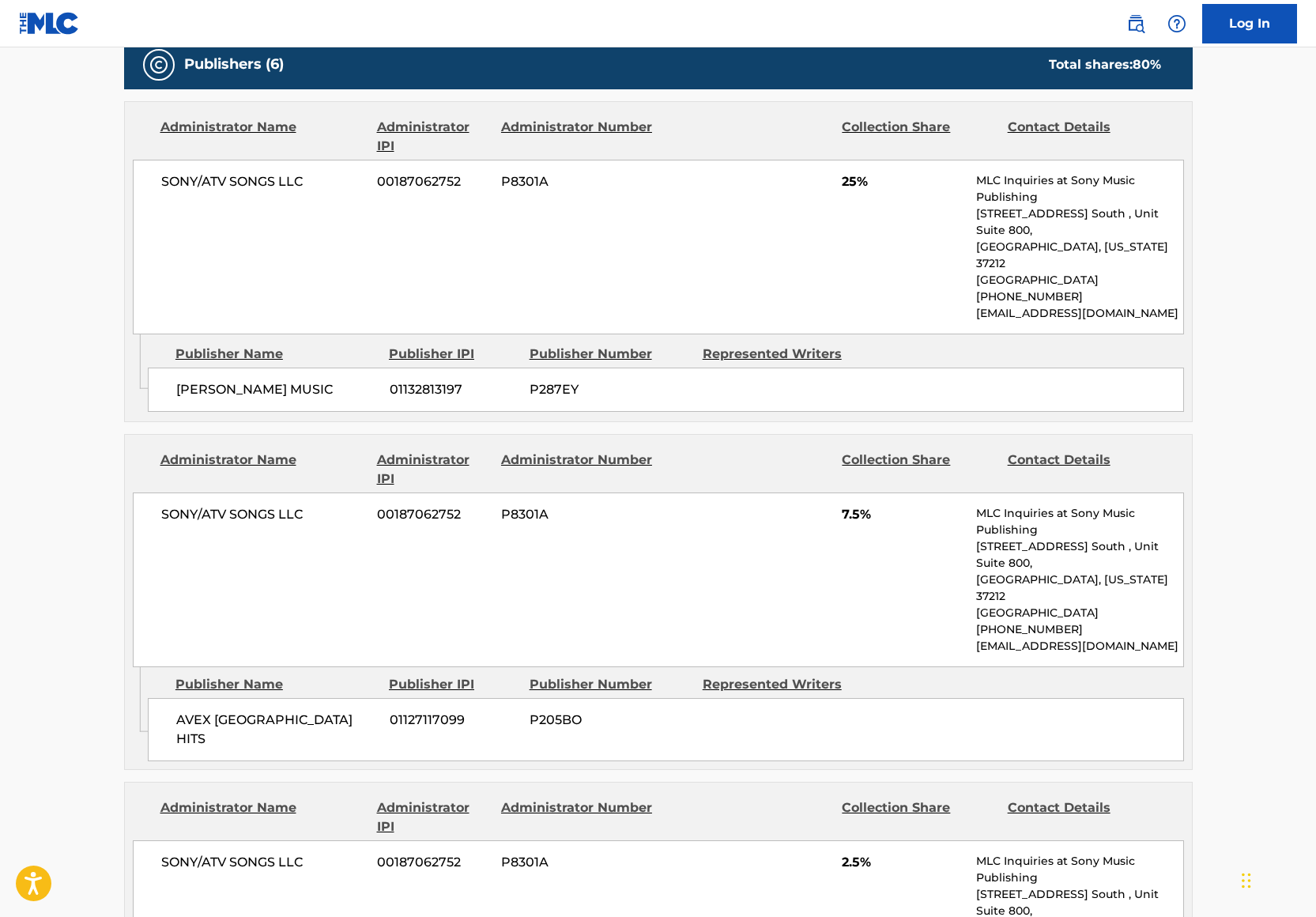
scroll to position [890, 0]
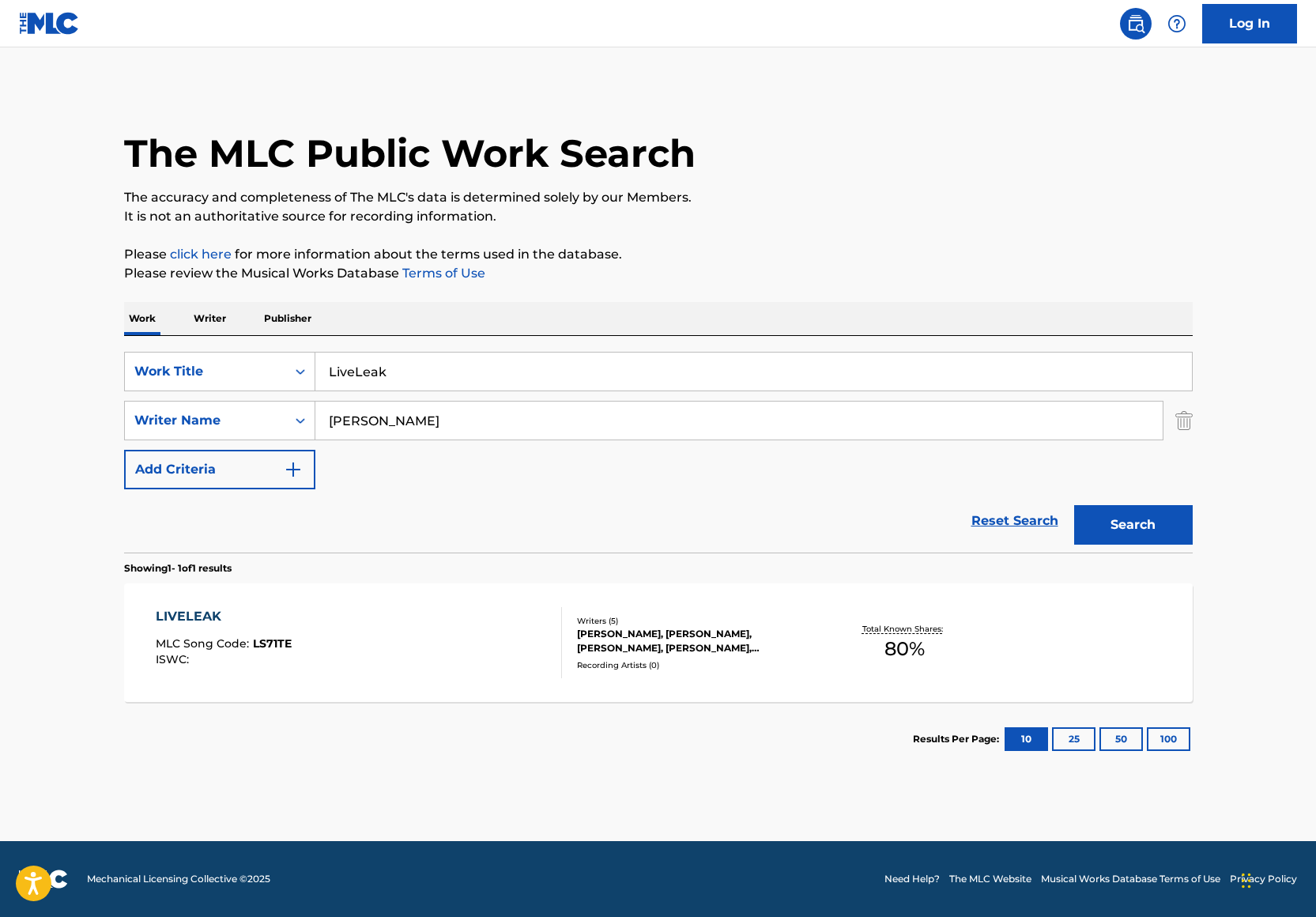
click at [476, 416] on input "Kavian Salehi" at bounding box center [739, 420] width 847 height 38
click at [440, 368] on input "LiveLeak" at bounding box center [754, 371] width 876 height 38
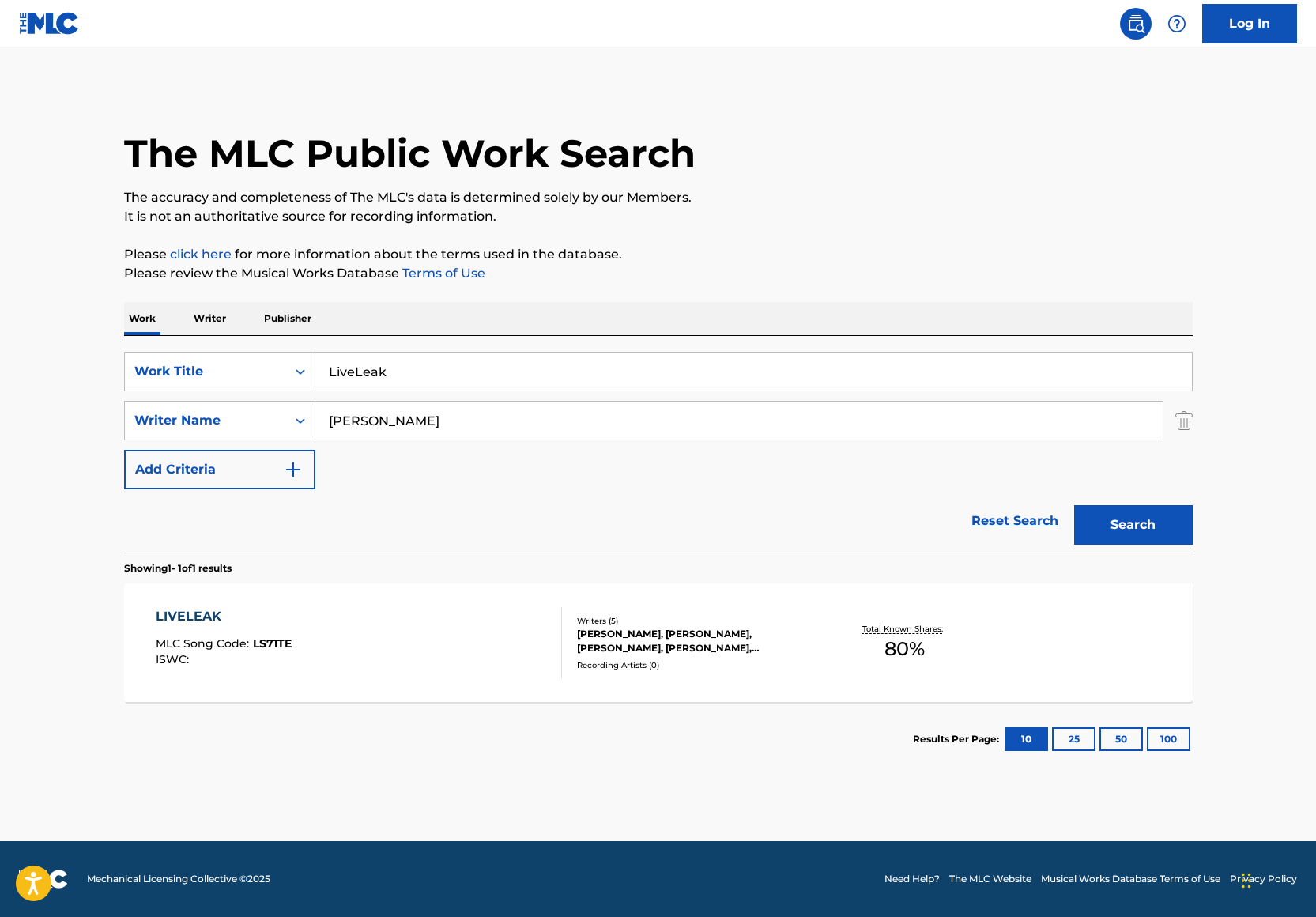
click at [440, 368] on input "LiveLeak" at bounding box center [754, 371] width 876 height 38
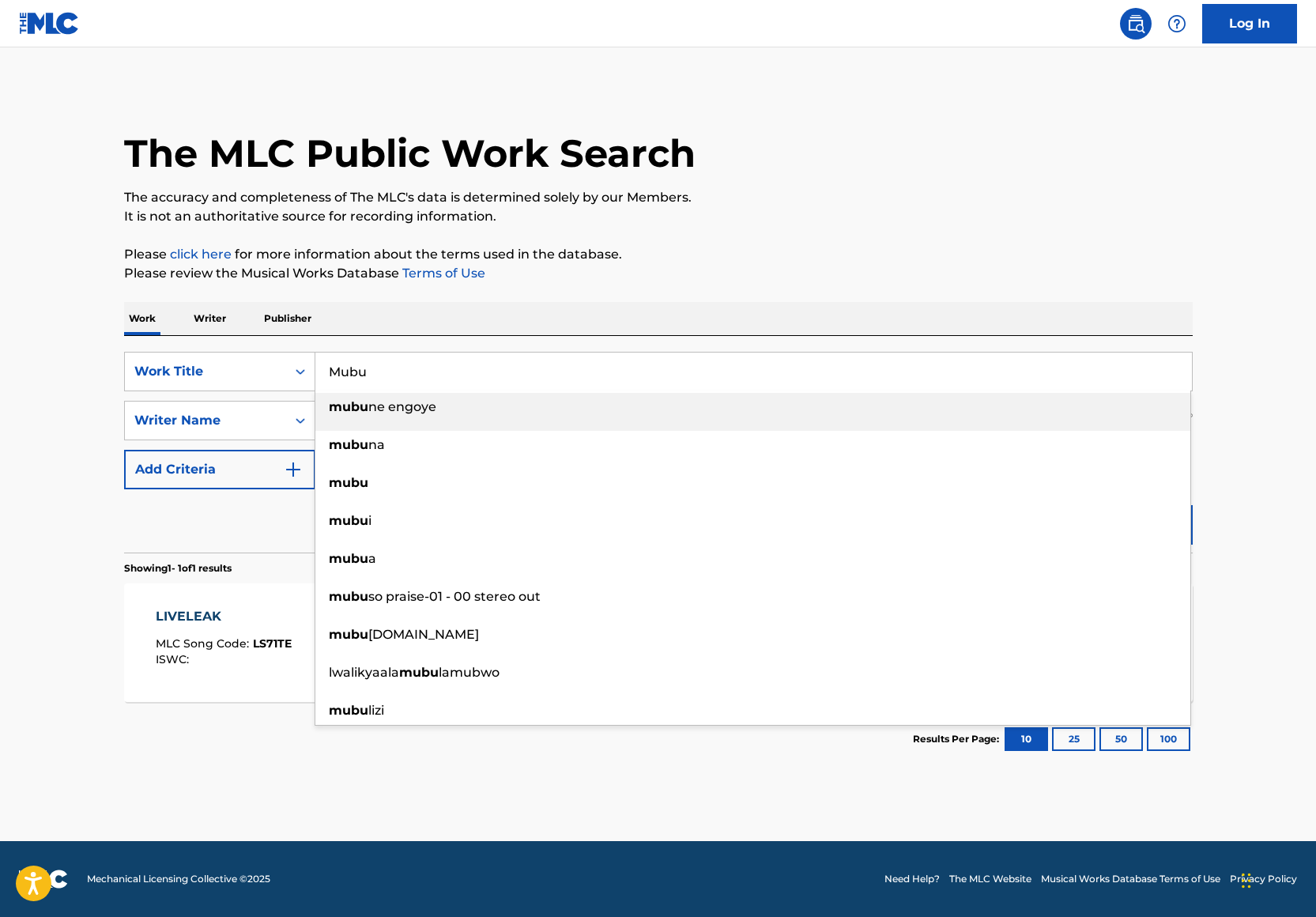
type input "Mubu"
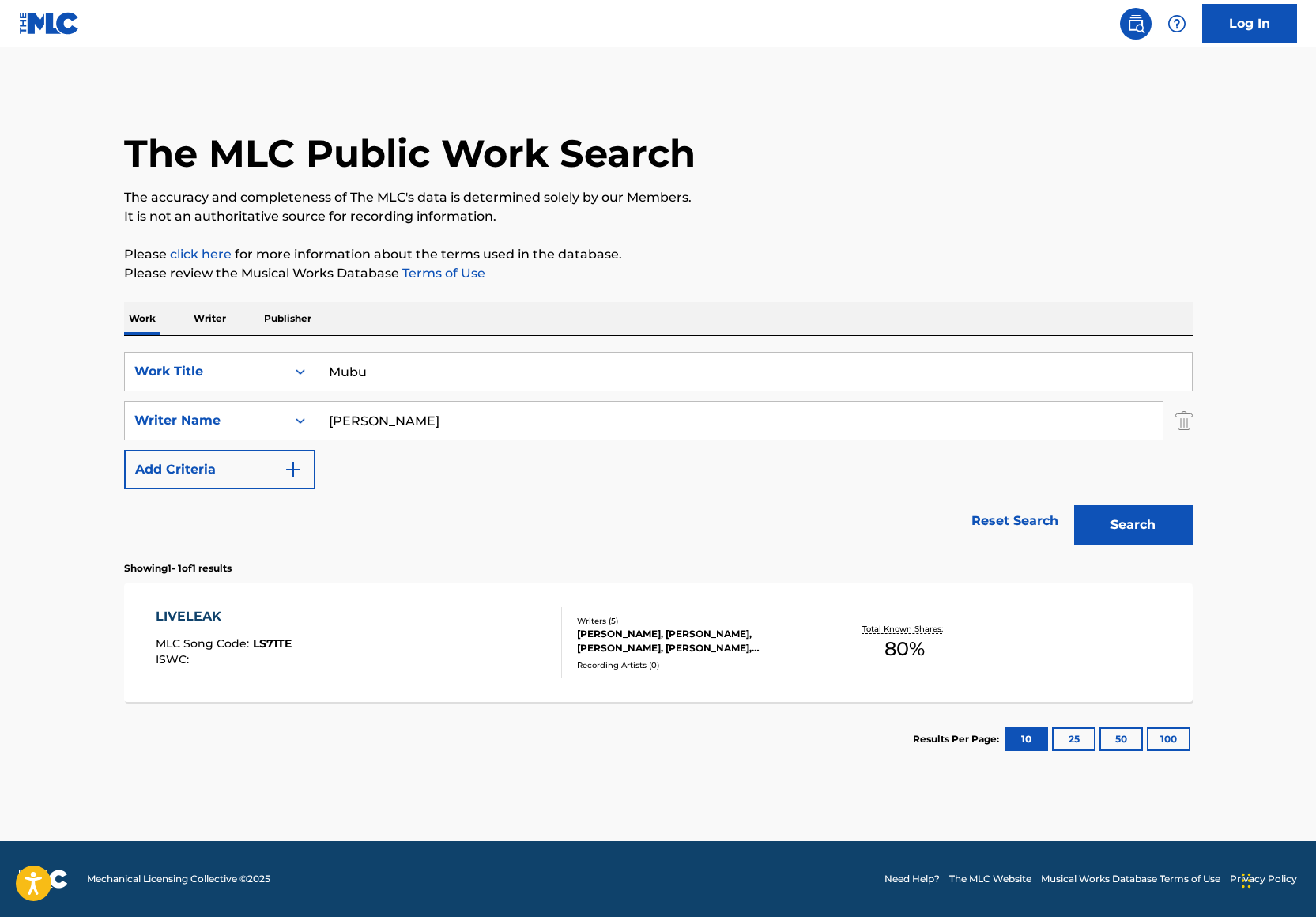
click at [578, 291] on div "The MLC Public Work Search The accuracy and completeness of The MLC's data is d…" at bounding box center [659, 431] width 1107 height 689
drag, startPoint x: 1145, startPoint y: 528, endPoint x: 1180, endPoint y: 549, distance: 40.8
click at [1145, 528] on button "Search" at bounding box center [1133, 524] width 119 height 40
click at [415, 662] on div "MUBU MLC Song Code : MH11XQ ISWC : T3191961265" at bounding box center [359, 642] width 406 height 71
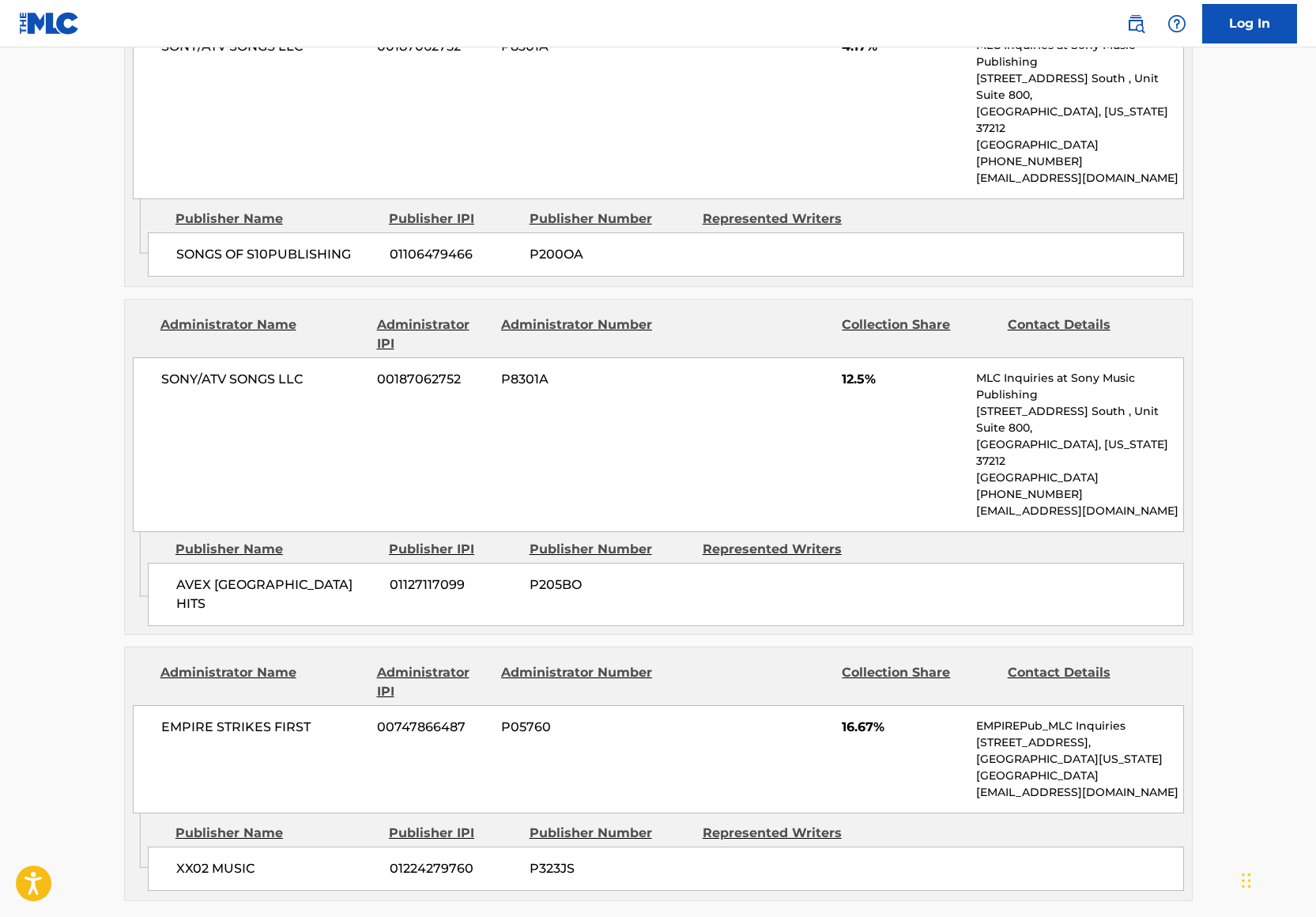
scroll to position [1741, 0]
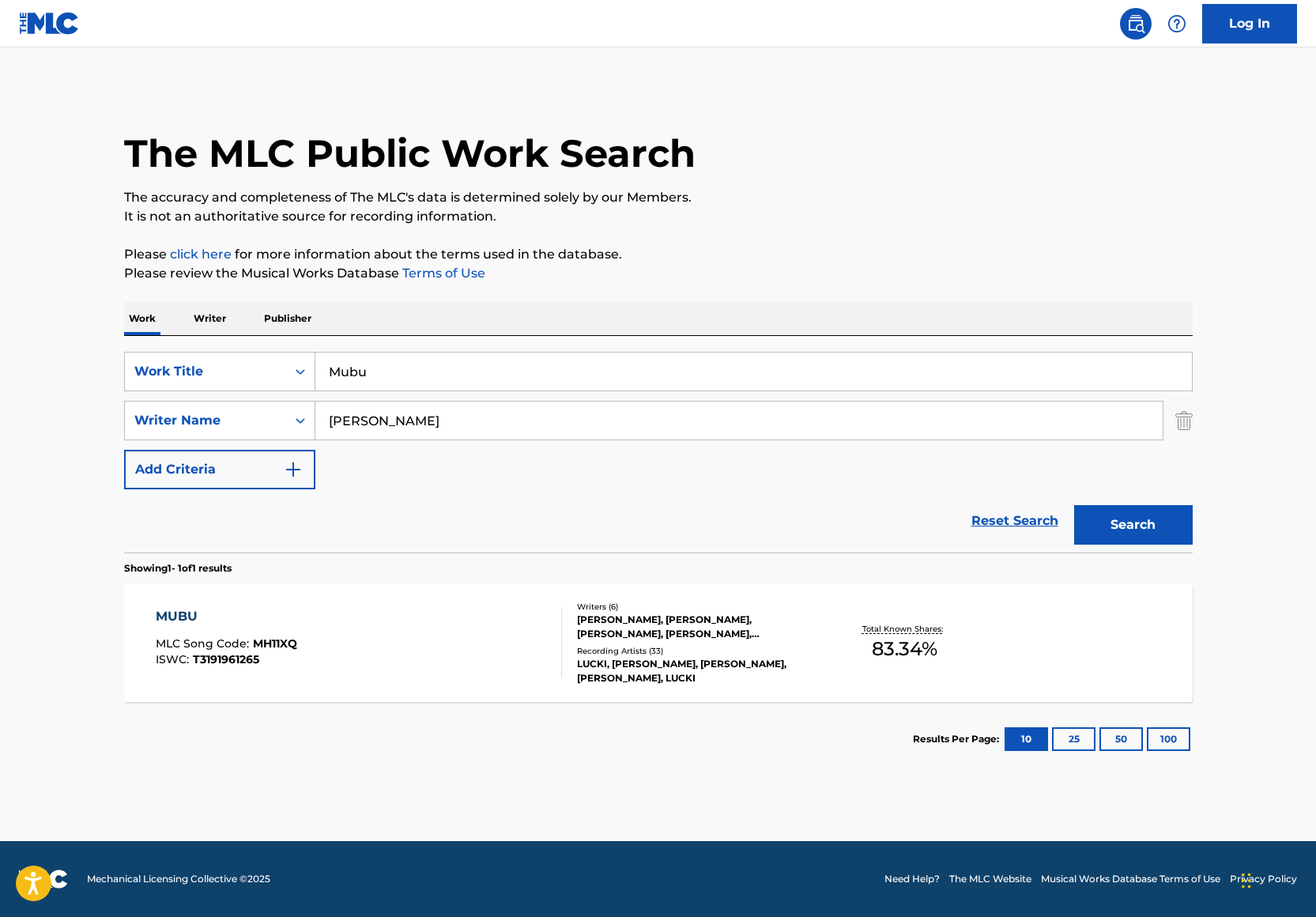
click at [375, 381] on input "Mubu" at bounding box center [754, 371] width 876 height 38
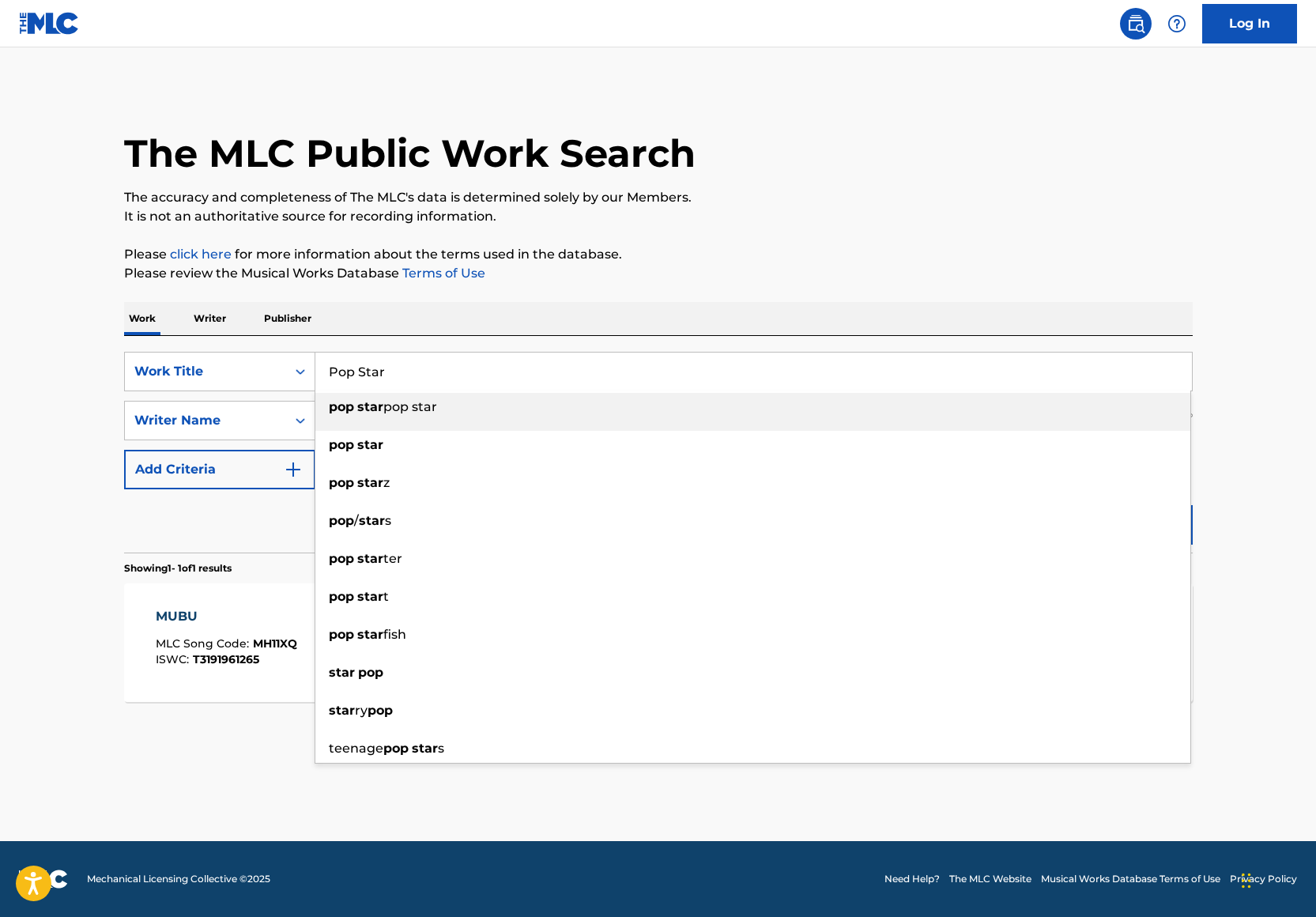
type input "Pop Star"
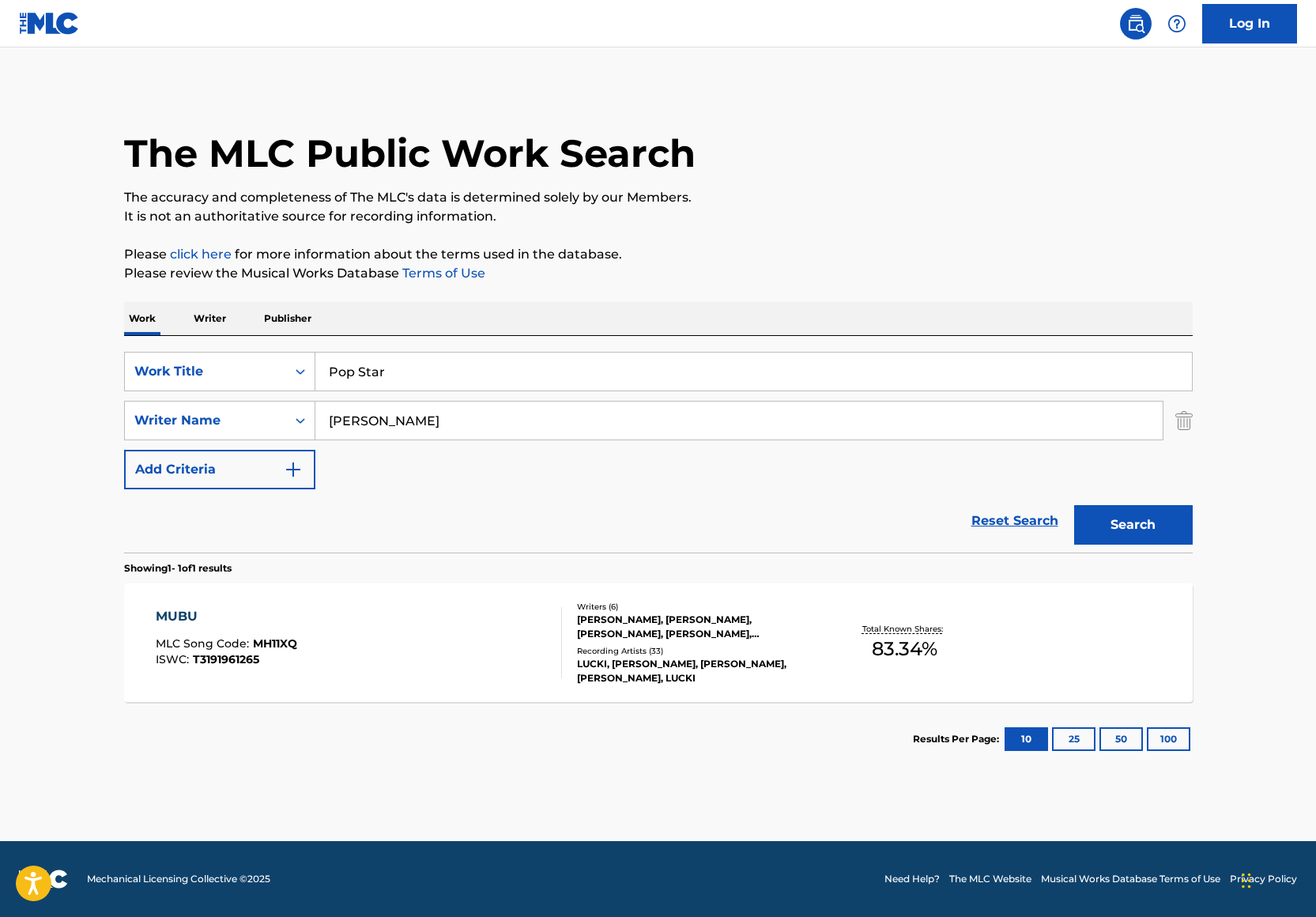
click at [681, 277] on p "Please review the Musical Works Database Terms of Use" at bounding box center [658, 273] width 1069 height 19
click at [1093, 519] on button "Search" at bounding box center [1133, 524] width 119 height 40
click at [527, 618] on div "POP STAR MLC Song Code : PI7UJG ISWC :" at bounding box center [359, 642] width 406 height 71
click at [417, 367] on input "Pop Star" at bounding box center [754, 371] width 876 height 38
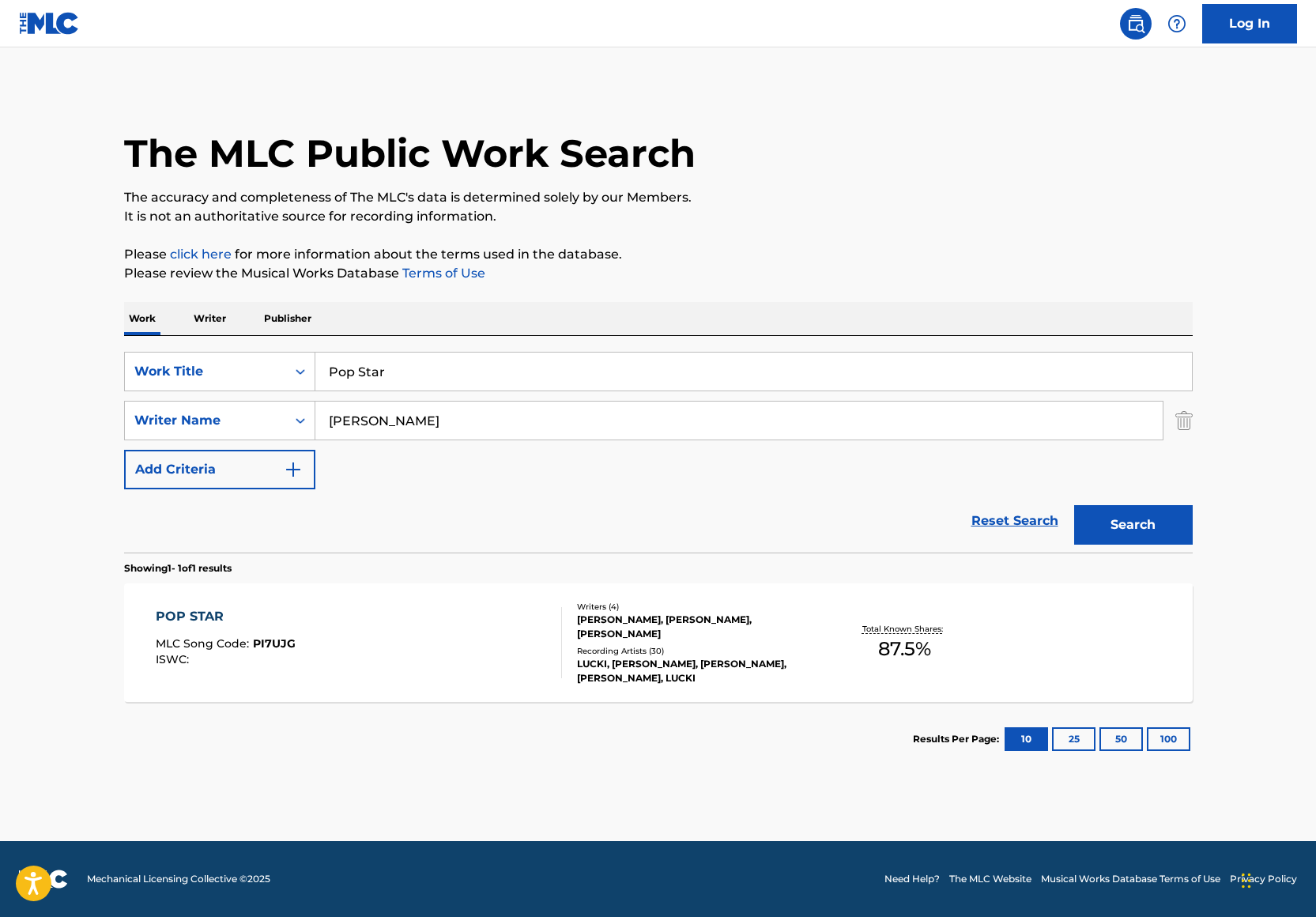
click at [417, 367] on input "Pop Star" at bounding box center [754, 371] width 876 height 38
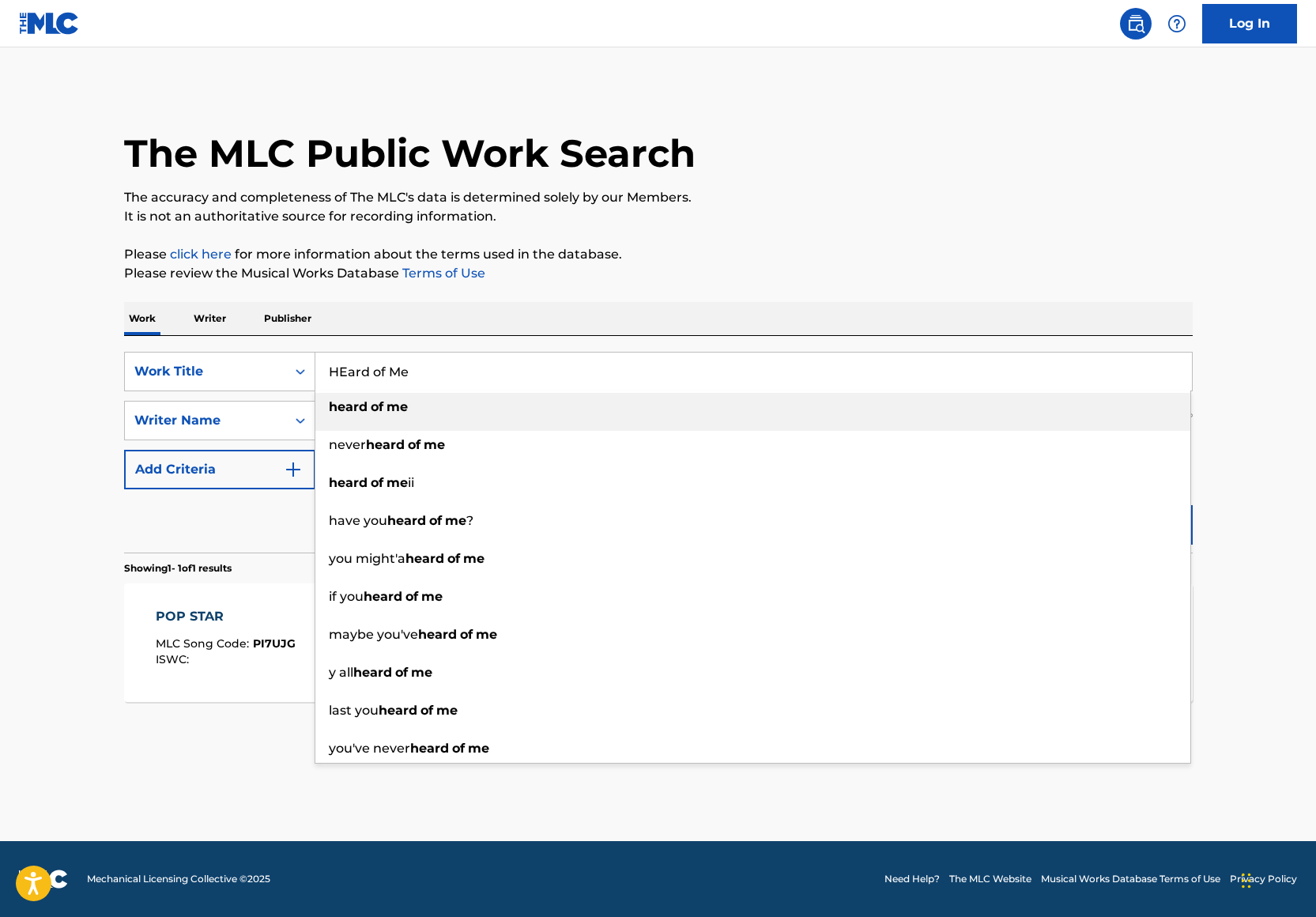
click at [346, 375] on input "HEard of Me" at bounding box center [754, 371] width 876 height 38
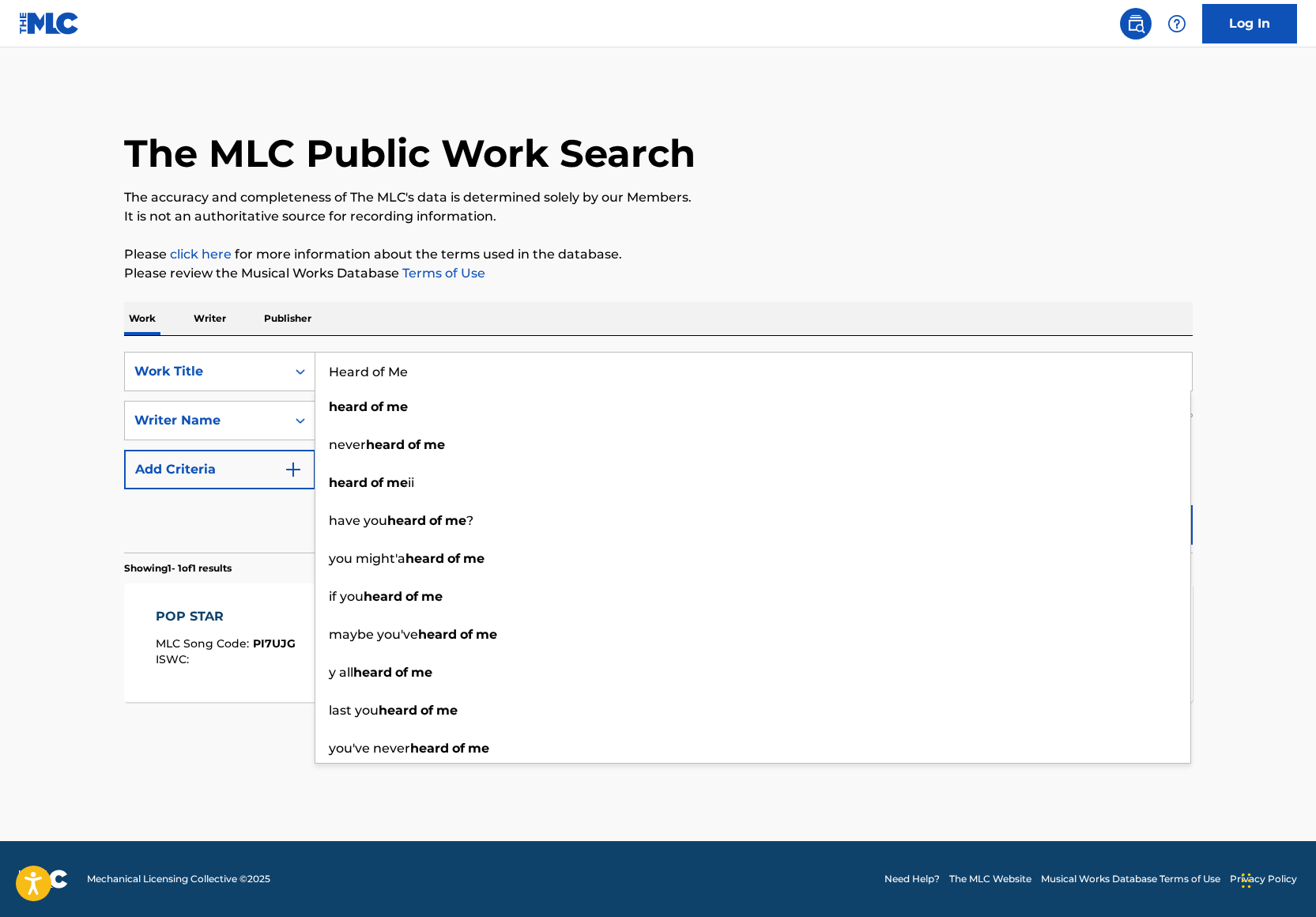
type input "Heard of Me"
click at [934, 137] on div "The MLC Public Work Search" at bounding box center [658, 145] width 1069 height 115
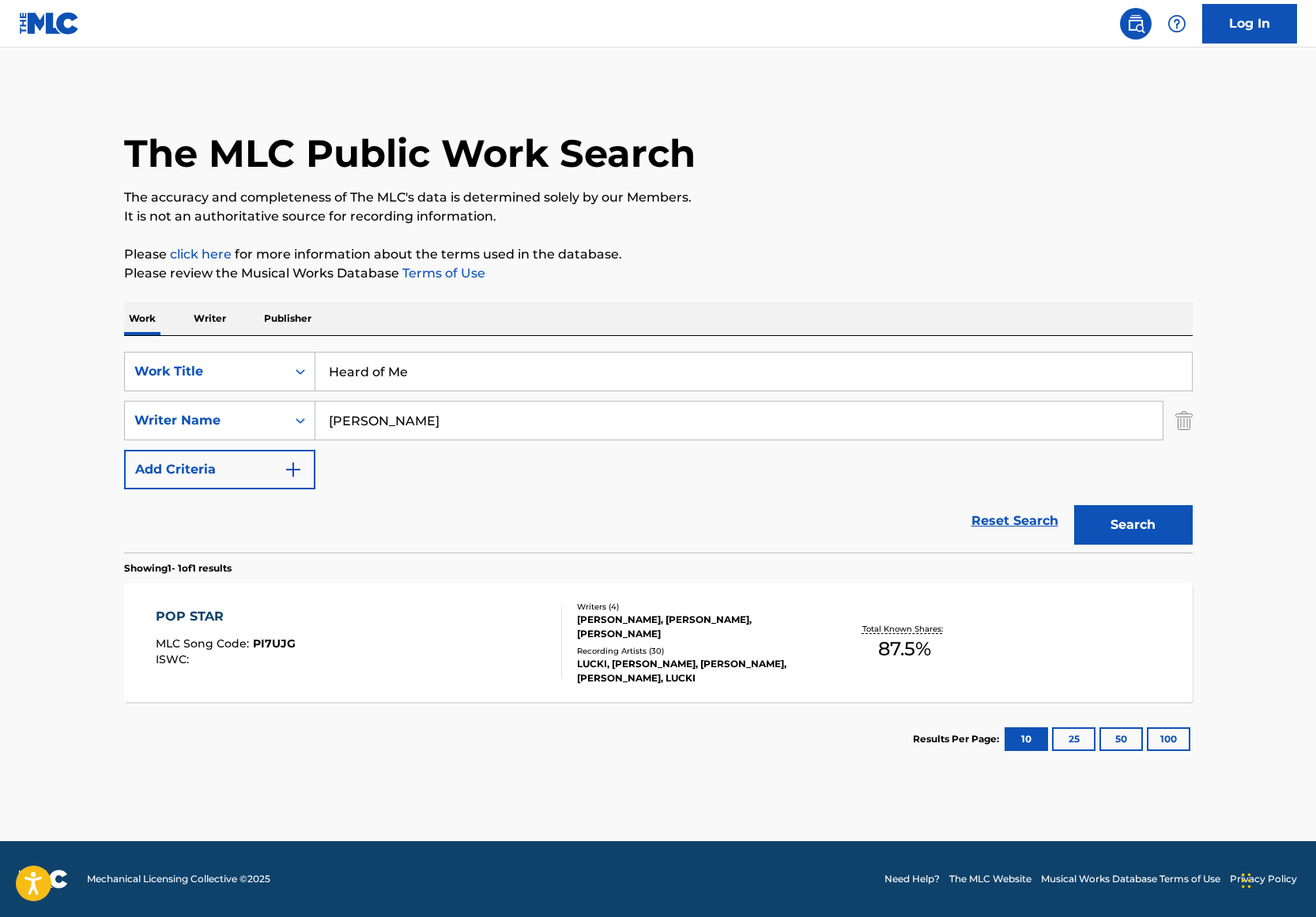
click at [1139, 511] on button "Search" at bounding box center [1133, 524] width 119 height 40
click at [472, 425] on input "Kavian Salehi" at bounding box center [739, 420] width 847 height 38
paste input "Steven Giron"
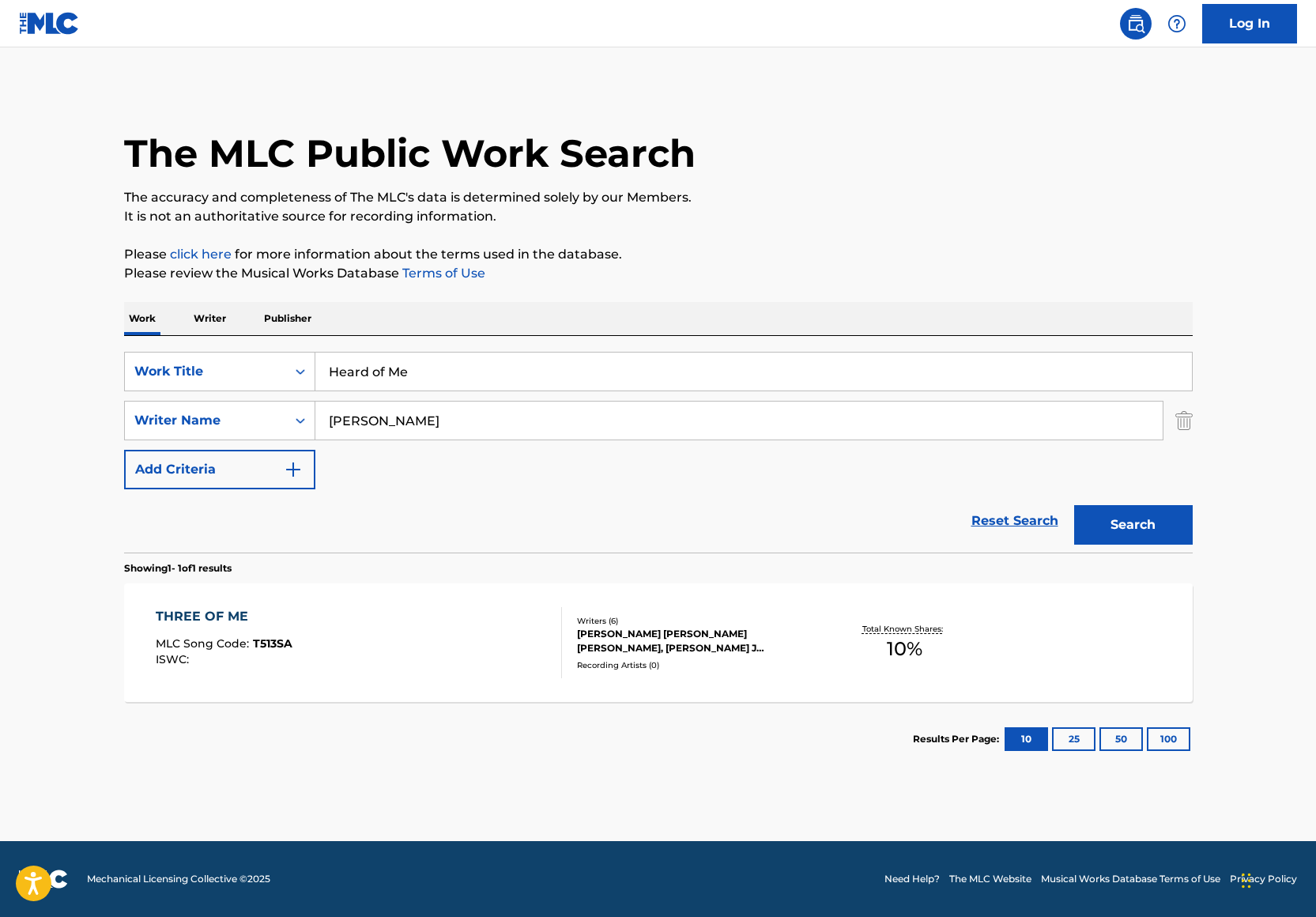
type input "Steven Giron"
click at [1147, 529] on button "Search" at bounding box center [1133, 524] width 119 height 40
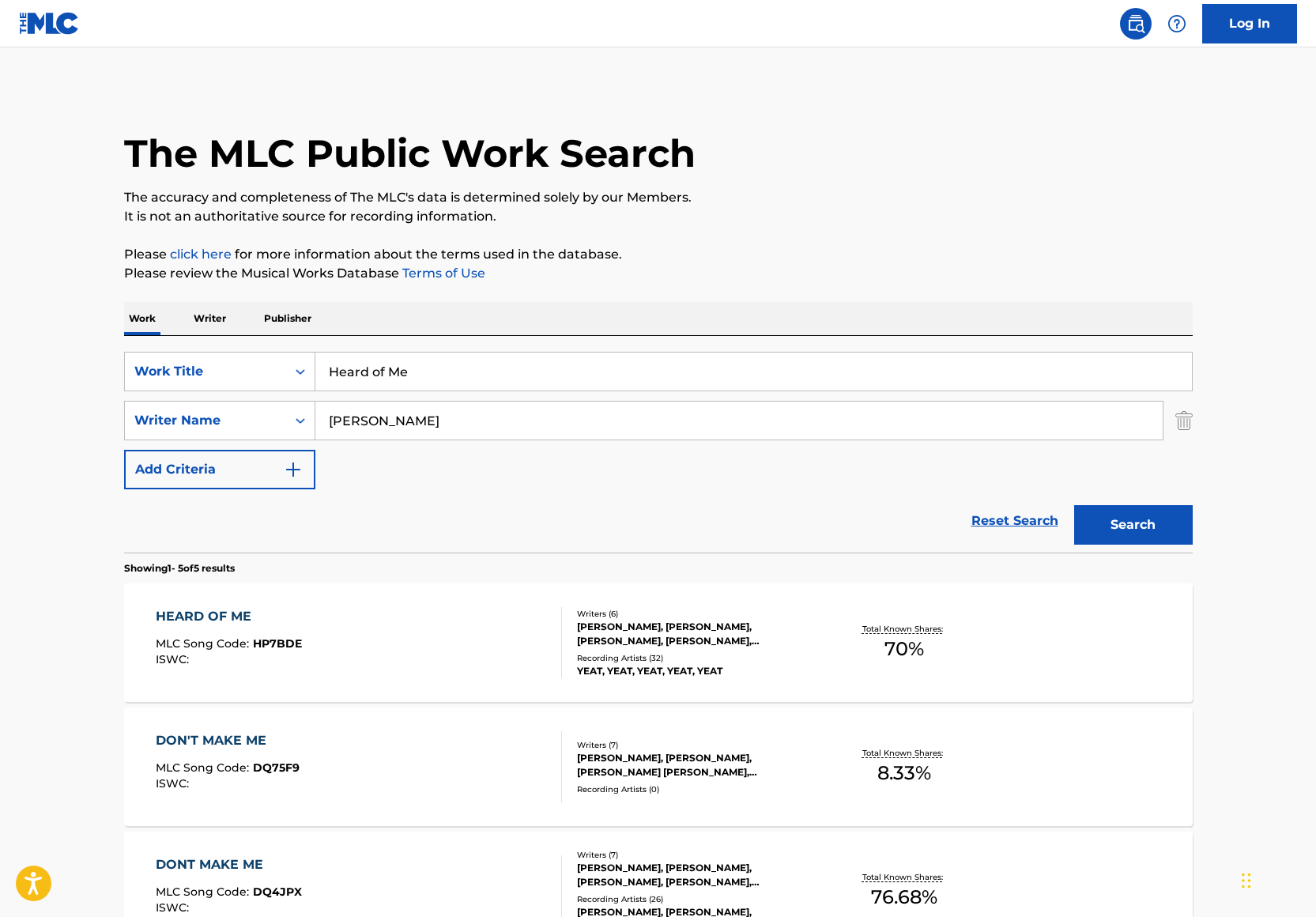
click at [342, 631] on div "HEARD OF ME MLC Song Code : HP7BDE ISWC :" at bounding box center [359, 642] width 406 height 71
click at [424, 364] on input "Heard of Me" at bounding box center [754, 371] width 876 height 38
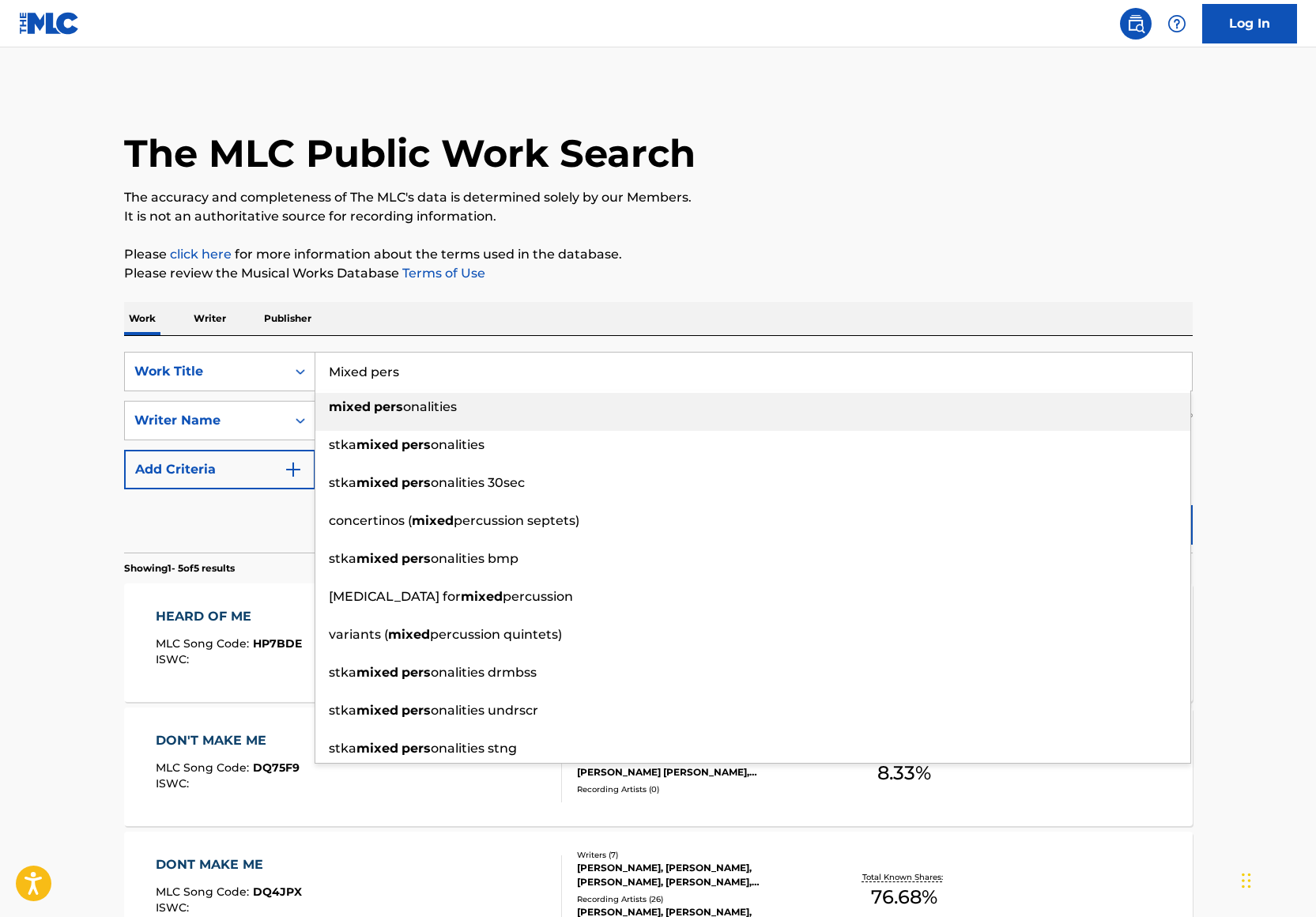
click at [440, 405] on span "onalities" at bounding box center [430, 406] width 54 height 15
type input "mixed personalities"
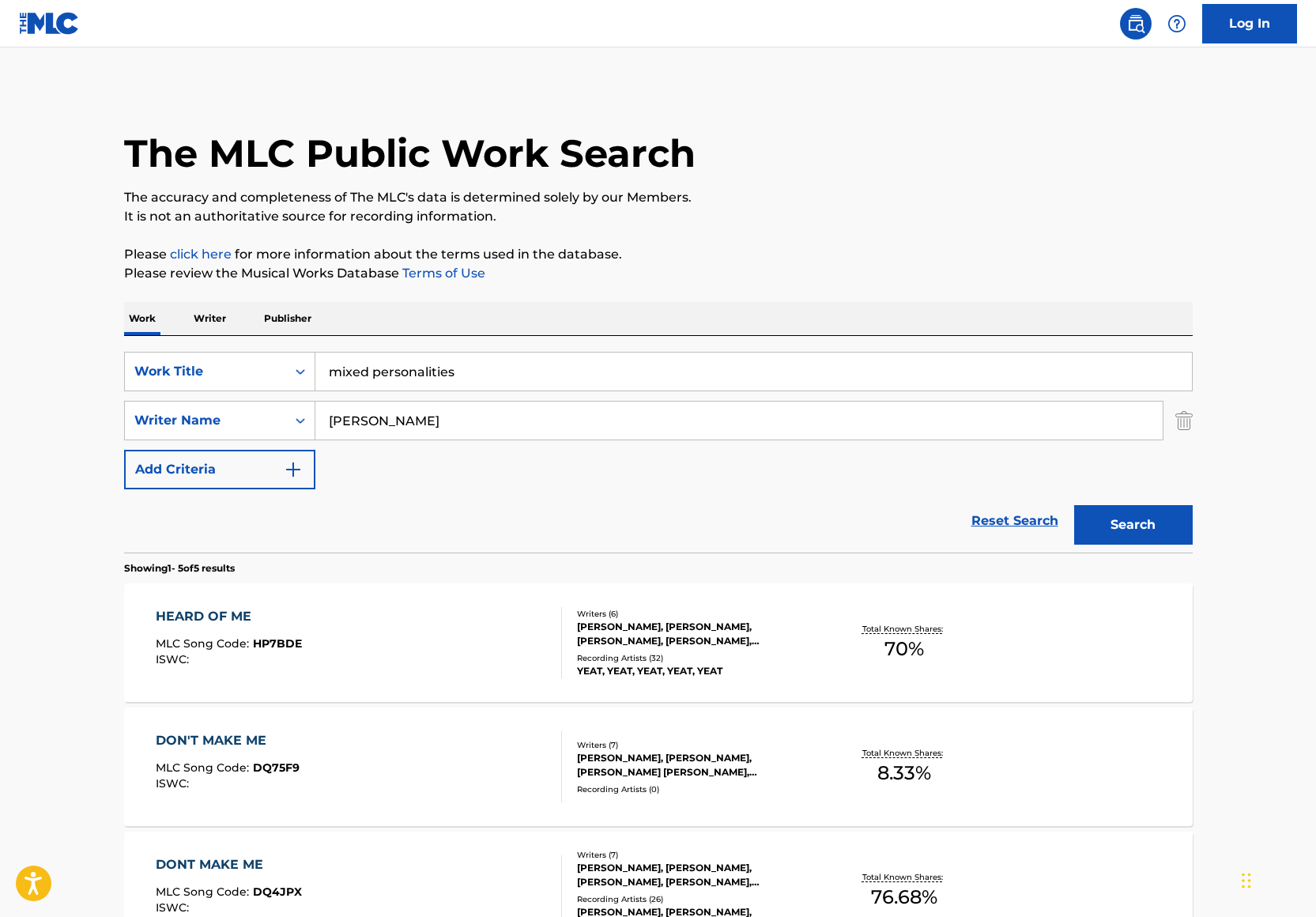
click at [376, 413] on input "Steven Giron" at bounding box center [739, 420] width 847 height 38
click at [376, 414] on input "Steven Giron" at bounding box center [739, 420] width 847 height 38
click at [523, 425] on input "Search Form" at bounding box center [739, 420] width 847 height 38
paste input "Jermaine Bernard Smith"
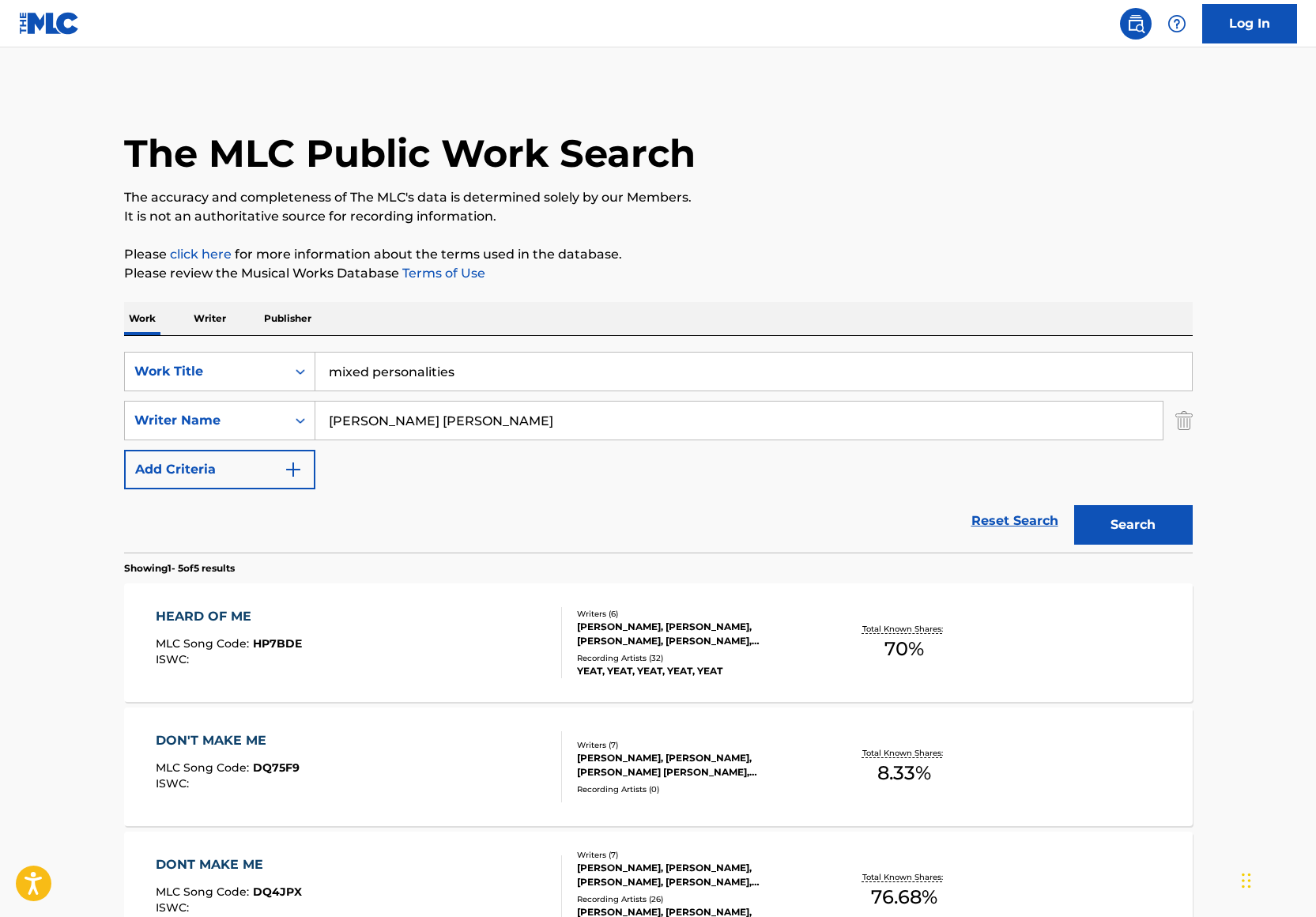
click at [834, 298] on div "The MLC Public Work Search The accuracy and completeness of The MLC's data is d…" at bounding box center [659, 679] width 1107 height 1186
click at [1155, 504] on div "Search" at bounding box center [1129, 521] width 127 height 63
click at [1179, 525] on button "Search" at bounding box center [1133, 524] width 119 height 40
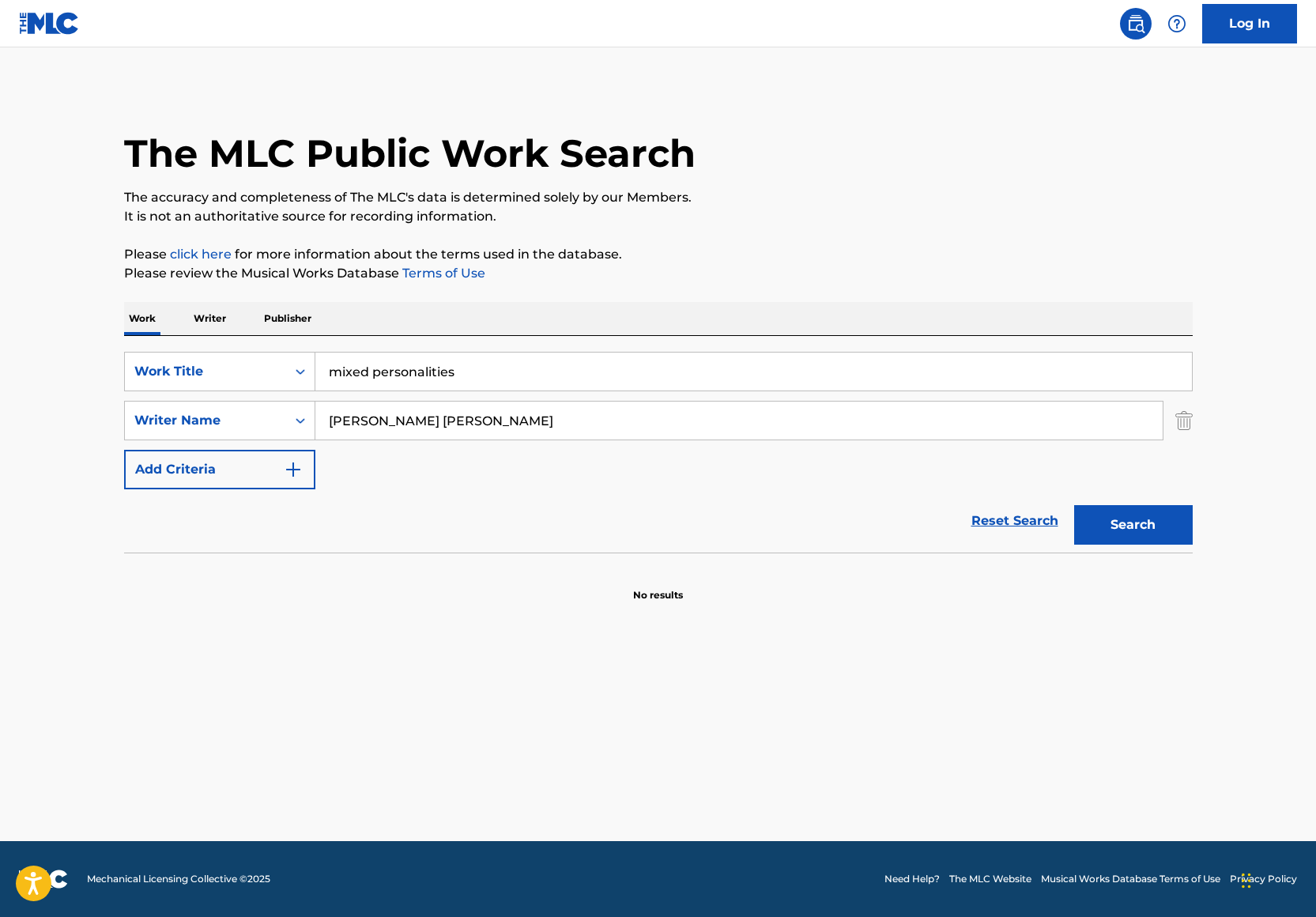
drag, startPoint x: 451, startPoint y: 425, endPoint x: 392, endPoint y: 424, distance: 59.0
click at [392, 424] on input "Jermaine Bernard Smith" at bounding box center [739, 420] width 847 height 38
type input "Jermaine Smith"
click at [1074, 505] on button "Search" at bounding box center [1133, 524] width 119 height 40
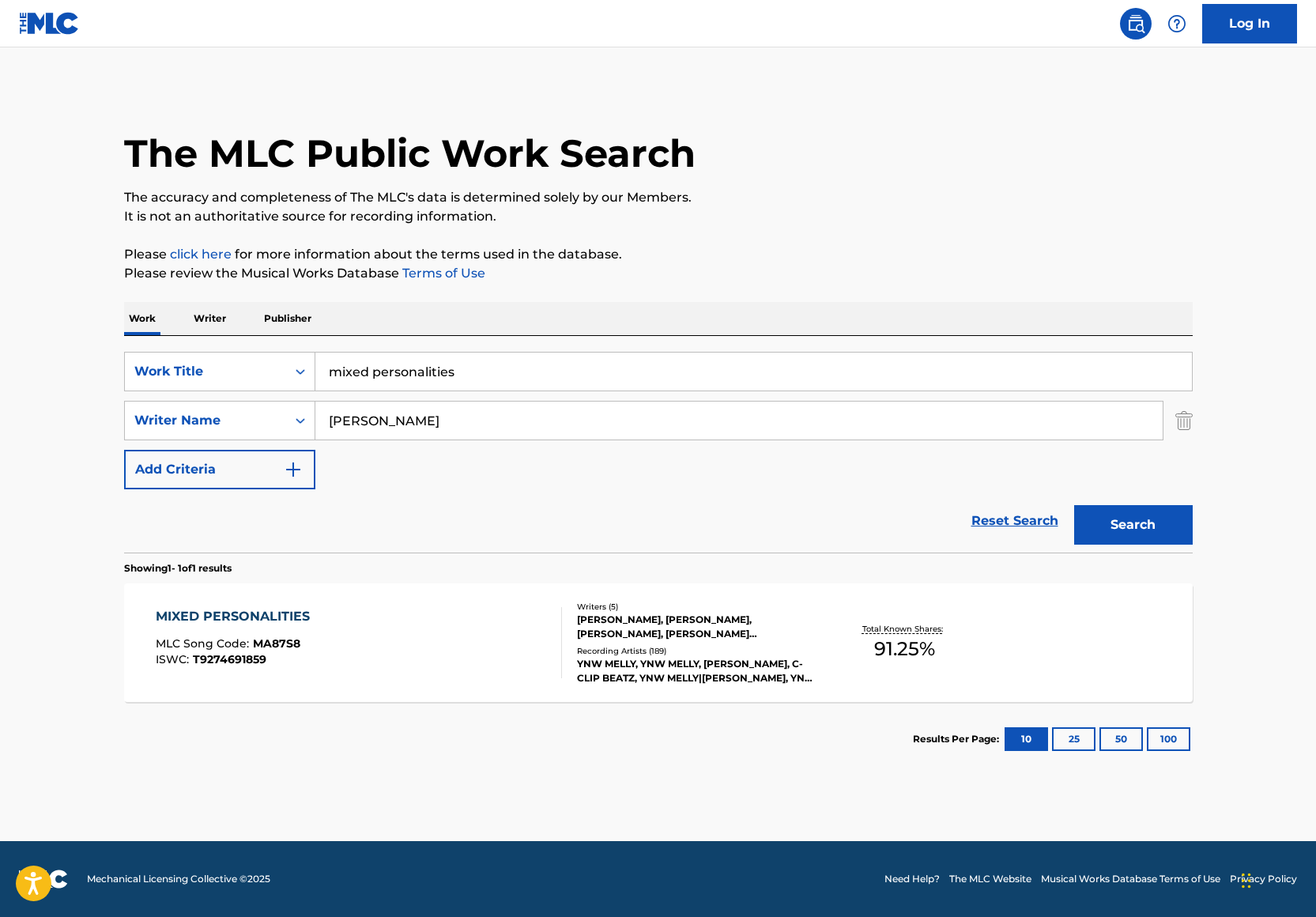
click at [371, 636] on div "MIXED PERSONALITIES MLC Song Code : MA87S8 ISWC : T9274691859" at bounding box center [359, 642] width 406 height 71
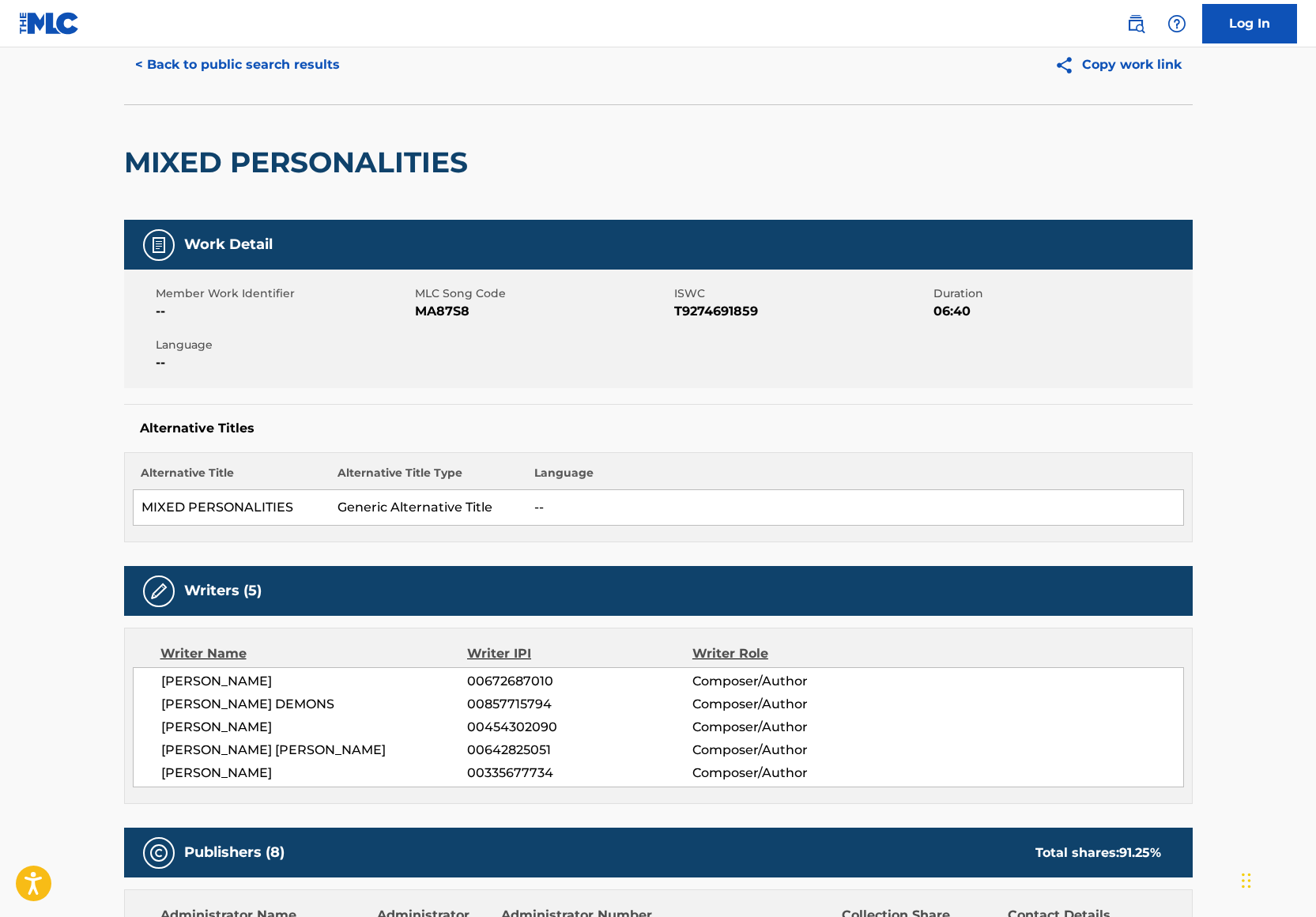
scroll to position [13, 0]
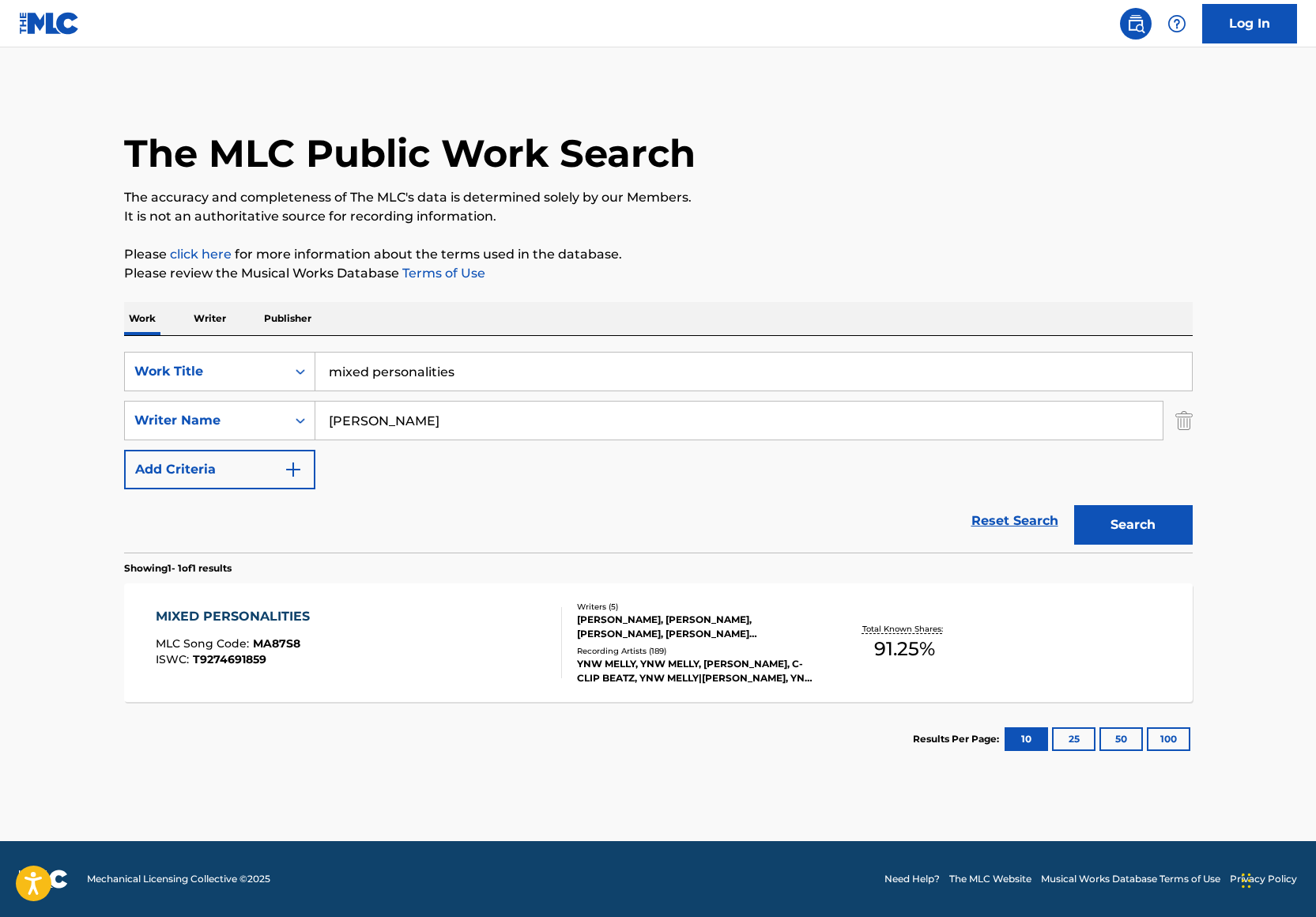
click at [453, 369] on input "mixed personalities" at bounding box center [754, 371] width 876 height 38
click at [452, 368] on input "mixed personalities" at bounding box center [754, 371] width 876 height 38
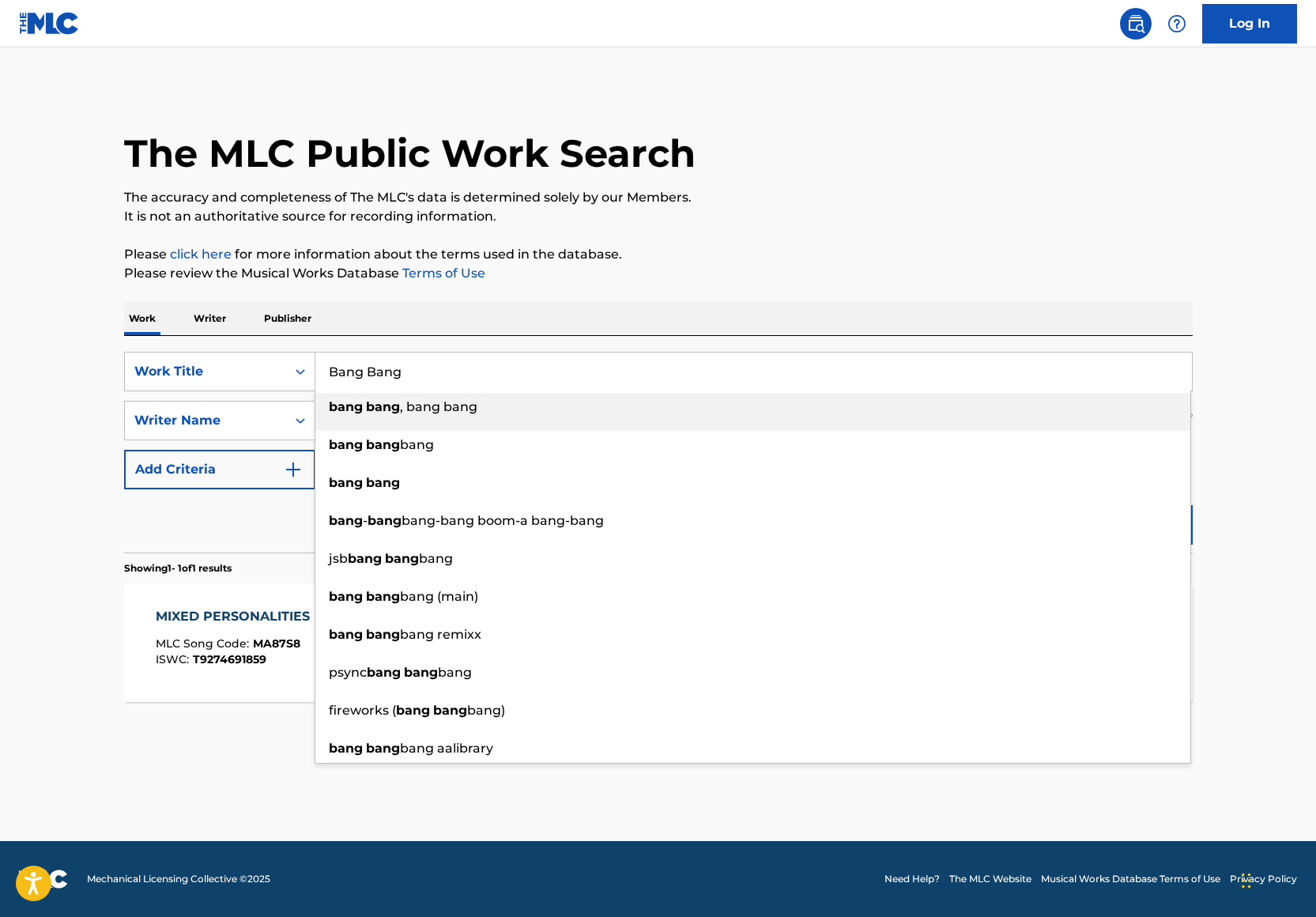
type input "Bang Bang"
click at [684, 286] on div "The MLC Public Work Search The accuracy and completeness of The MLC's data is d…" at bounding box center [659, 431] width 1107 height 689
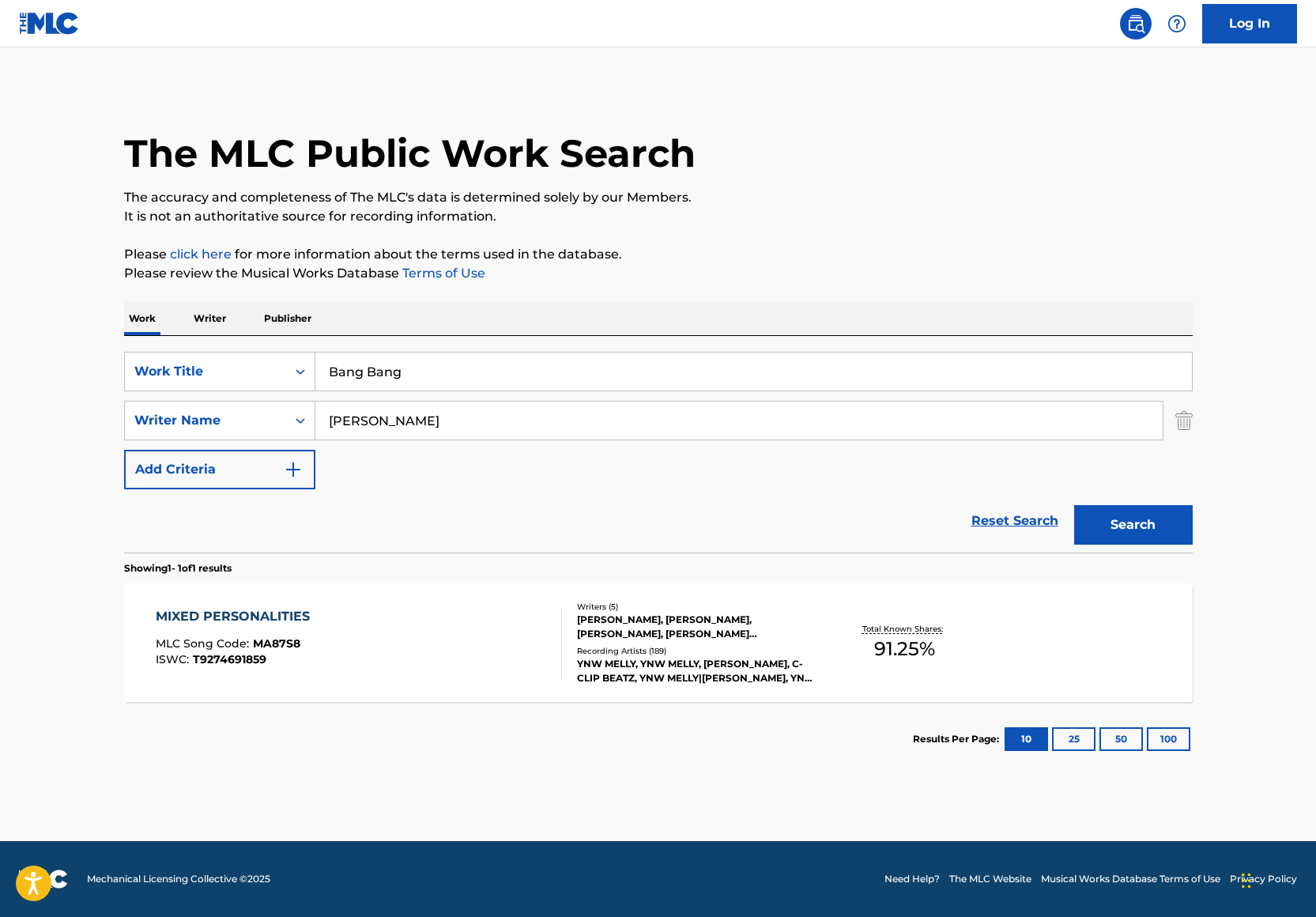
click at [1127, 513] on button "Search" at bounding box center [1133, 524] width 119 height 40
click at [594, 699] on div "BANG BANG MLC Song Code : BA6QIS ISWC : T9308016173 Writers ( 5 ) JAMELL DEMONS…" at bounding box center [658, 643] width 1069 height 119
click at [436, 369] on input "Bang Bang" at bounding box center [754, 371] width 876 height 38
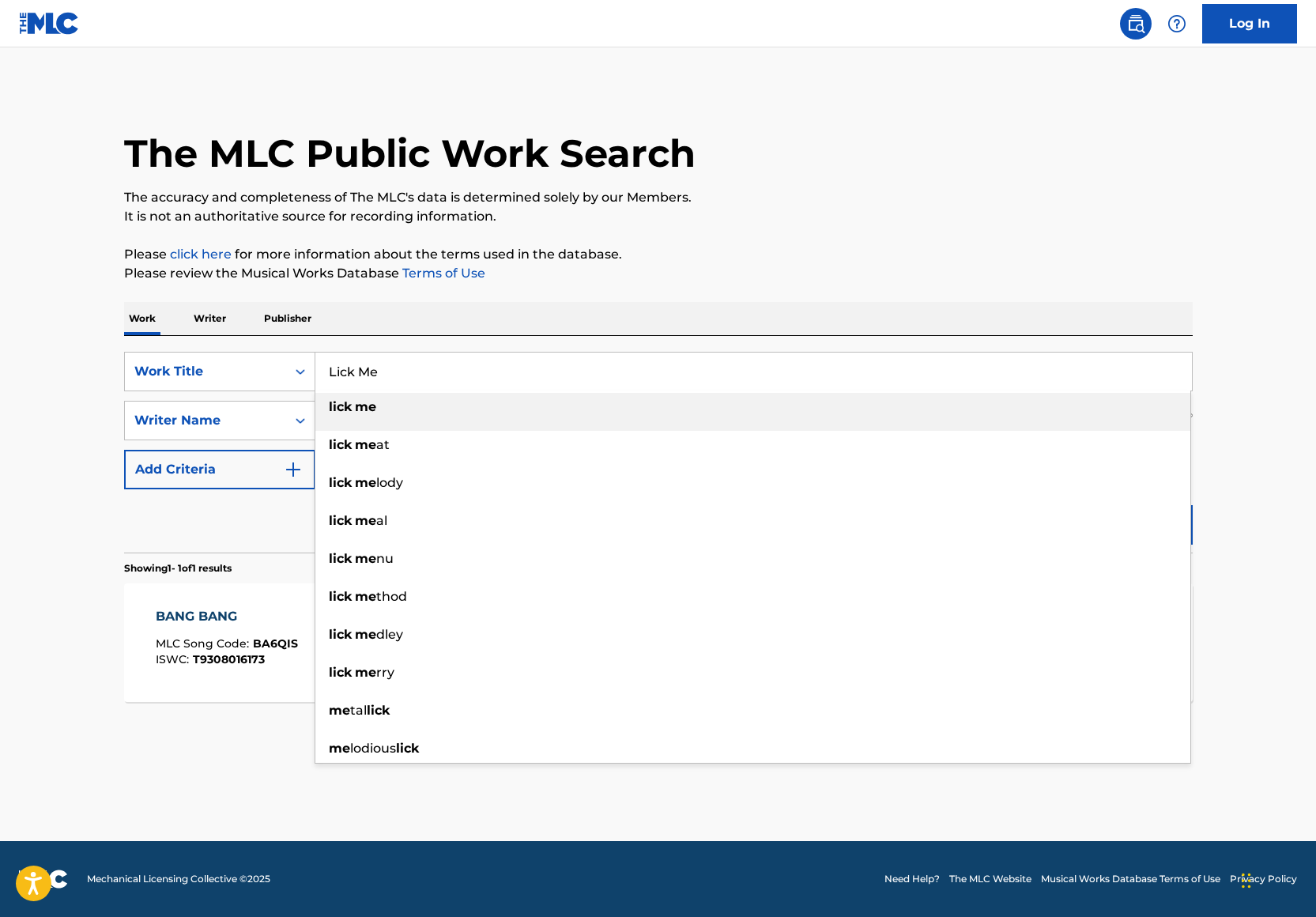
type input "Lick Me"
click at [607, 316] on div "Work Writer Publisher" at bounding box center [658, 317] width 1069 height 33
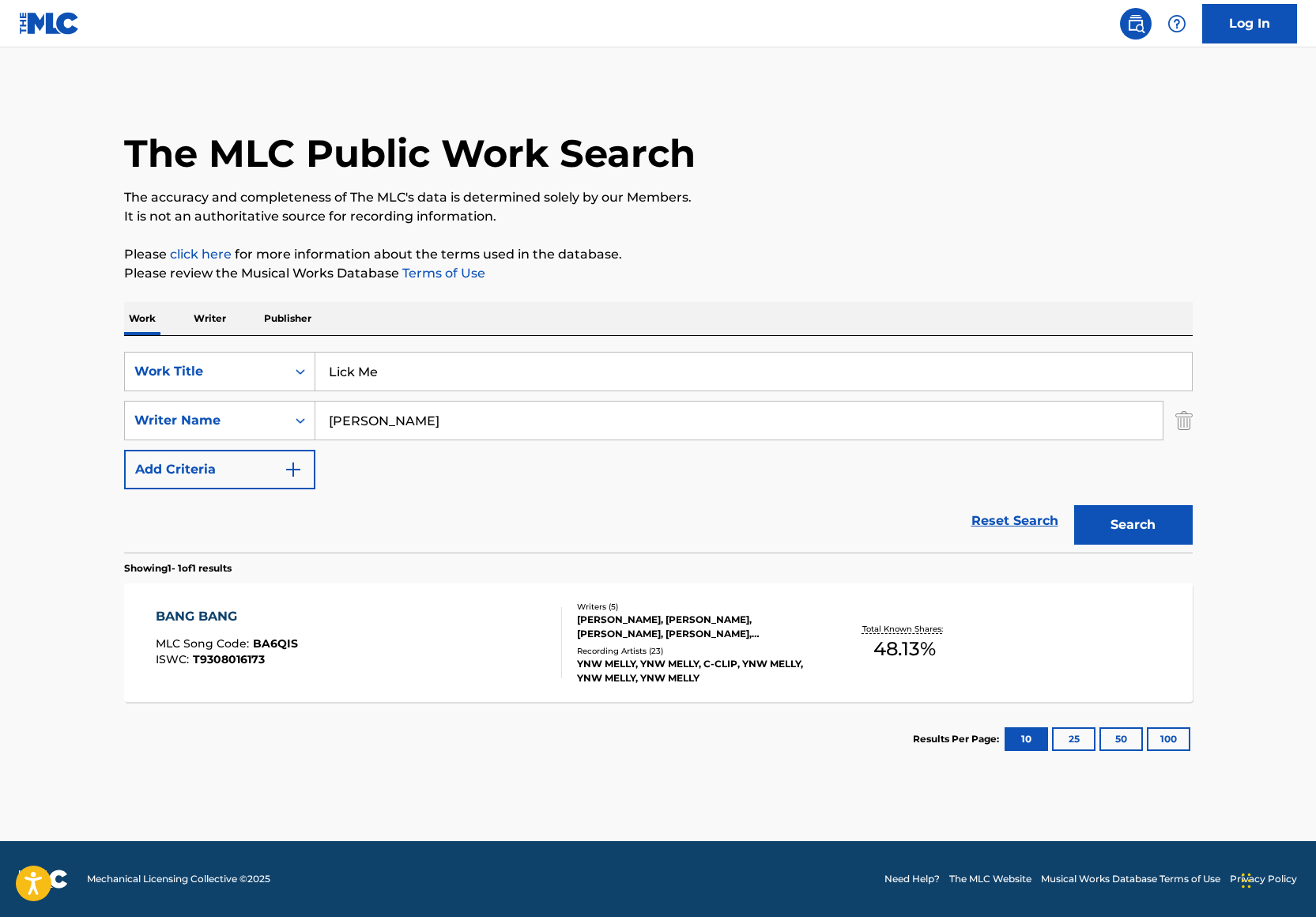
click at [418, 424] on input "Jermaine Smith" at bounding box center [739, 420] width 847 height 38
click at [417, 424] on input "Jermaine Smith" at bounding box center [739, 420] width 847 height 38
click at [630, 362] on input "Lick Me" at bounding box center [754, 371] width 876 height 38
click at [1042, 345] on div "SearchWithCriteria2043dd5b-17b9-4af8-8102-962c48bbeed5 Work Title Lick Me Searc…" at bounding box center [658, 444] width 1069 height 216
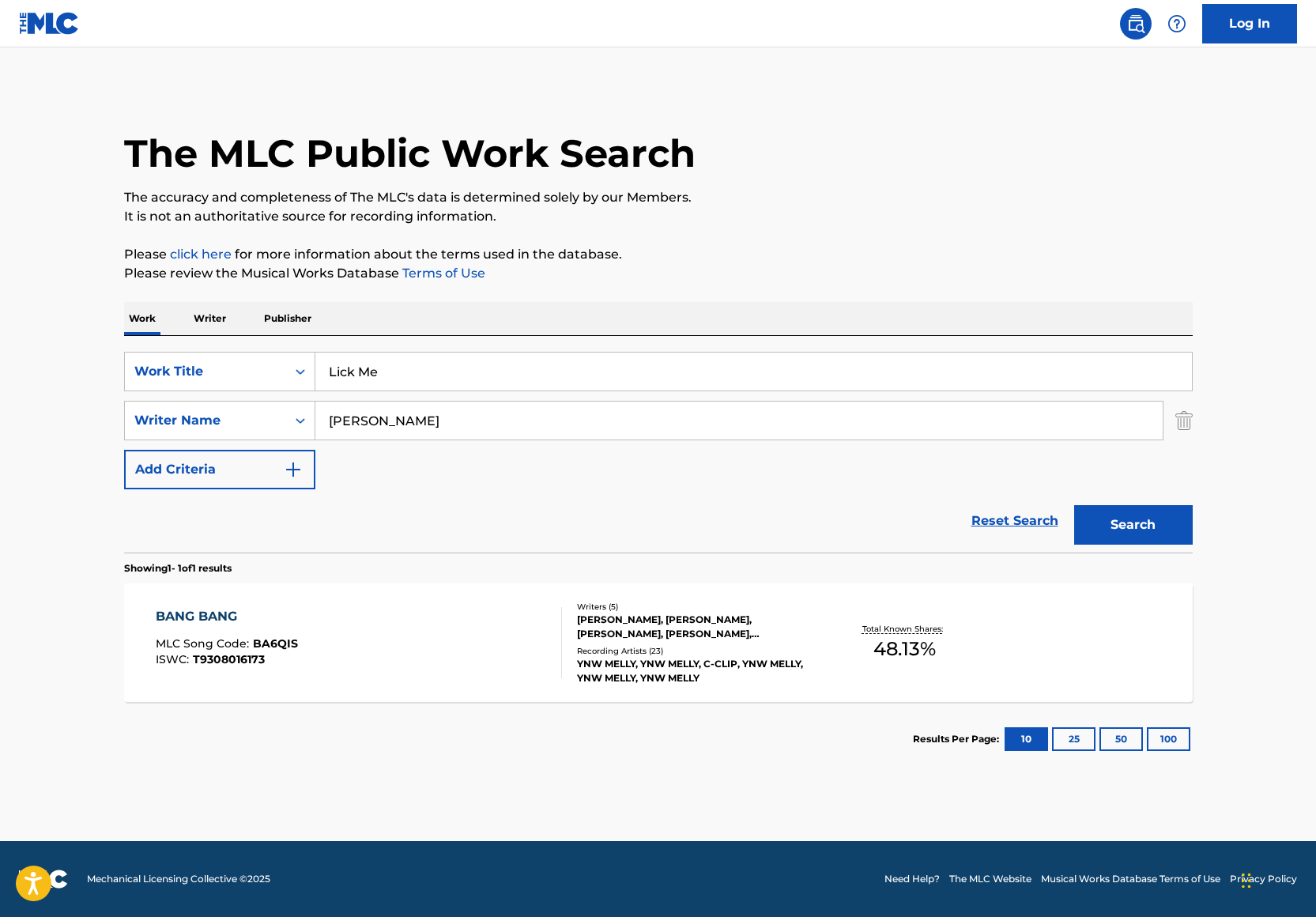
click at [1164, 528] on button "Search" at bounding box center [1133, 524] width 119 height 40
click at [418, 652] on div "LICK ME MLC Song Code : LR6OIA ISWC :" at bounding box center [359, 642] width 406 height 71
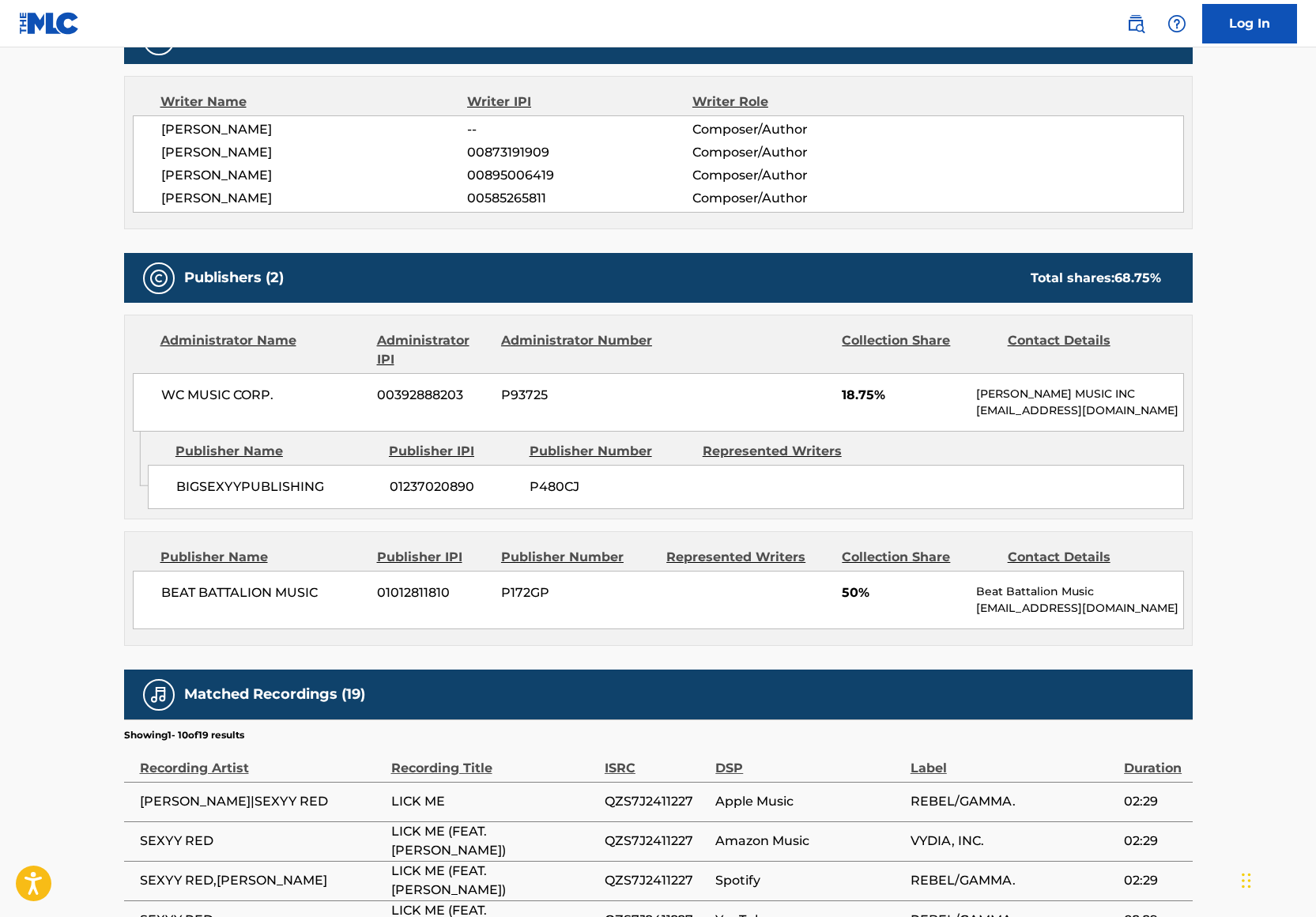
scroll to position [539, 0]
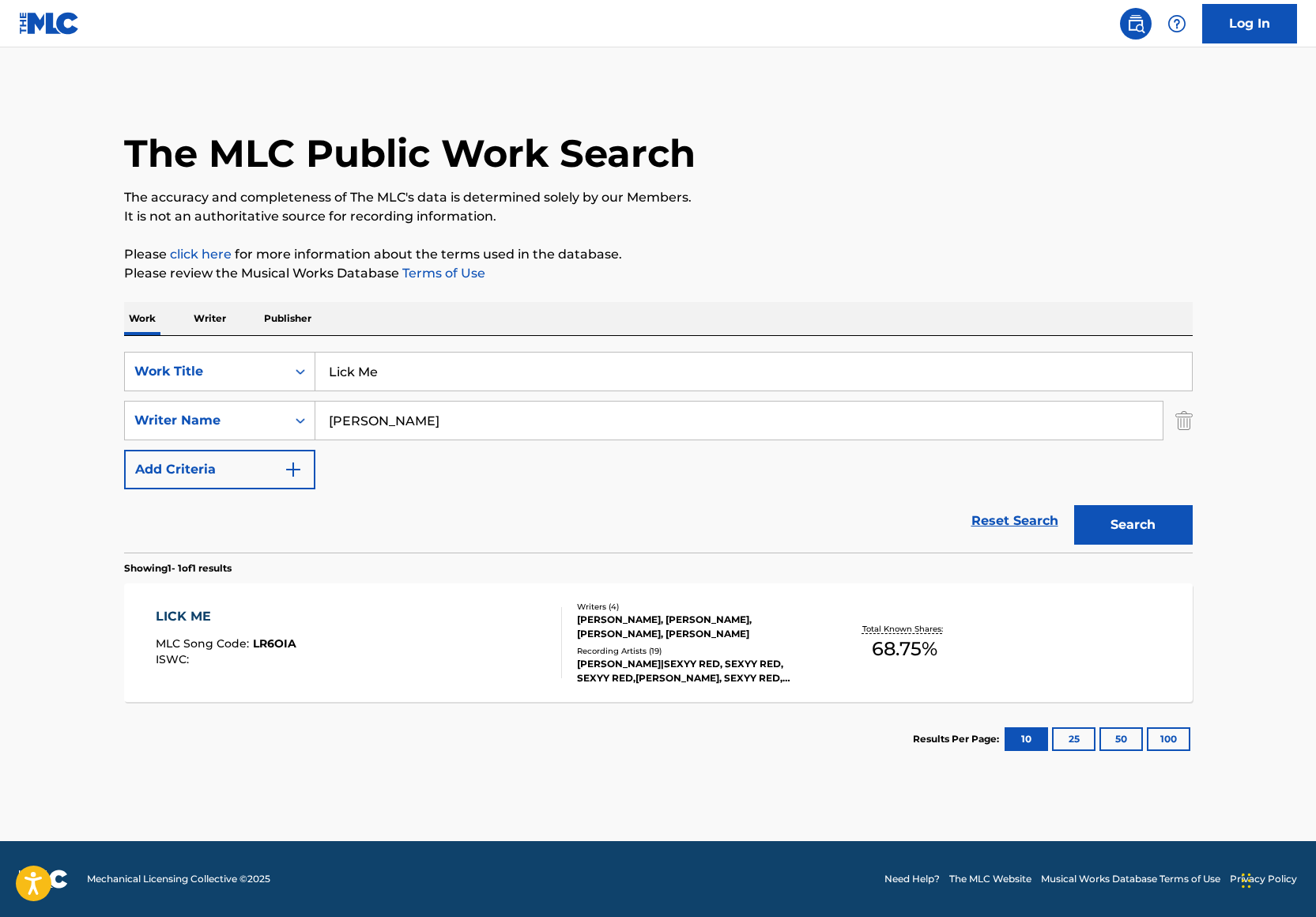
click at [402, 379] on input "Lick Me" at bounding box center [754, 371] width 876 height 38
click at [402, 378] on input "Lick Me" at bounding box center [754, 371] width 876 height 38
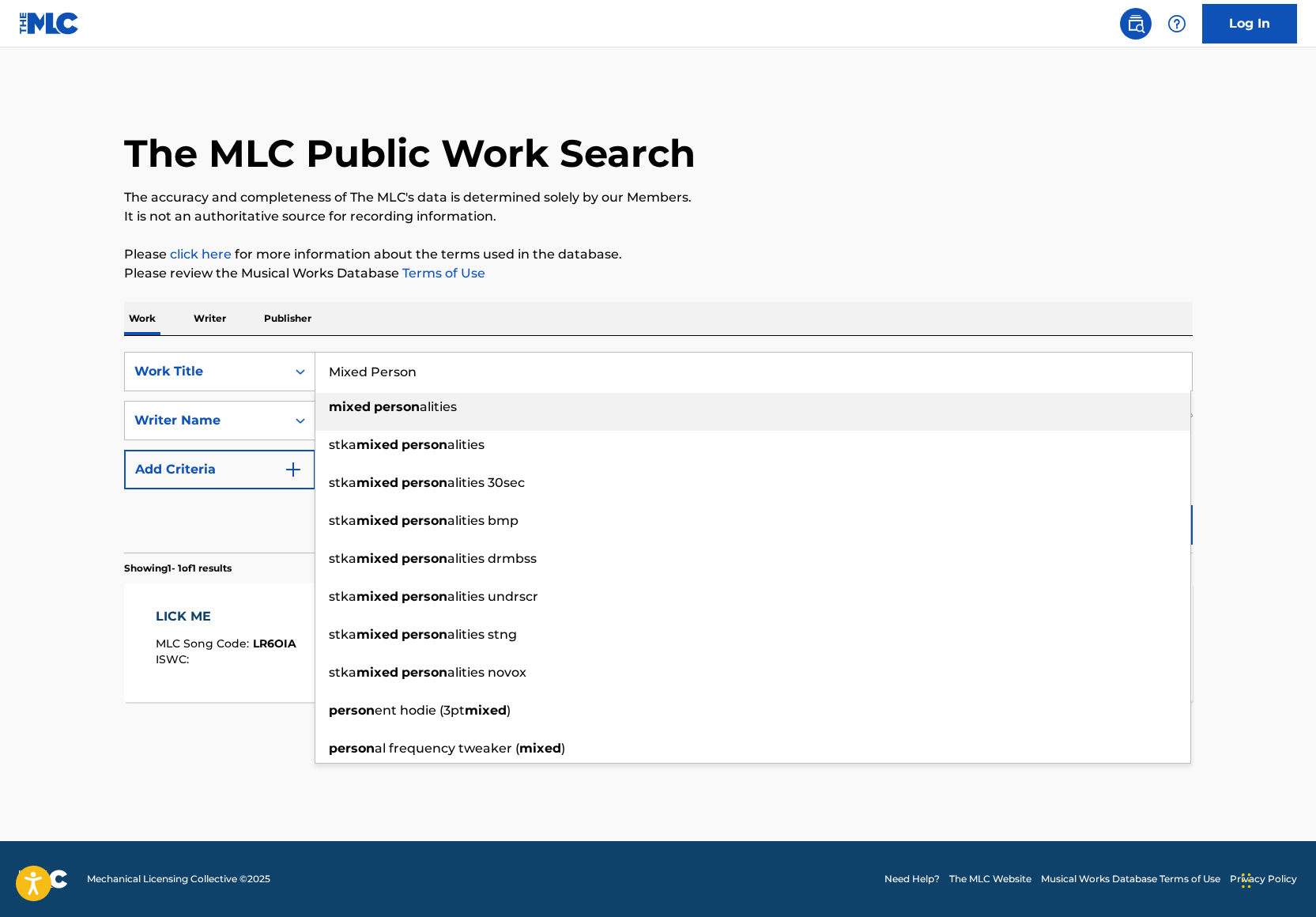
click at [430, 401] on span "alities" at bounding box center [438, 406] width 37 height 15
type input "mixed personalities"
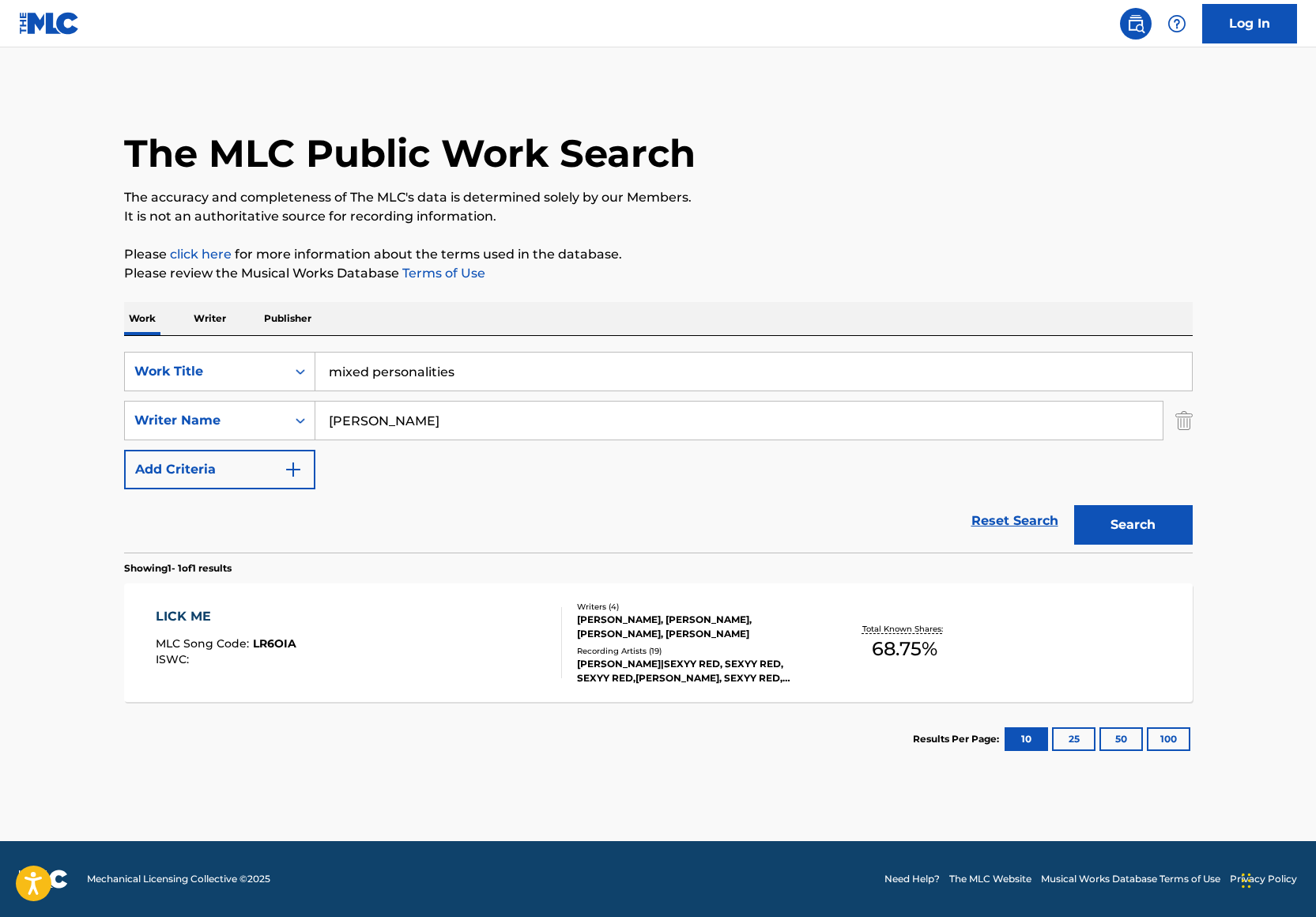
click at [852, 249] on p "Please click here for more information about the terms used in the database." at bounding box center [658, 254] width 1069 height 19
click at [1148, 516] on button "Search" at bounding box center [1133, 524] width 119 height 40
click at [845, 653] on div "Total Known Shares: 91.25 %" at bounding box center [905, 643] width 178 height 48
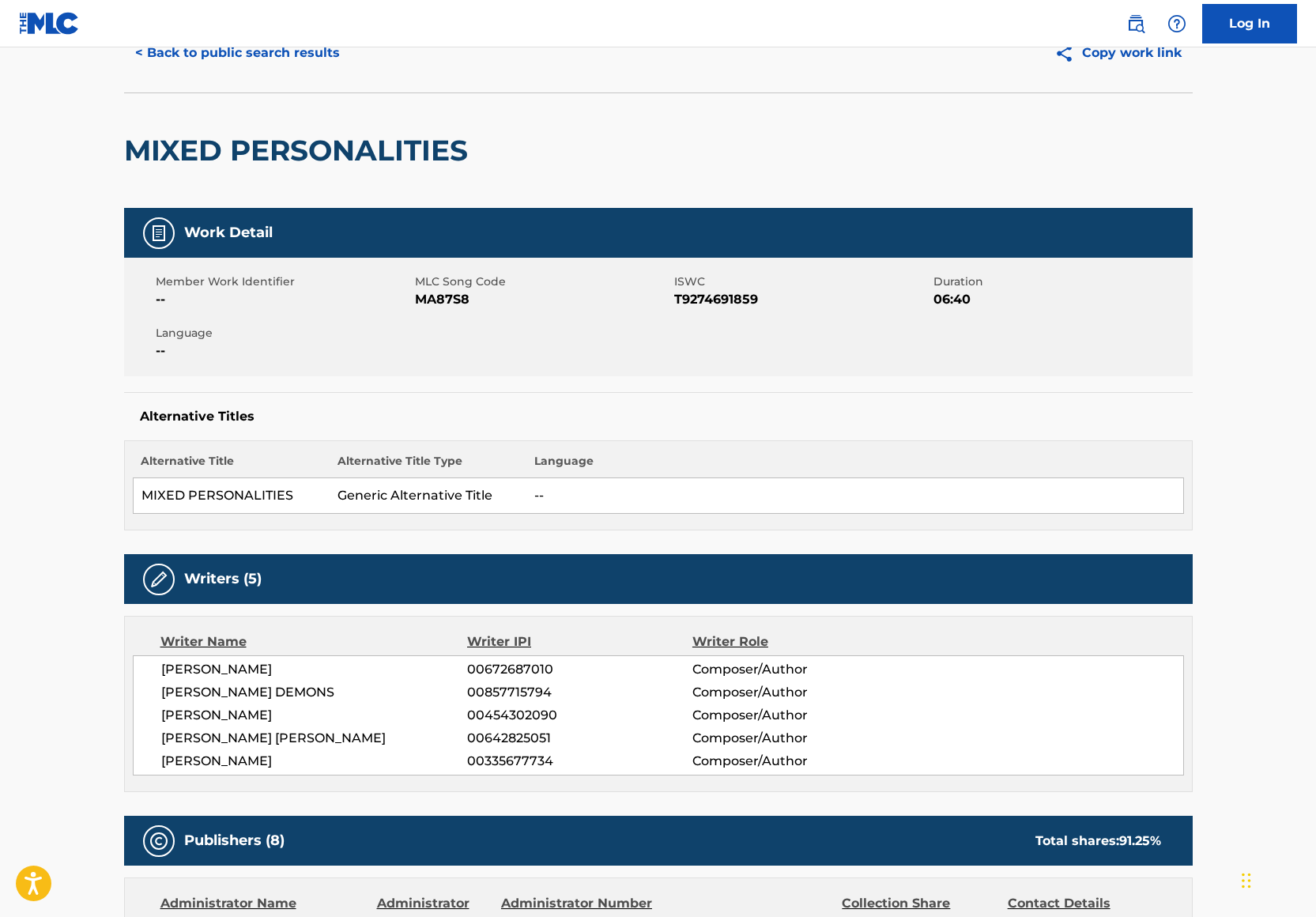
scroll to position [85, 0]
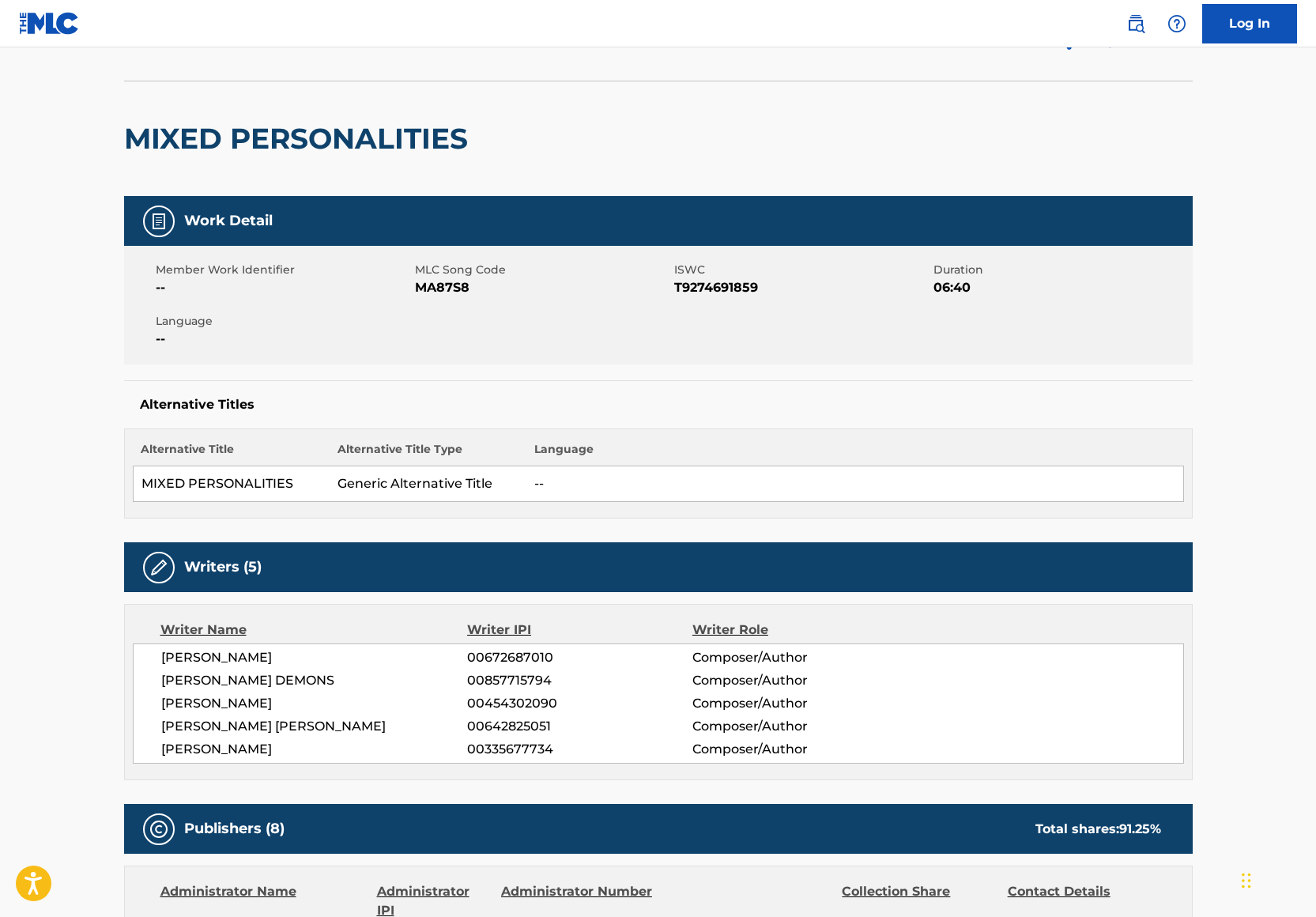
drag, startPoint x: 459, startPoint y: 654, endPoint x: 564, endPoint y: 654, distance: 105.0
click at [564, 654] on div "JERMAINE SMITH 00672687010 Composer/Author" at bounding box center [672, 657] width 1022 height 19
copy div "00672687010"
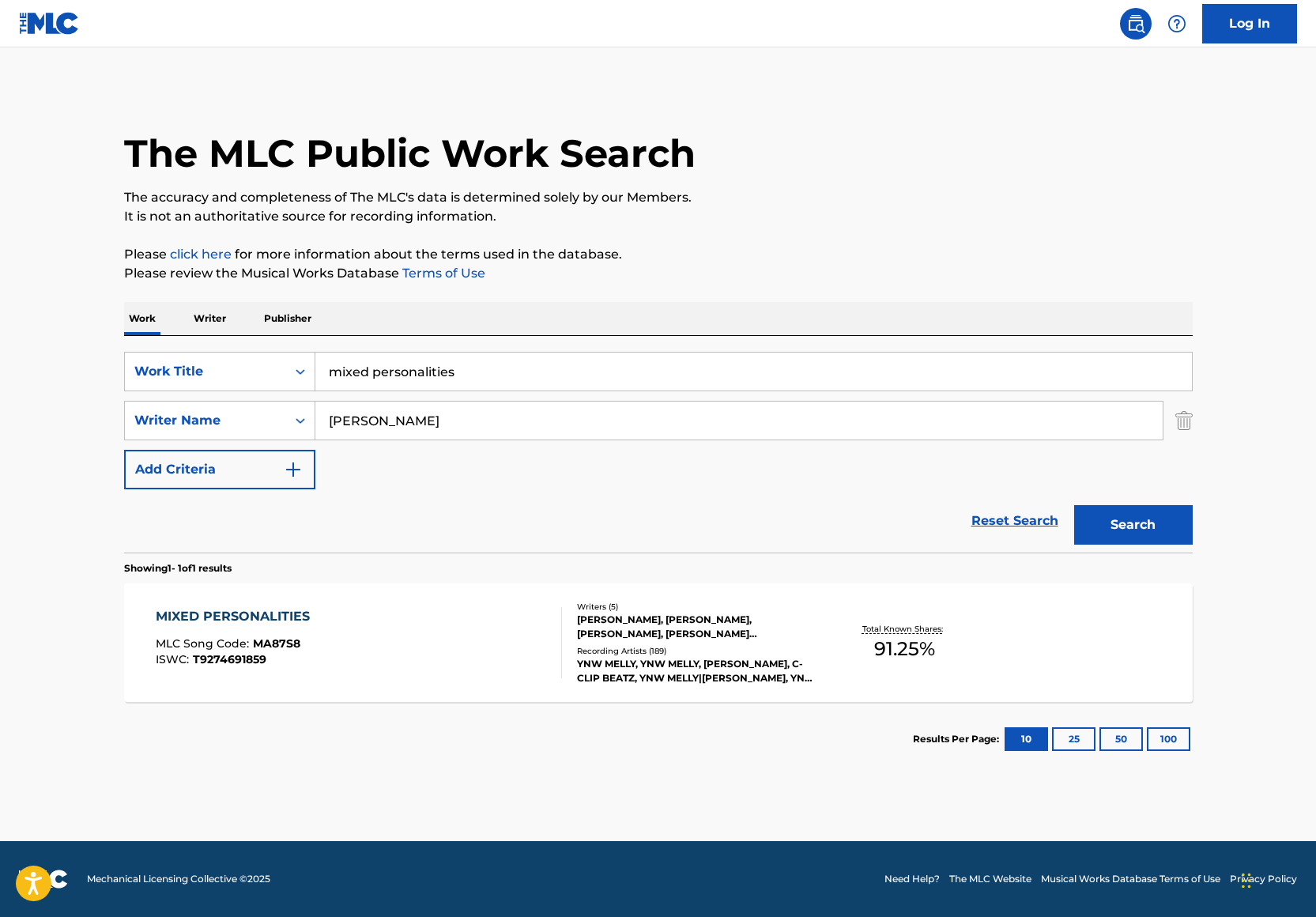
click at [1186, 422] on img "Search Form" at bounding box center [1184, 420] width 18 height 40
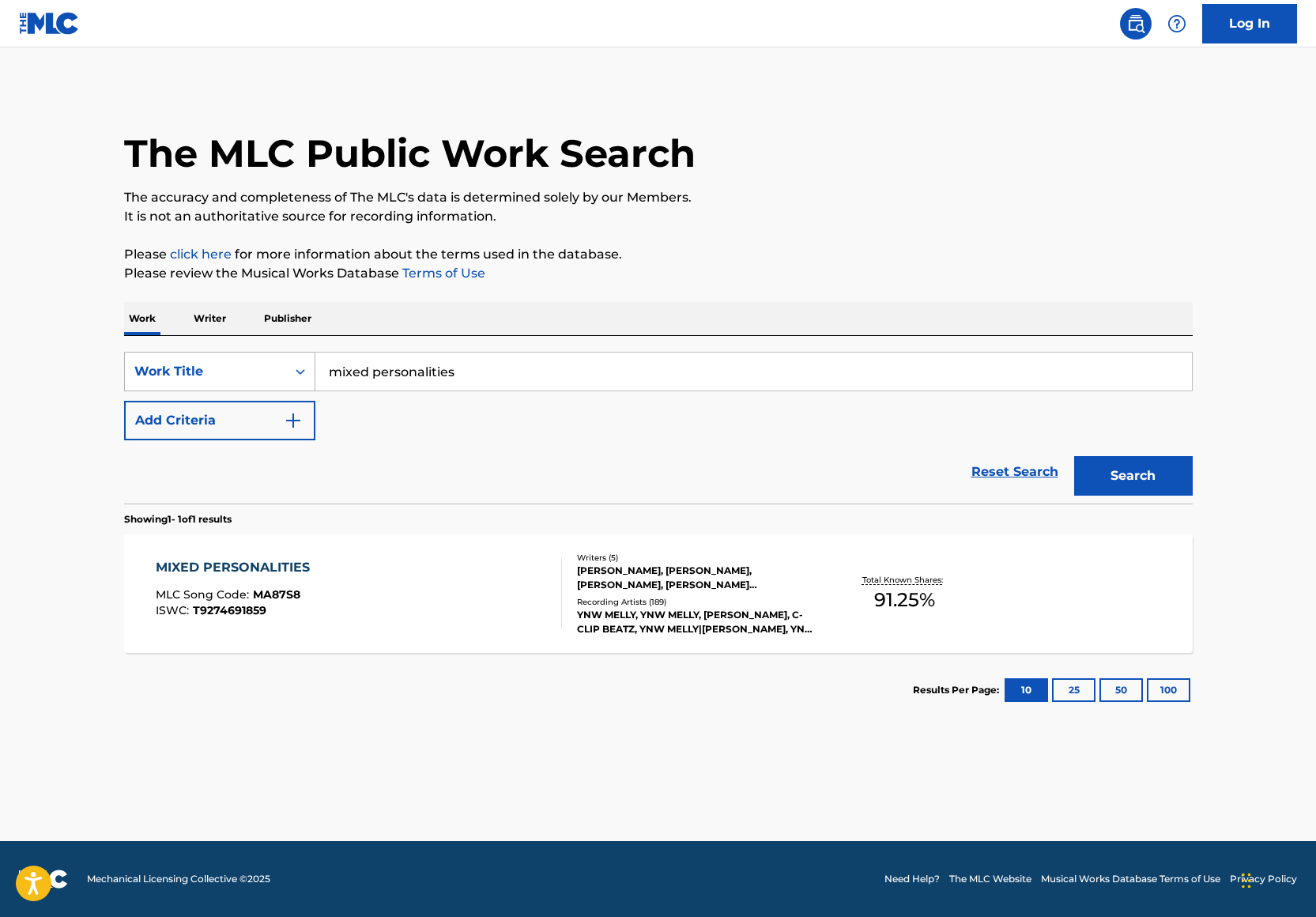
click at [280, 367] on div "Work Title" at bounding box center [206, 372] width 161 height 30
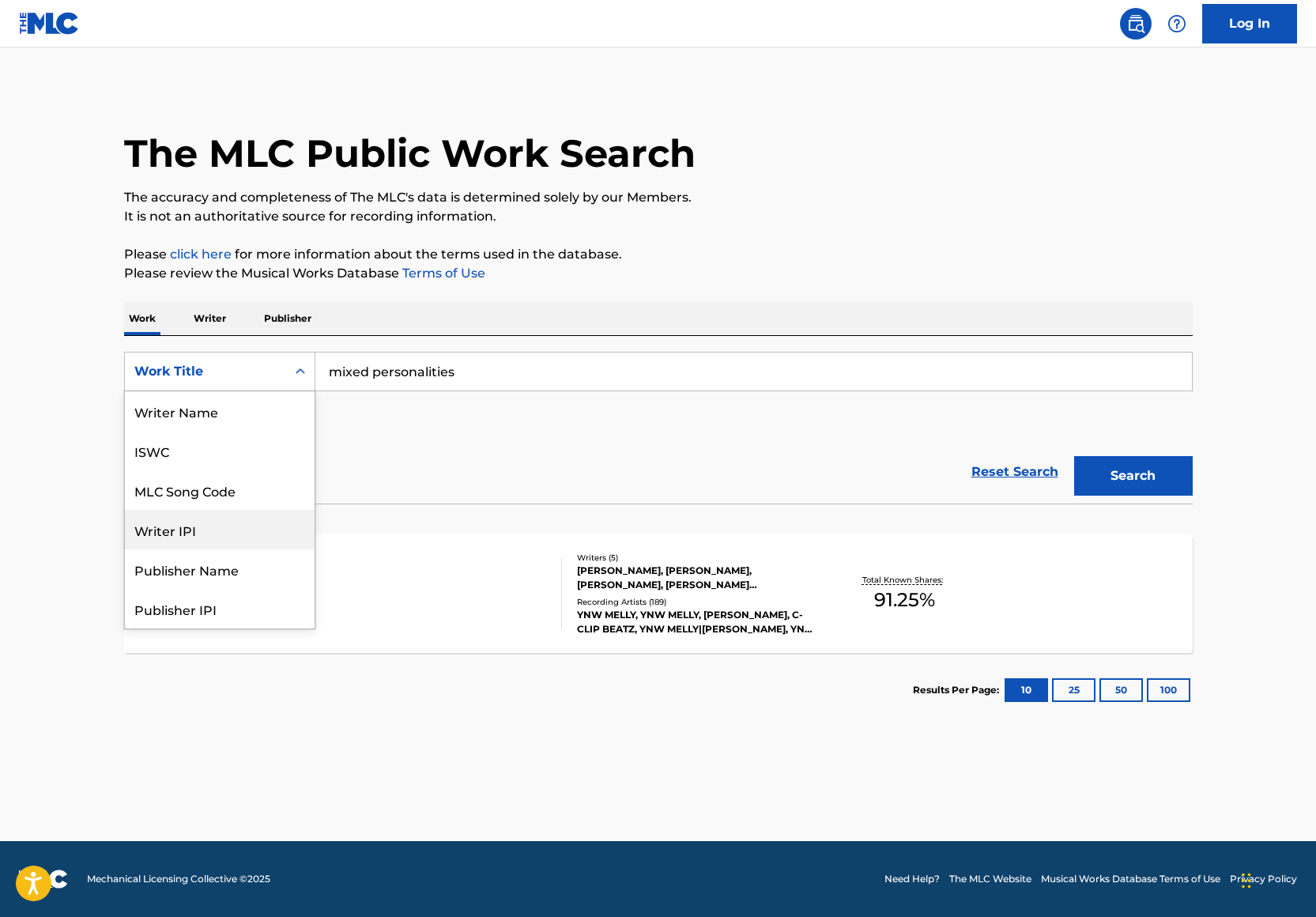
click at [215, 522] on div "Writer IPI" at bounding box center [220, 529] width 190 height 40
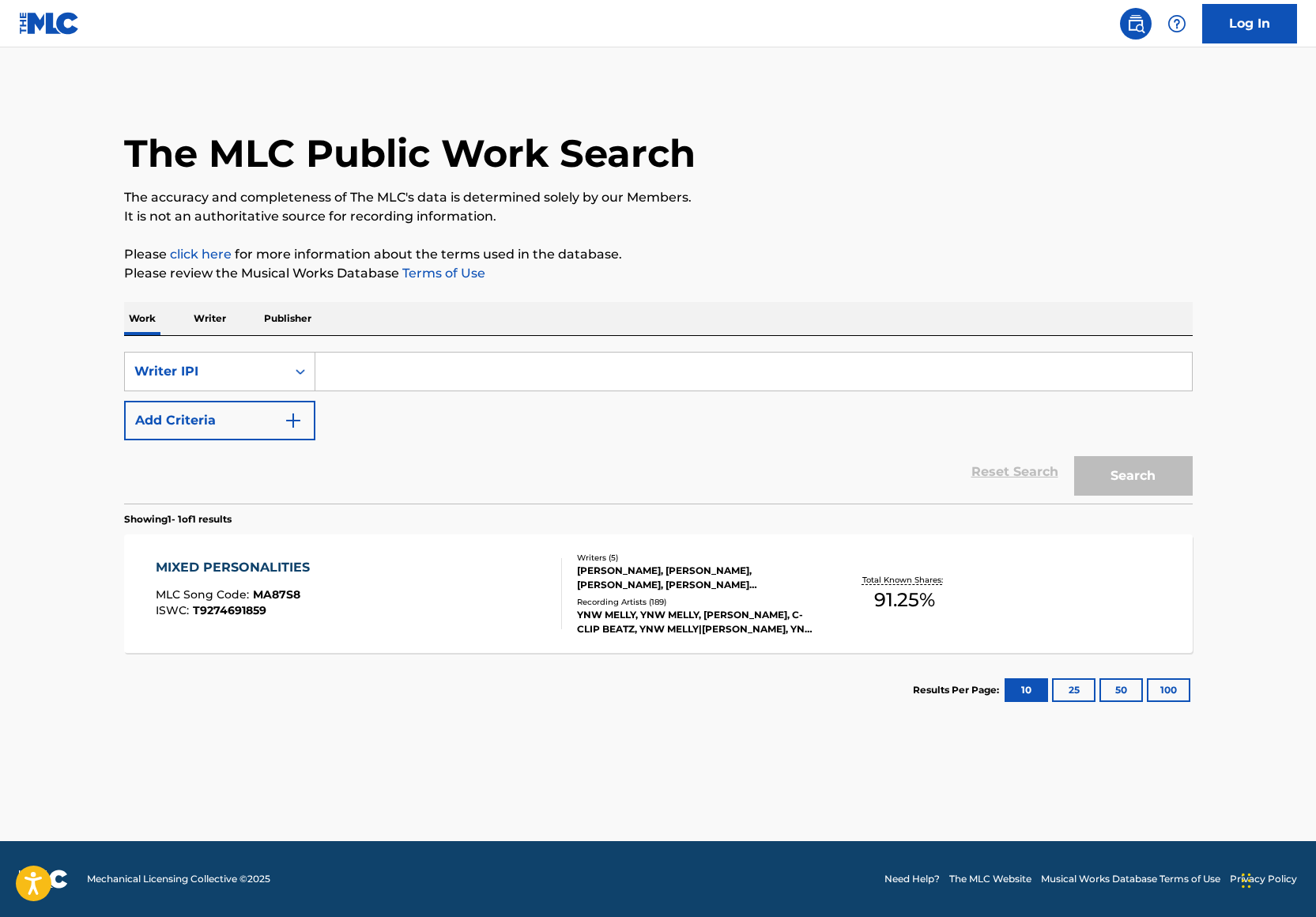
click at [448, 379] on input "Search Form" at bounding box center [754, 371] width 876 height 38
paste input "00672687010"
click at [1124, 466] on button "Search" at bounding box center [1133, 475] width 119 height 40
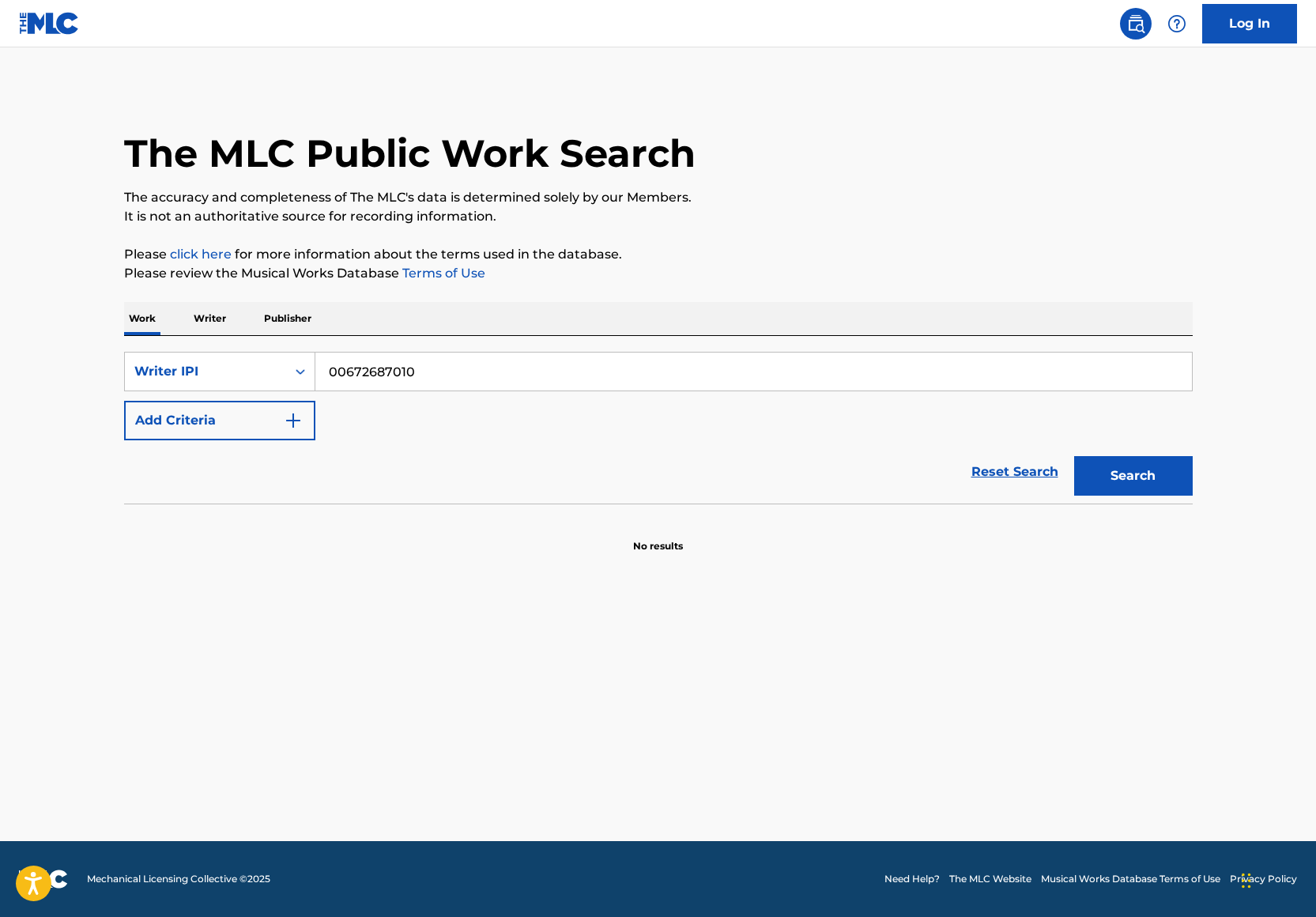
click at [324, 369] on input "00672687010" at bounding box center [754, 371] width 876 height 38
type input "00672687010"
click at [1074, 456] on button "Search" at bounding box center [1133, 475] width 119 height 40
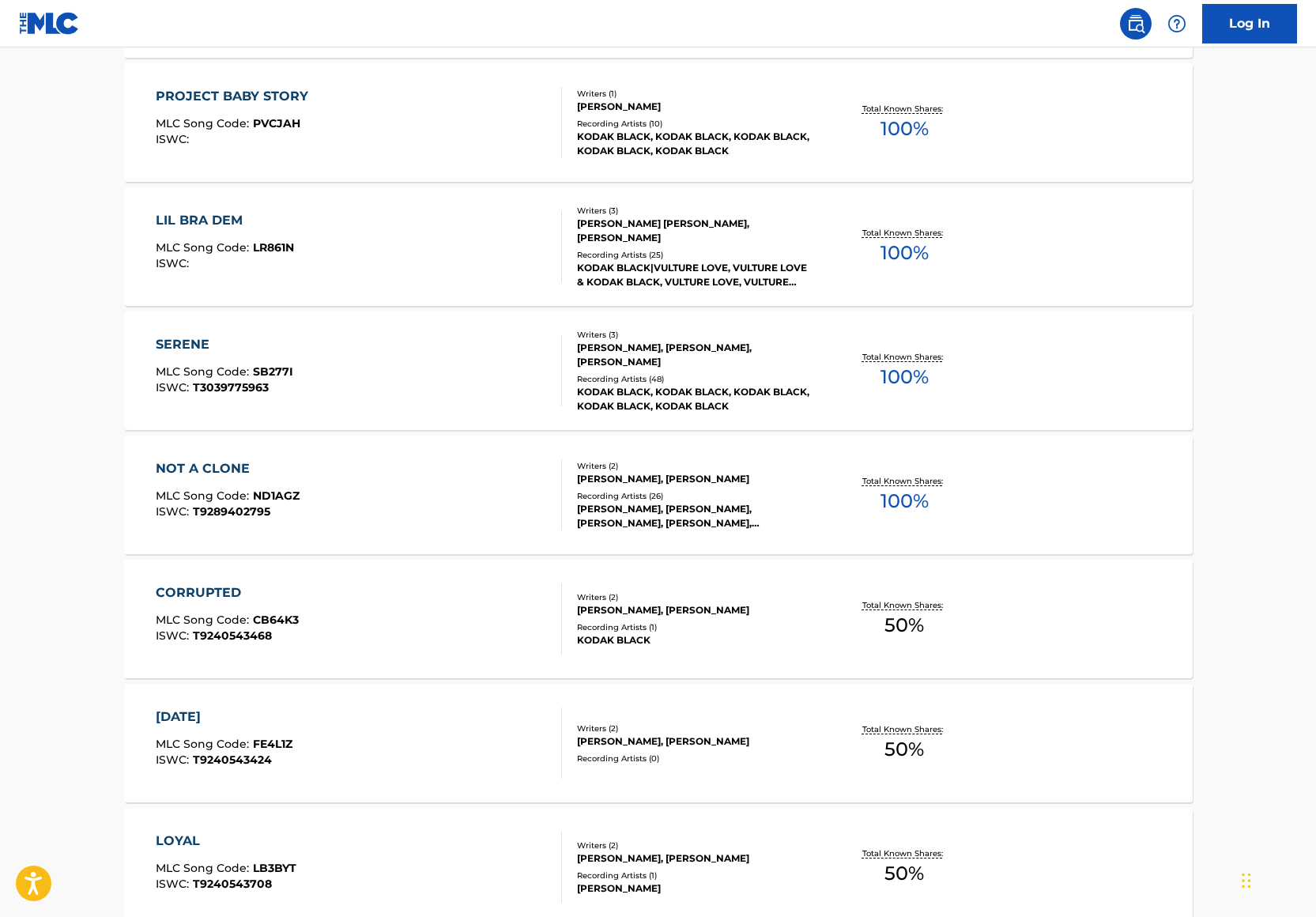
scroll to position [1018, 0]
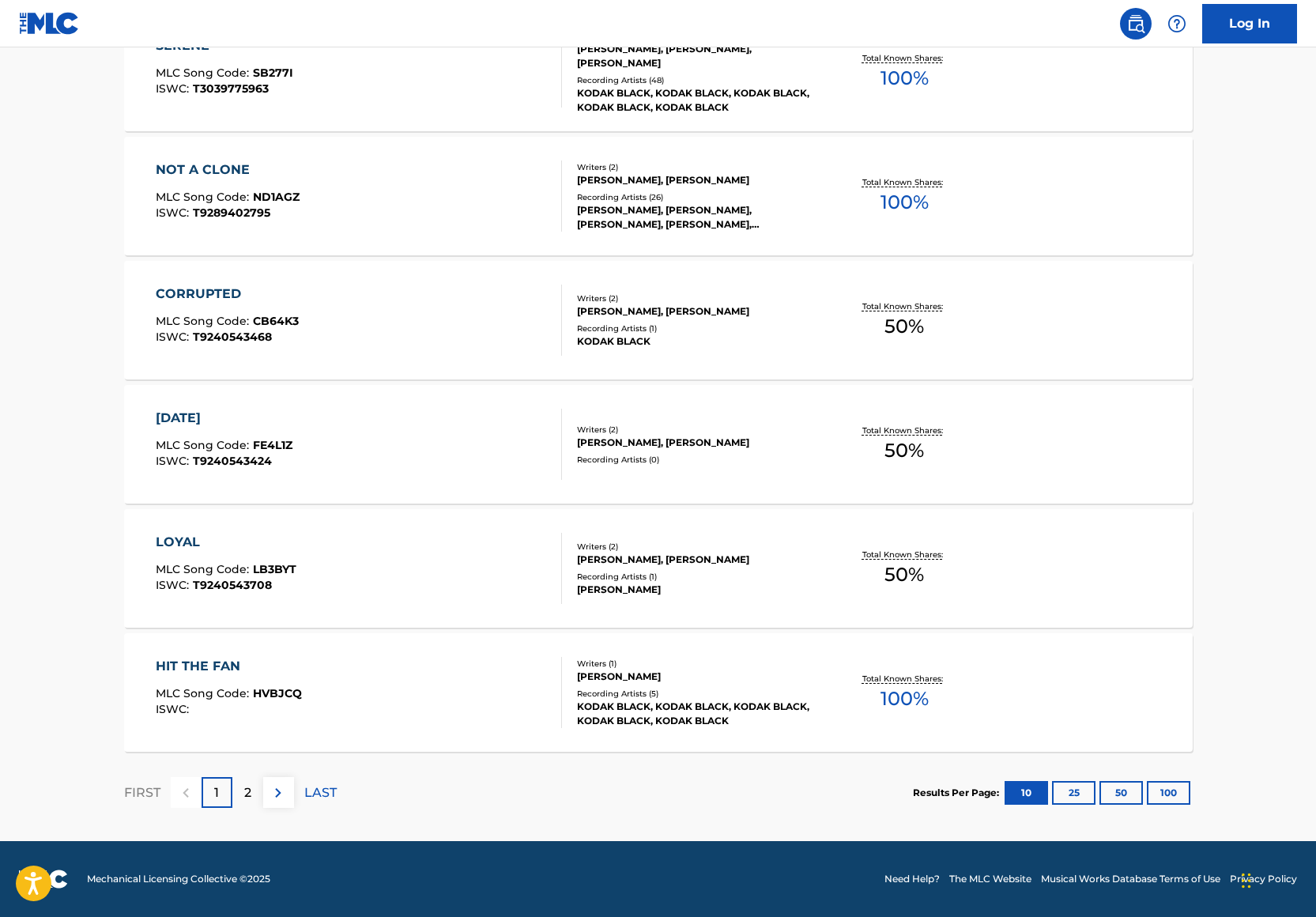
click at [325, 685] on div "HIT THE FAN MLC Song Code : HVBJCQ ISWC :" at bounding box center [359, 693] width 406 height 71
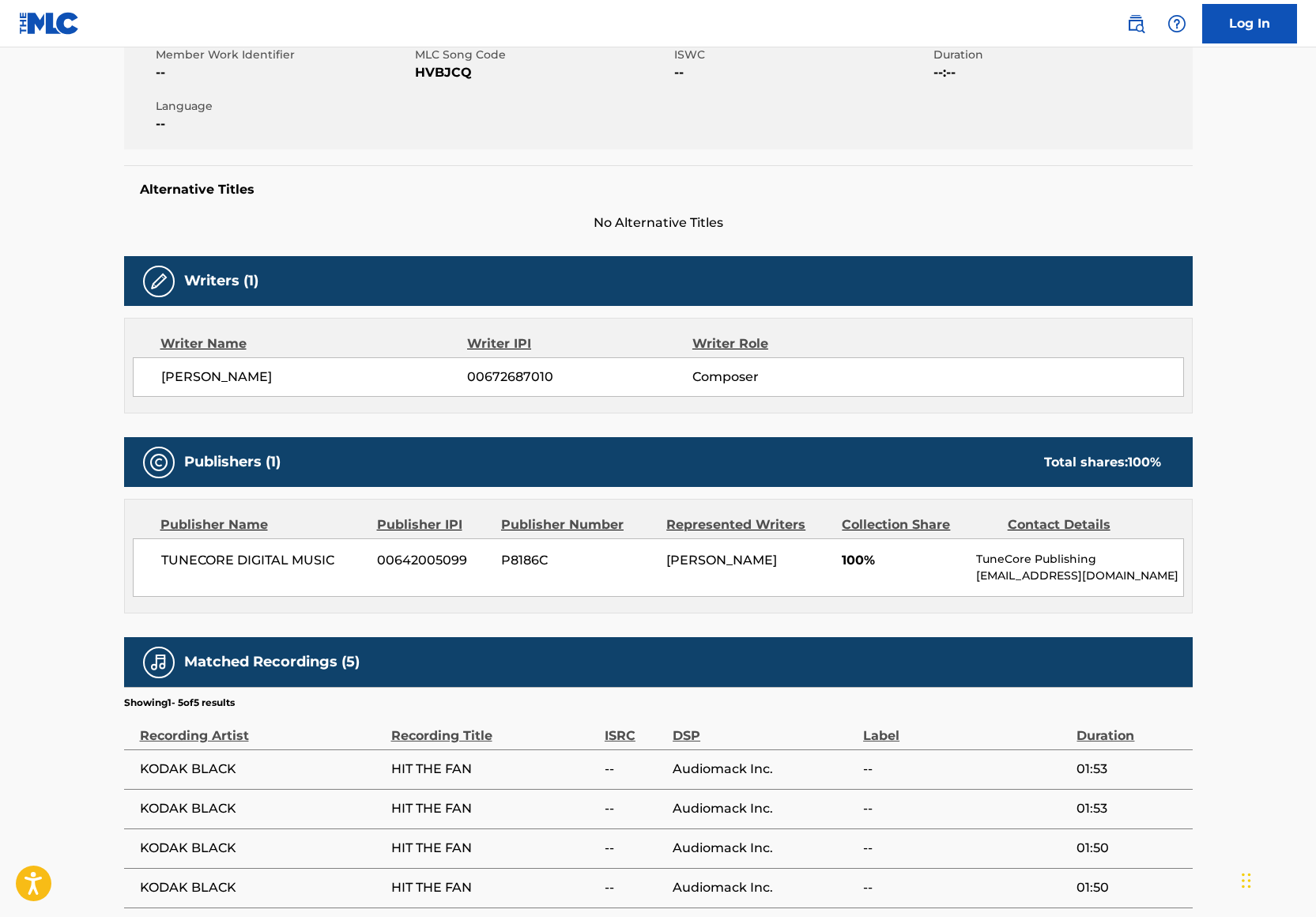
scroll to position [432, 0]
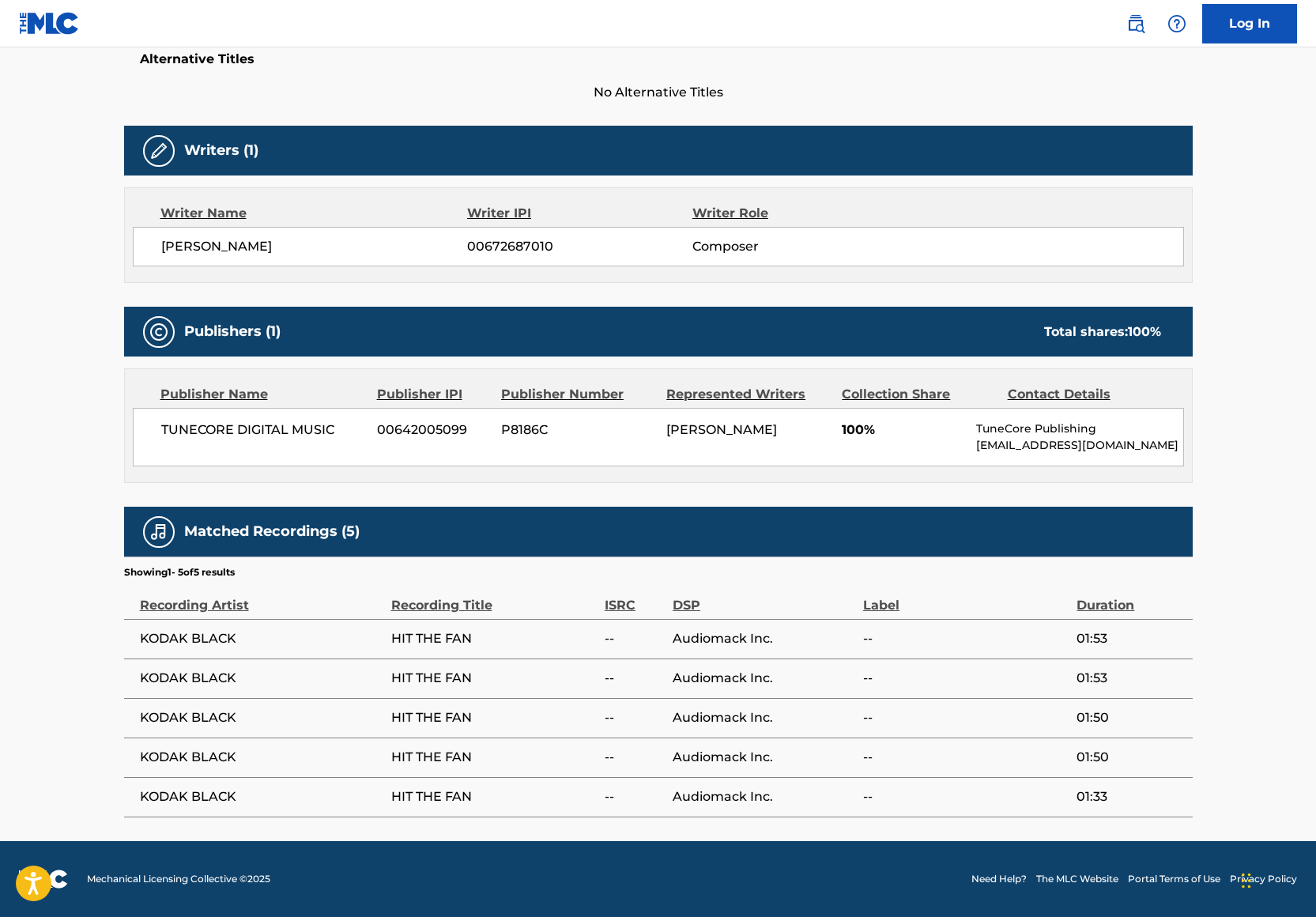
scroll to position [1018, 0]
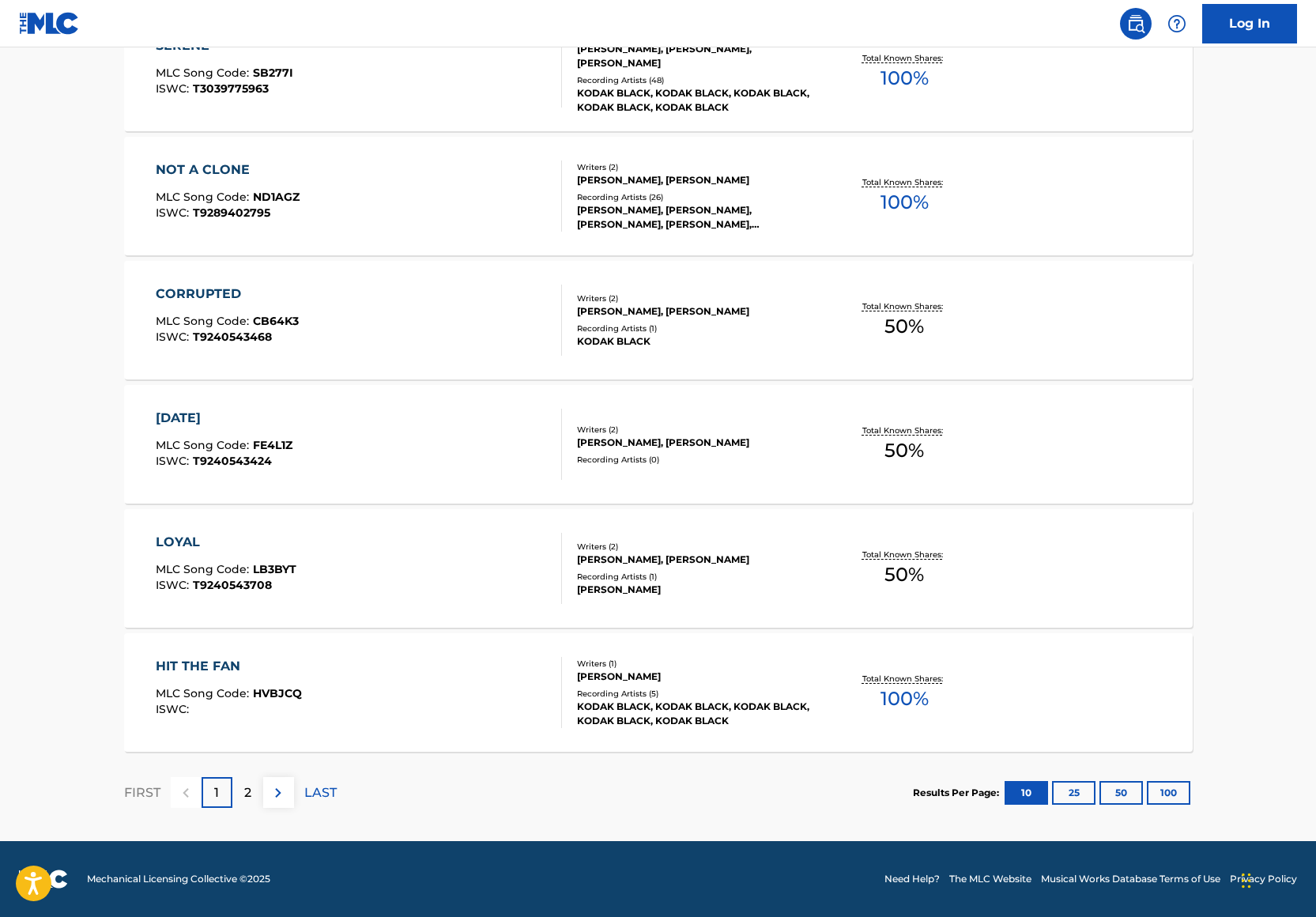
click at [249, 788] on p "2" at bounding box center [247, 792] width 7 height 19
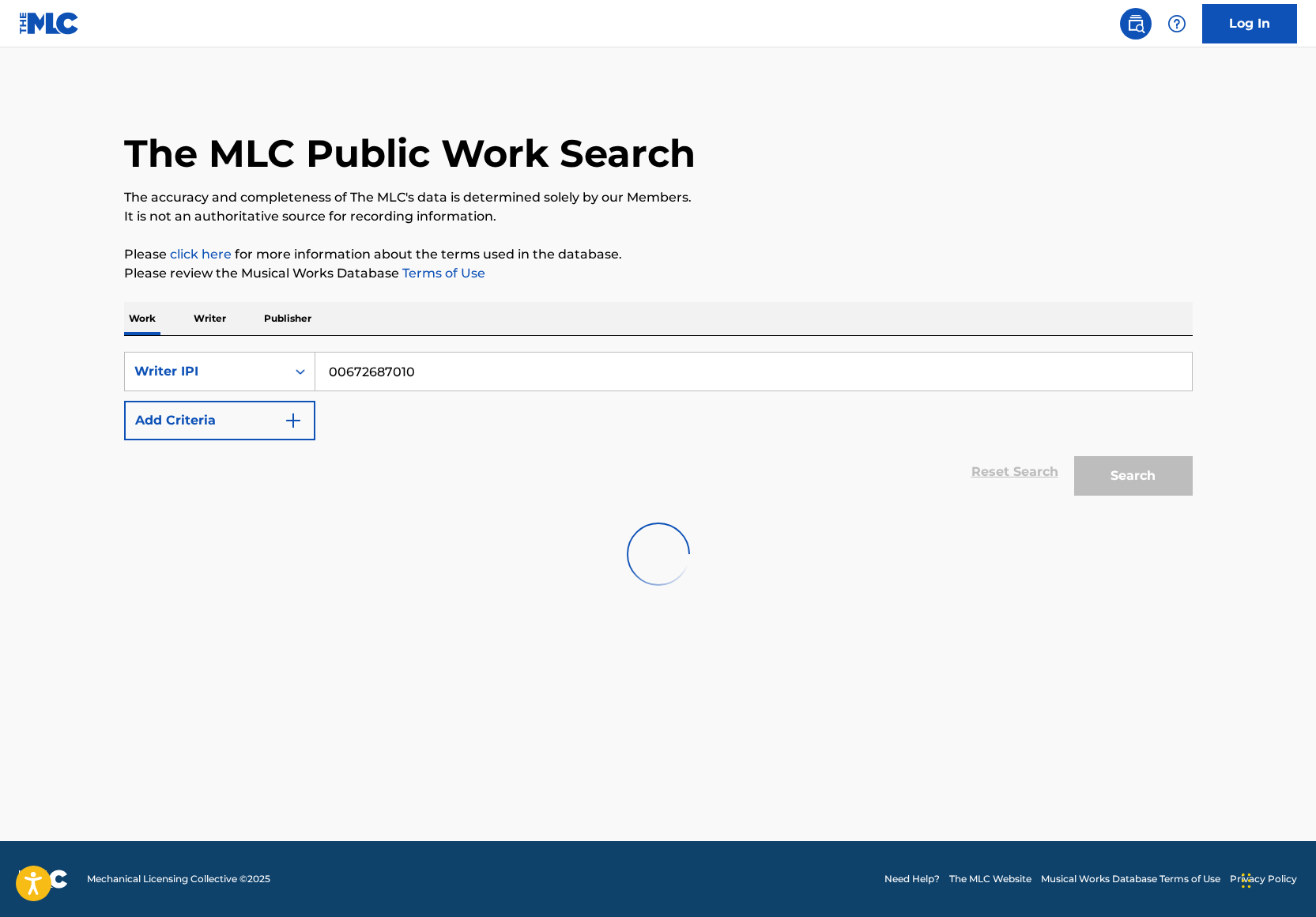
scroll to position [0, 0]
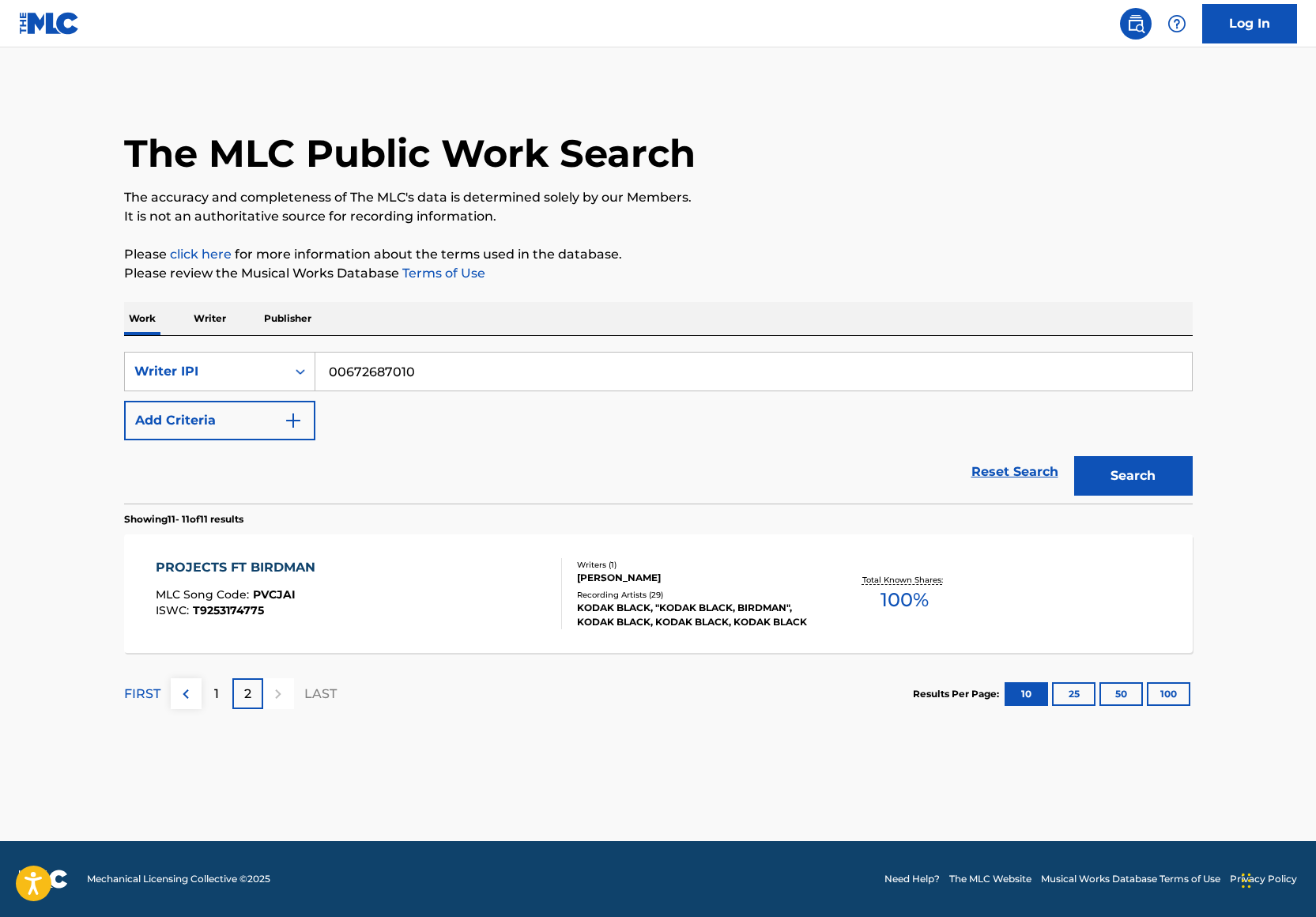
click at [210, 693] on div "1" at bounding box center [216, 694] width 31 height 31
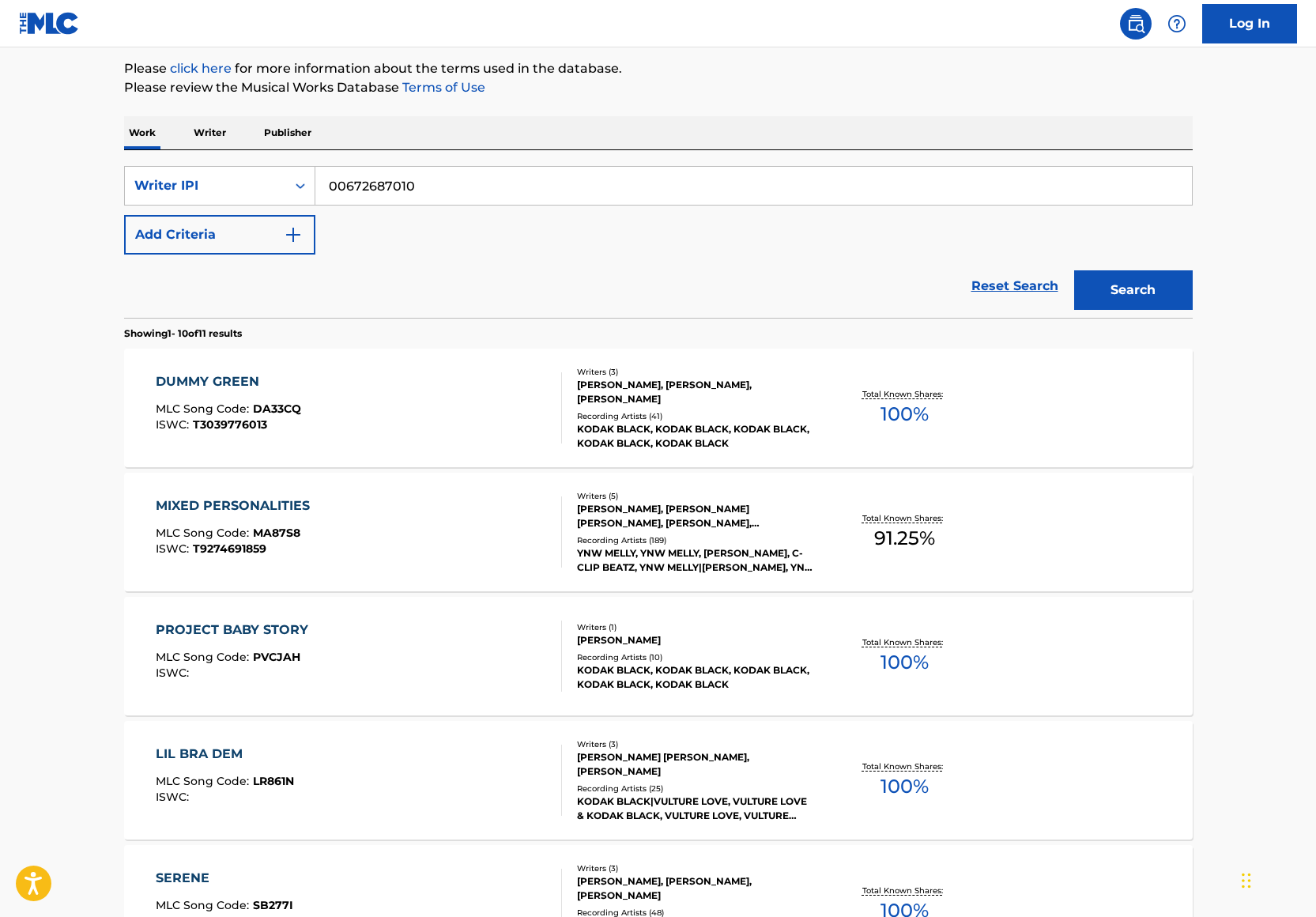
scroll to position [302, 0]
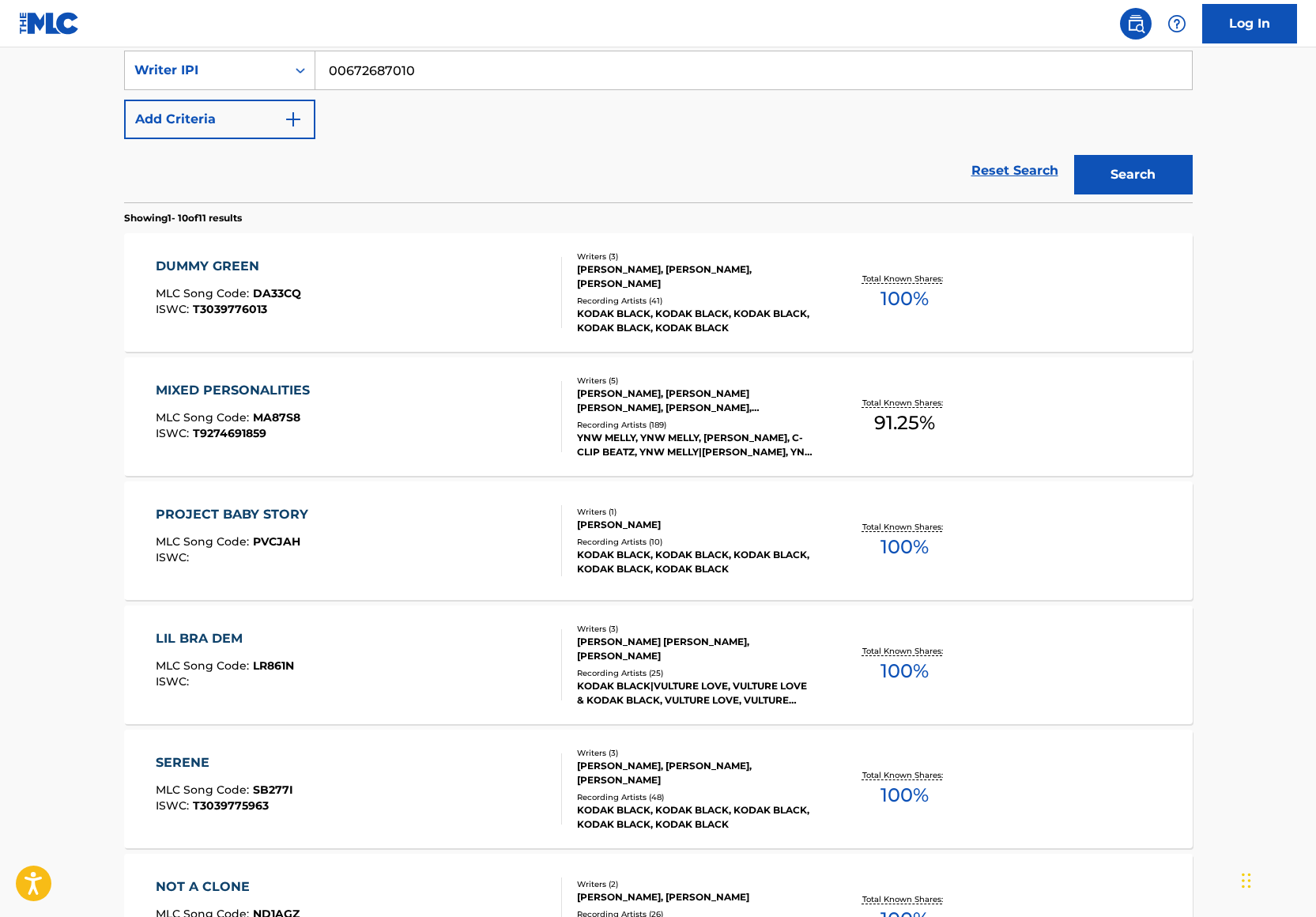
click at [517, 534] on div "PROJECT BABY STORY MLC Song Code : PVCJAH ISWC :" at bounding box center [359, 540] width 406 height 71
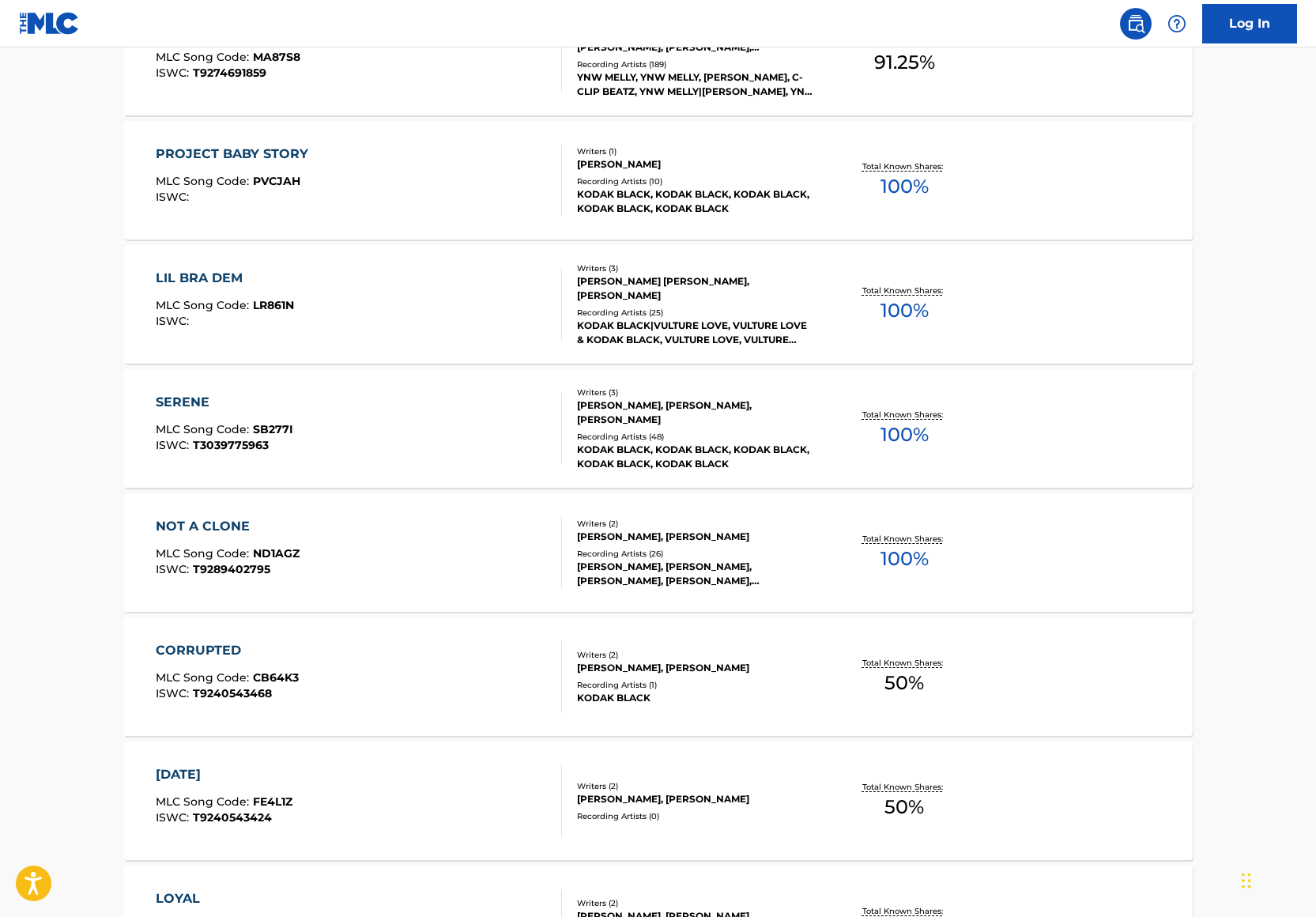
scroll to position [1018, 0]
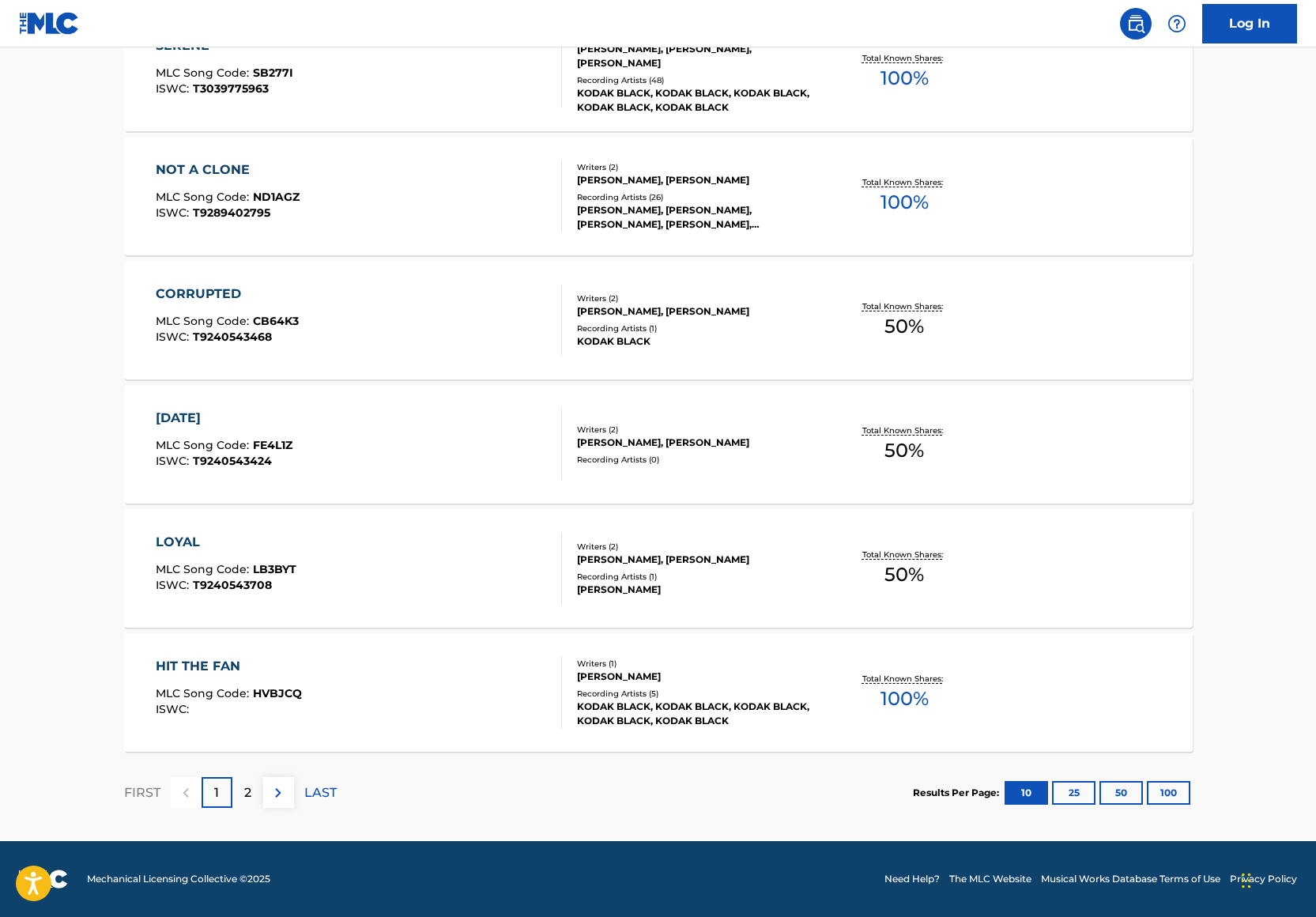
click at [255, 788] on div "2" at bounding box center [247, 792] width 31 height 31
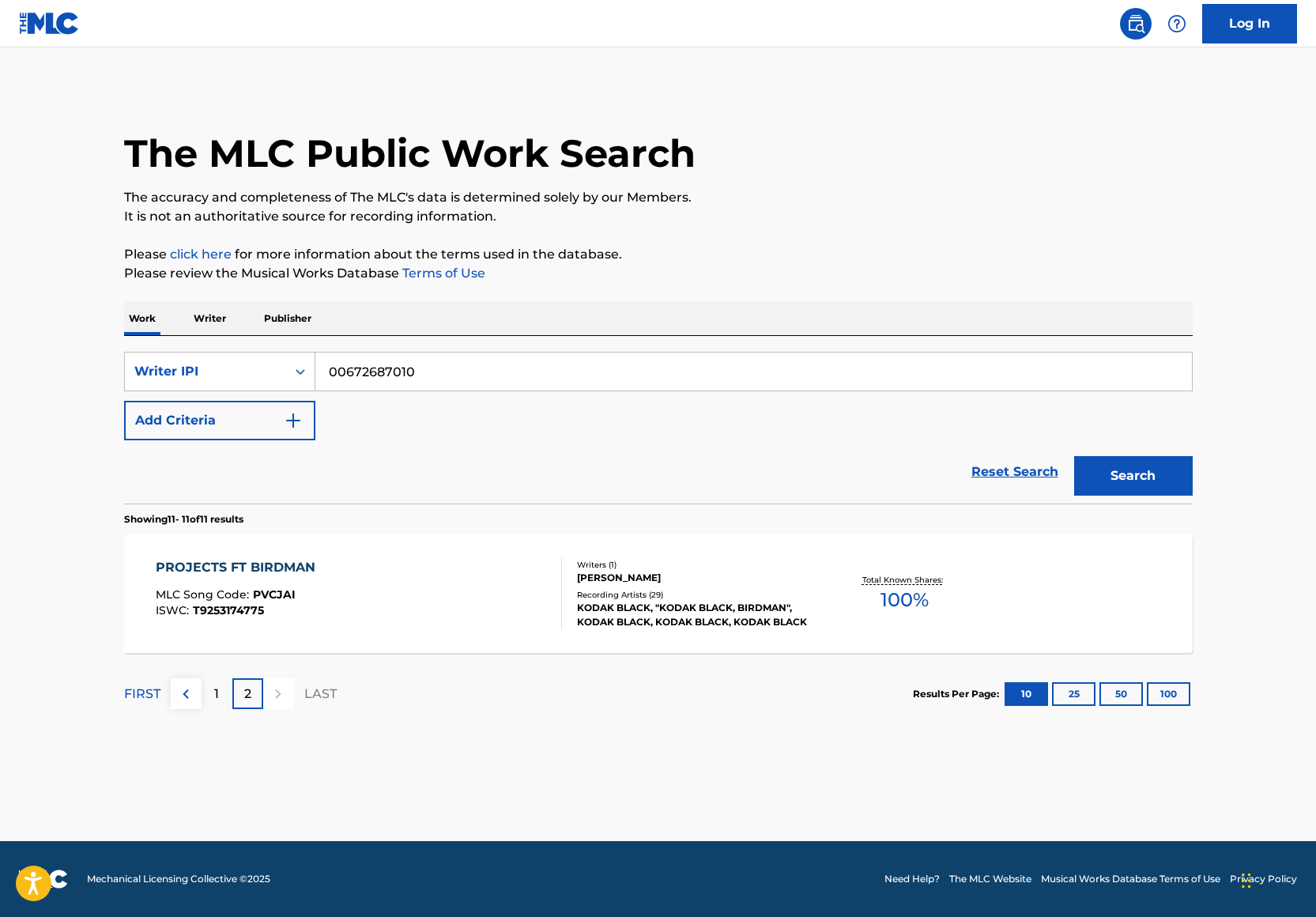
click at [250, 431] on button "Add Criteria" at bounding box center [220, 420] width 192 height 40
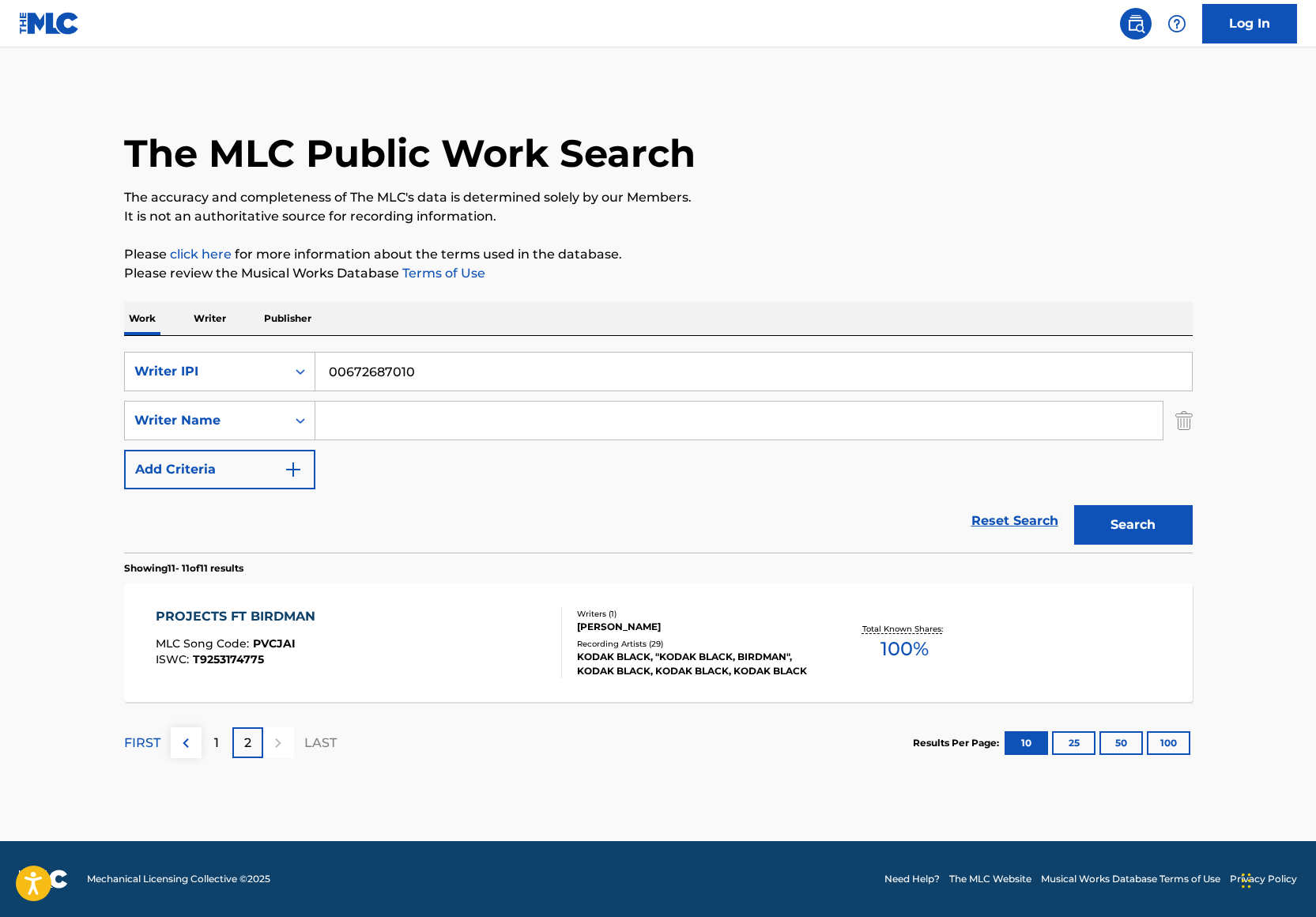
click at [337, 426] on input "Search Form" at bounding box center [739, 420] width 847 height 38
click at [257, 425] on div "Writer Name" at bounding box center [206, 419] width 142 height 19
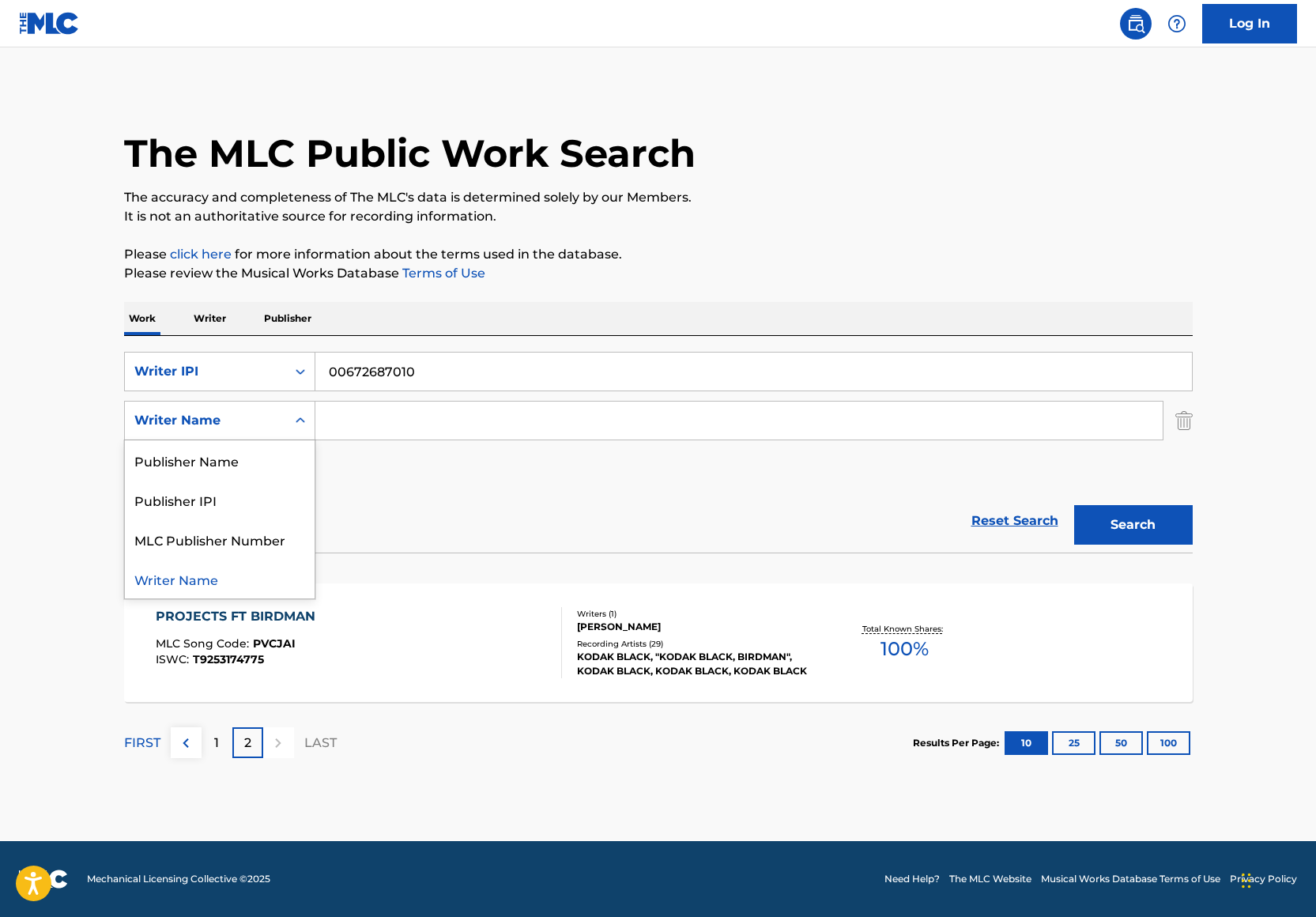
click at [327, 395] on div "SearchWithCriteriadd0c390e-fc4e-4b37-9eb8-00a2916d298c Writer IPI 00672687010 S…" at bounding box center [658, 420] width 1069 height 137
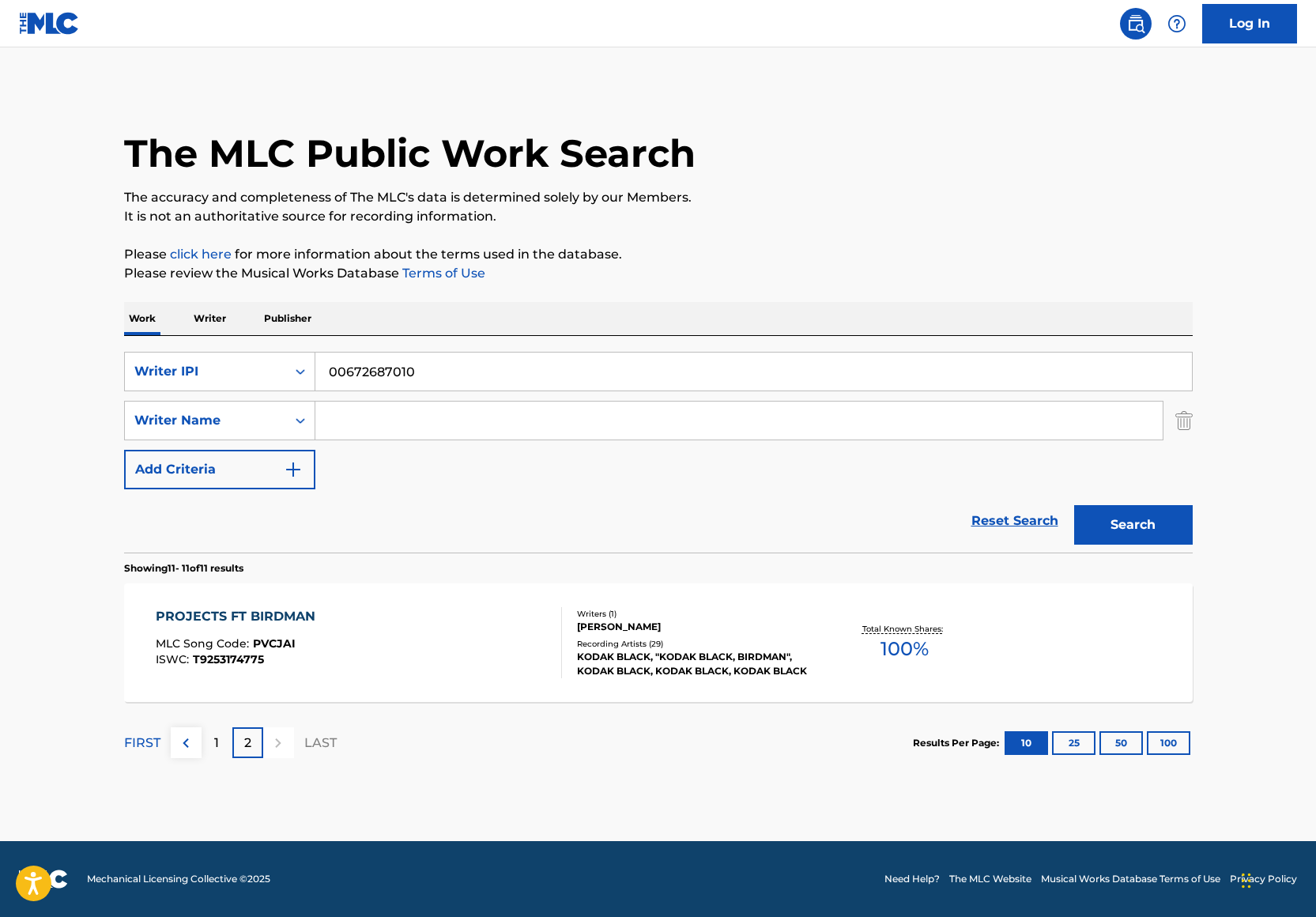
click at [351, 372] on input "00672687010" at bounding box center [754, 371] width 876 height 38
click at [351, 371] on input "00672687010" at bounding box center [754, 371] width 876 height 38
click at [284, 414] on div "Writer Name" at bounding box center [220, 420] width 192 height 40
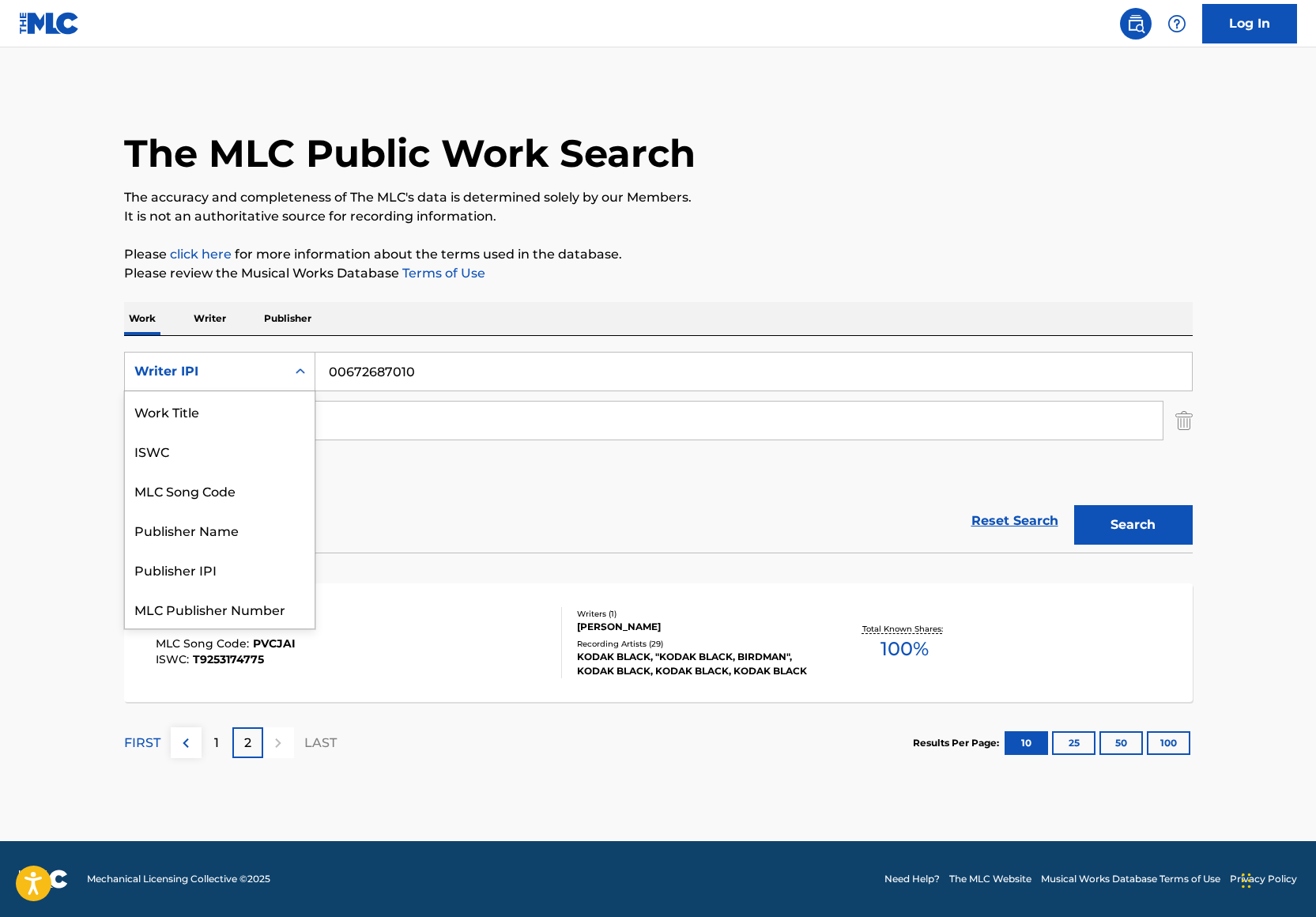
click at [271, 359] on div "Writer IPI" at bounding box center [206, 372] width 161 height 30
click at [241, 406] on div "Work Title" at bounding box center [220, 411] width 190 height 40
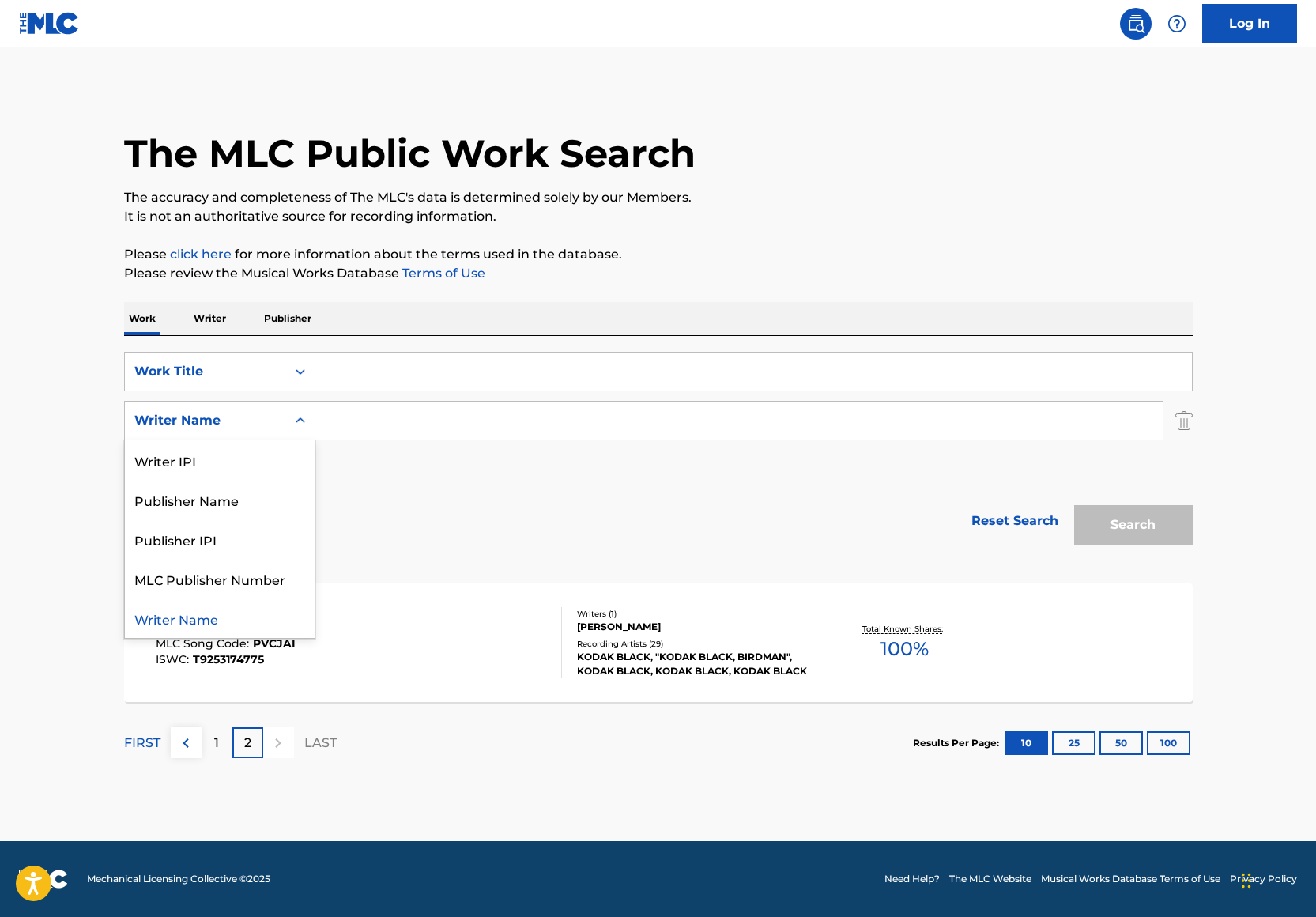
click at [243, 412] on div "Writer Name" at bounding box center [206, 419] width 142 height 19
click at [346, 410] on input "Search Form" at bounding box center [739, 420] width 847 height 38
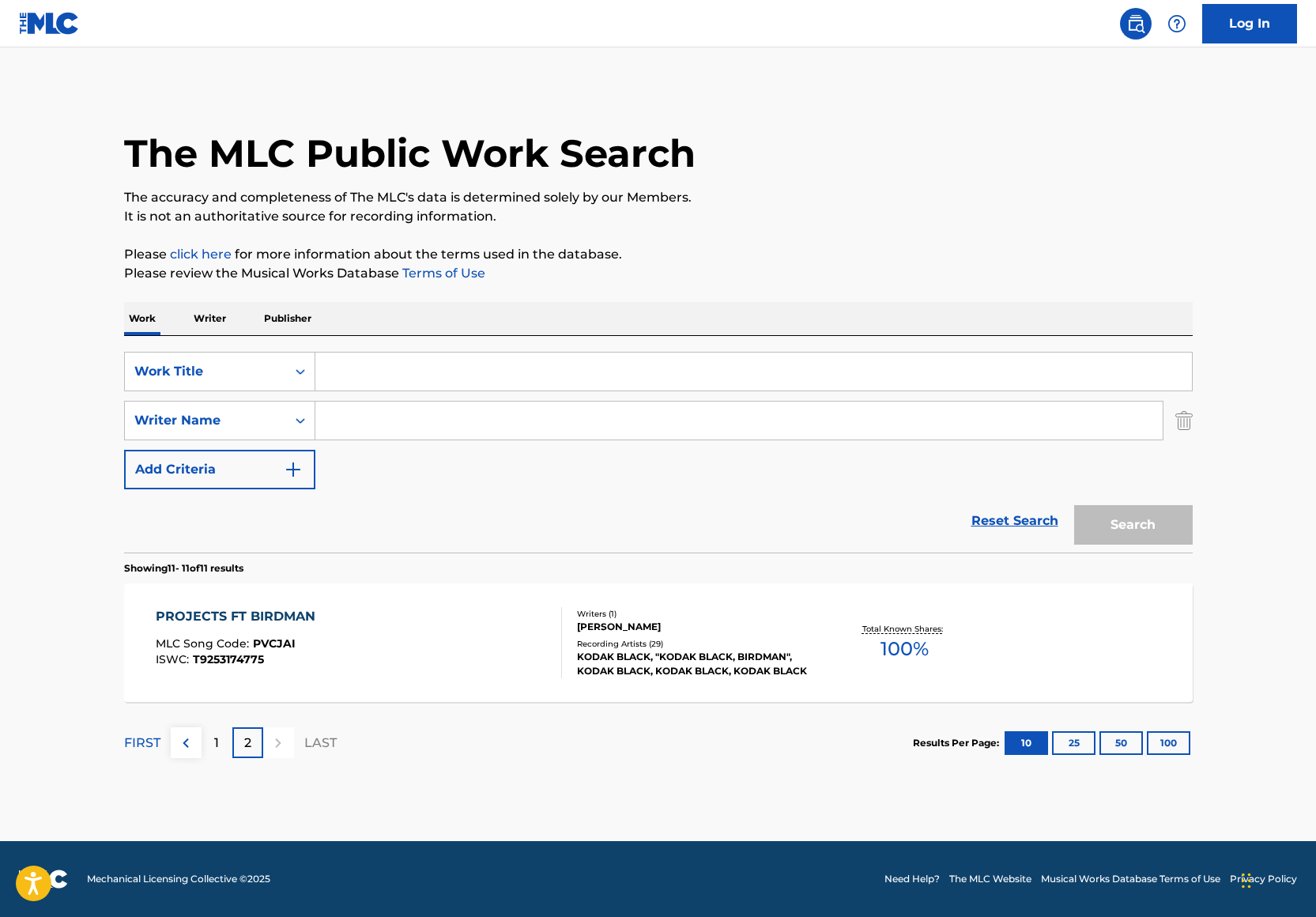
paste input "00672687010"
type input "00672687010"
click at [253, 398] on div "SearchWithCriteria36449a30-10be-4539-a4e0-b0143a92699e Work Title SearchWithCri…" at bounding box center [658, 420] width 1069 height 137
click at [252, 415] on div "Writer Name" at bounding box center [206, 419] width 142 height 19
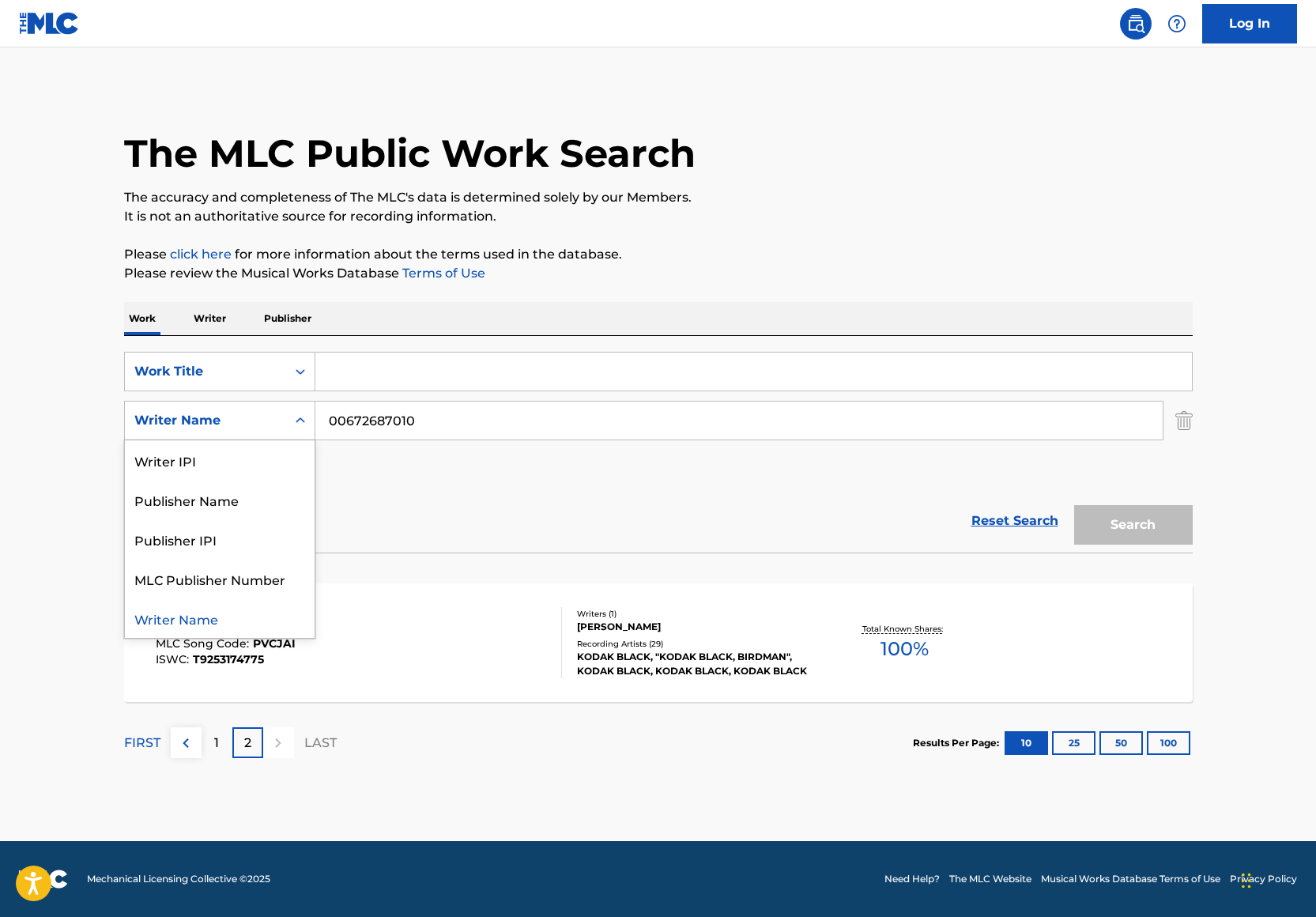
click at [236, 452] on div "Writer IPI" at bounding box center [220, 459] width 190 height 40
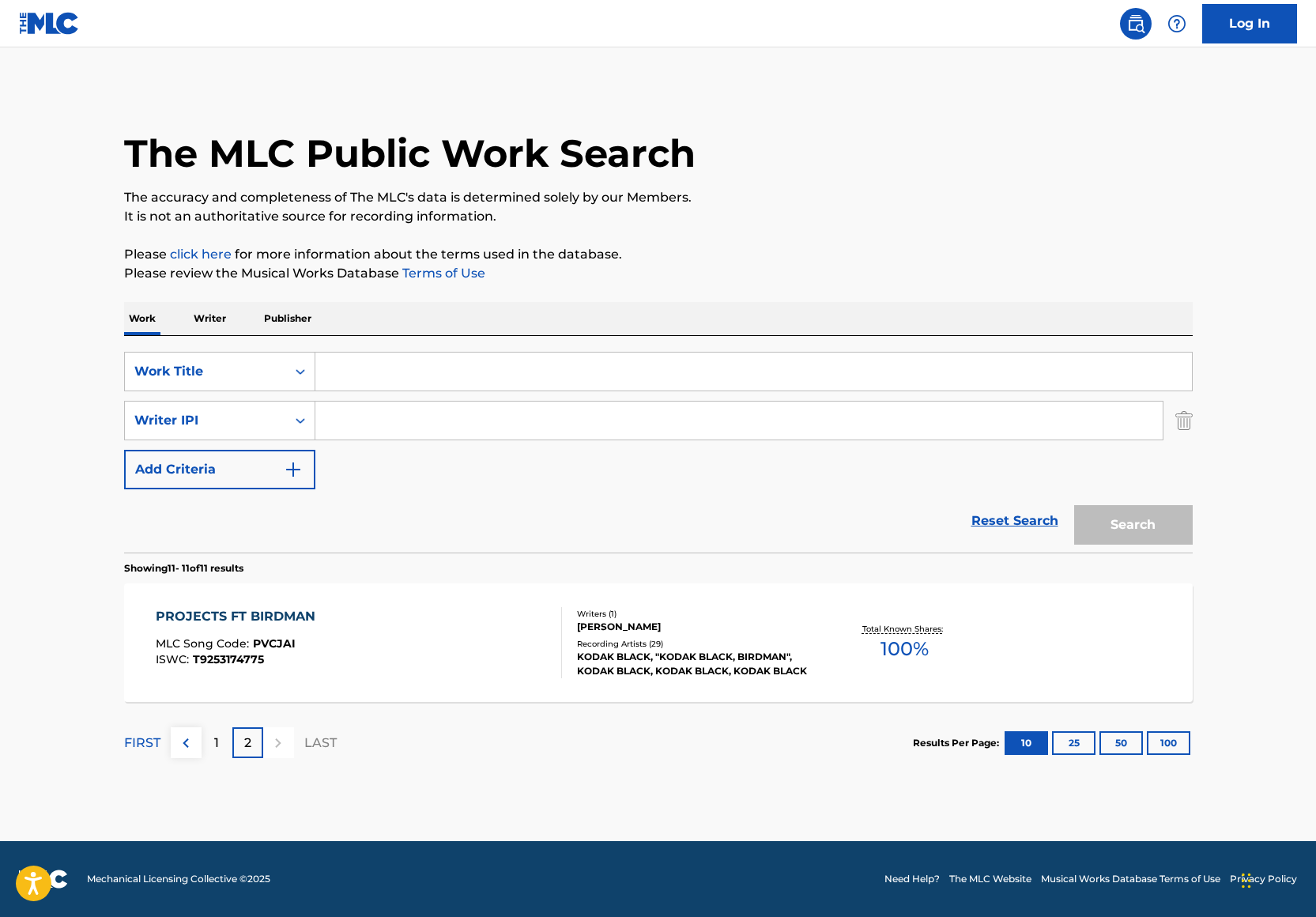
click at [333, 410] on input "Search Form" at bounding box center [739, 420] width 847 height 38
paste input "00672687010"
type input "00672687010"
click at [364, 364] on input "Search Form" at bounding box center [754, 371] width 876 height 38
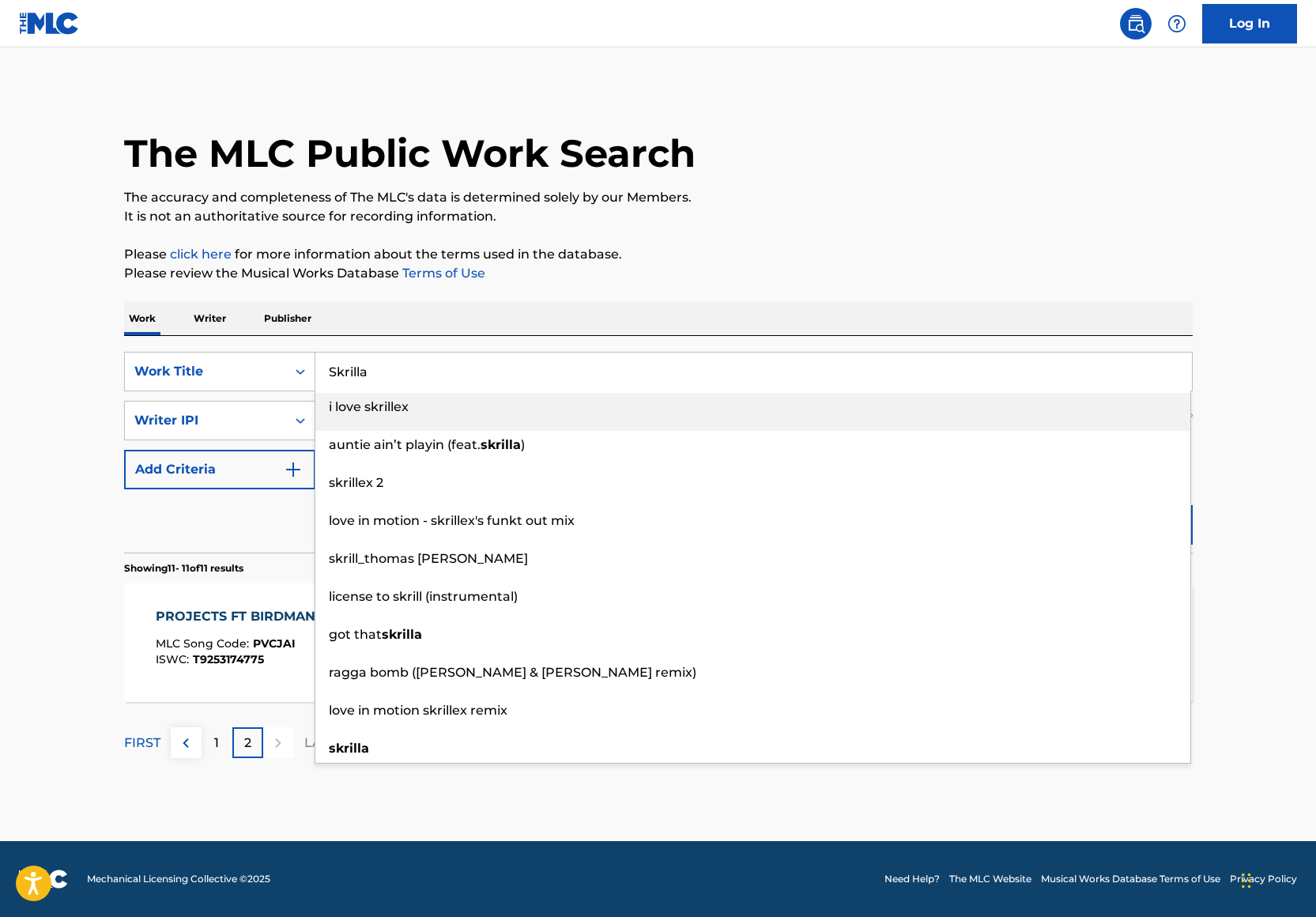
type input "Skrilla"
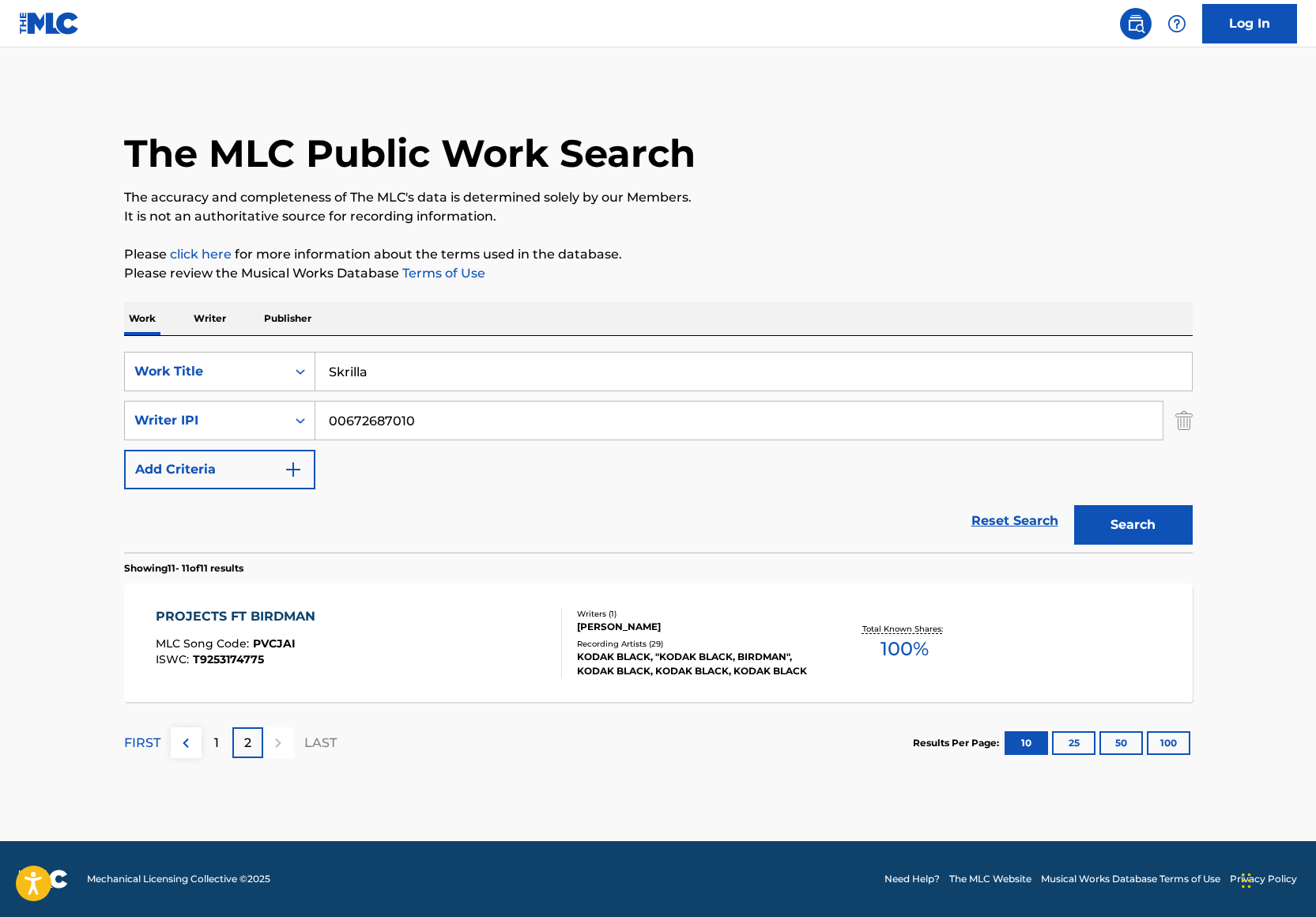
click at [844, 208] on p "It is not an authoritative source for recording information." at bounding box center [658, 216] width 1069 height 19
click at [1149, 525] on button "Search" at bounding box center [1133, 524] width 119 height 40
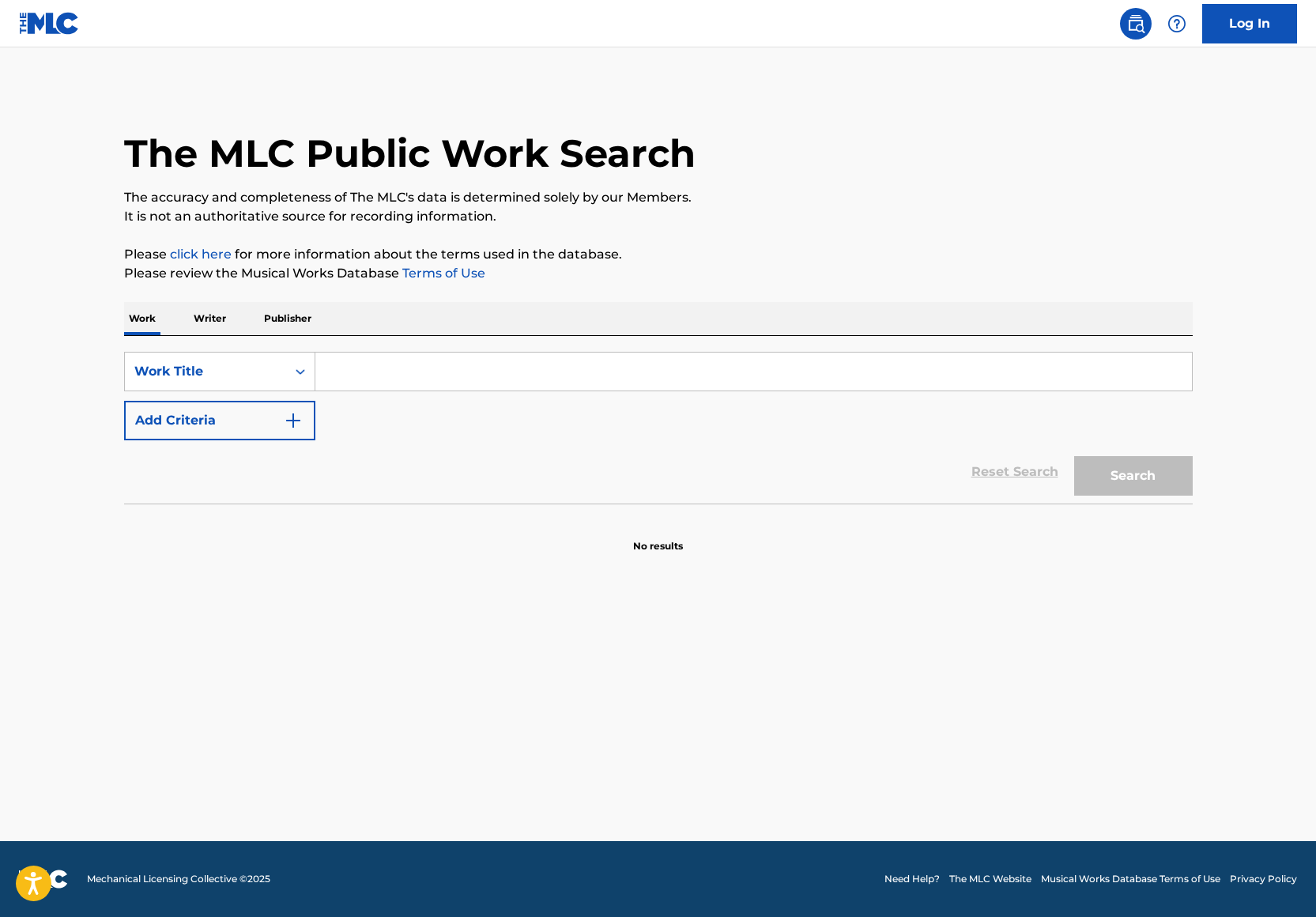
click at [341, 364] on input "Search Form" at bounding box center [754, 371] width 876 height 38
type input "H"
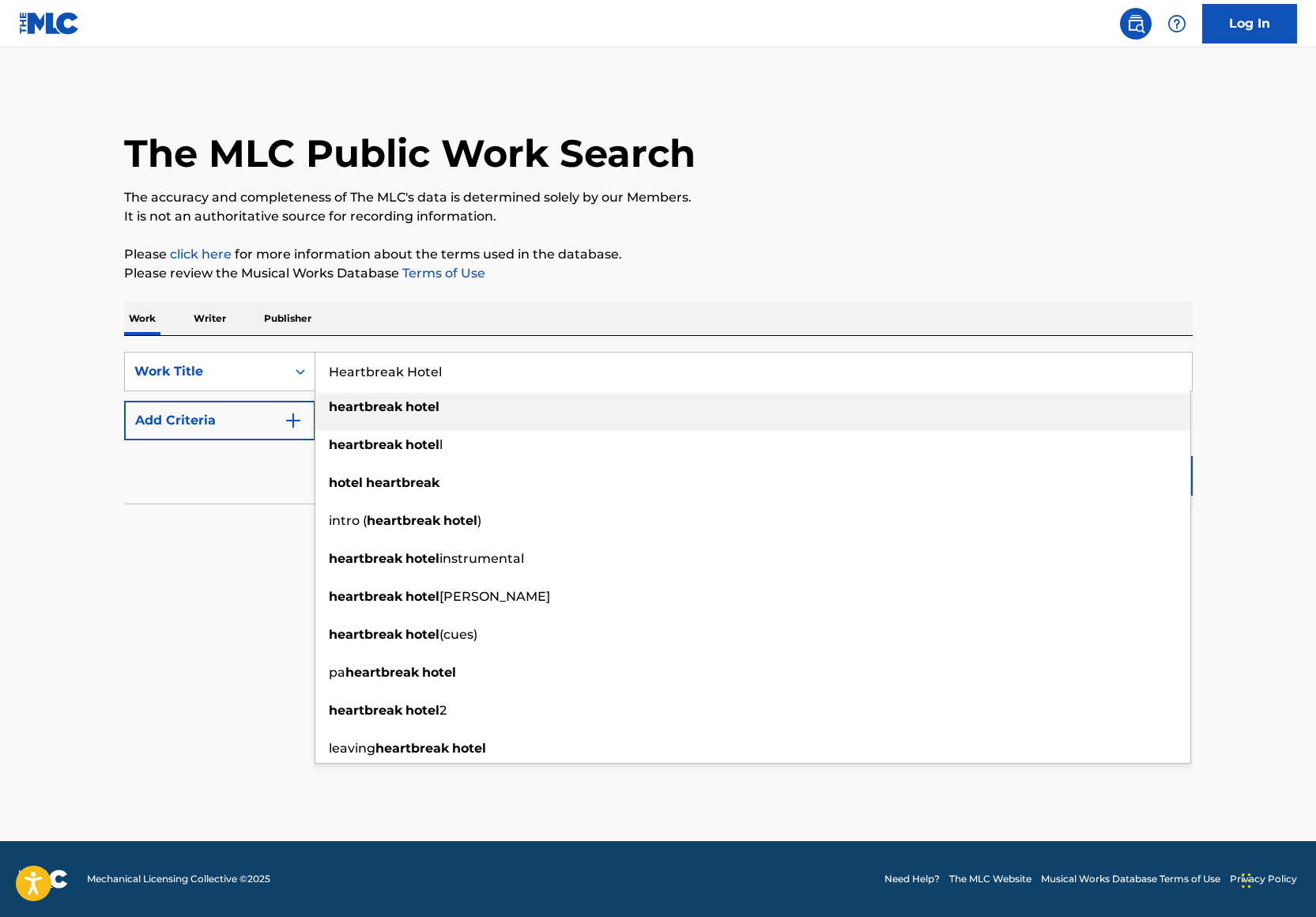
type input "Heartbreak Hotel"
click at [629, 286] on div "The MLC Public Work Search The accuracy and completeness of The MLC's data is d…" at bounding box center [659, 320] width 1107 height 466
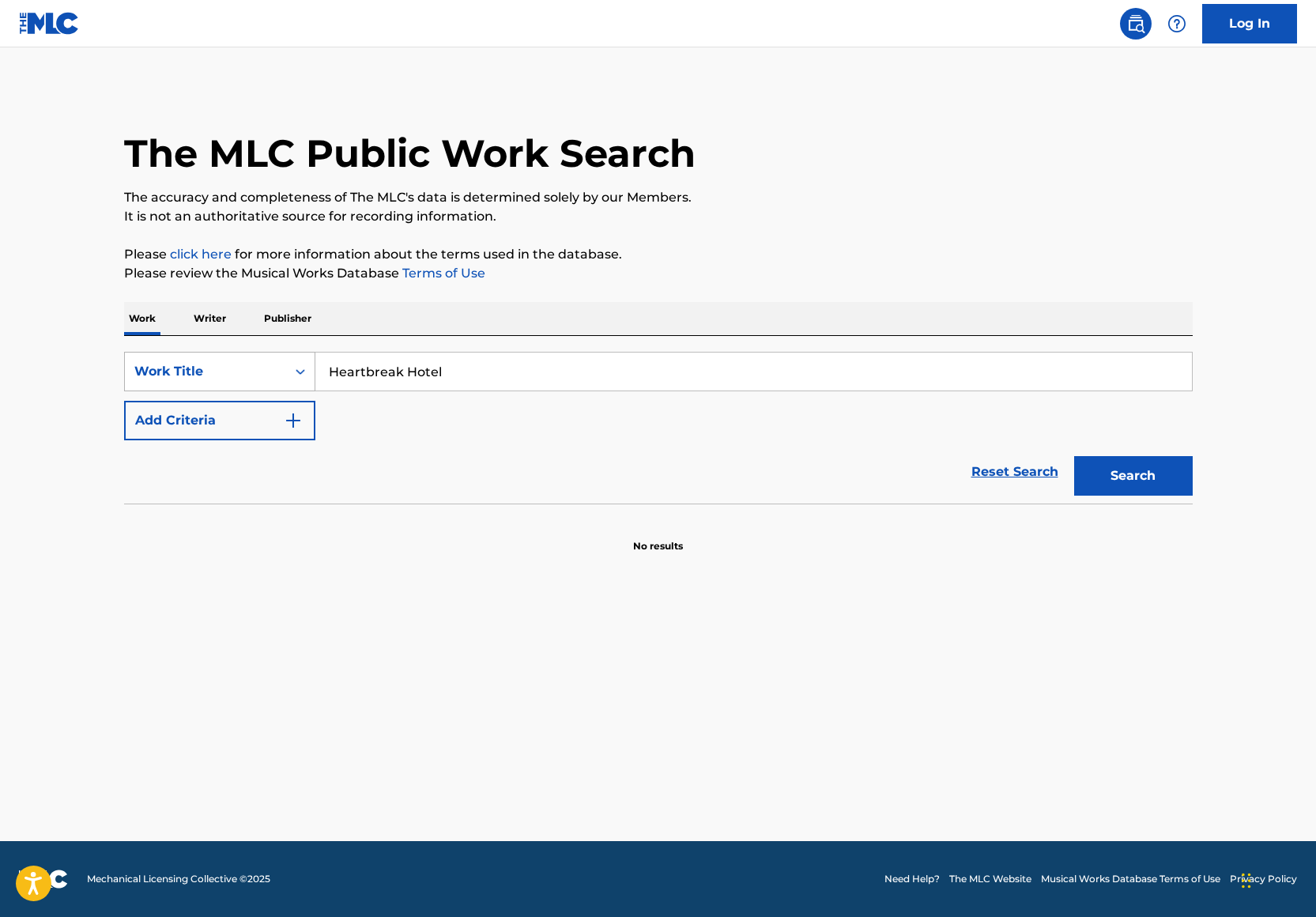
click at [245, 383] on div "Work Title" at bounding box center [206, 372] width 161 height 30
click at [403, 438] on div "SearchWithCriteriafa52843c-501e-4f5e-a3a1-eb9e146fc393 Work Title Heartbreak Ho…" at bounding box center [658, 396] width 1069 height 89
click at [1110, 469] on button "Search" at bounding box center [1133, 475] width 119 height 40
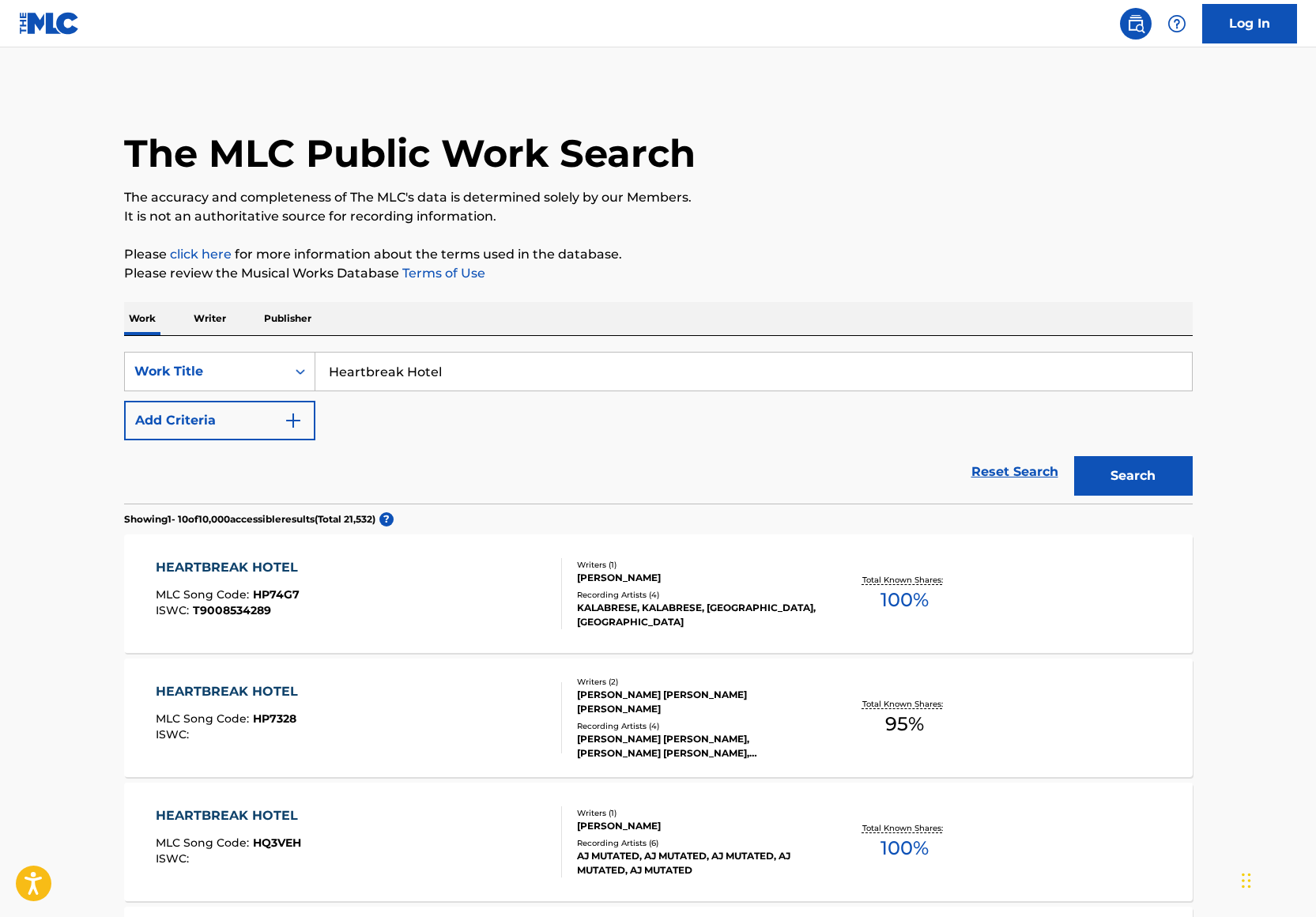
click at [265, 425] on button "Add Criteria" at bounding box center [220, 420] width 192 height 40
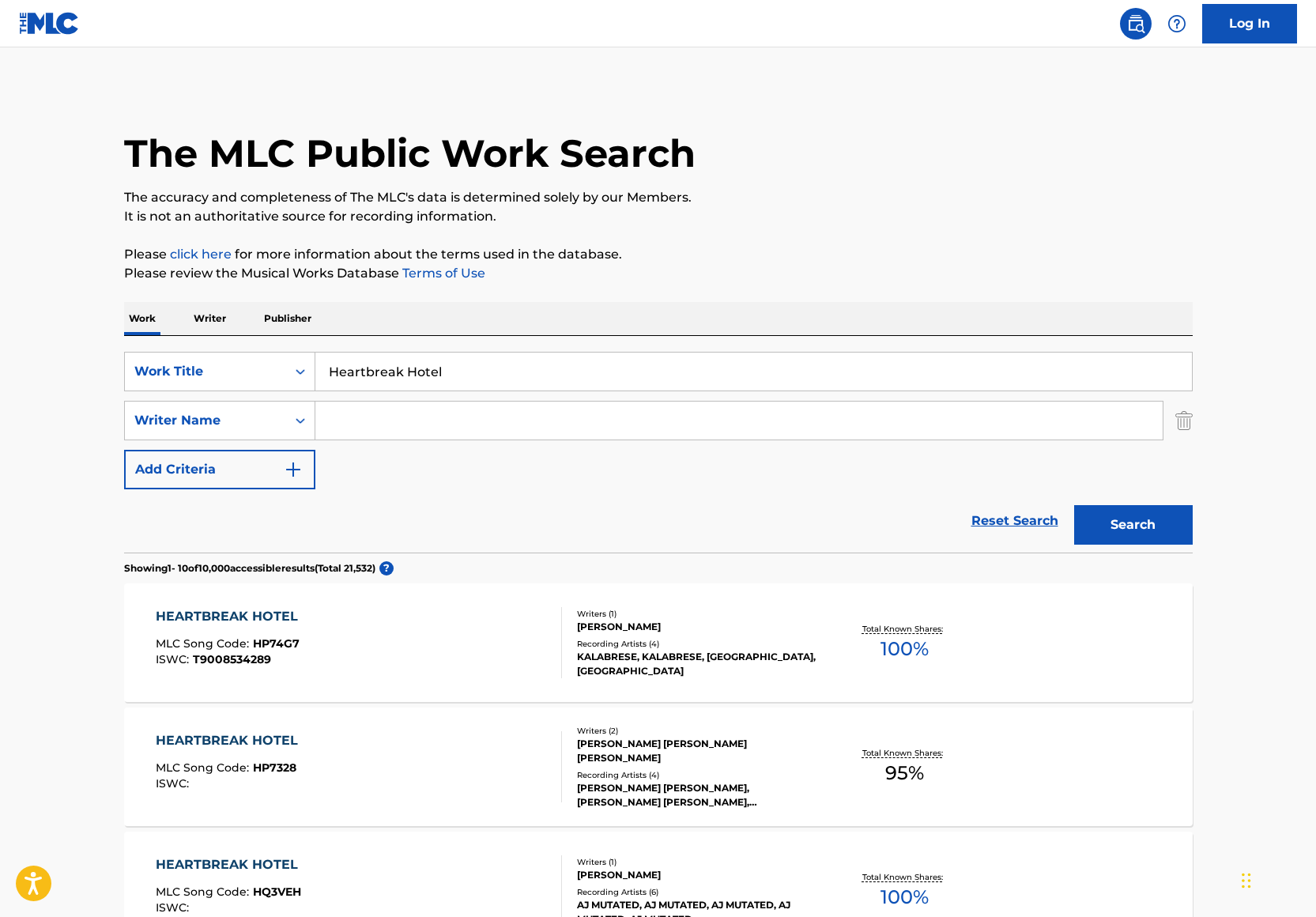
click at [392, 404] on input "Search Form" at bounding box center [739, 420] width 847 height 38
paste input "Jaterrian Hudson"
type input "Jaterrian Hudson"
click at [1129, 526] on button "Search" at bounding box center [1133, 524] width 119 height 40
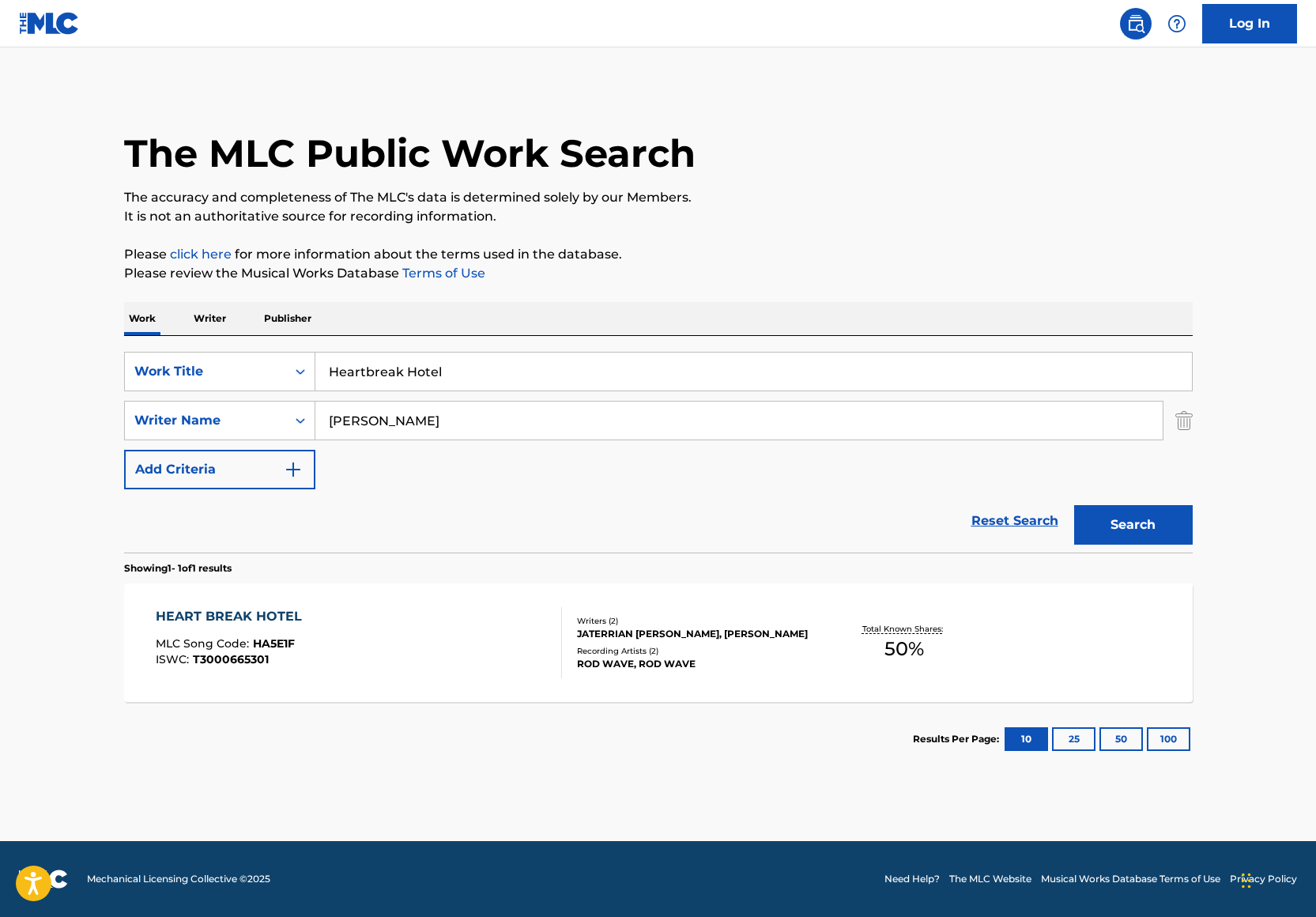
click at [451, 641] on div "HEART BREAK HOTEL MLC Song Code : HA5E1F ISWC : T3000665301" at bounding box center [359, 642] width 406 height 71
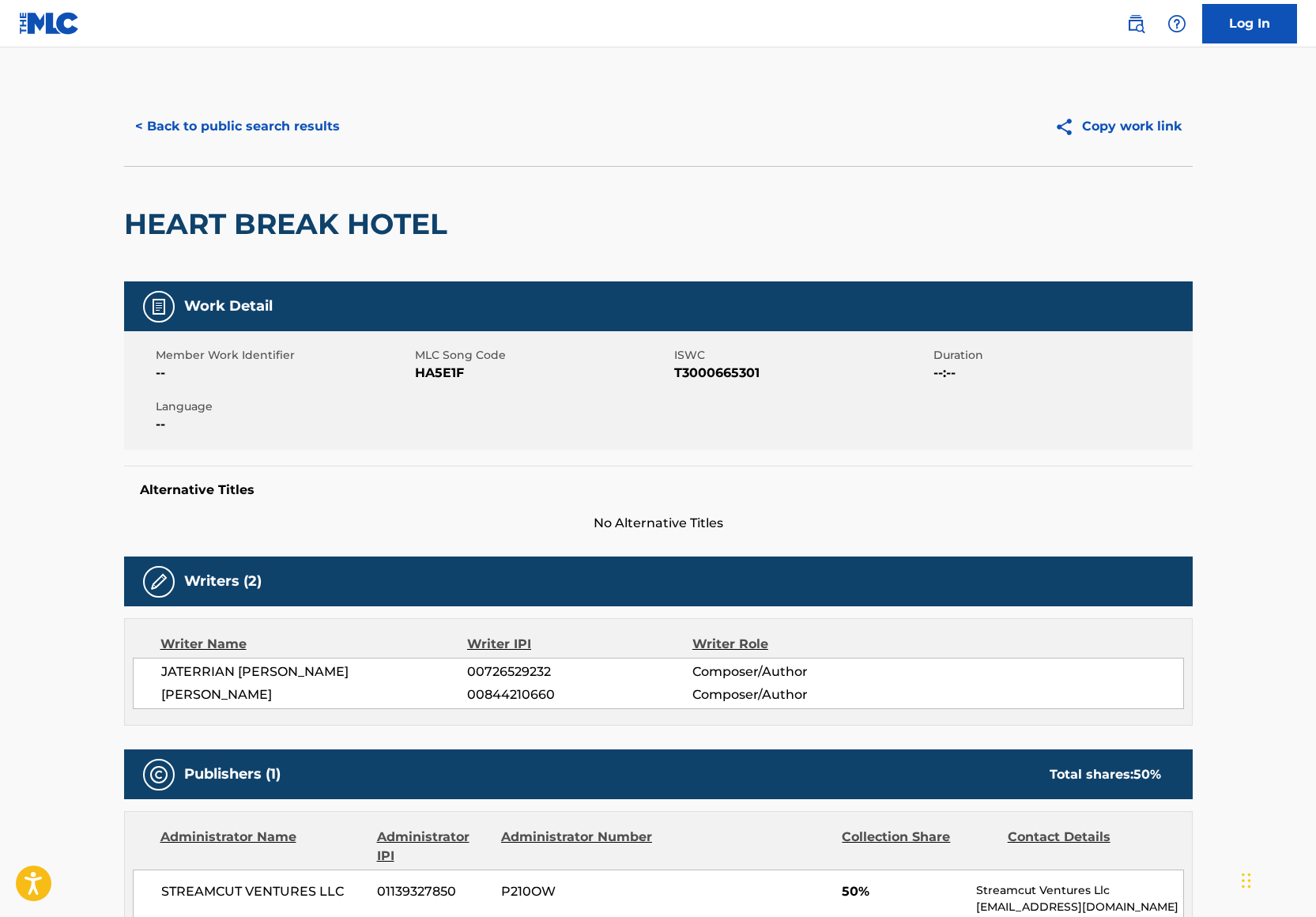
click at [57, 482] on main "< Back to public search results Copy work link HEART BREAK HOTEL Work Detail Me…" at bounding box center [658, 668] width 1316 height 1242
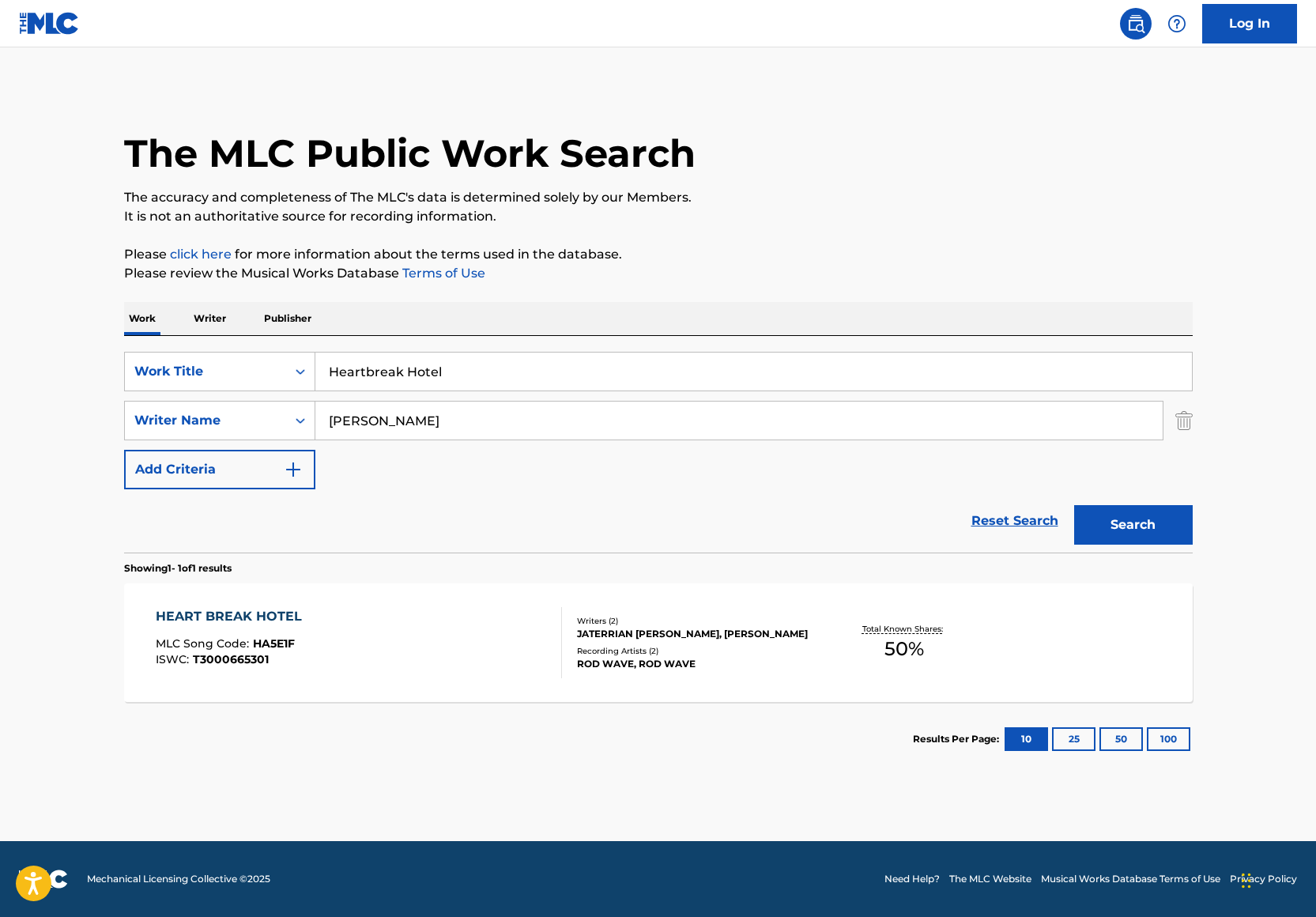
click at [428, 372] on input "Heartbreak Hotel" at bounding box center [754, 371] width 876 height 38
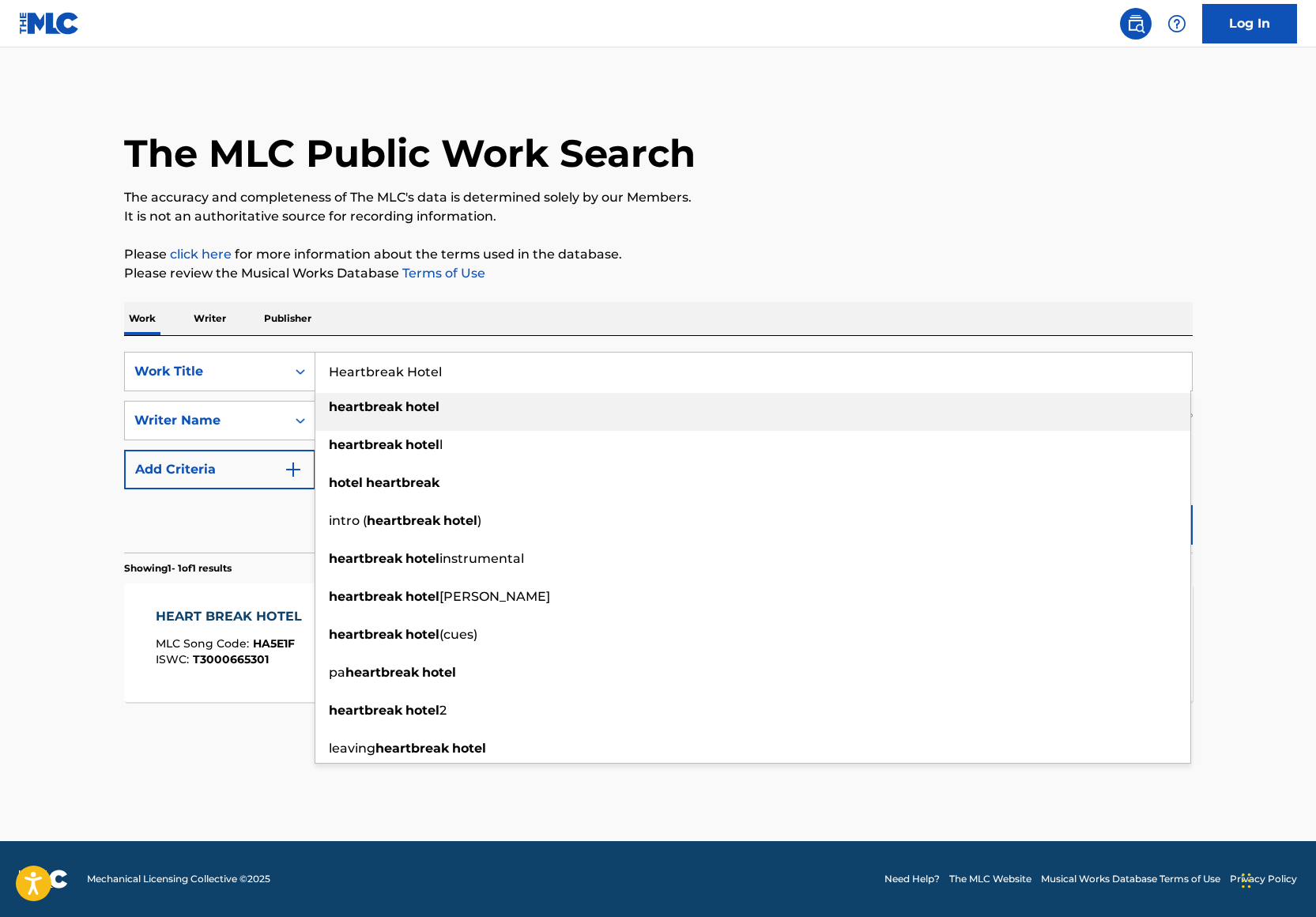
click at [428, 372] on input "Heartbreak Hotel" at bounding box center [754, 371] width 876 height 38
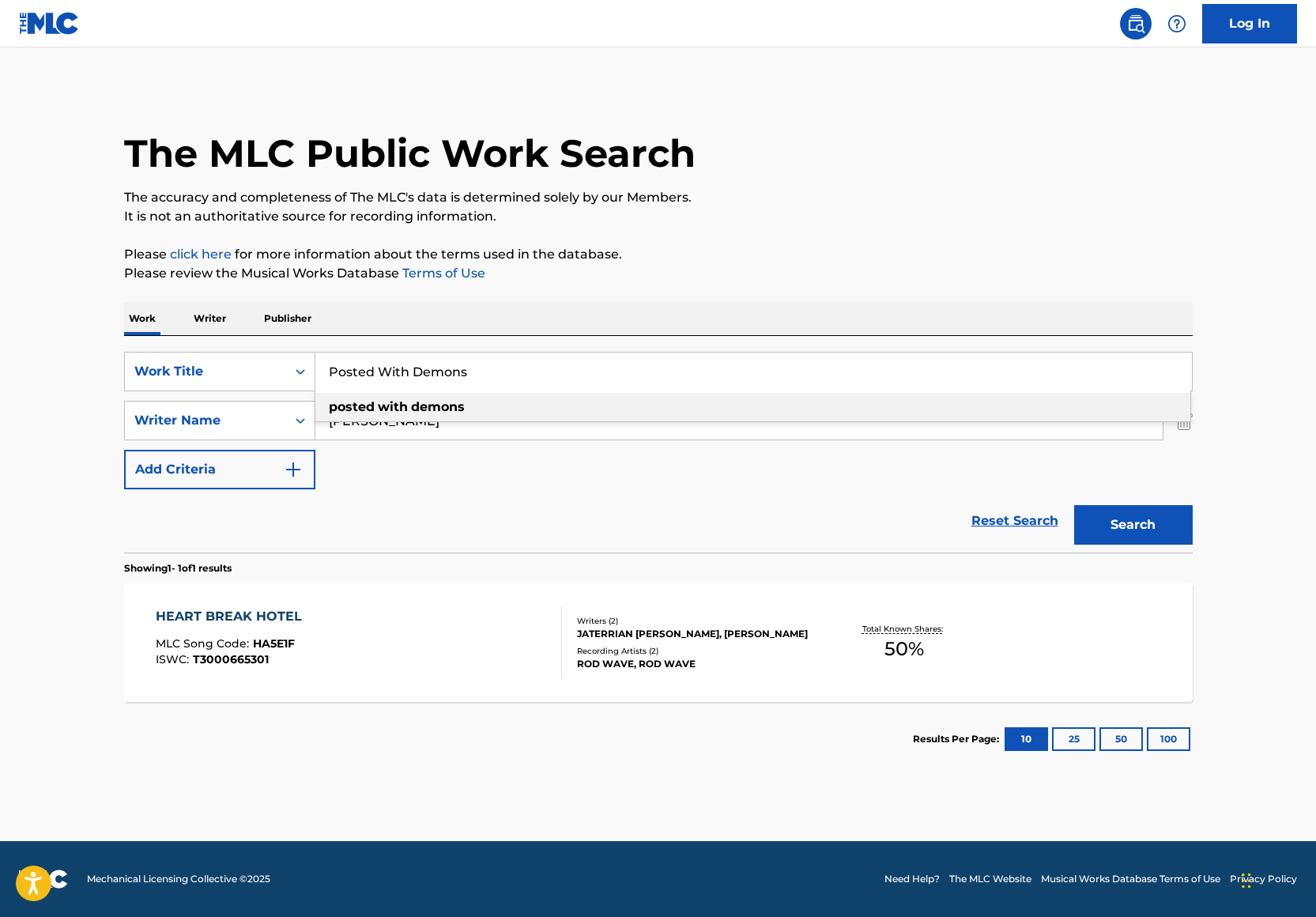
type input "Posted With Demons"
click at [847, 232] on div "The MLC Public Work Search The accuracy and completeness of The MLC's data is d…" at bounding box center [659, 431] width 1107 height 689
click at [1169, 546] on div "Search" at bounding box center [1129, 521] width 127 height 63
click at [1154, 528] on button "Search" at bounding box center [1133, 524] width 119 height 40
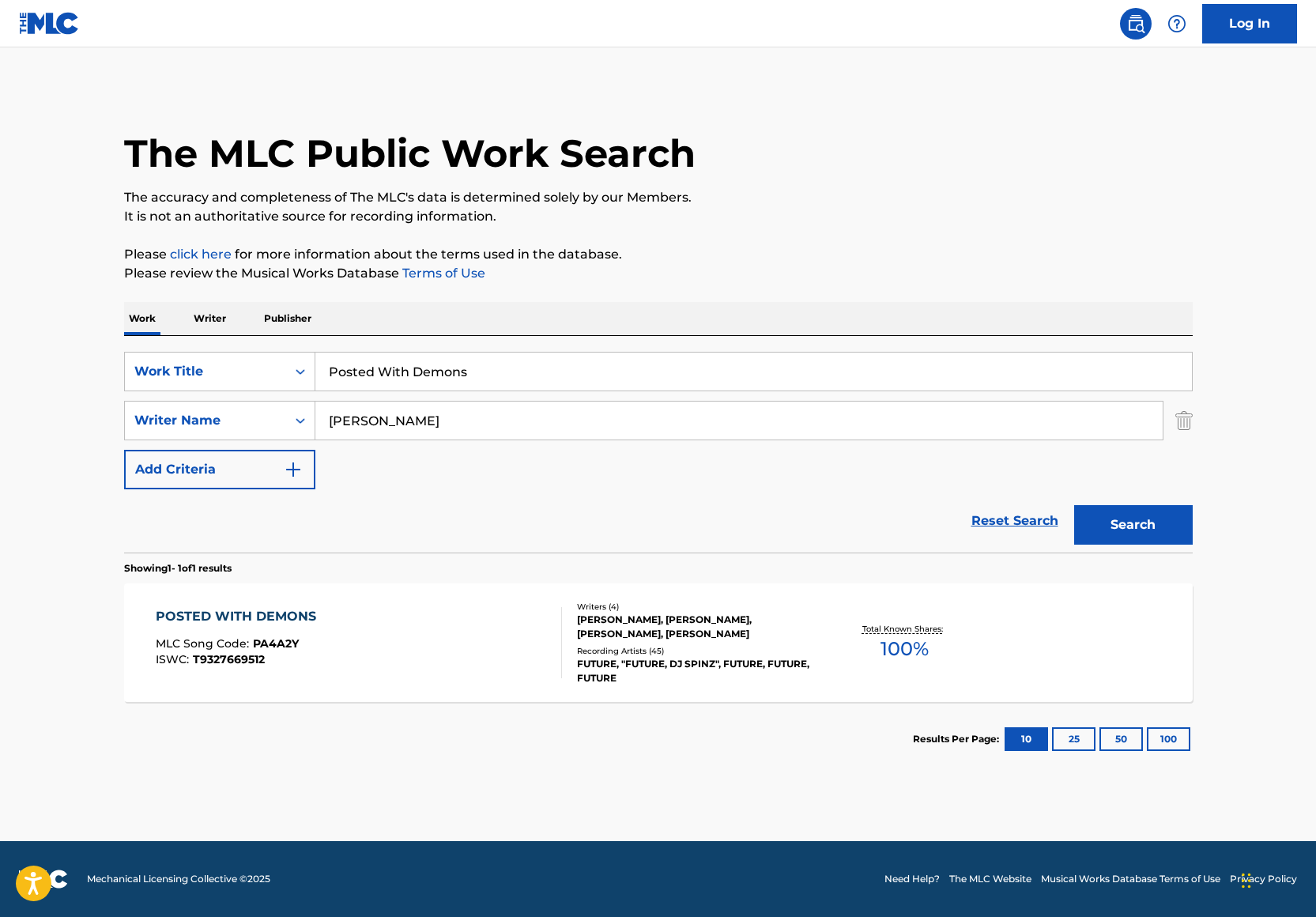
click at [579, 654] on div "Recording Artists ( 45 )" at bounding box center [696, 650] width 239 height 12
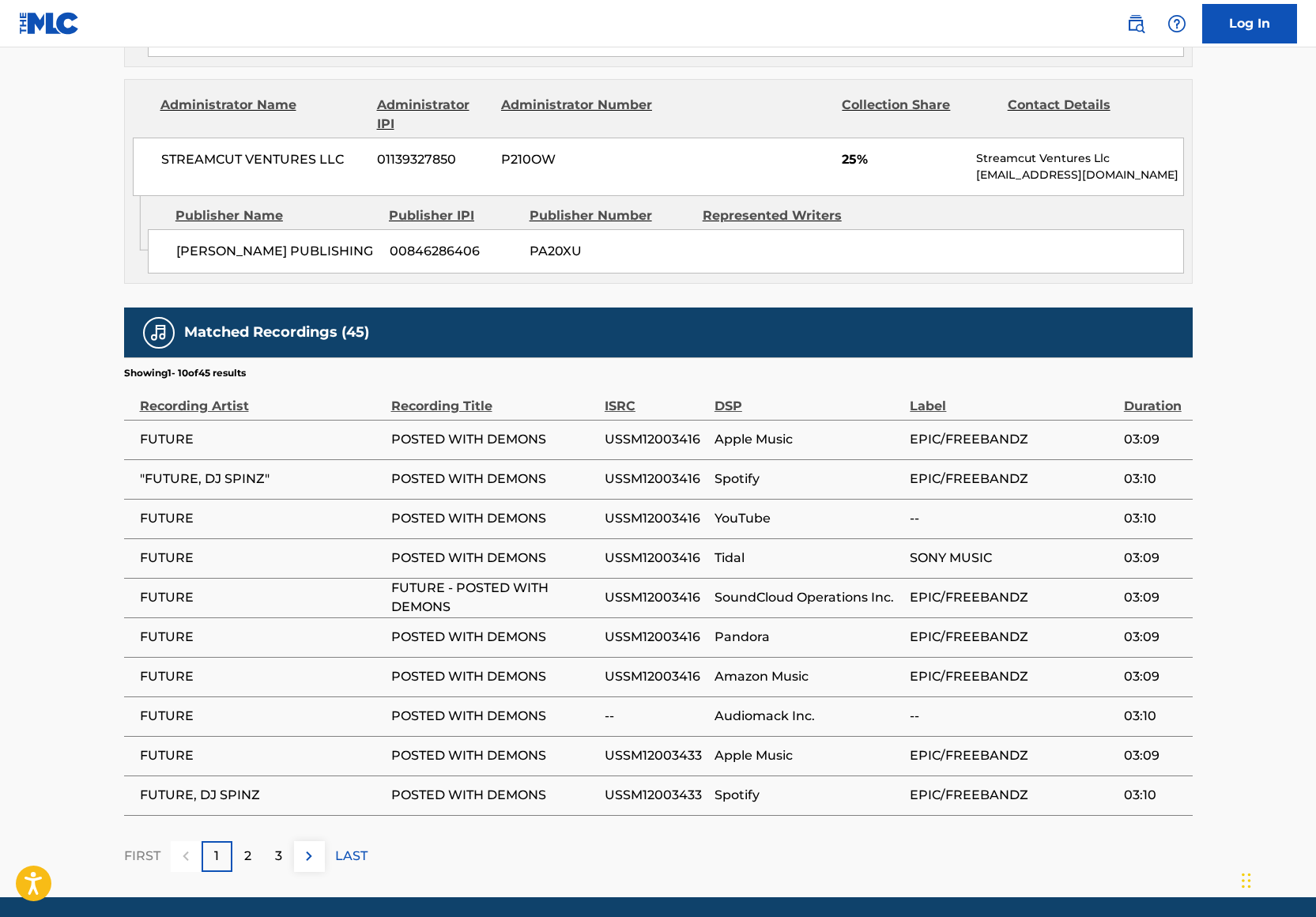
scroll to position [1616, 0]
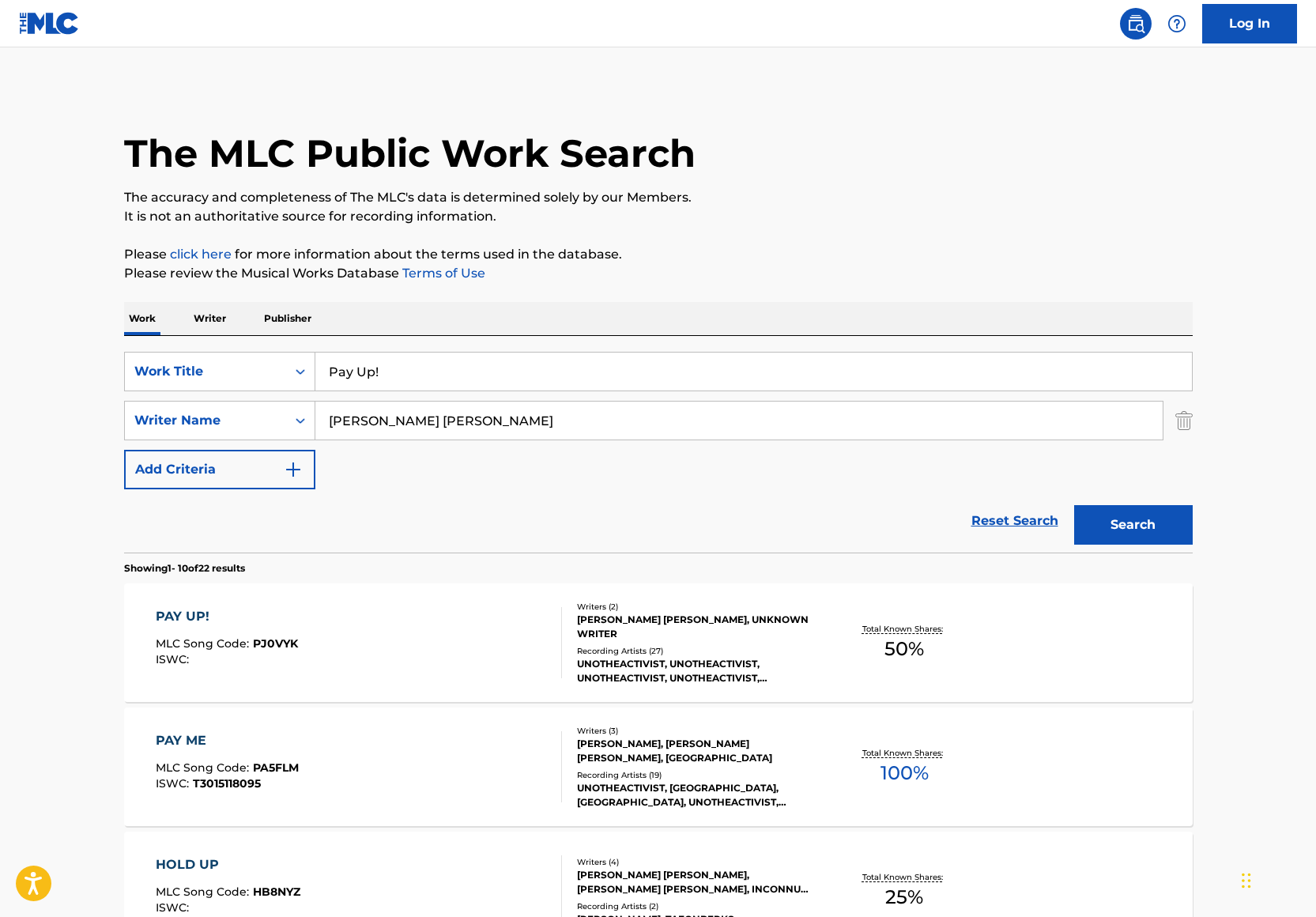
click at [394, 371] on input "Pay Up!" at bounding box center [754, 371] width 876 height 38
click at [1189, 413] on img "Search Form" at bounding box center [1184, 420] width 18 height 40
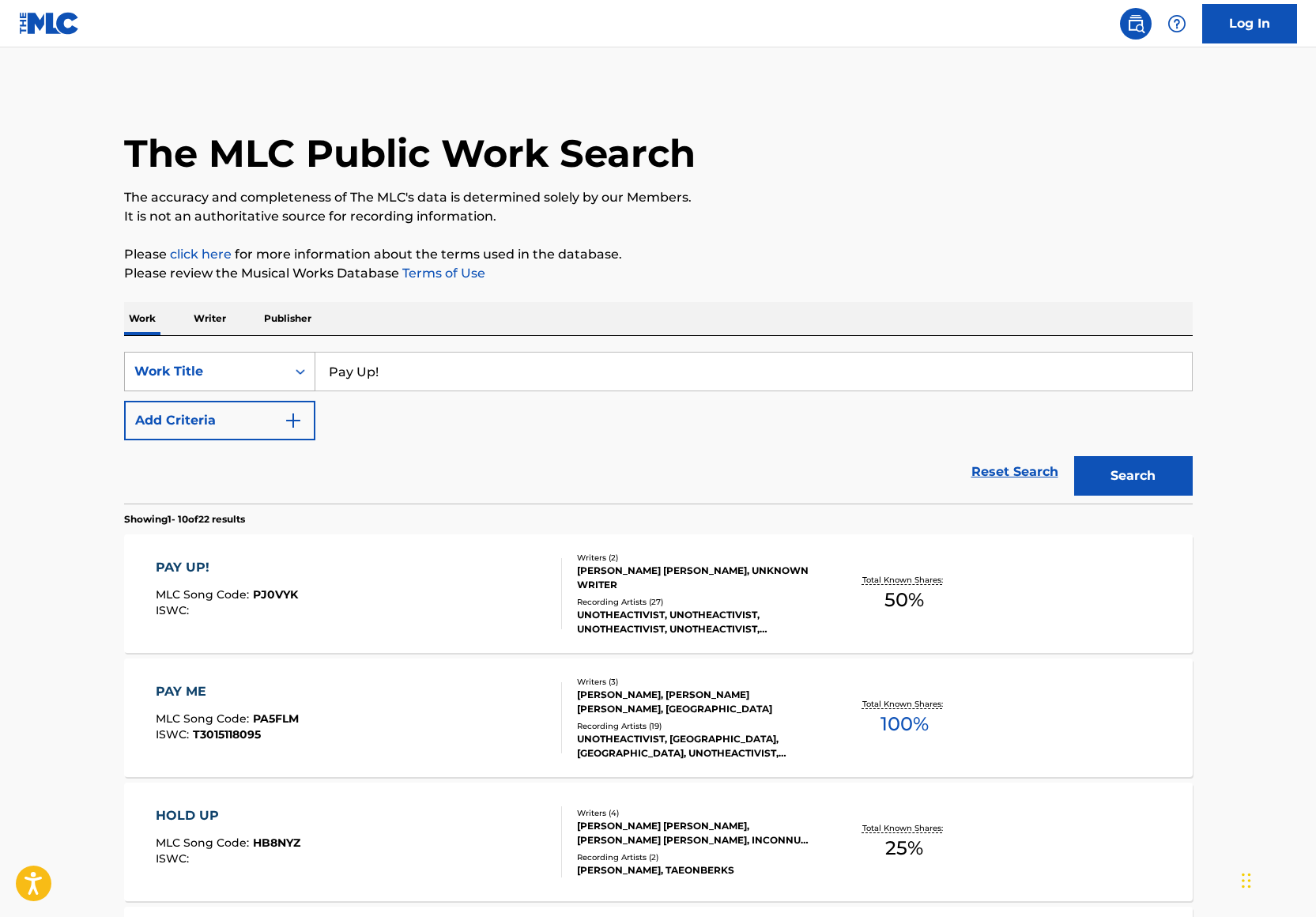
click at [269, 364] on div "Work Title" at bounding box center [206, 371] width 142 height 19
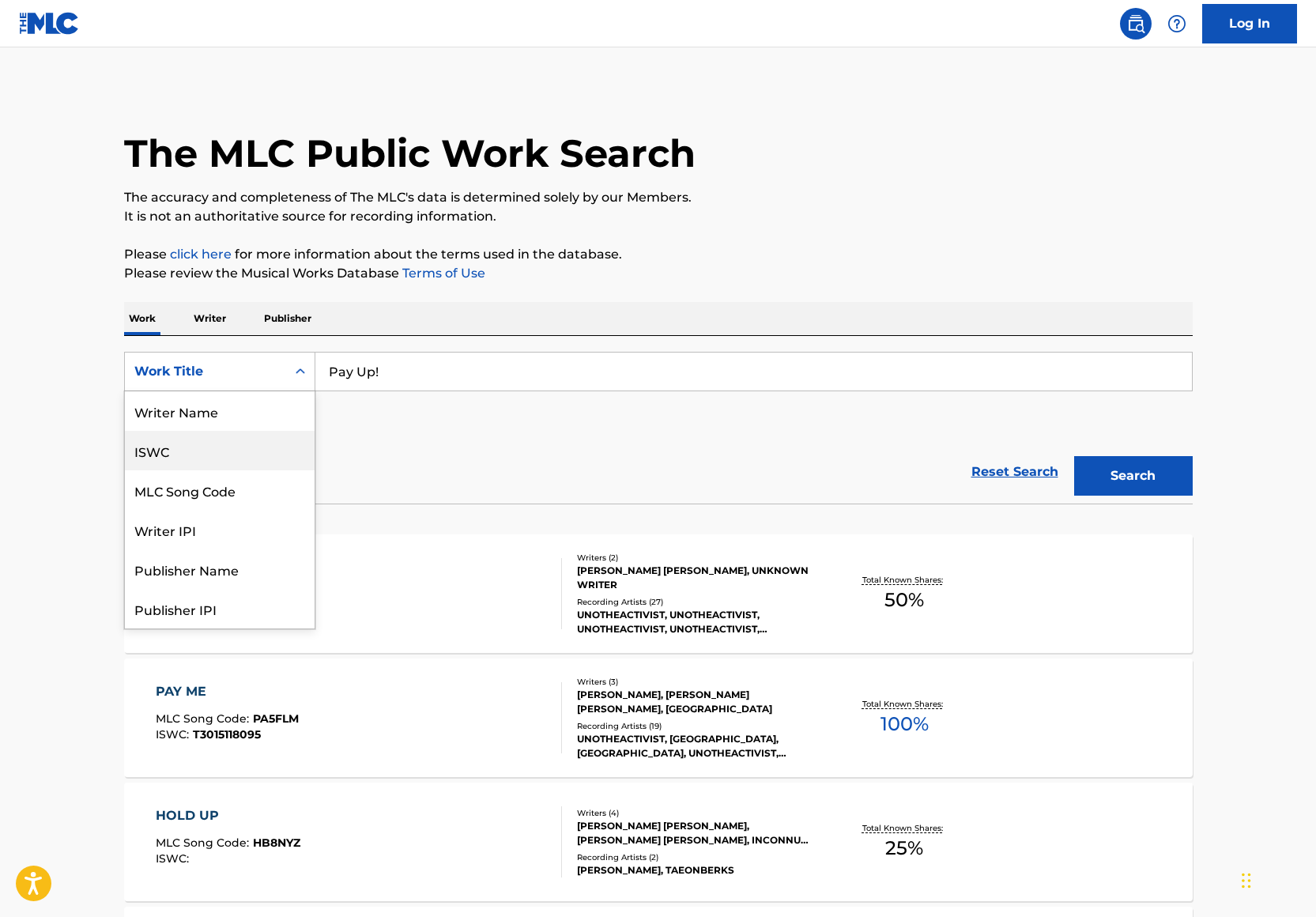
click at [222, 408] on div "Writer Name" at bounding box center [220, 411] width 190 height 40
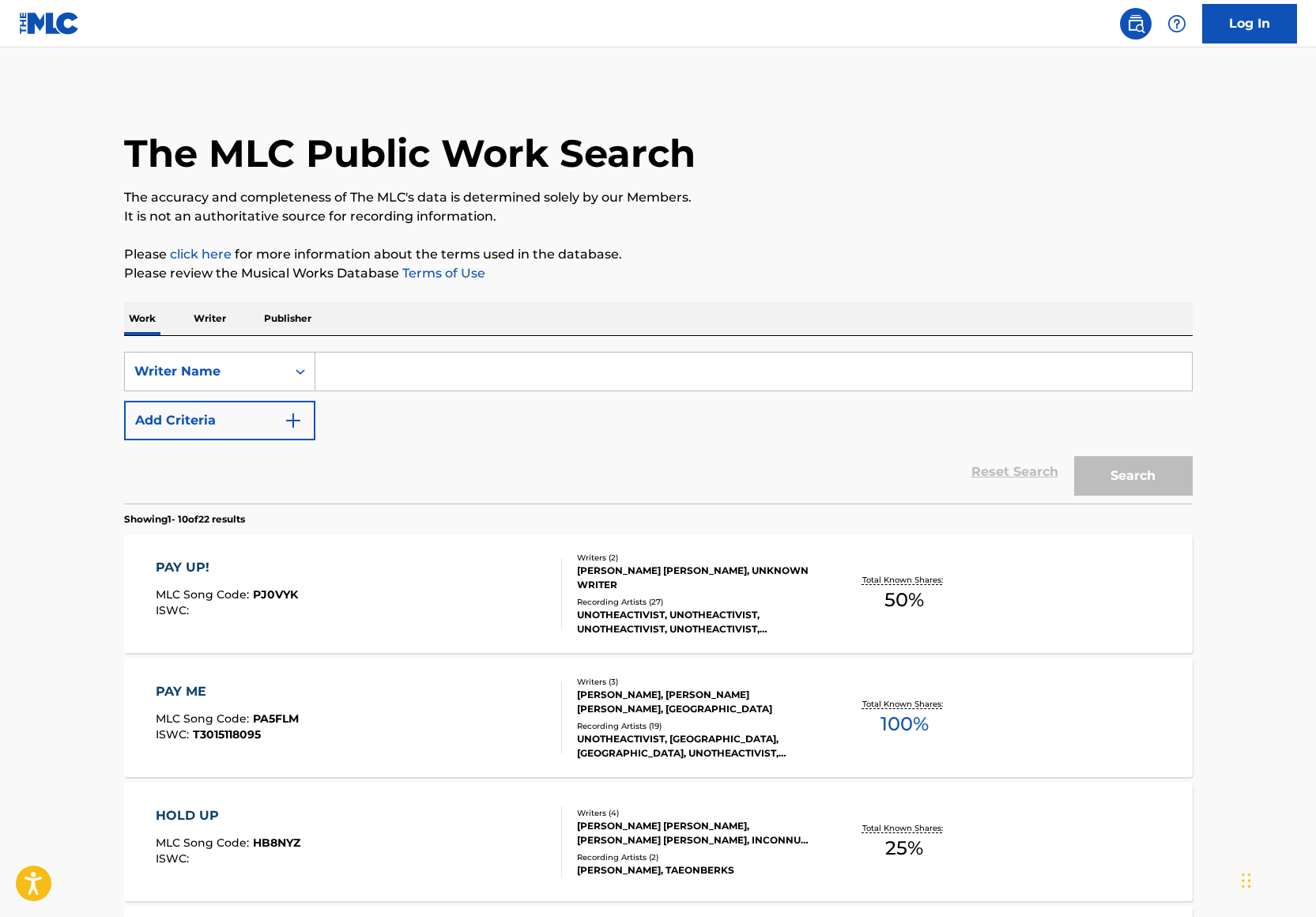
click at [355, 389] on input "Search Form" at bounding box center [754, 371] width 876 height 38
paste input "[PERSON_NAME]"
type input "[PERSON_NAME]"
click at [1101, 482] on button "Search" at bounding box center [1133, 475] width 119 height 40
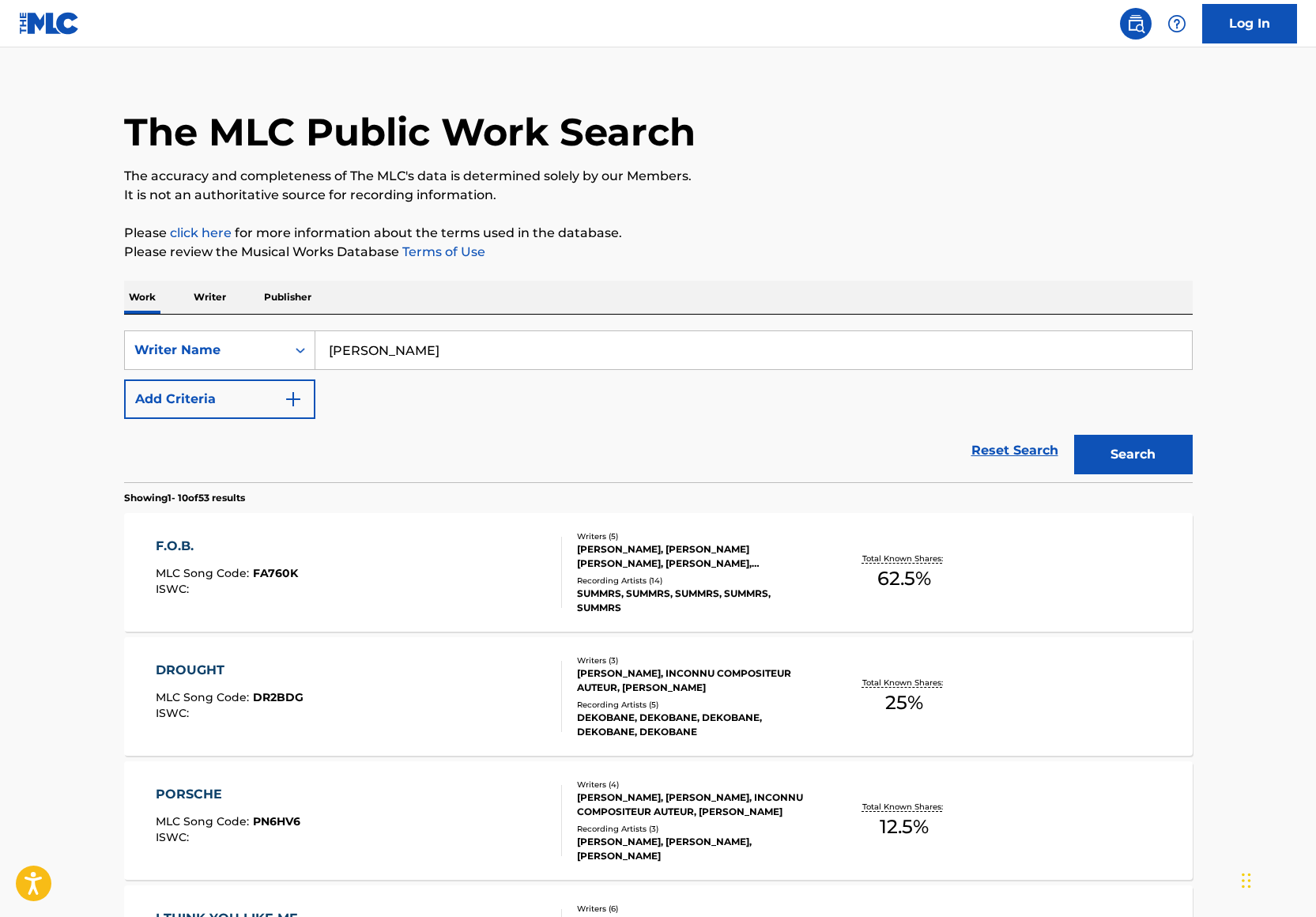
scroll to position [25, 0]
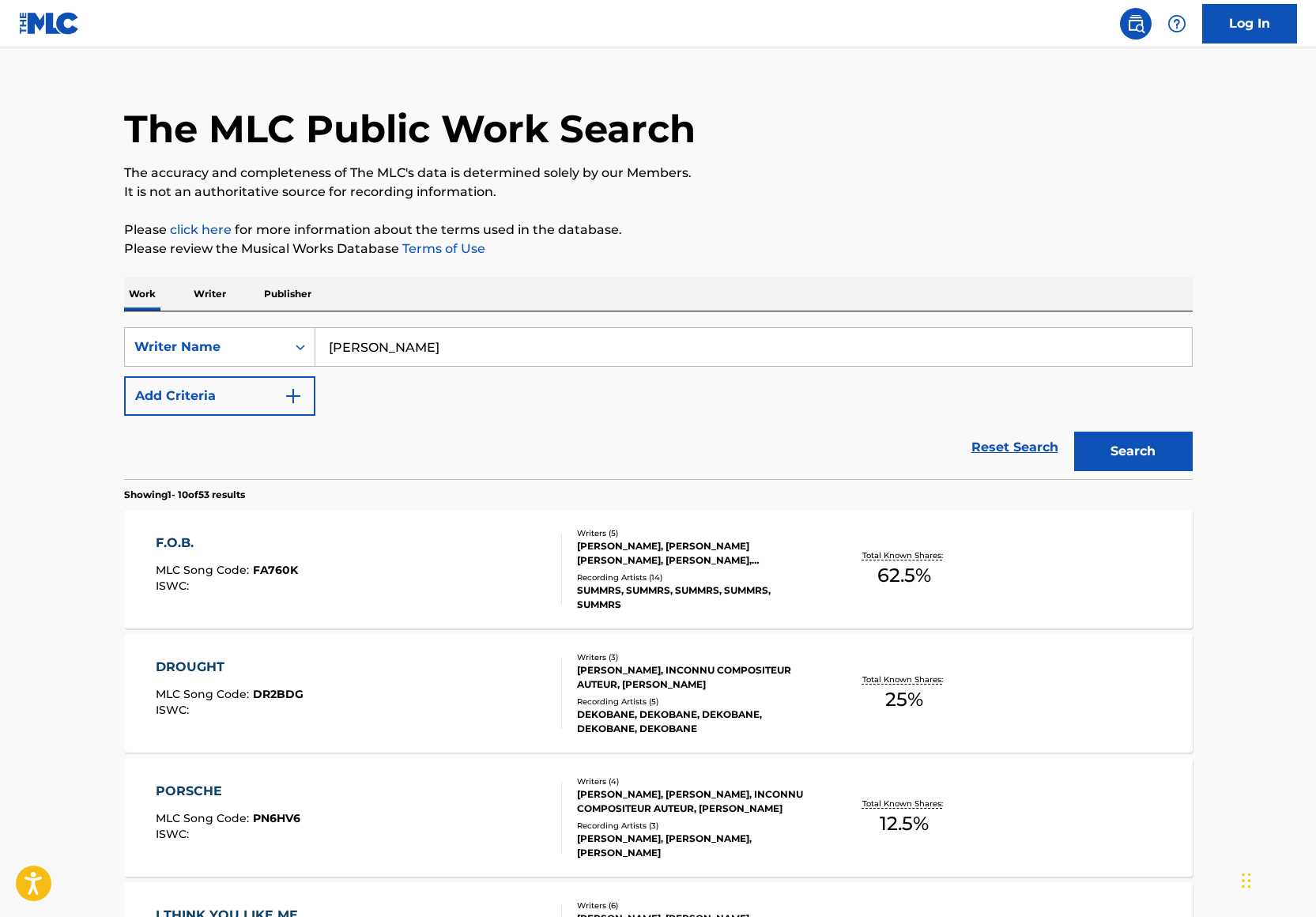
click at [441, 588] on div "F.O.B. MLC Song Code : FA760K ISWC :" at bounding box center [359, 569] width 406 height 71
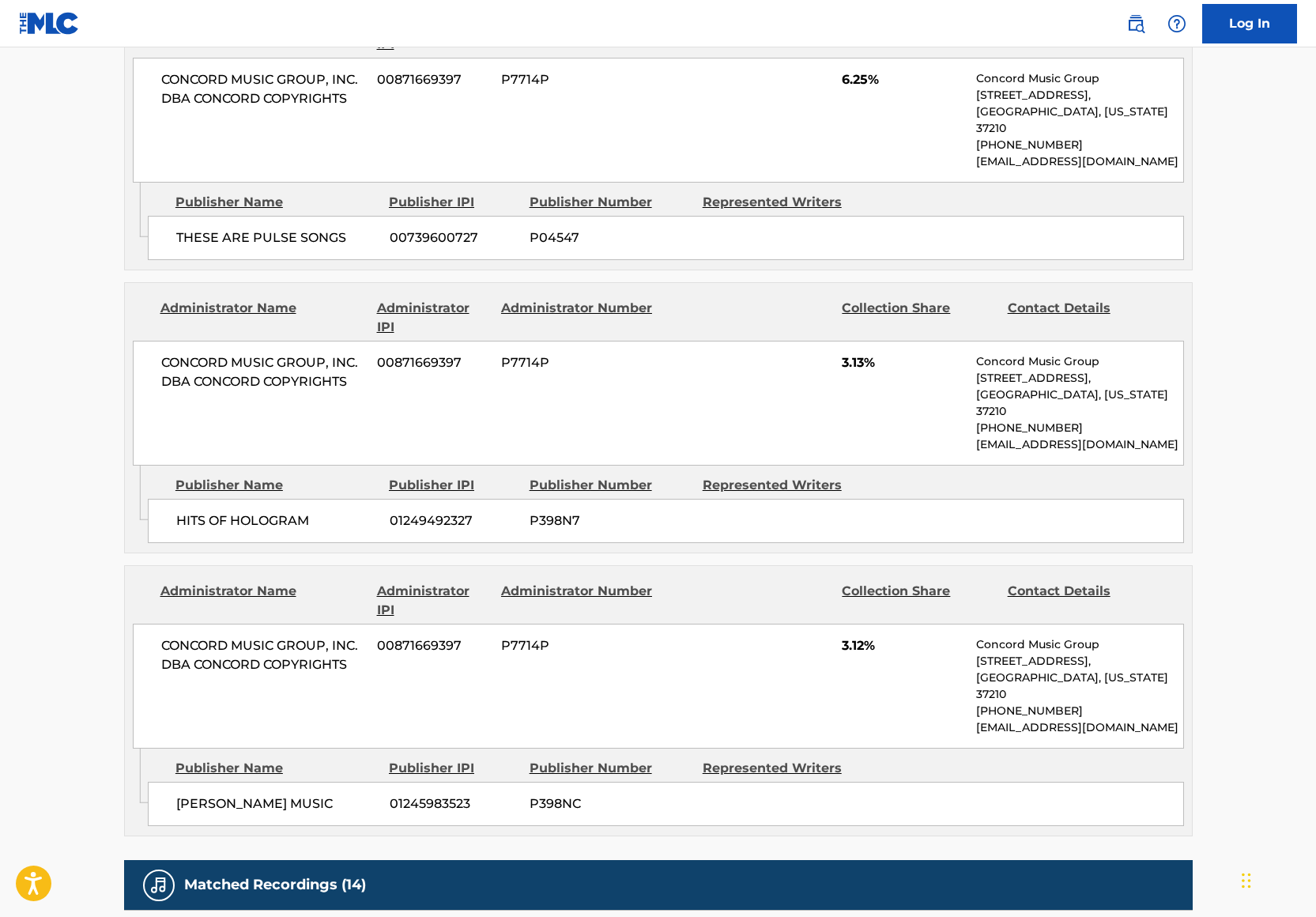
scroll to position [1305, 0]
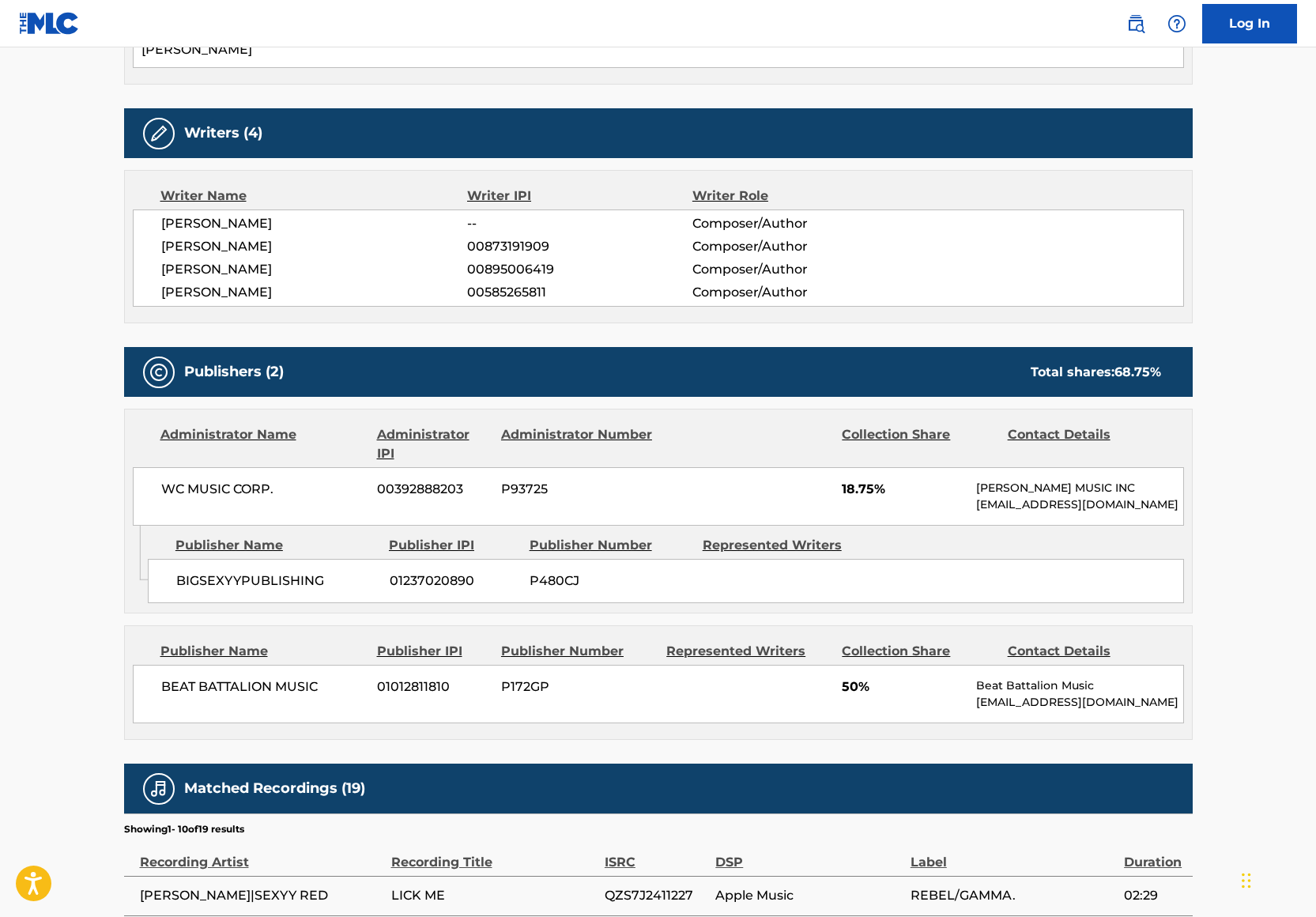
scroll to position [539, 0]
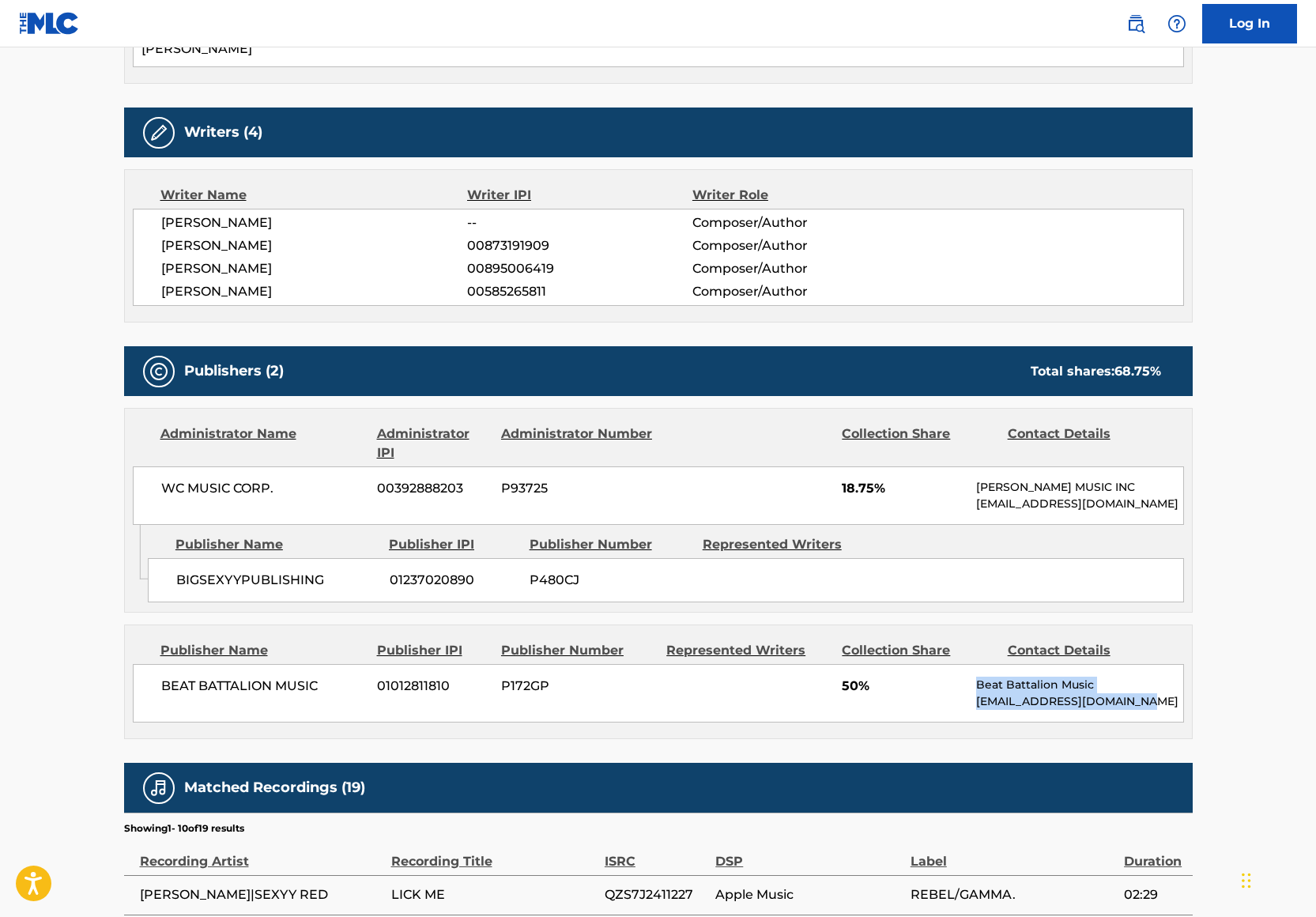
drag, startPoint x: 970, startPoint y: 694, endPoint x: 1142, endPoint y: 730, distance: 175.7
click at [1142, 723] on div "BEAT BATTALION MUSIC 01012811810 P172GP 50% Beat Battalion Music [EMAIL_ADDRESS…" at bounding box center [658, 694] width 1051 height 59
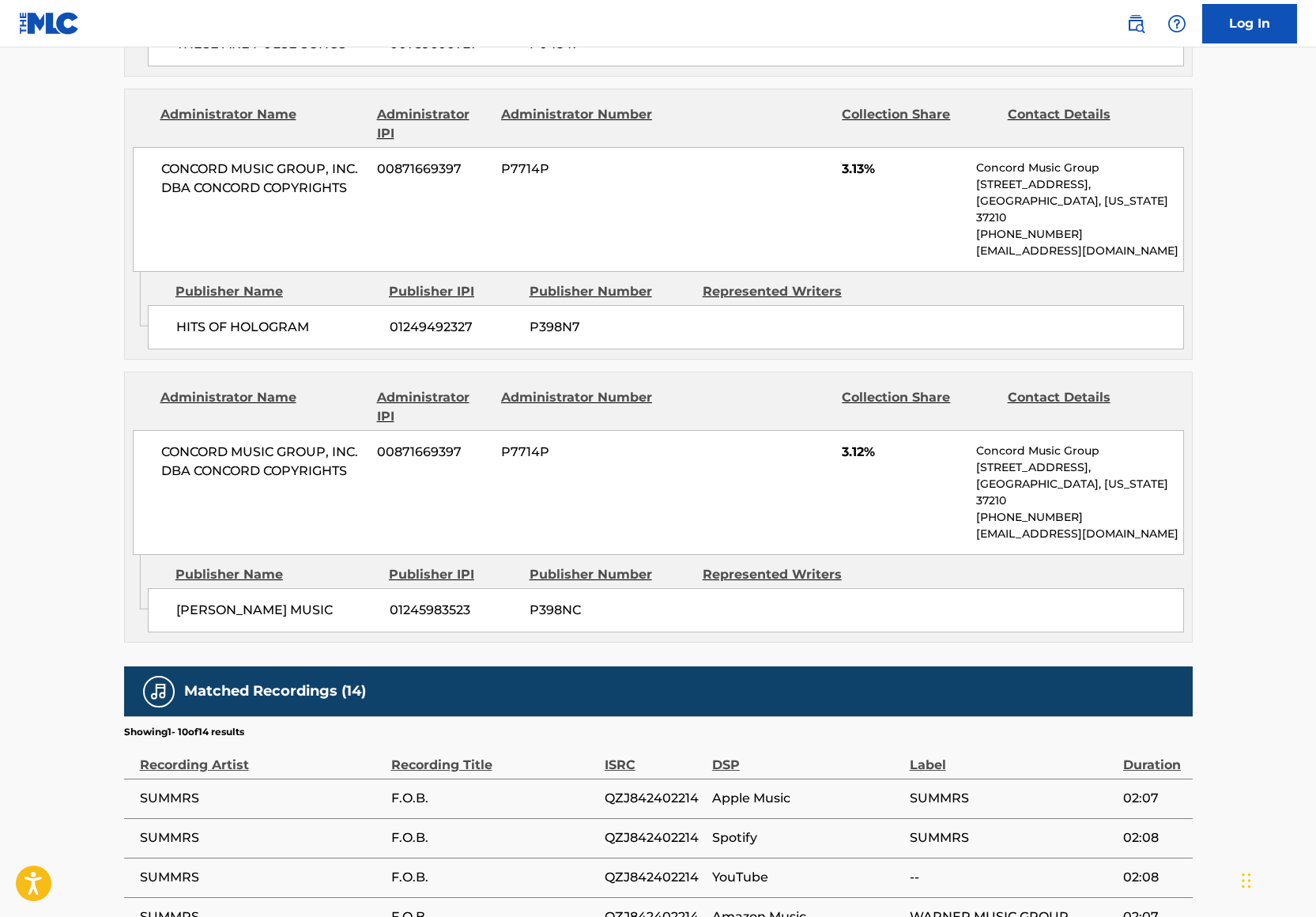
scroll to position [1305, 0]
